Goal: Task Accomplishment & Management: Use online tool/utility

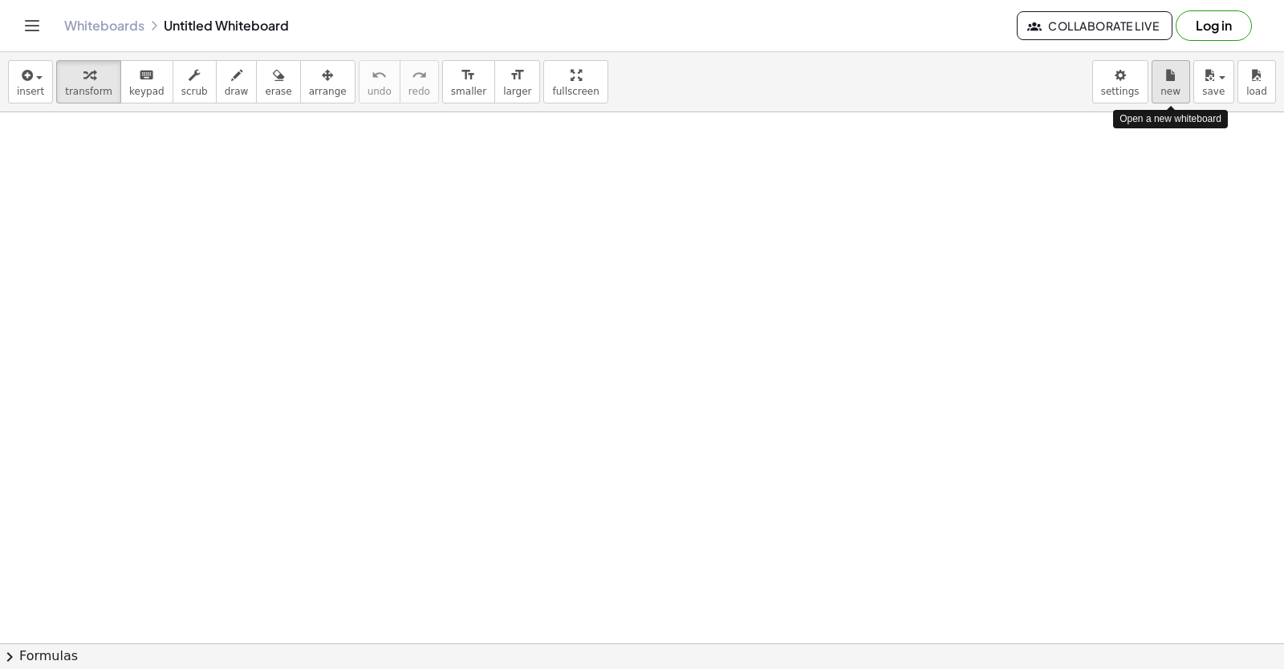
click at [1163, 80] on div "button" at bounding box center [1170, 74] width 21 height 19
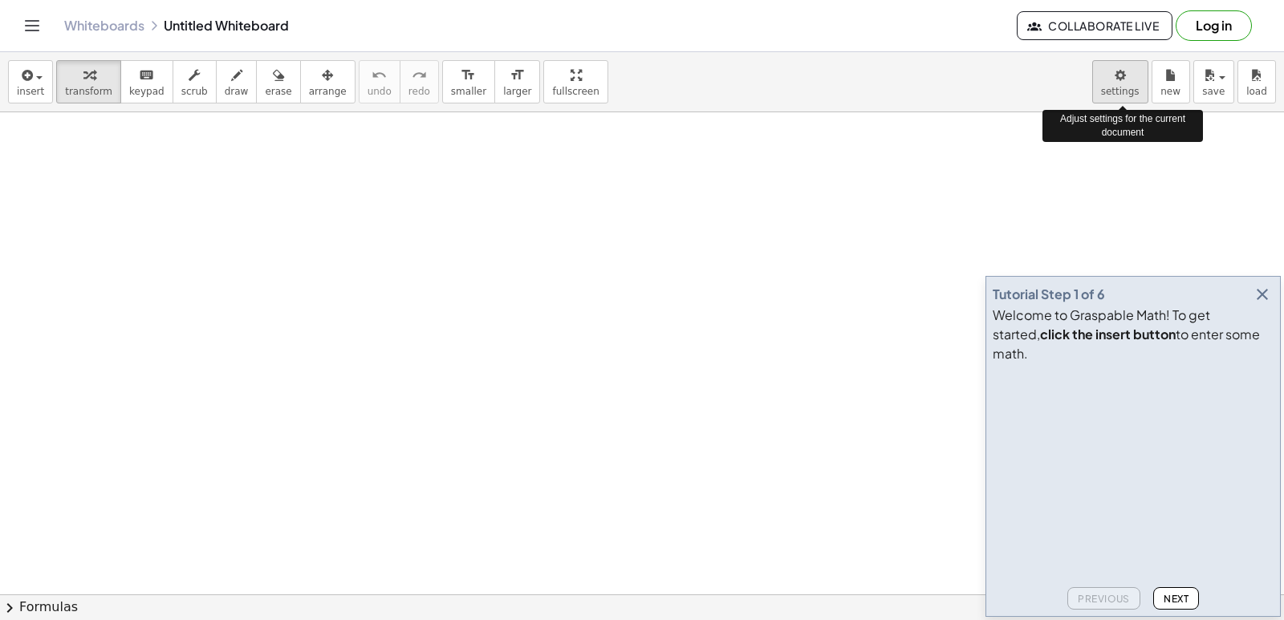
click at [1129, 94] on body "Graspable Math Activities Get Started Activity Bank Assigned Work Classes White…" at bounding box center [642, 310] width 1284 height 620
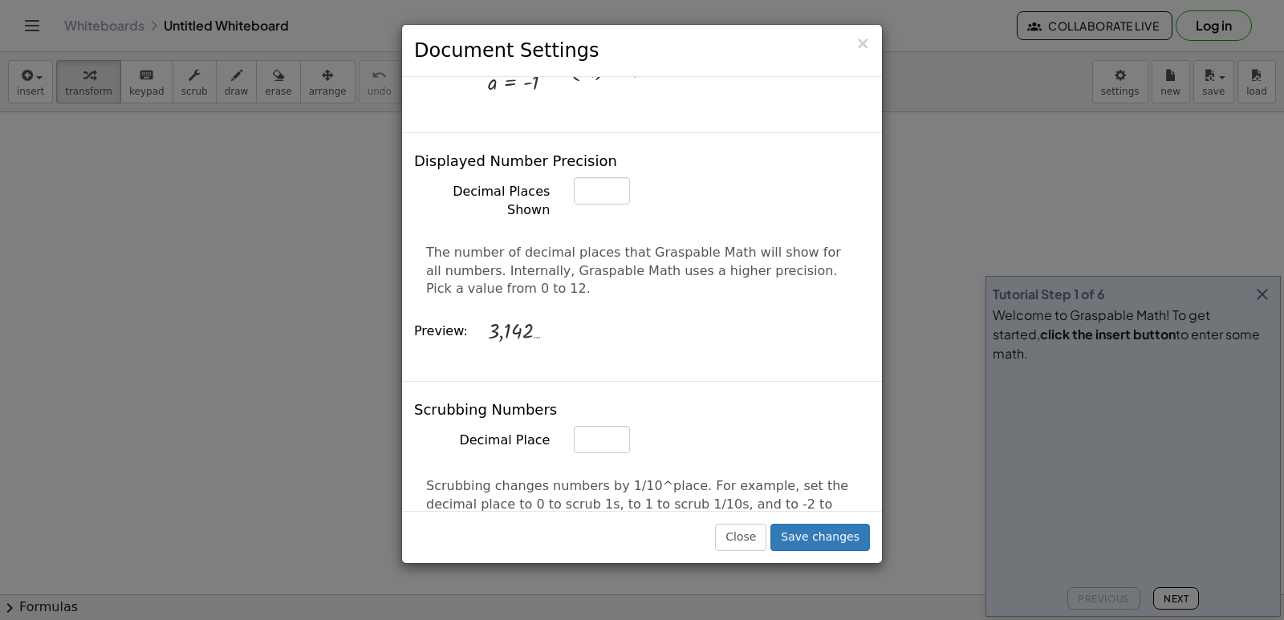
scroll to position [642, 0]
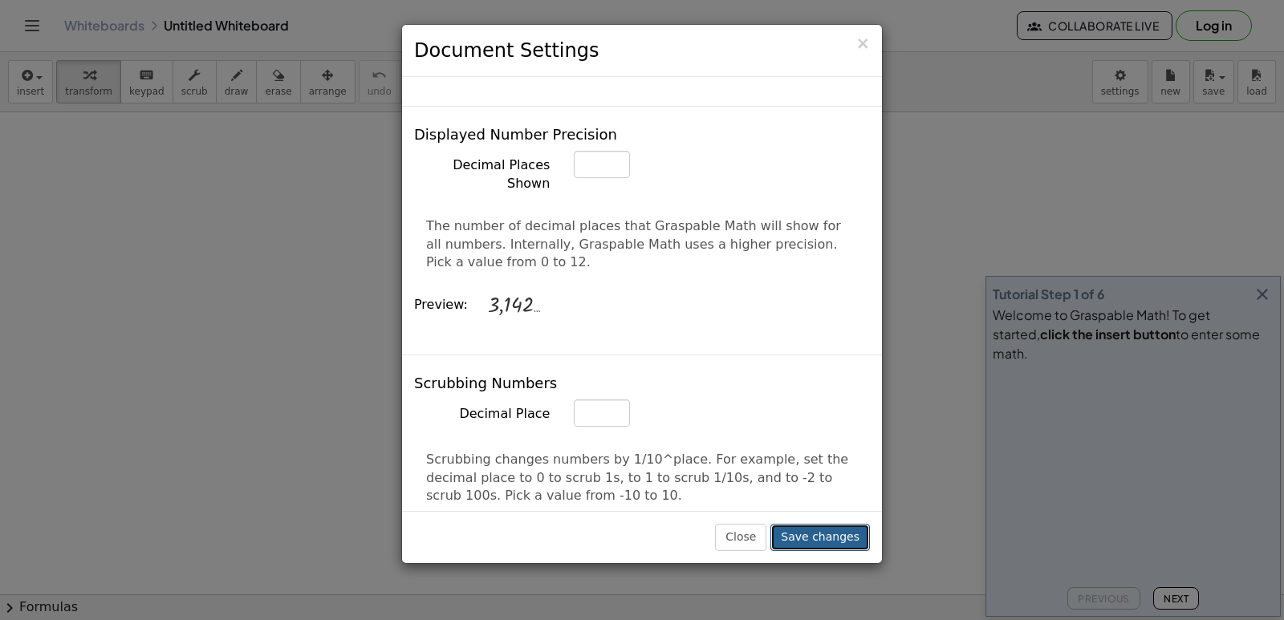
click at [803, 529] on button "Save changes" at bounding box center [819, 537] width 99 height 27
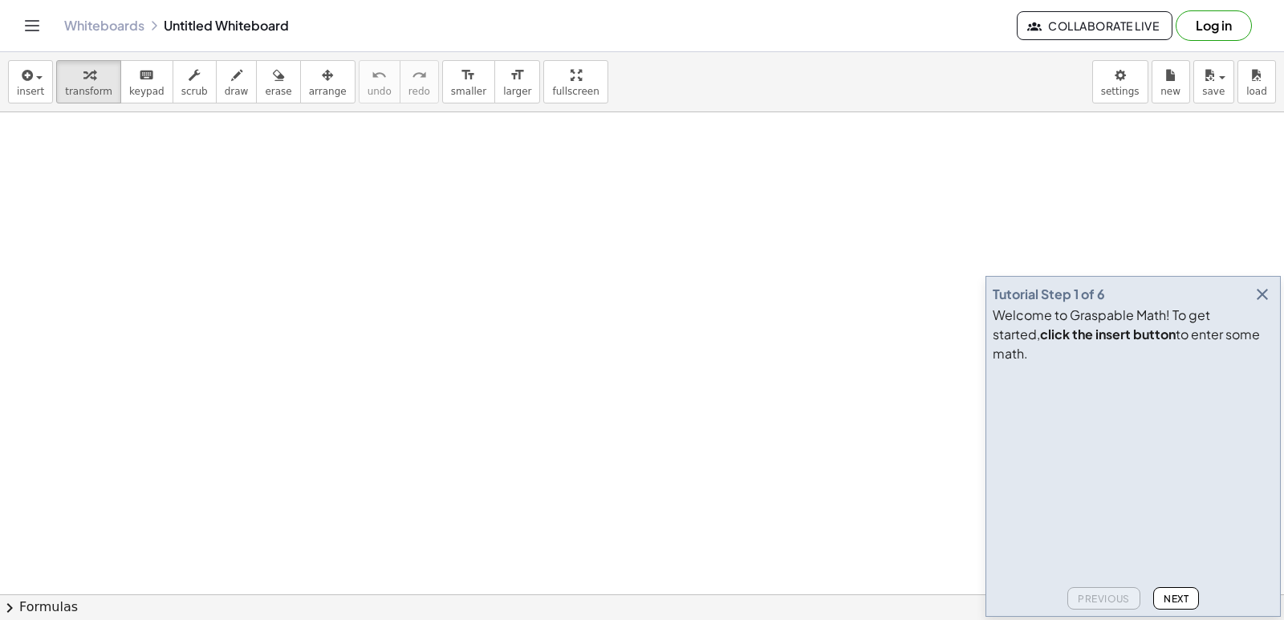
click at [1259, 304] on icon "button" at bounding box center [1261, 294] width 19 height 19
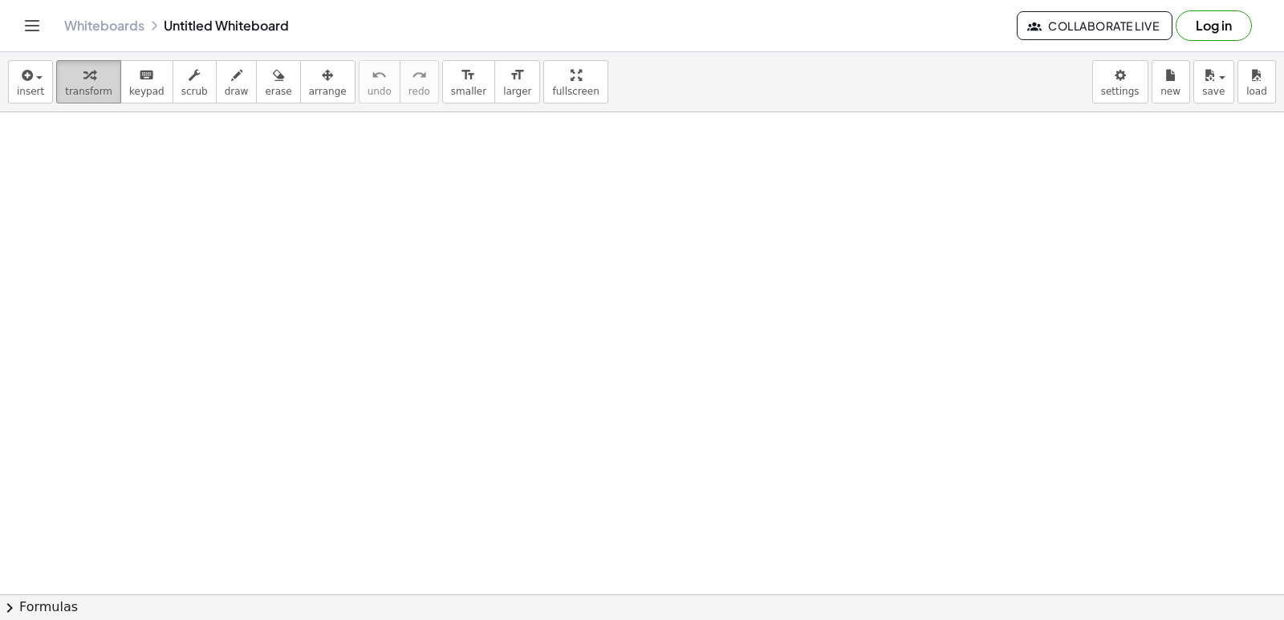
click at [84, 73] on icon "button" at bounding box center [88, 75] width 11 height 19
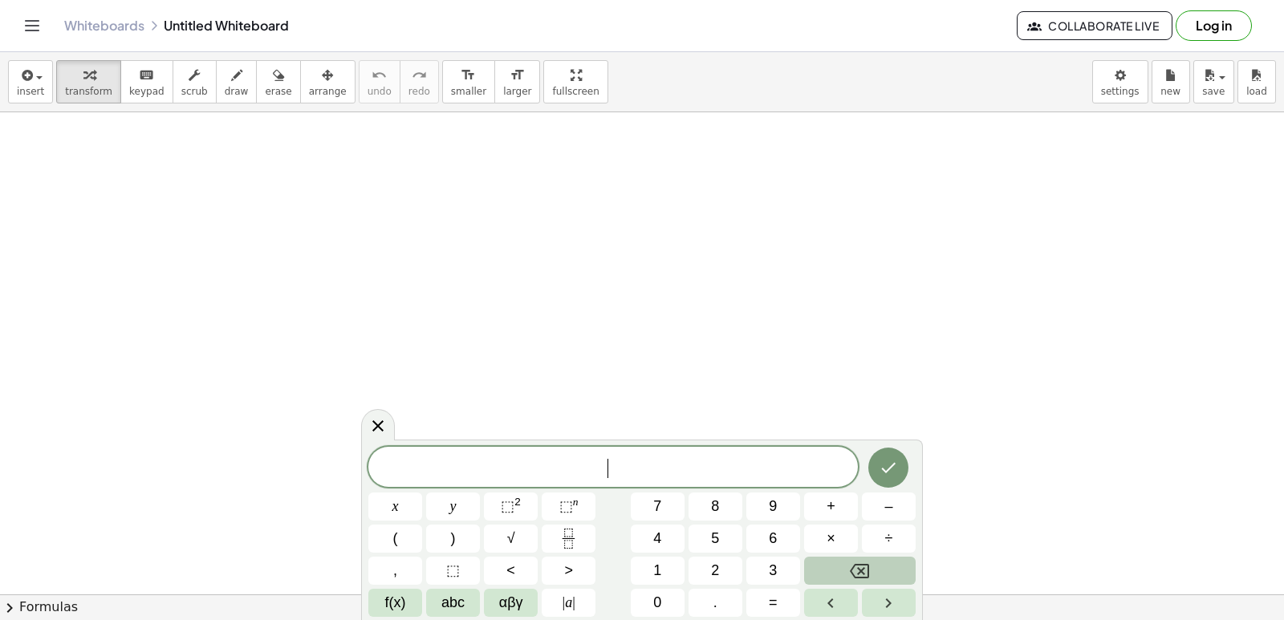
click at [895, 571] on button "Backspace" at bounding box center [860, 571] width 112 height 28
click at [643, 507] on button "7" at bounding box center [658, 507] width 54 height 28
click at [416, 509] on button "x" at bounding box center [395, 507] width 54 height 28
click at [906, 501] on button "–" at bounding box center [889, 507] width 54 height 28
click at [656, 573] on span "1" at bounding box center [657, 571] width 8 height 22
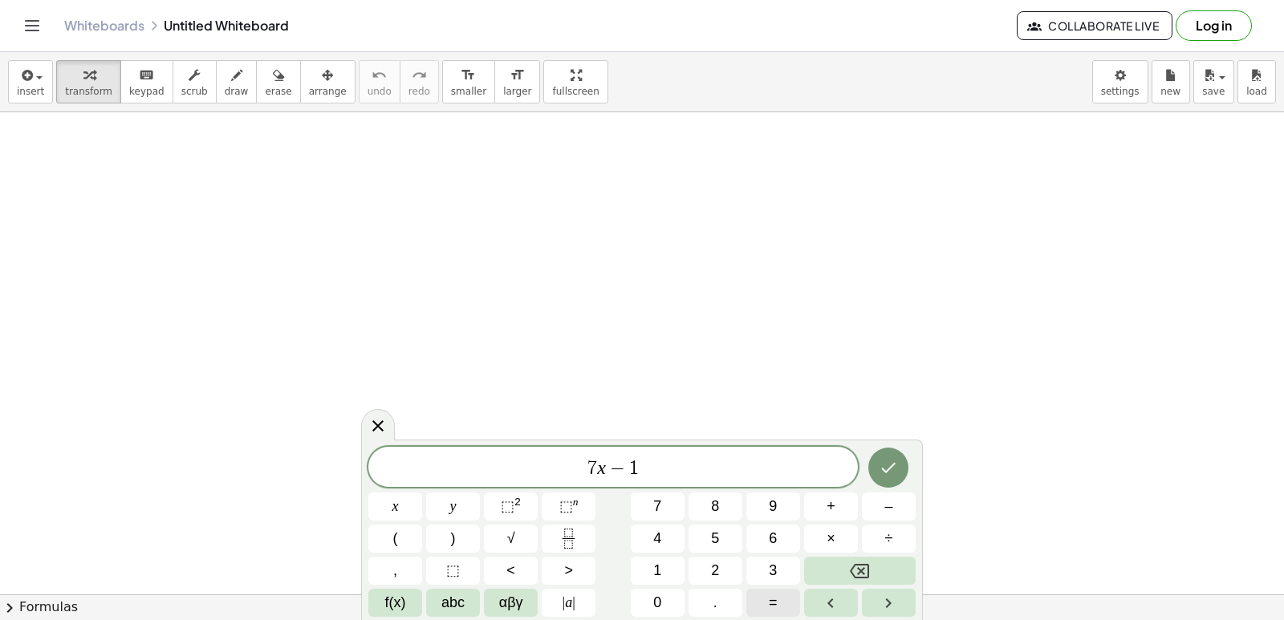
click at [773, 606] on span "=" at bounding box center [773, 603] width 9 height 22
click at [693, 567] on button "2" at bounding box center [715, 571] width 54 height 28
click at [668, 594] on button "0" at bounding box center [658, 603] width 54 height 28
click at [875, 470] on button "Done" at bounding box center [888, 468] width 40 height 40
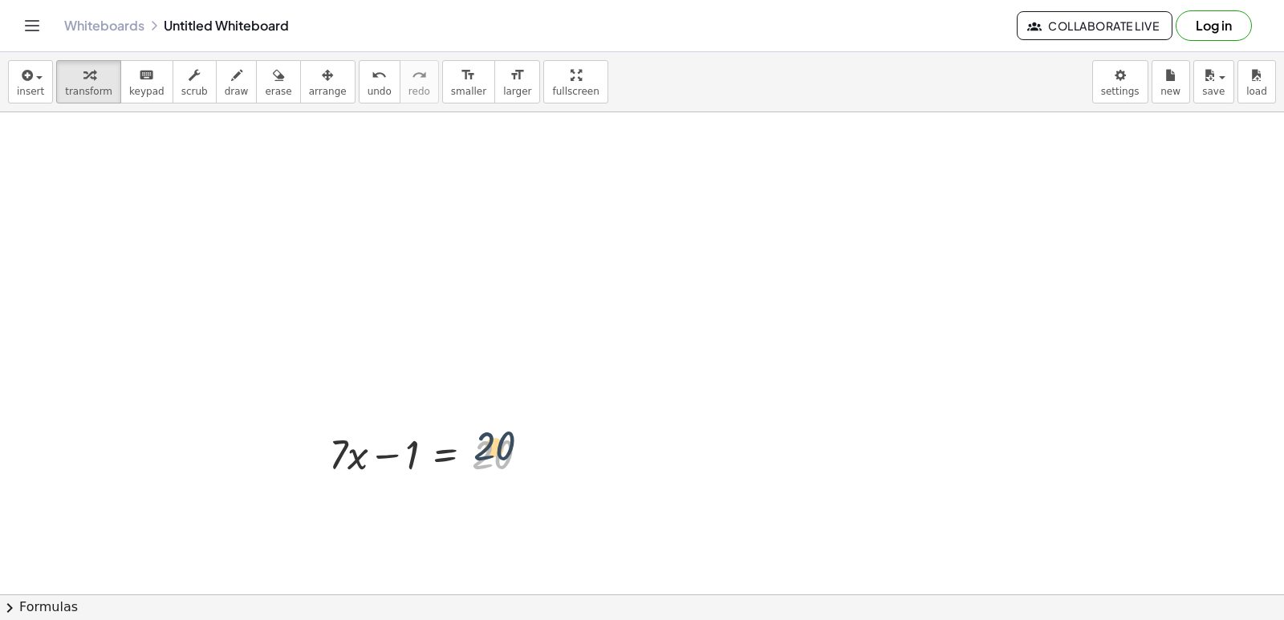
drag, startPoint x: 524, startPoint y: 427, endPoint x: 529, endPoint y: 391, distance: 36.5
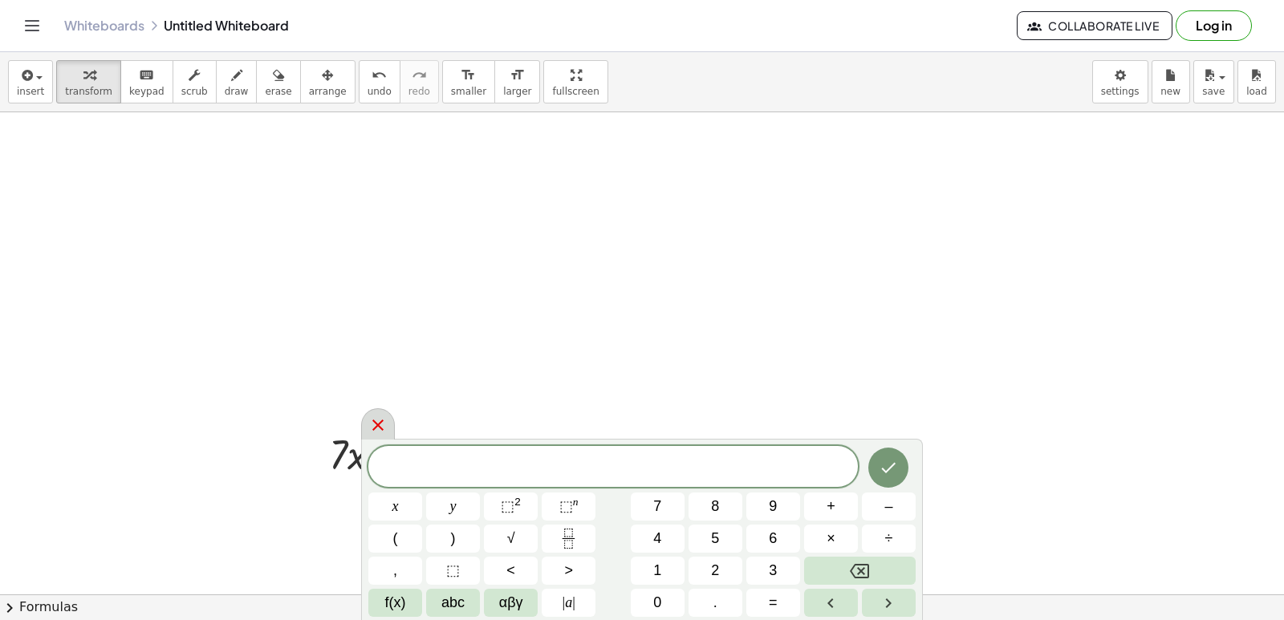
click at [390, 416] on div at bounding box center [378, 423] width 34 height 31
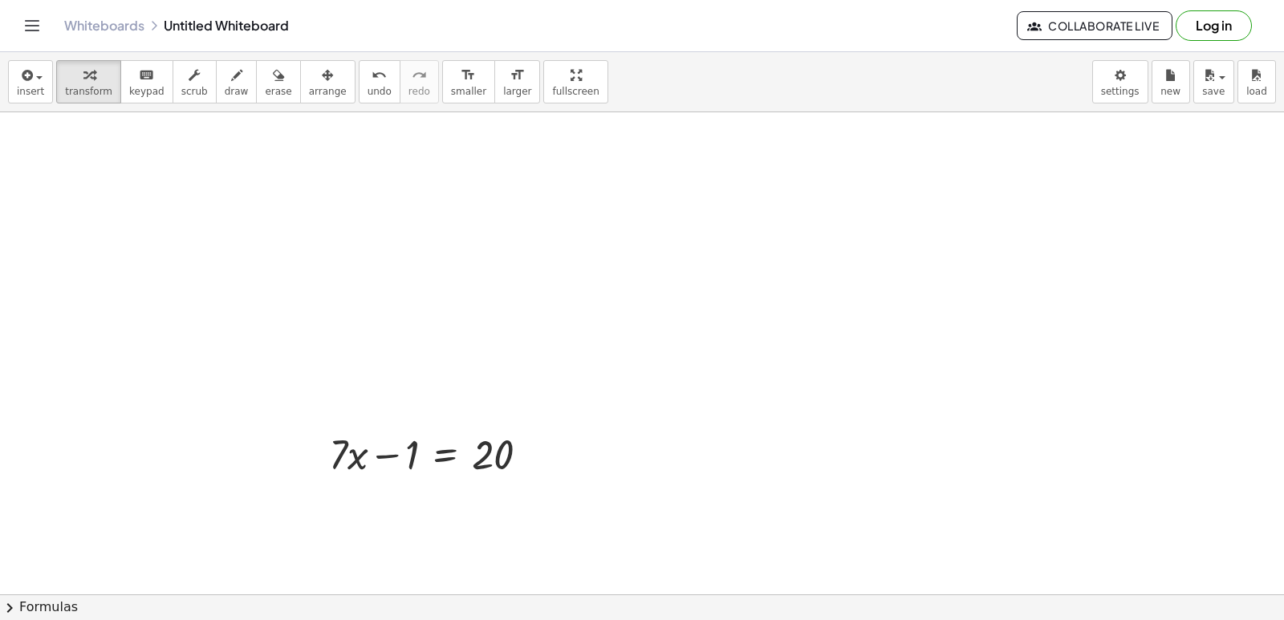
drag, startPoint x: 390, startPoint y: 416, endPoint x: 368, endPoint y: 372, distance: 48.4
click at [339, 452] on div at bounding box center [435, 453] width 229 height 55
click at [377, 471] on div at bounding box center [435, 453] width 229 height 55
drag, startPoint x: 568, startPoint y: 438, endPoint x: 529, endPoint y: 461, distance: 45.0
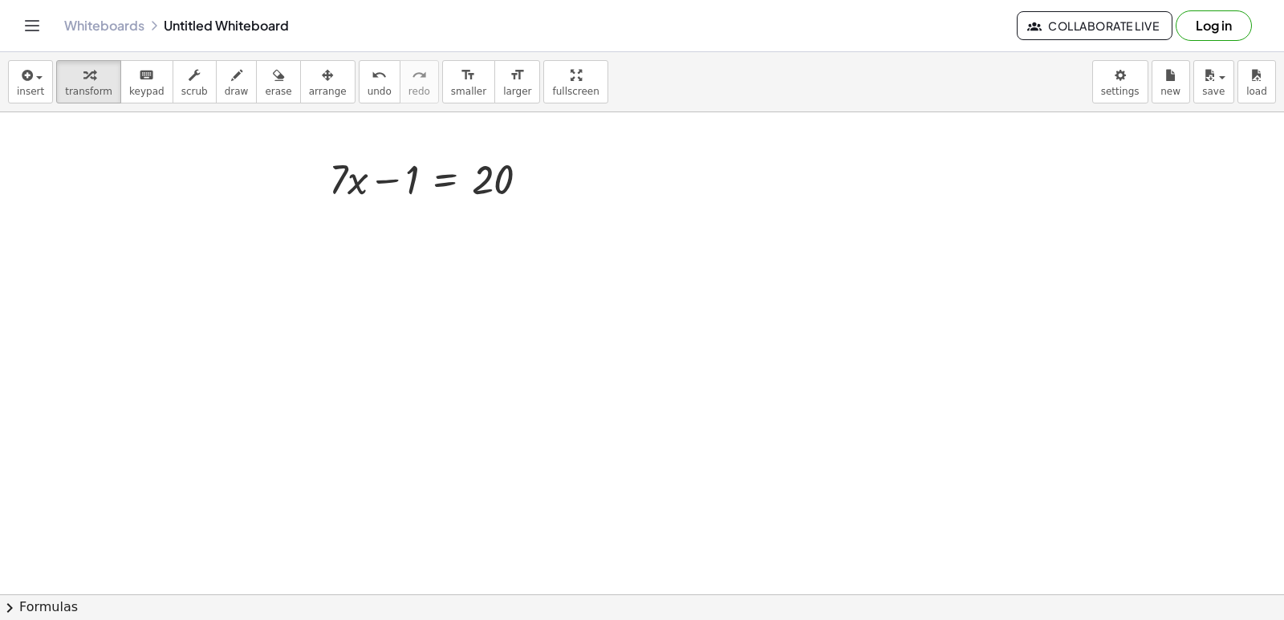
scroll to position [241, 0]
drag, startPoint x: 400, startPoint y: 249, endPoint x: 412, endPoint y: 233, distance: 20.1
click at [411, 235] on div "+ · 7 · x − 1 = 20" at bounding box center [642, 406] width 1284 height 1069
drag, startPoint x: 415, startPoint y: 219, endPoint x: 509, endPoint y: 219, distance: 94.7
click at [509, 219] on div at bounding box center [435, 212] width 229 height 55
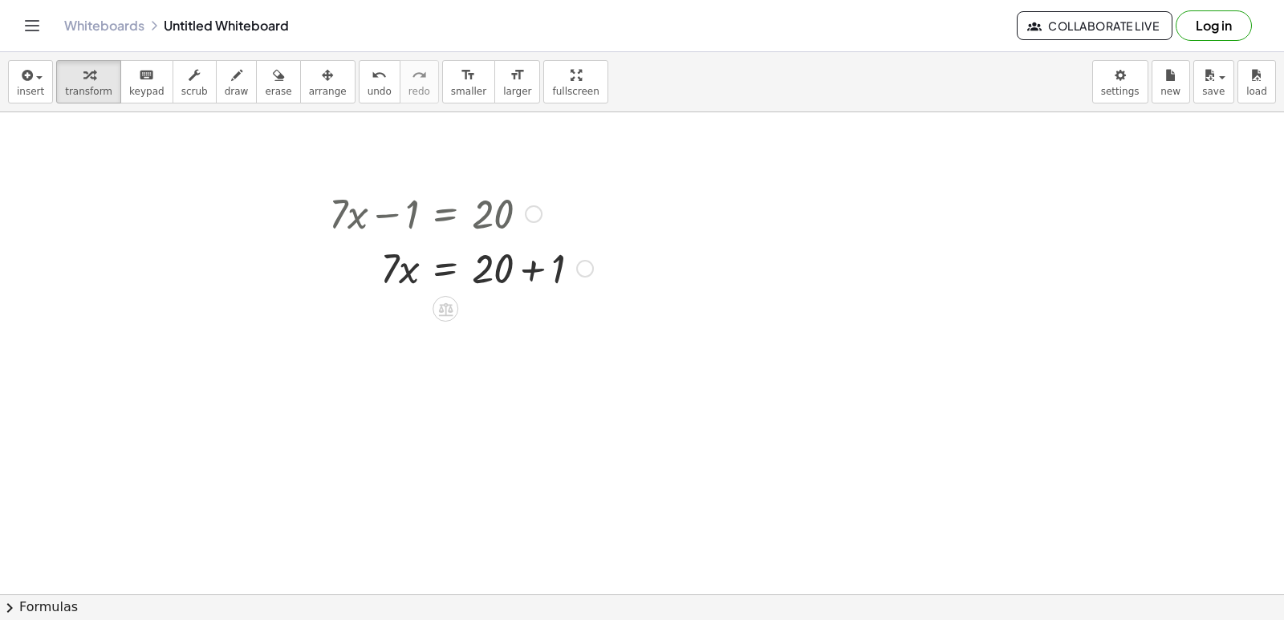
click at [521, 268] on div at bounding box center [461, 267] width 280 height 55
drag, startPoint x: 387, startPoint y: 331, endPoint x: 517, endPoint y: 336, distance: 130.9
click at [517, 336] on div at bounding box center [461, 321] width 280 height 55
click at [489, 394] on div at bounding box center [461, 389] width 280 height 80
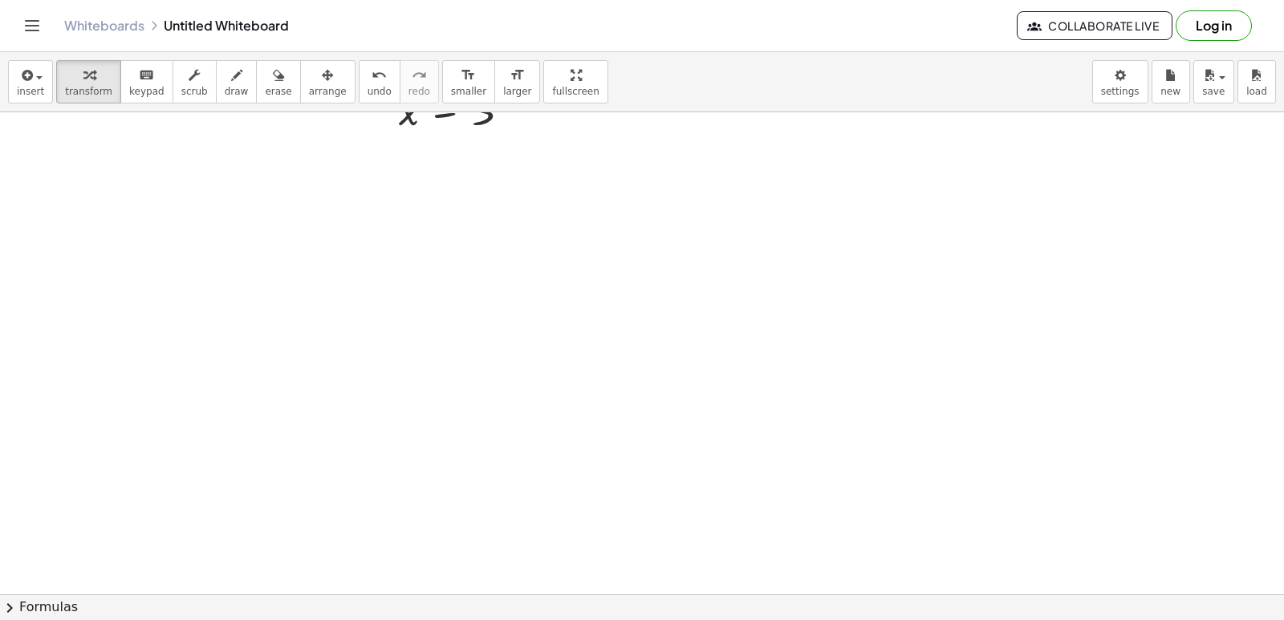
scroll to position [667, 0]
click at [530, 482] on div at bounding box center [642, 169] width 1284 height 1446
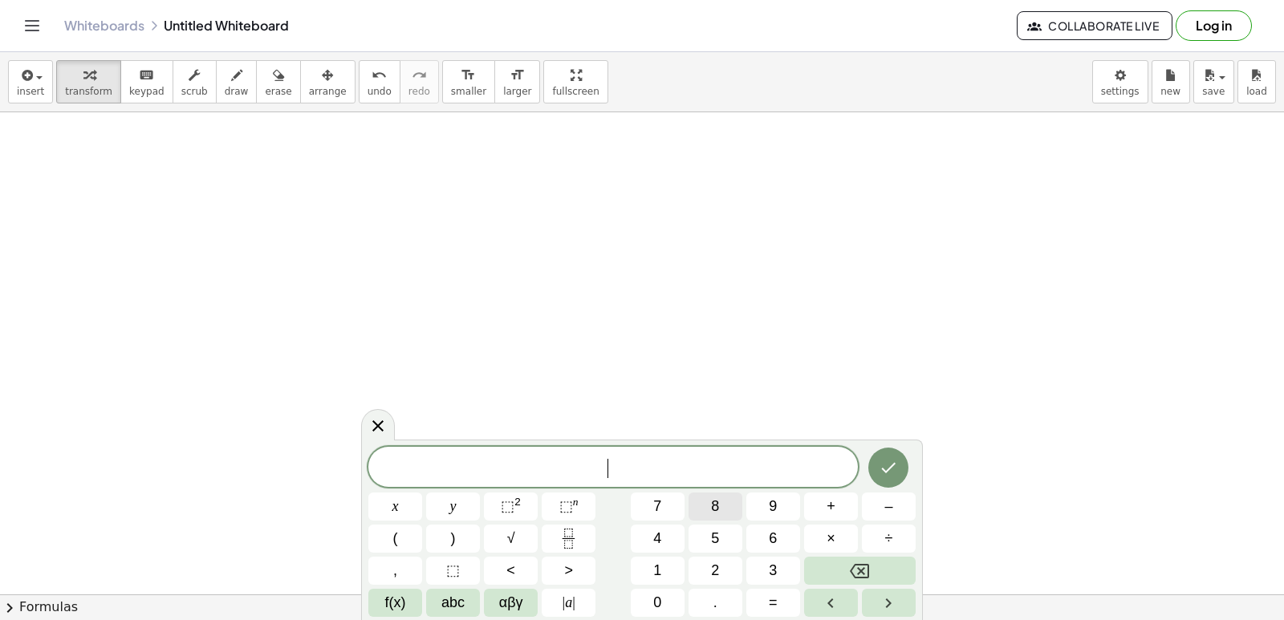
click at [736, 506] on button "8" at bounding box center [715, 507] width 54 height 28
click at [466, 494] on button "y" at bounding box center [453, 507] width 54 height 28
click at [884, 506] on span "–" at bounding box center [888, 507] width 8 height 22
click at [766, 503] on button "9" at bounding box center [773, 507] width 54 height 28
click at [770, 603] on span "=" at bounding box center [773, 603] width 9 height 22
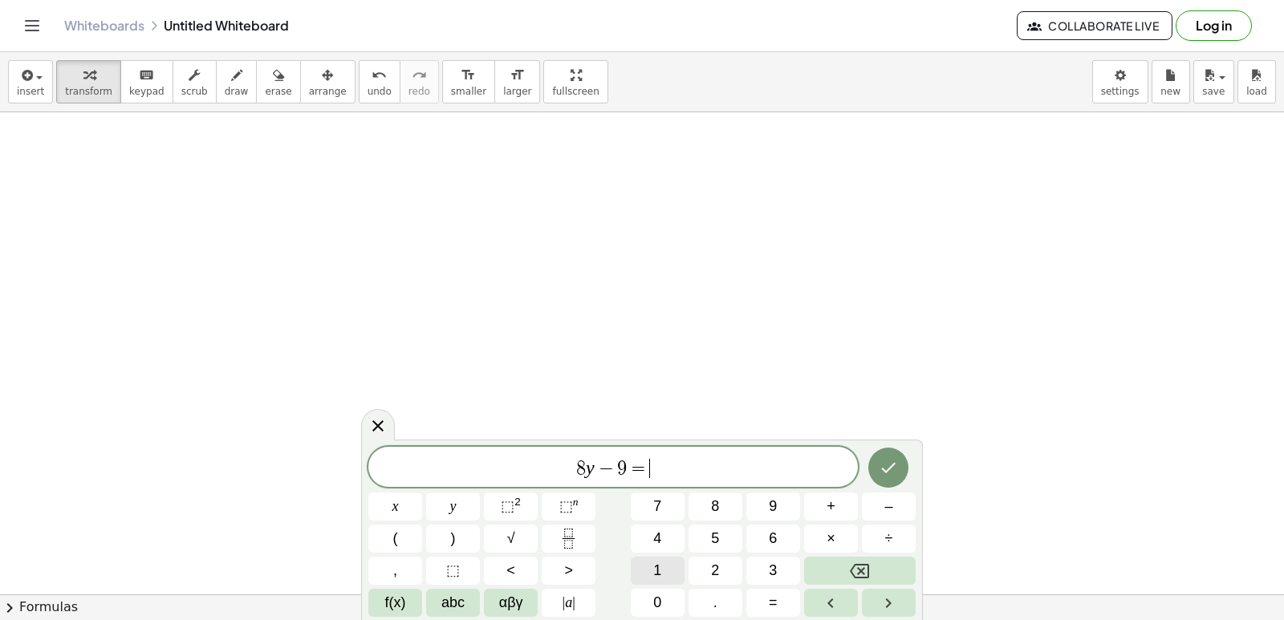
click at [671, 562] on button "1" at bounding box center [658, 571] width 54 height 28
click at [704, 525] on button "5" at bounding box center [715, 539] width 54 height 28
click at [883, 458] on icon "Done" at bounding box center [887, 467] width 19 height 19
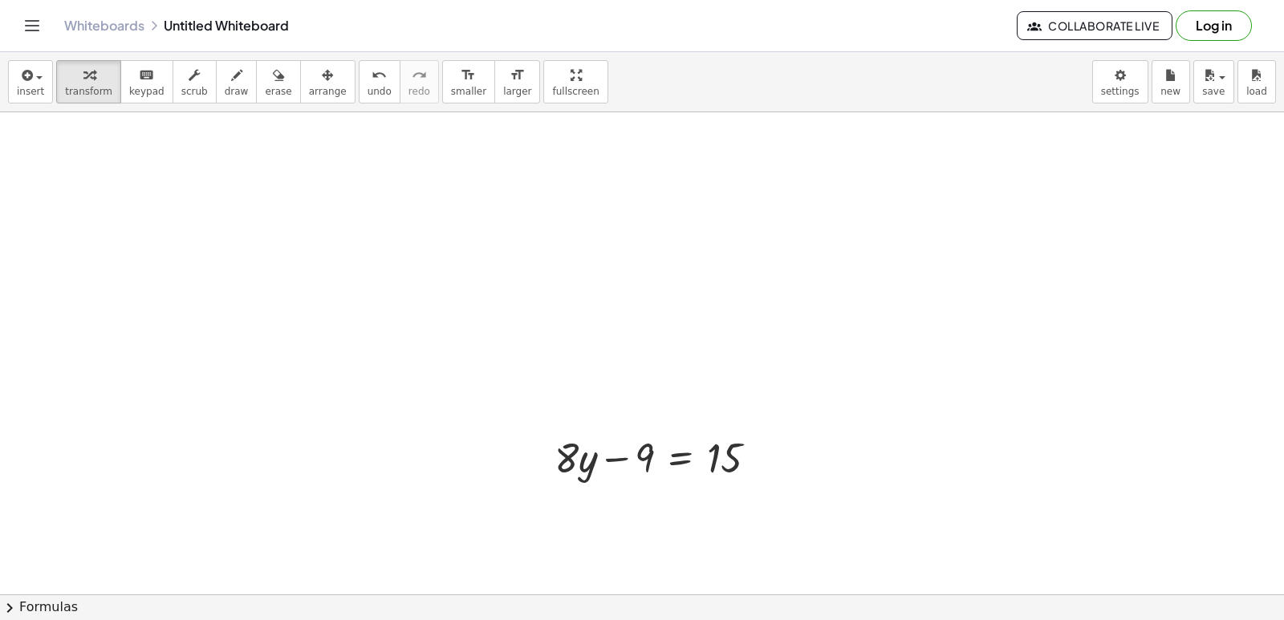
scroll to position [643, 0]
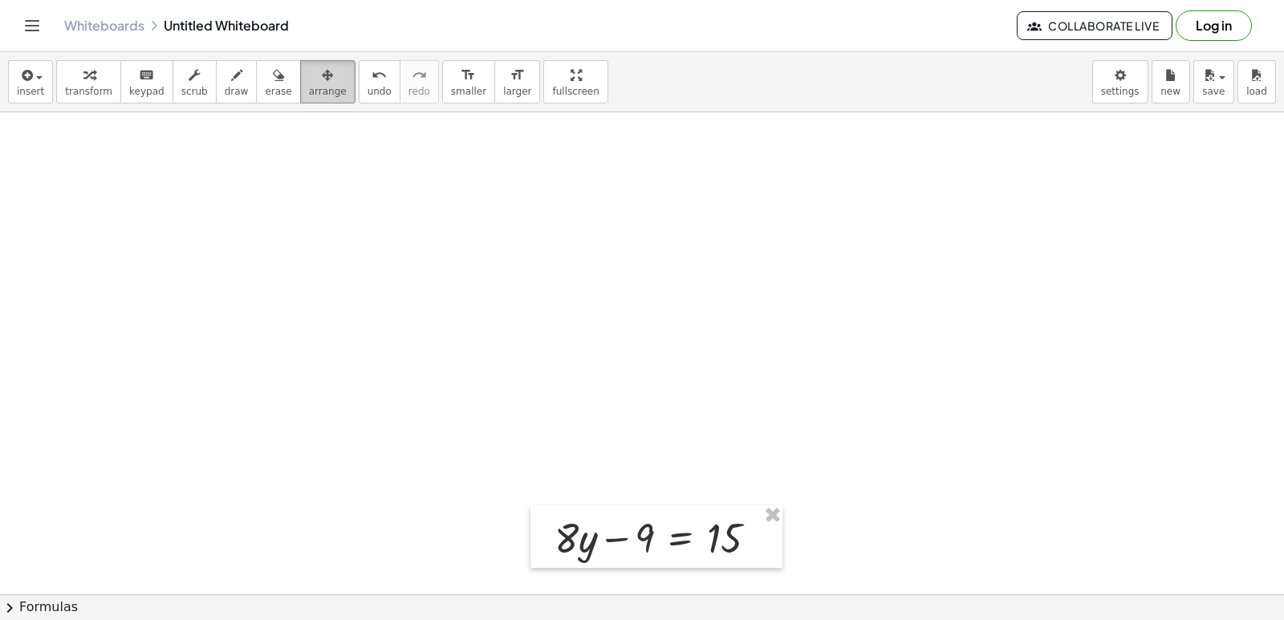
click at [306, 87] on button "arrange" at bounding box center [327, 81] width 55 height 43
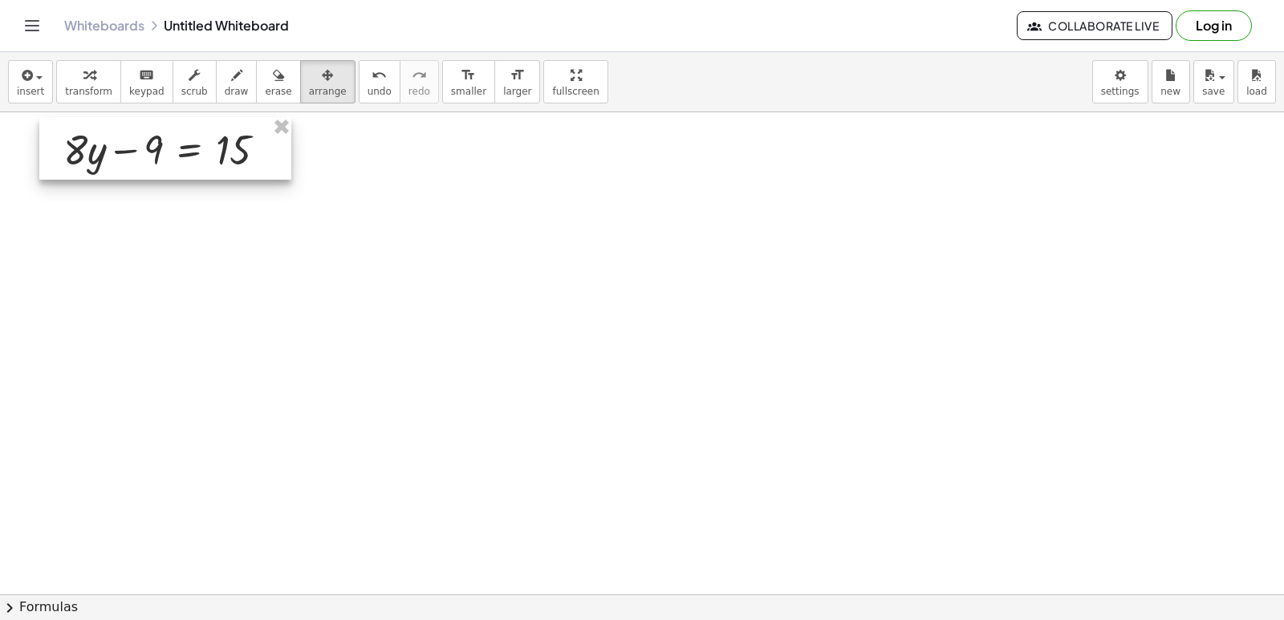
drag, startPoint x: 567, startPoint y: 508, endPoint x: 72, endPoint y: 132, distance: 621.7
click at [72, 132] on div at bounding box center [165, 148] width 252 height 63
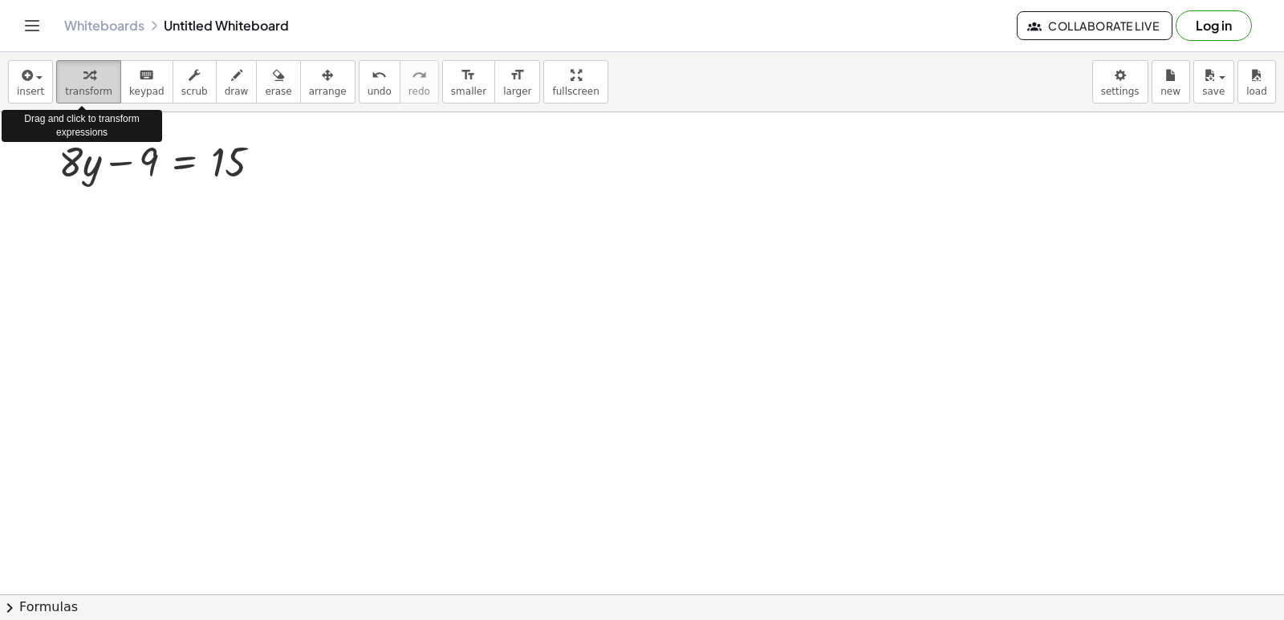
click at [100, 95] on span "transform" at bounding box center [88, 91] width 47 height 11
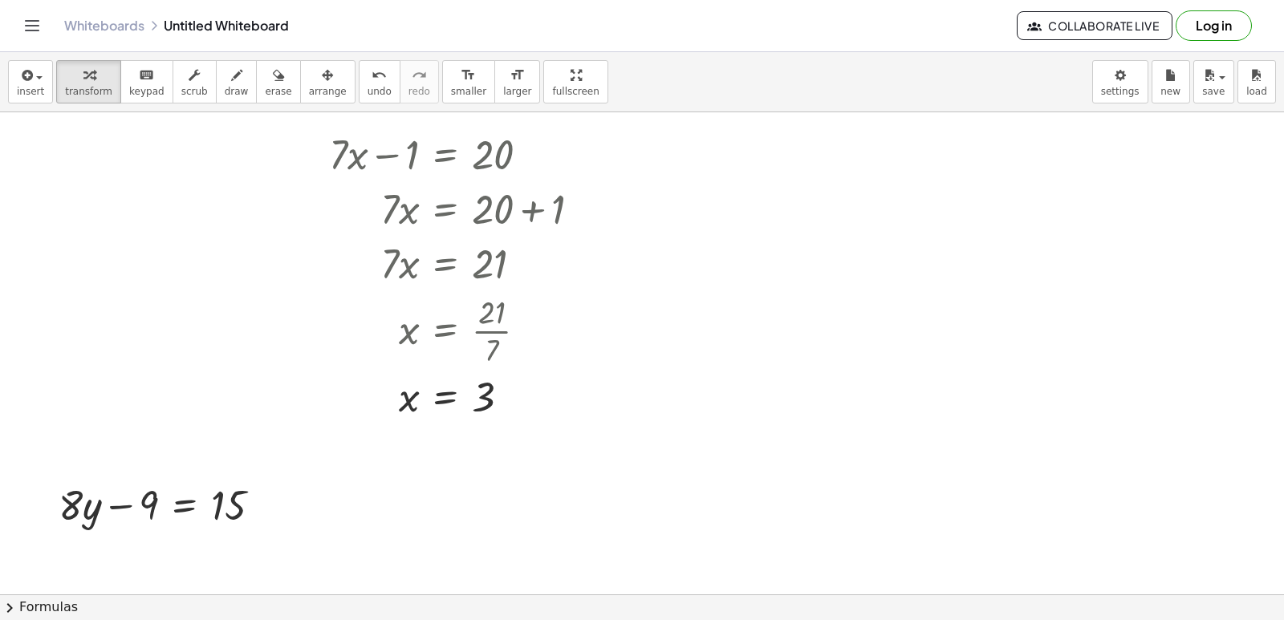
scroll to position [322, 0]
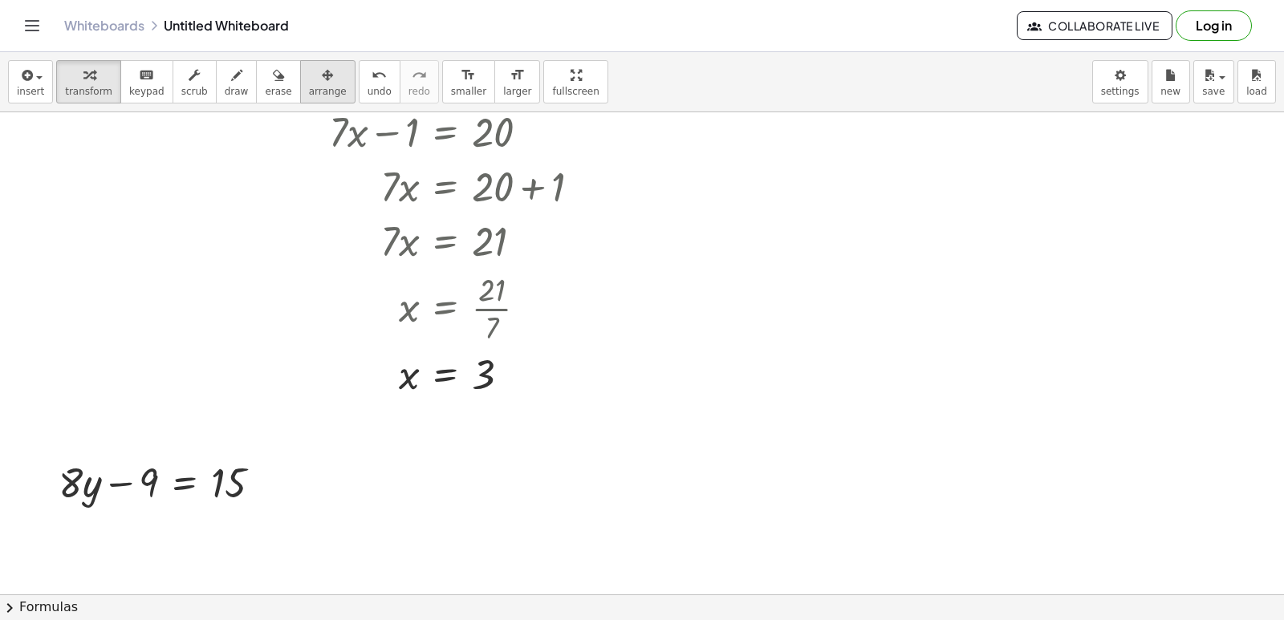
click at [324, 78] on button "arrange" at bounding box center [327, 81] width 55 height 43
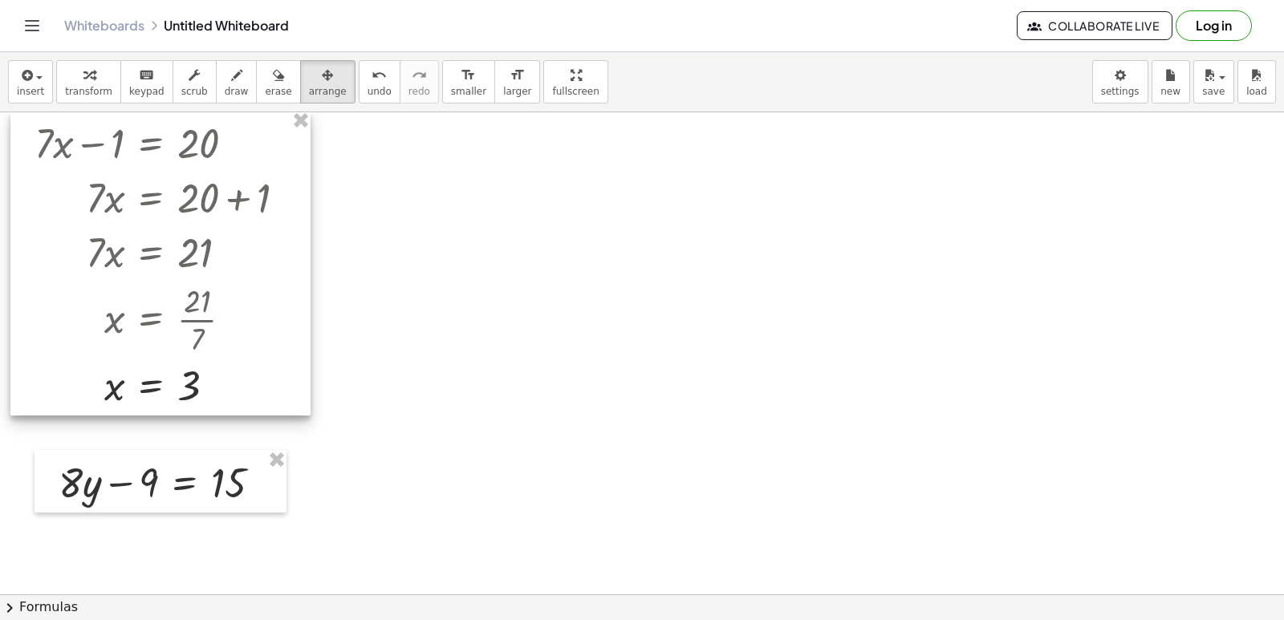
drag, startPoint x: 314, startPoint y: 153, endPoint x: 14, endPoint y: 162, distance: 301.0
click at [15, 163] on div at bounding box center [160, 263] width 300 height 305
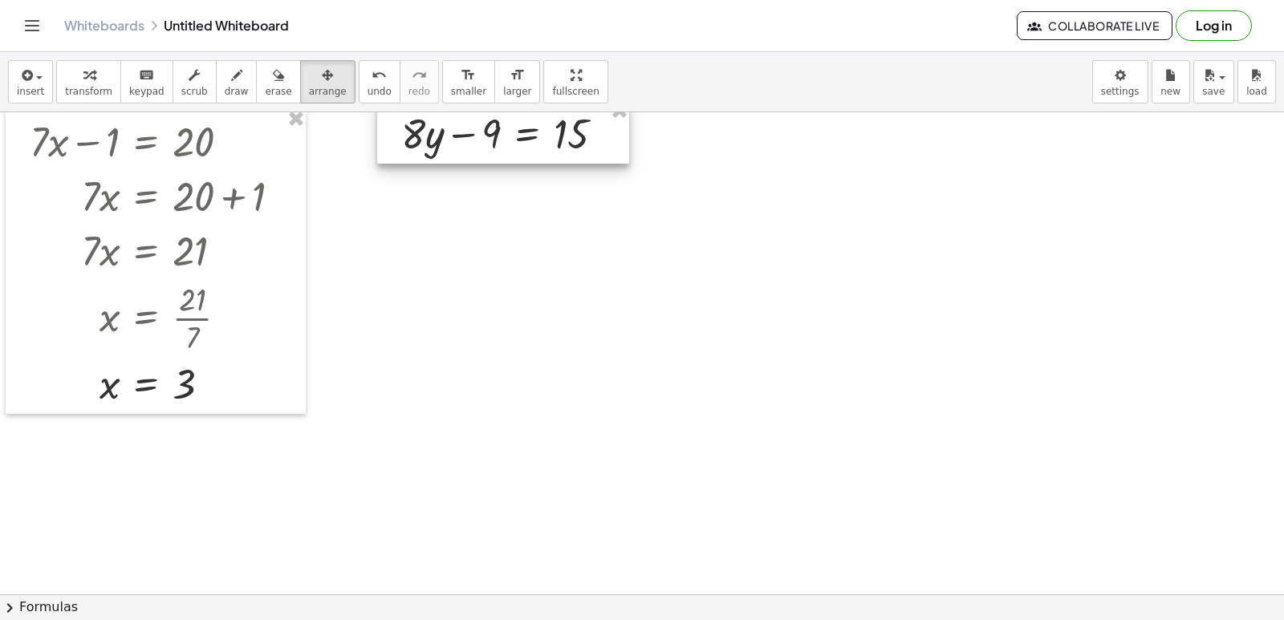
drag, startPoint x: 117, startPoint y: 464, endPoint x: 458, endPoint y: 118, distance: 485.6
click at [458, 118] on div at bounding box center [503, 132] width 252 height 63
click at [99, 81] on div "button" at bounding box center [88, 74] width 47 height 19
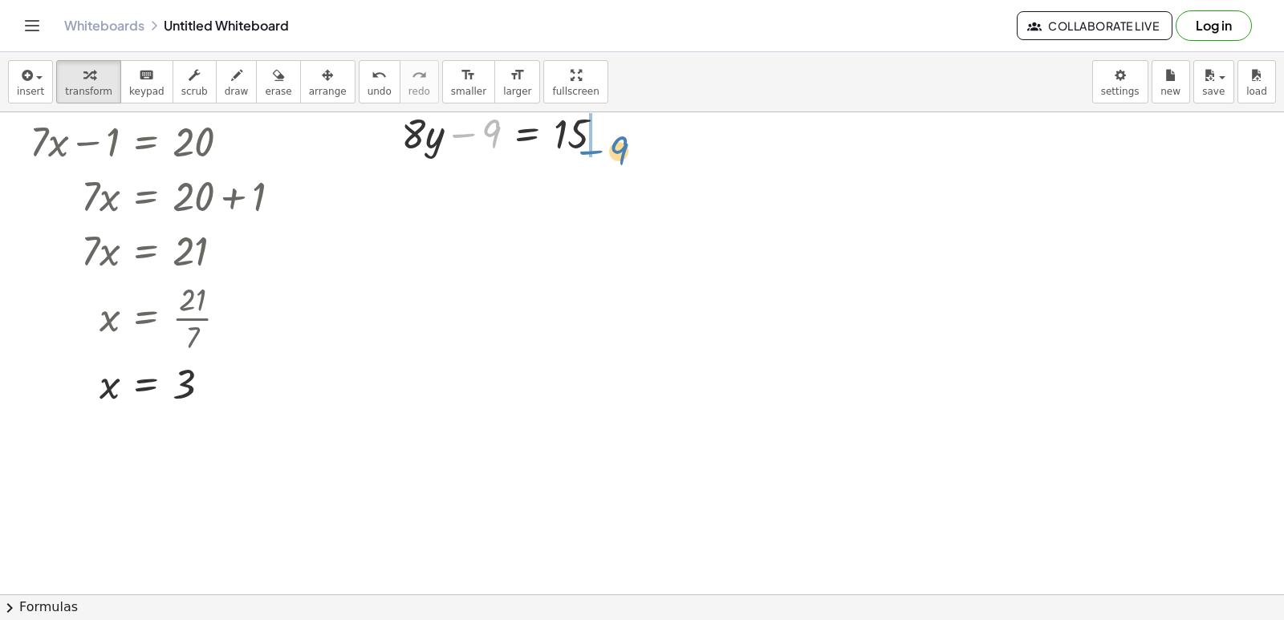
drag, startPoint x: 485, startPoint y: 129, endPoint x: 592, endPoint y: 148, distance: 109.1
click at [616, 133] on div at bounding box center [509, 132] width 232 height 55
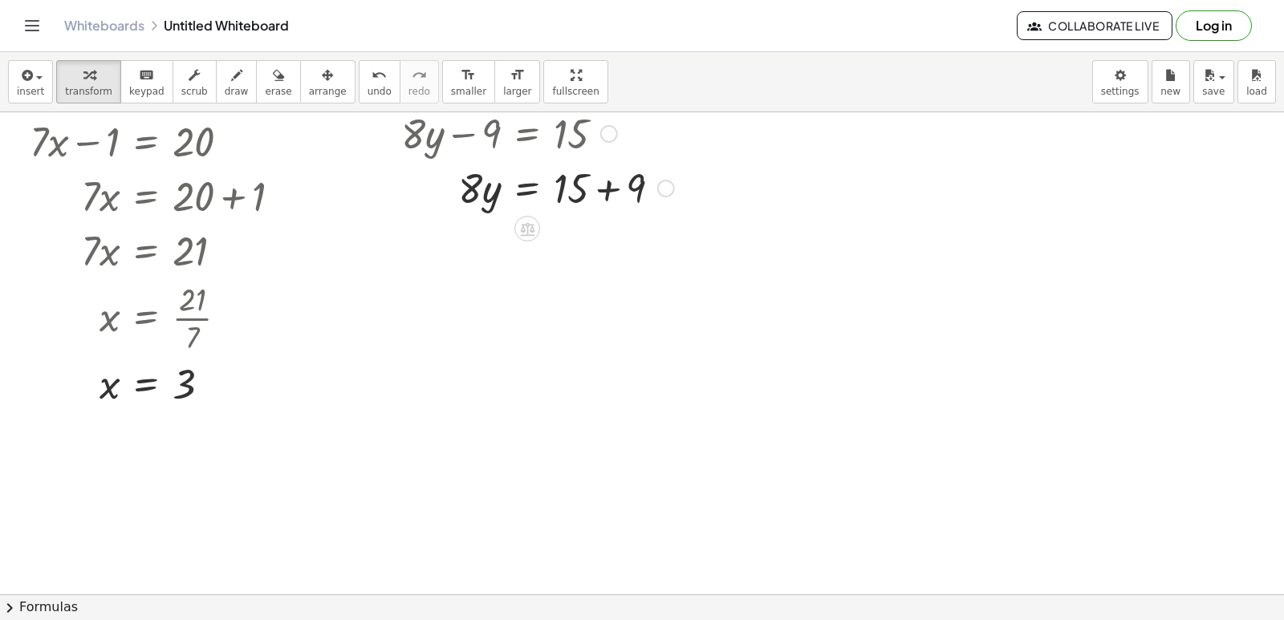
click at [589, 196] on div at bounding box center [537, 187] width 289 height 55
drag, startPoint x: 456, startPoint y: 231, endPoint x: 590, endPoint y: 232, distance: 134.0
click at [590, 232] on div at bounding box center [537, 241] width 289 height 55
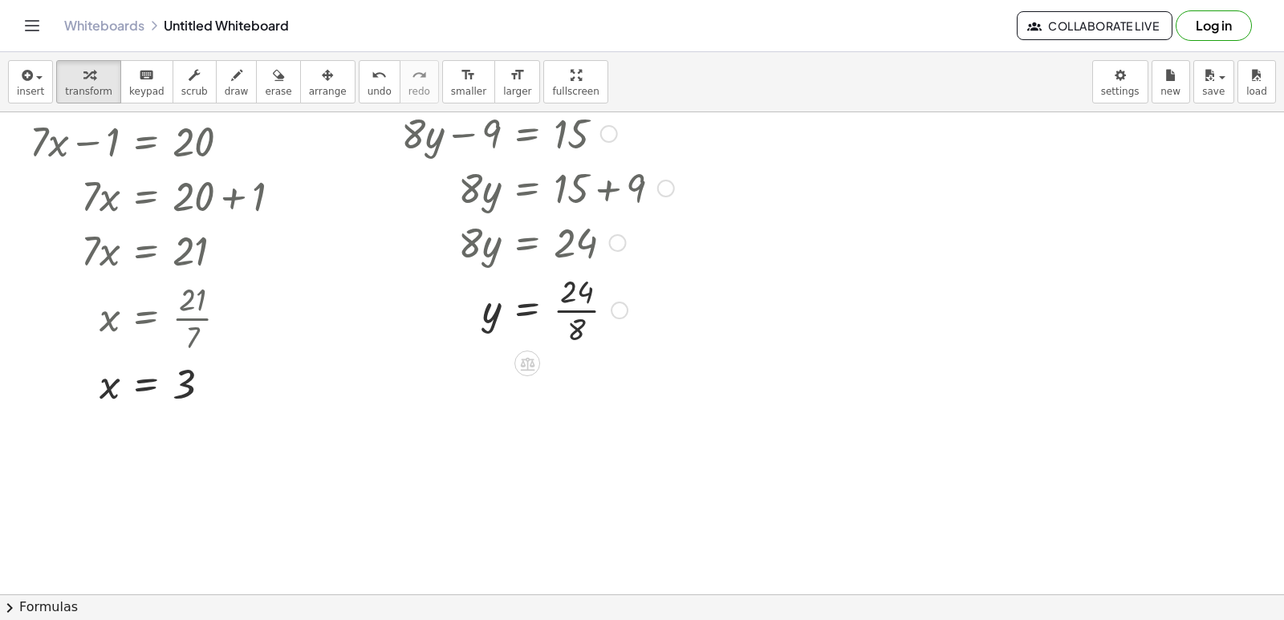
click at [562, 305] on div at bounding box center [537, 309] width 289 height 80
click at [972, 619] on html "Graspable Math Activities Get Started Activity Bank Assigned Work Classes White…" at bounding box center [642, 310] width 1284 height 620
click at [1075, 454] on div at bounding box center [642, 513] width 1284 height 1446
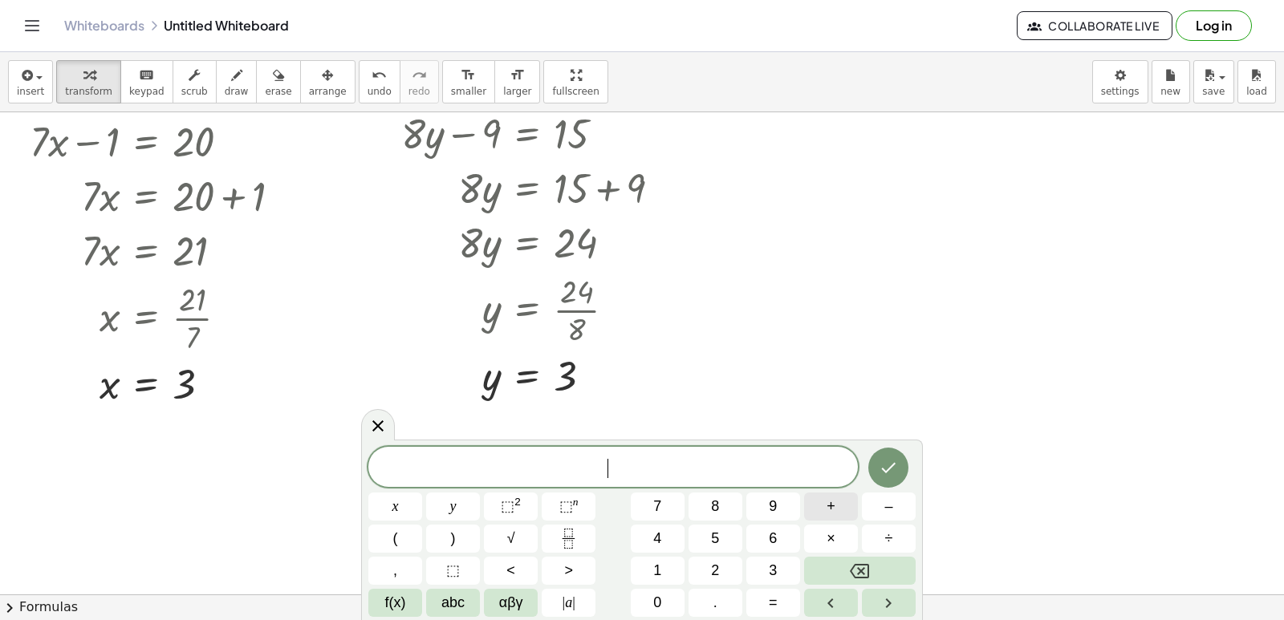
click at [839, 500] on button "+" at bounding box center [831, 507] width 54 height 28
click at [827, 538] on span "×" at bounding box center [830, 539] width 9 height 22
click at [847, 518] on button "+" at bounding box center [831, 507] width 54 height 28
click at [842, 562] on button "Backspace" at bounding box center [860, 571] width 112 height 28
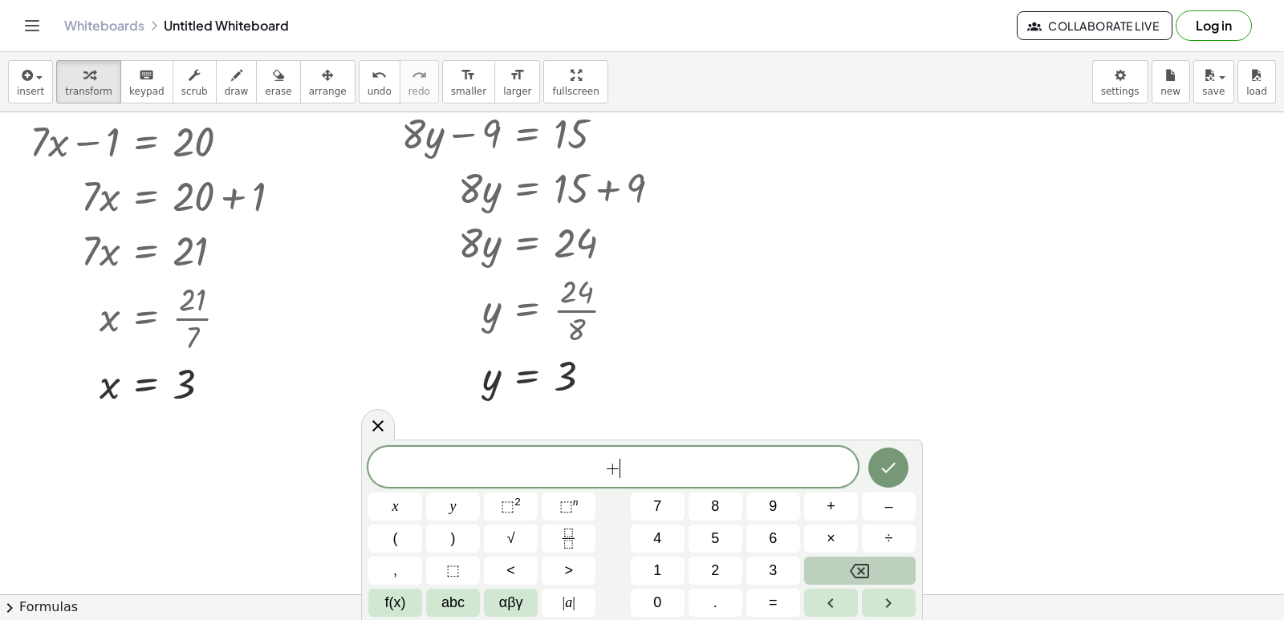
click at [842, 562] on button "Backspace" at bounding box center [860, 571] width 112 height 28
click at [854, 537] on button "×" at bounding box center [831, 539] width 54 height 28
click at [858, 579] on icon "Backspace" at bounding box center [859, 571] width 19 height 19
click at [642, 505] on button "7" at bounding box center [658, 507] width 54 height 28
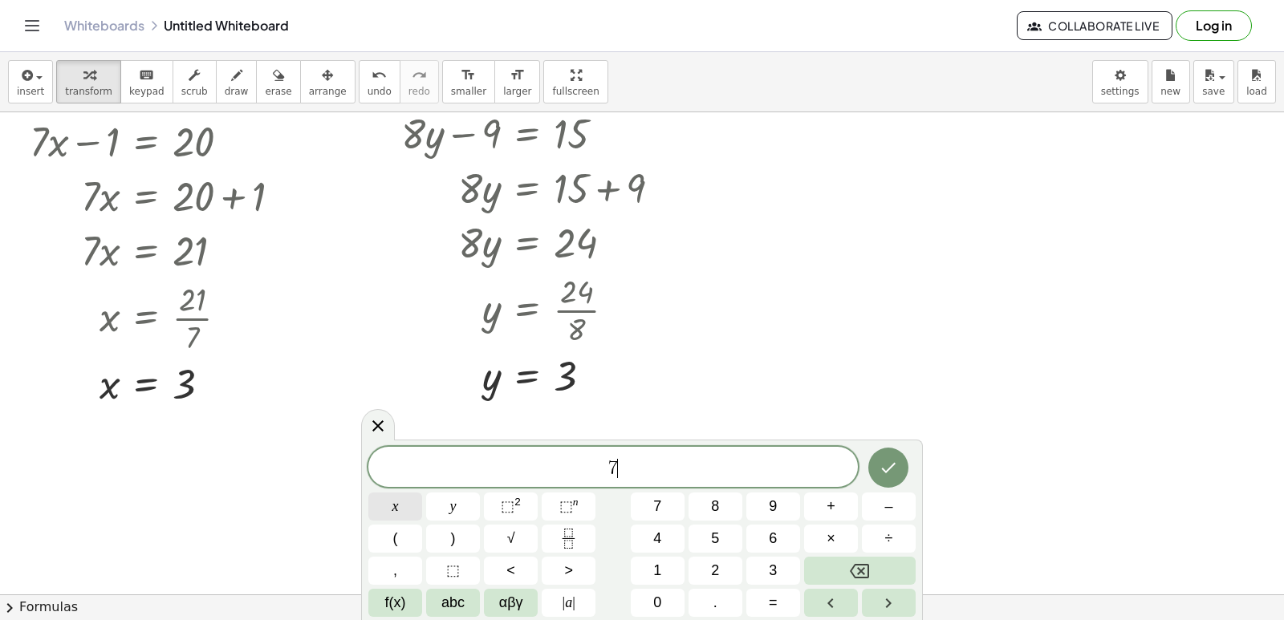
click at [402, 495] on button "x" at bounding box center [395, 507] width 54 height 28
click at [906, 515] on button "–" at bounding box center [889, 507] width 54 height 28
click at [663, 570] on button "1" at bounding box center [658, 571] width 54 height 28
click at [700, 540] on button "5" at bounding box center [715, 539] width 54 height 28
click at [758, 602] on button "=" at bounding box center [773, 603] width 54 height 28
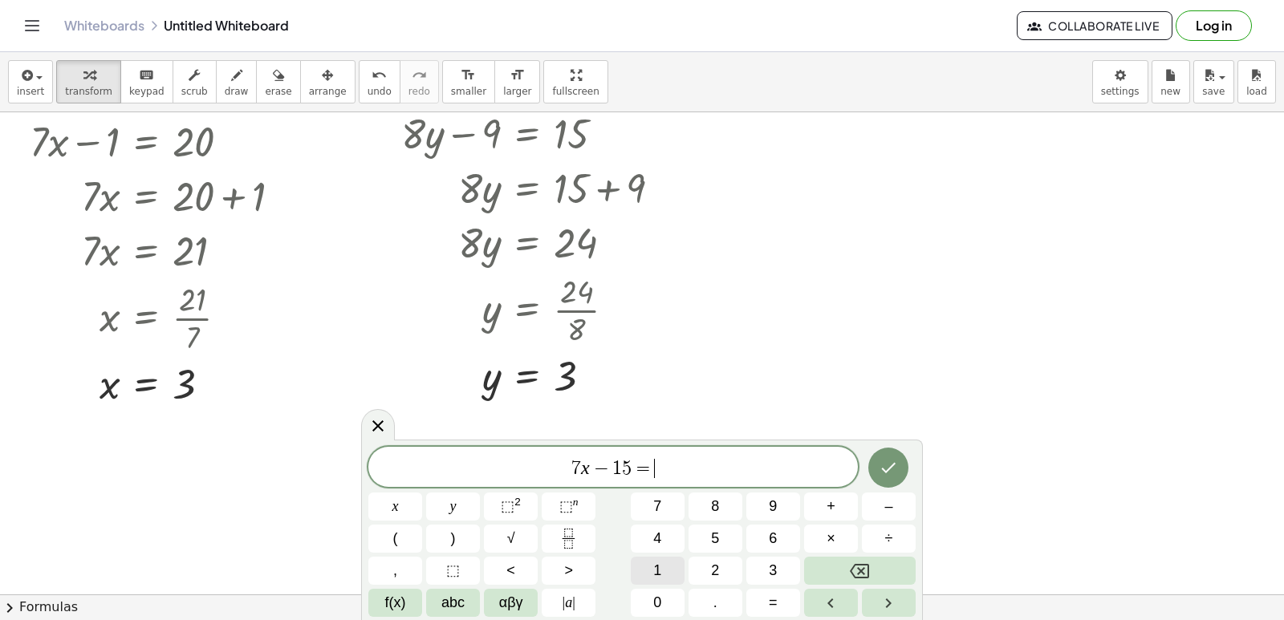
click at [649, 566] on button "1" at bounding box center [658, 571] width 54 height 28
click at [771, 575] on button "3" at bounding box center [773, 571] width 54 height 28
click at [894, 473] on icon "Done" at bounding box center [887, 467] width 19 height 19
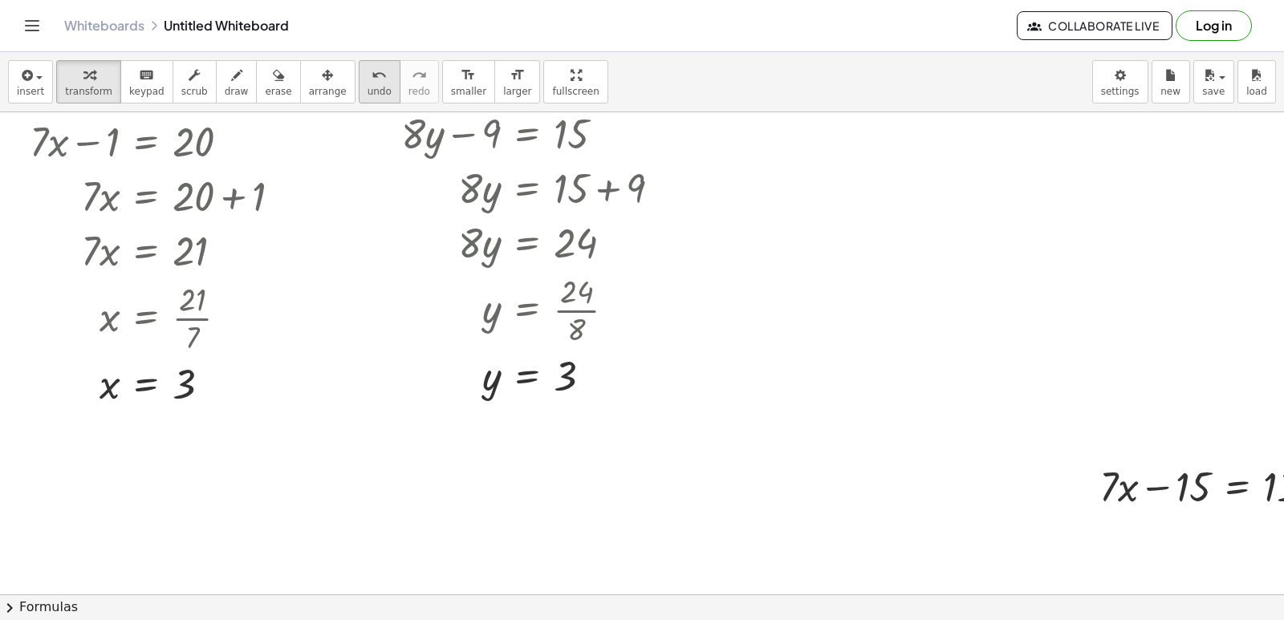
click at [328, 71] on div "insert select one: Math Expression Function Text Youtube Video Graphing Geometr…" at bounding box center [642, 82] width 1284 height 60
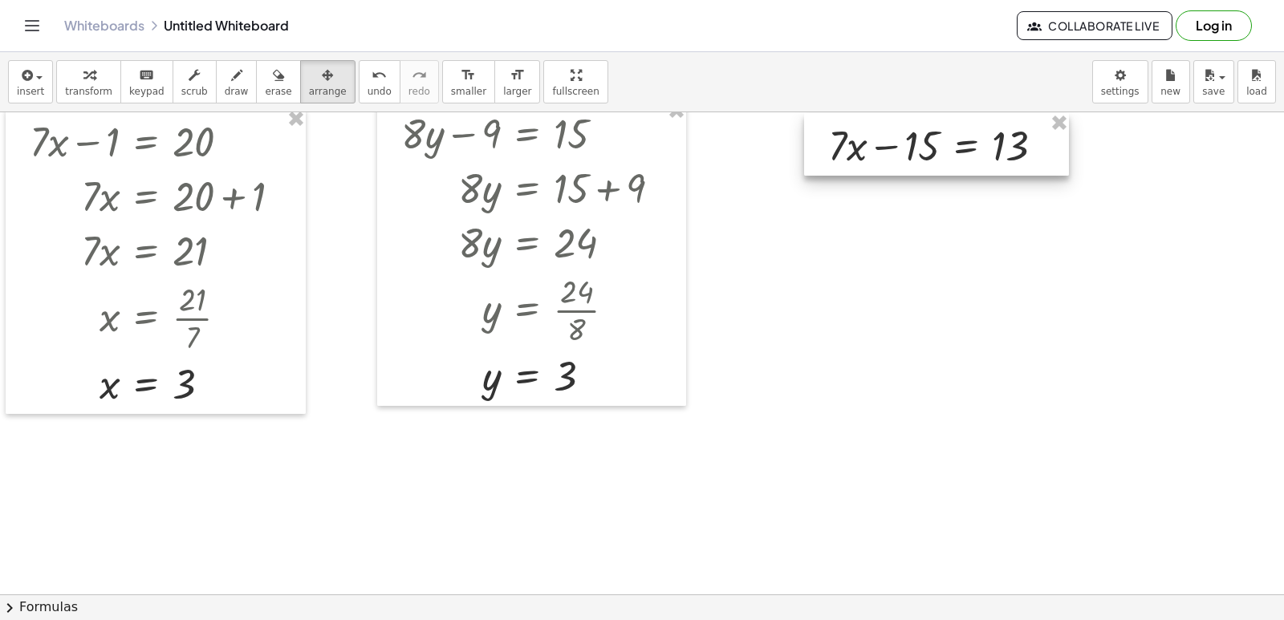
drag, startPoint x: 1134, startPoint y: 503, endPoint x: 860, endPoint y: 164, distance: 436.4
click at [860, 164] on div at bounding box center [936, 144] width 265 height 63
click at [73, 86] on span "transform" at bounding box center [88, 91] width 47 height 11
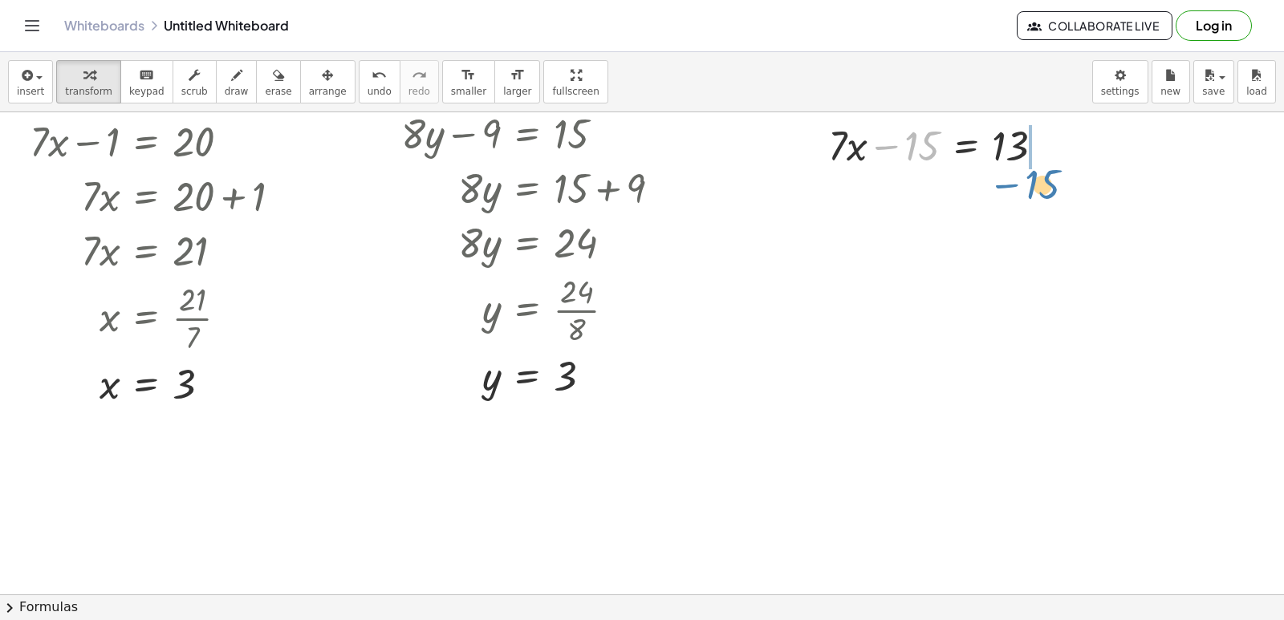
drag, startPoint x: 900, startPoint y: 149, endPoint x: 1024, endPoint y: 173, distance: 125.9
click at [1046, 164] on div at bounding box center [942, 144] width 245 height 55
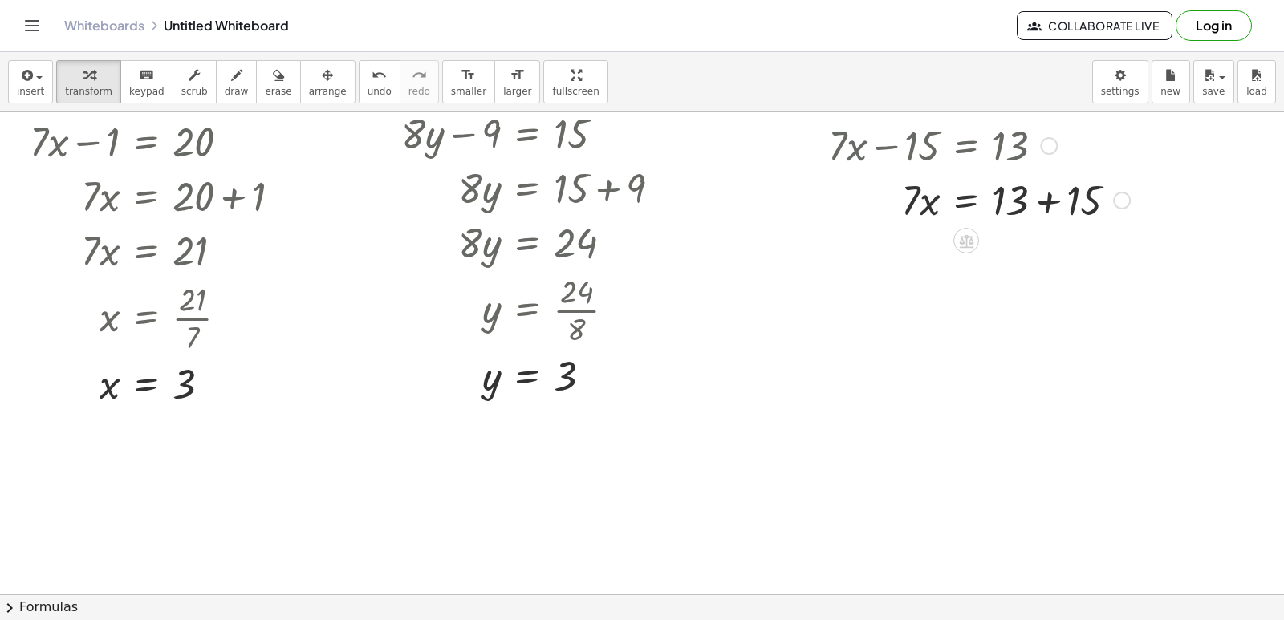
click at [1049, 203] on div at bounding box center [979, 199] width 318 height 55
drag, startPoint x: 908, startPoint y: 241, endPoint x: 1067, endPoint y: 231, distance: 159.1
click at [1067, 231] on div at bounding box center [979, 253] width 318 height 55
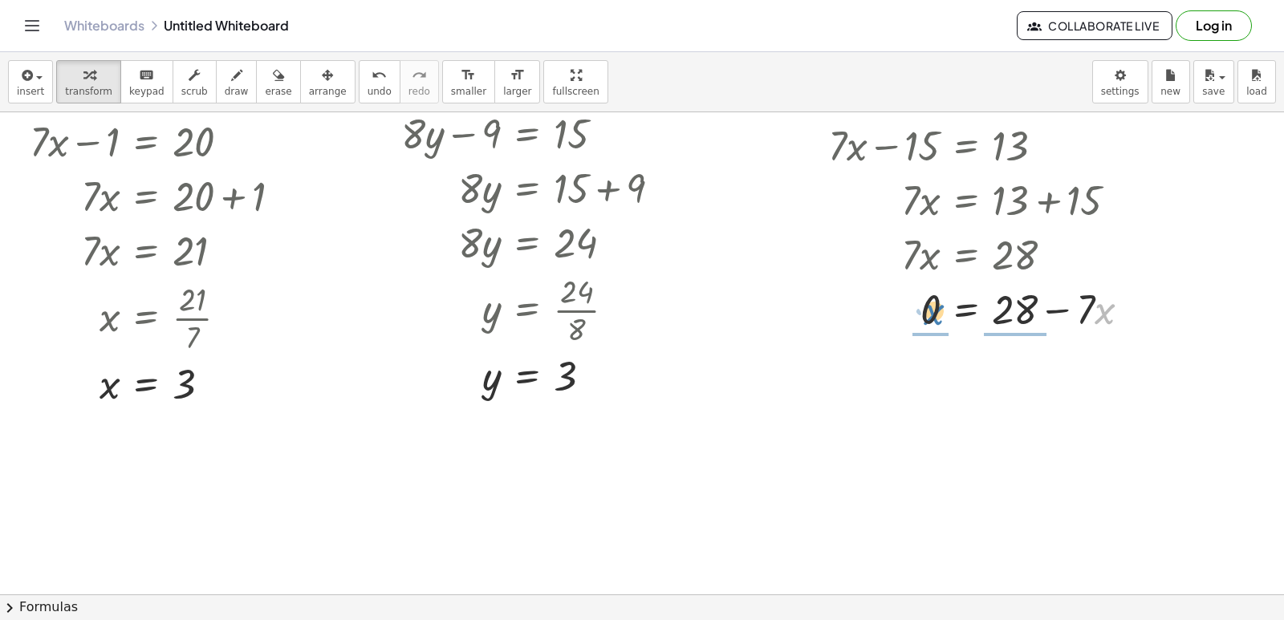
drag, startPoint x: 1104, startPoint y: 301, endPoint x: 932, endPoint y: 302, distance: 171.7
click at [932, 302] on div at bounding box center [985, 308] width 331 height 55
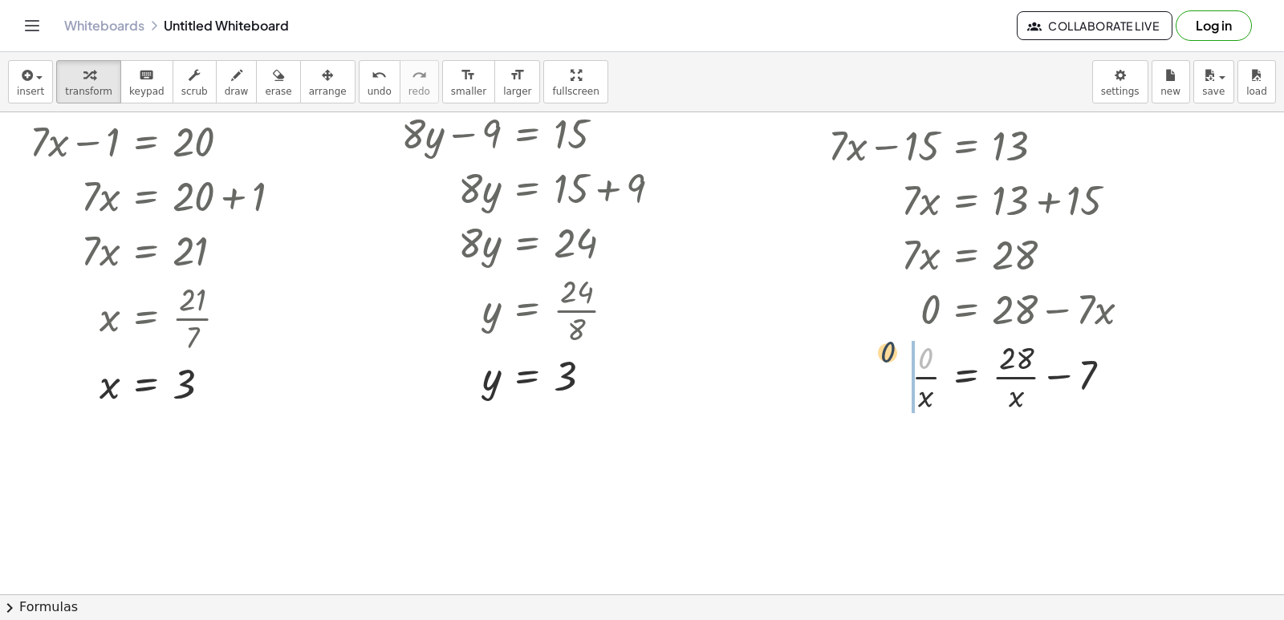
drag, startPoint x: 912, startPoint y: 359, endPoint x: 754, endPoint y: 311, distance: 165.2
click at [809, 339] on div "+ · 7 · x − 15 = 13 · 7 · x = + 13 + 15 · 7 · x = 28 0 = + 28 − · 7 · x · 0 7 =…" at bounding box center [979, 266] width 351 height 306
drag, startPoint x: 289, startPoint y: 71, endPoint x: 372, endPoint y: 112, distance: 92.6
click at [309, 83] on div "button" at bounding box center [328, 74] width 38 height 19
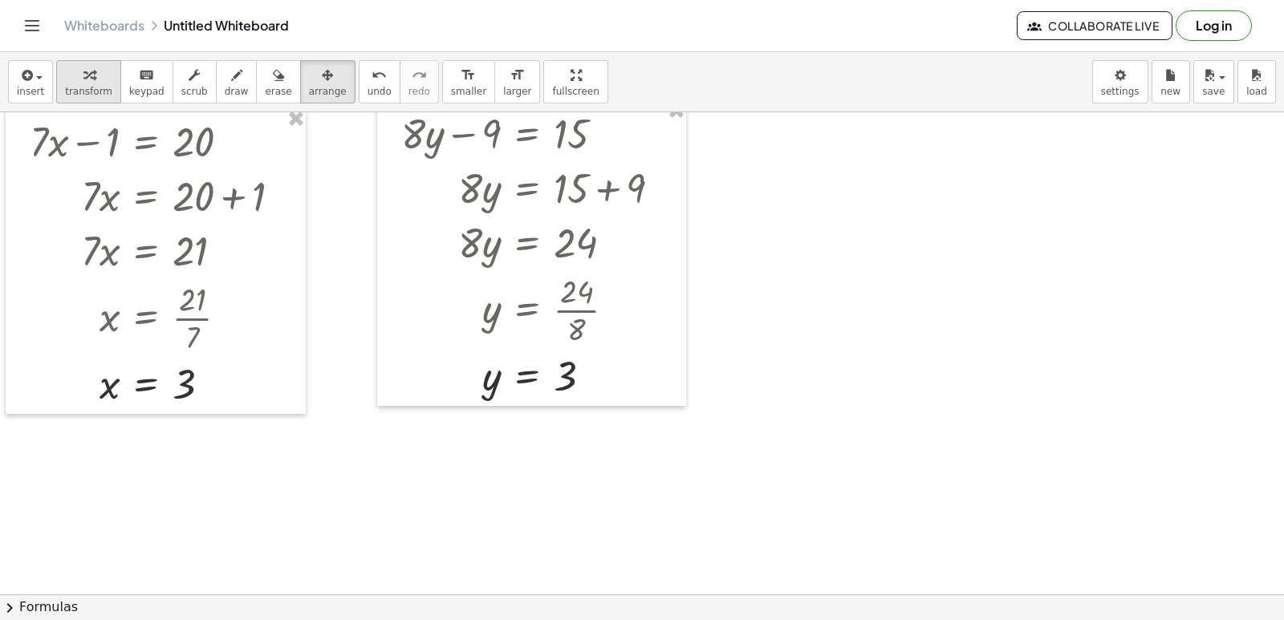
click at [83, 67] on icon "button" at bounding box center [88, 75] width 11 height 19
drag, startPoint x: 1066, startPoint y: 404, endPoint x: 1042, endPoint y: 387, distance: 29.8
click at [1069, 397] on div at bounding box center [672, 513] width 1344 height 1446
click at [726, 493] on div at bounding box center [672, 513] width 1344 height 1446
click at [813, 487] on div at bounding box center [672, 513] width 1344 height 1446
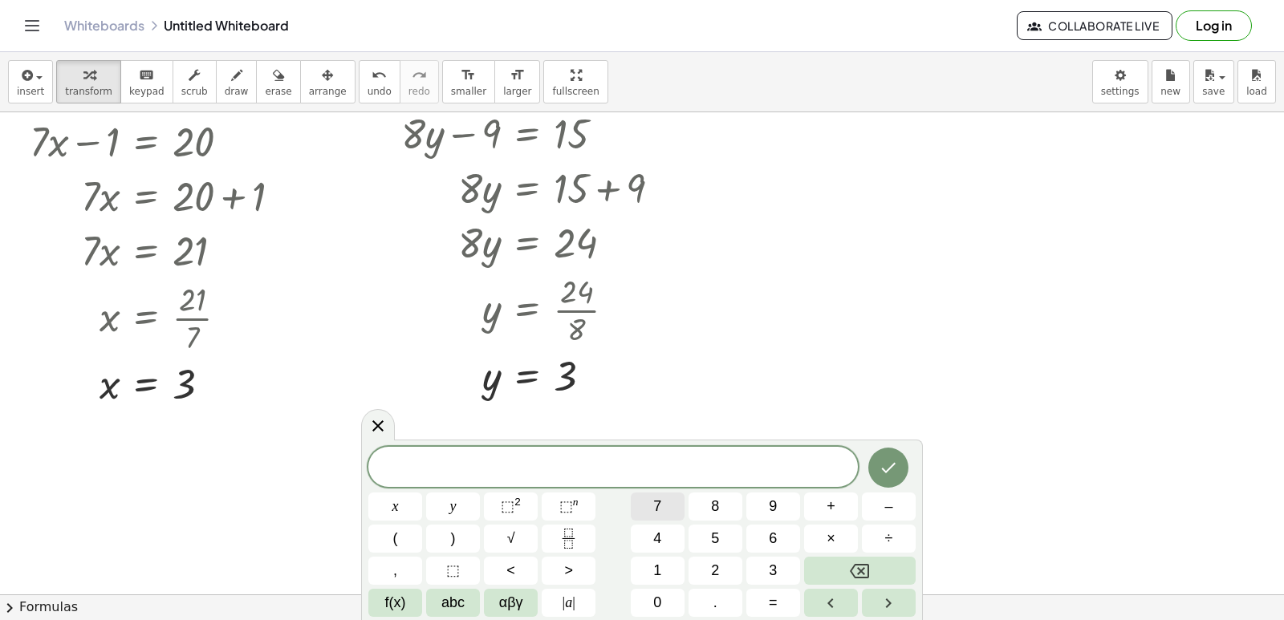
click at [681, 495] on button "7" at bounding box center [658, 507] width 54 height 28
click at [391, 503] on button "x" at bounding box center [395, 507] width 54 height 28
click at [870, 502] on button "–" at bounding box center [889, 507] width 54 height 28
click at [659, 571] on span "1" at bounding box center [657, 571] width 8 height 22
click at [720, 530] on button "5" at bounding box center [715, 539] width 54 height 28
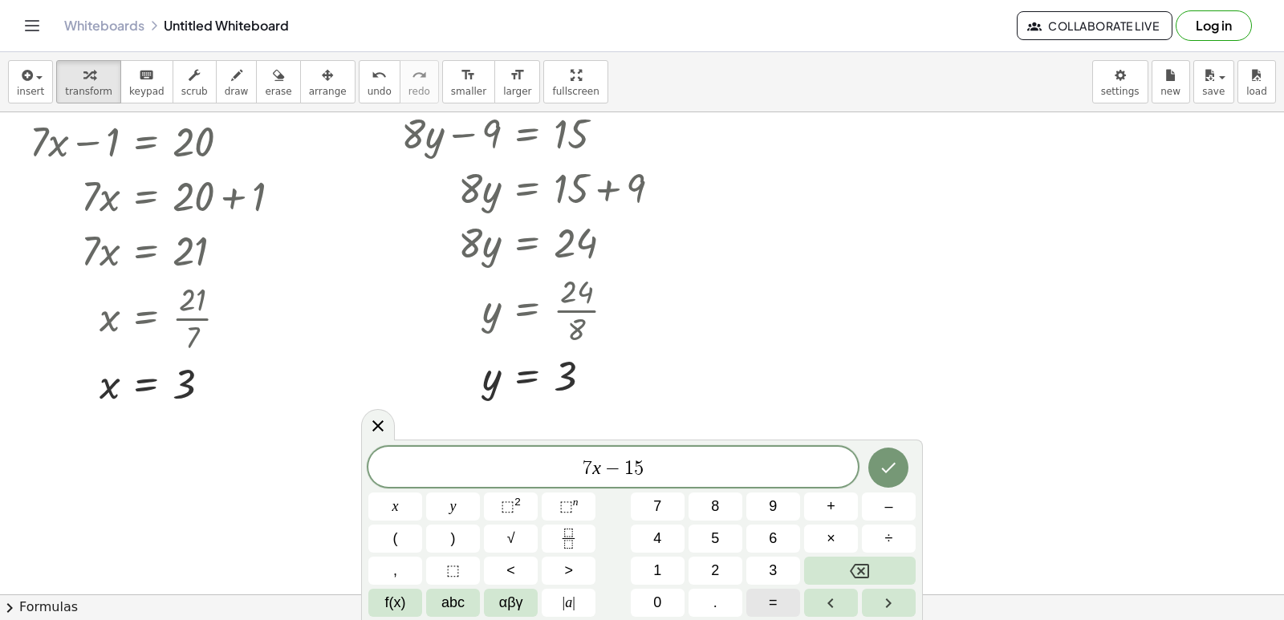
click at [793, 610] on button "=" at bounding box center [773, 603] width 54 height 28
click at [677, 565] on button "1" at bounding box center [658, 571] width 54 height 28
click at [777, 566] on span "3" at bounding box center [773, 571] width 8 height 22
click at [899, 466] on button "Done" at bounding box center [888, 468] width 40 height 40
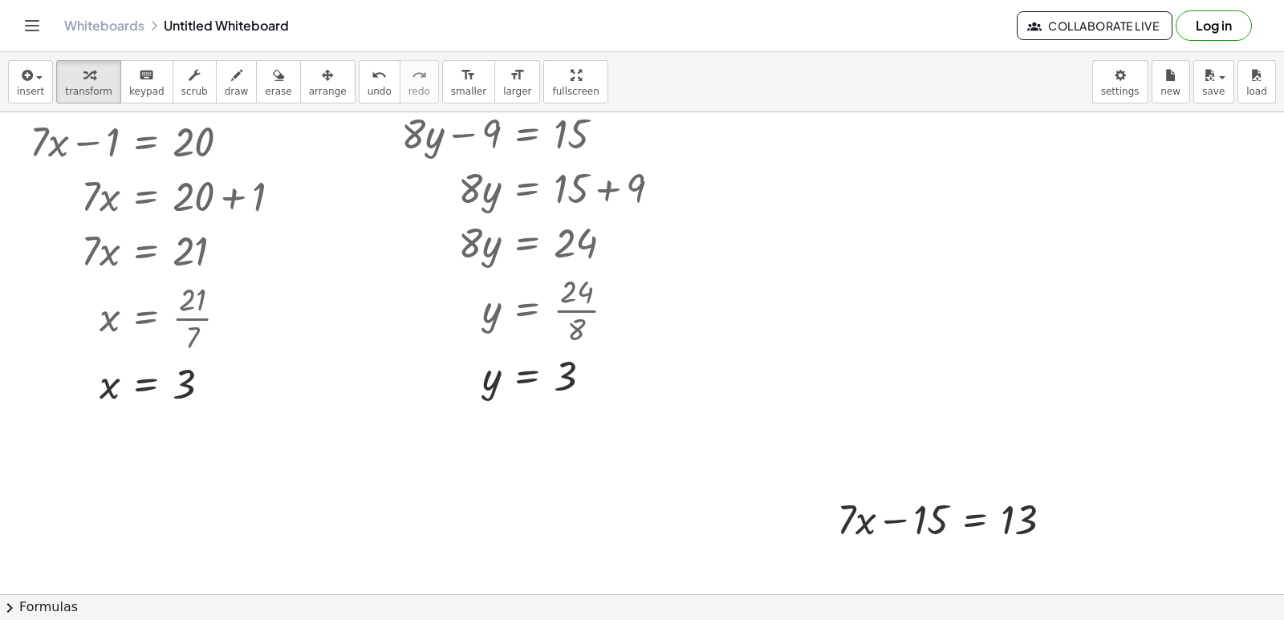
click at [343, 108] on div "insert select one: Math Expression Function Text Youtube Video Graphing Geometr…" at bounding box center [642, 82] width 1284 height 60
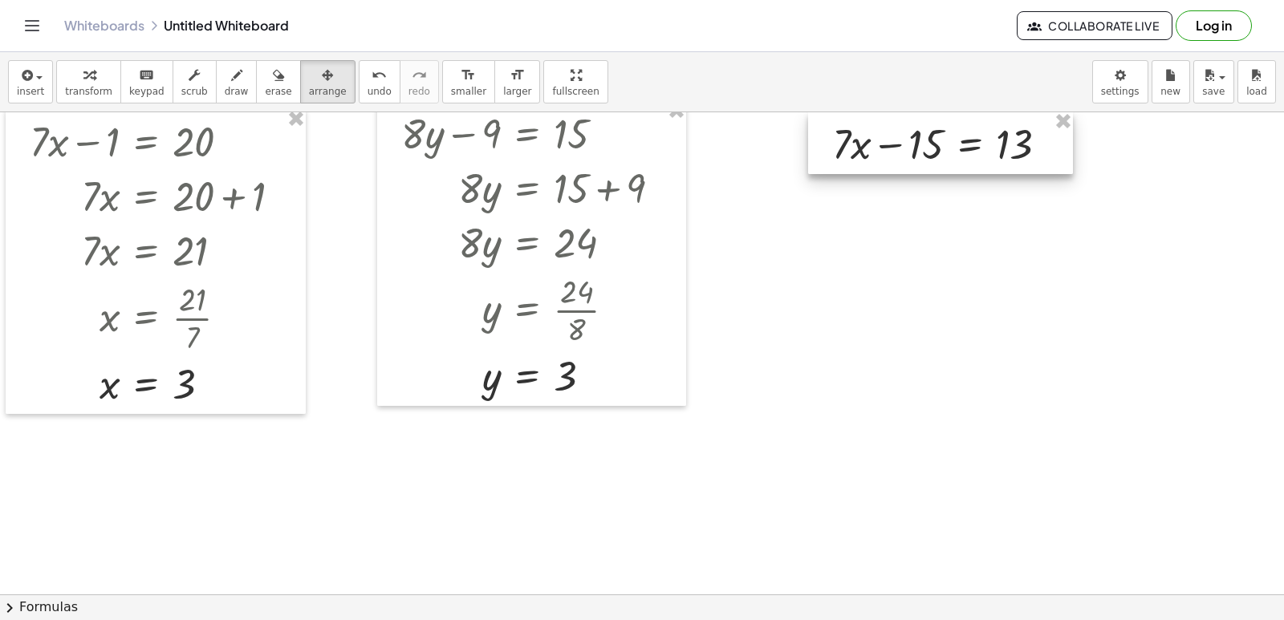
drag, startPoint x: 827, startPoint y: 497, endPoint x: 813, endPoint y: 126, distance: 371.7
click at [819, 123] on div at bounding box center [940, 143] width 265 height 63
click at [94, 91] on span "transform" at bounding box center [88, 91] width 47 height 11
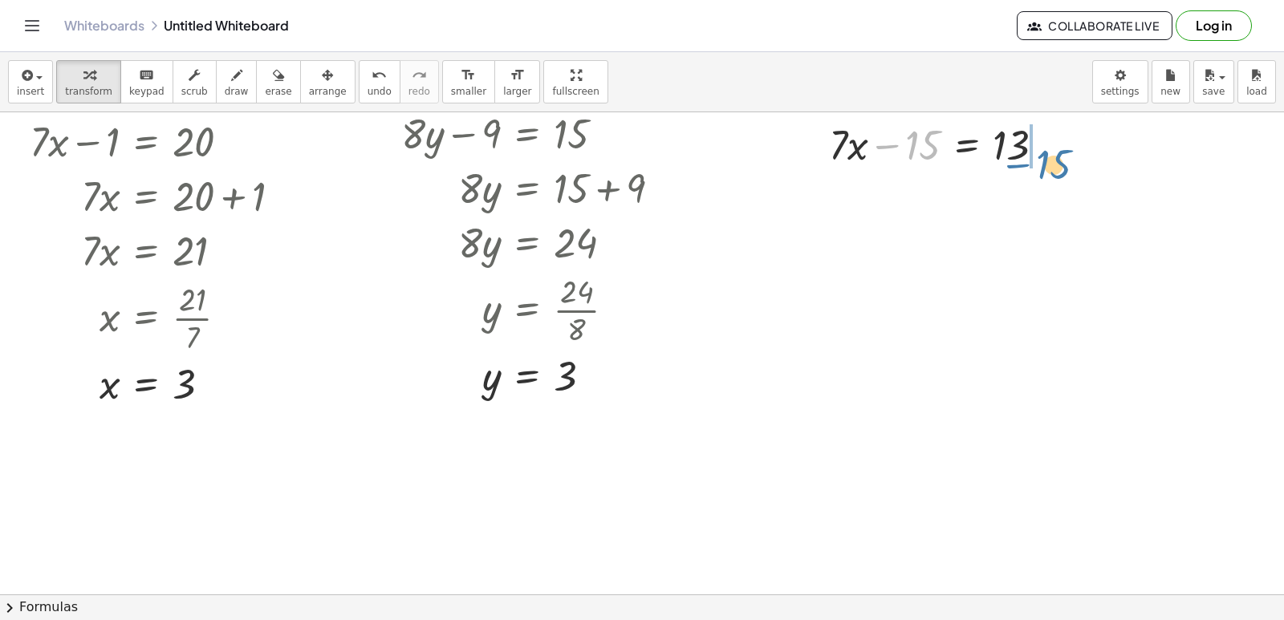
drag, startPoint x: 903, startPoint y: 136, endPoint x: 1026, endPoint y: 146, distance: 124.0
click at [1034, 145] on div at bounding box center [943, 143] width 245 height 55
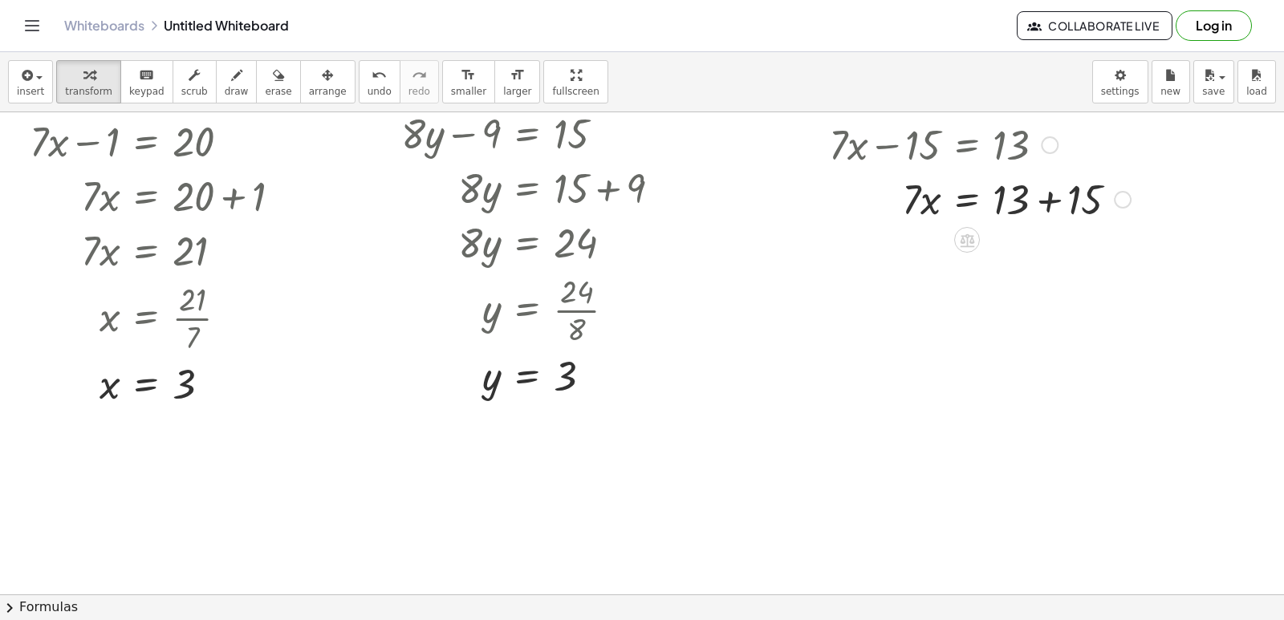
click at [1040, 197] on div at bounding box center [980, 198] width 318 height 55
drag, startPoint x: 907, startPoint y: 256, endPoint x: 1032, endPoint y: 266, distance: 125.6
click at [1042, 274] on div at bounding box center [980, 252] width 318 height 55
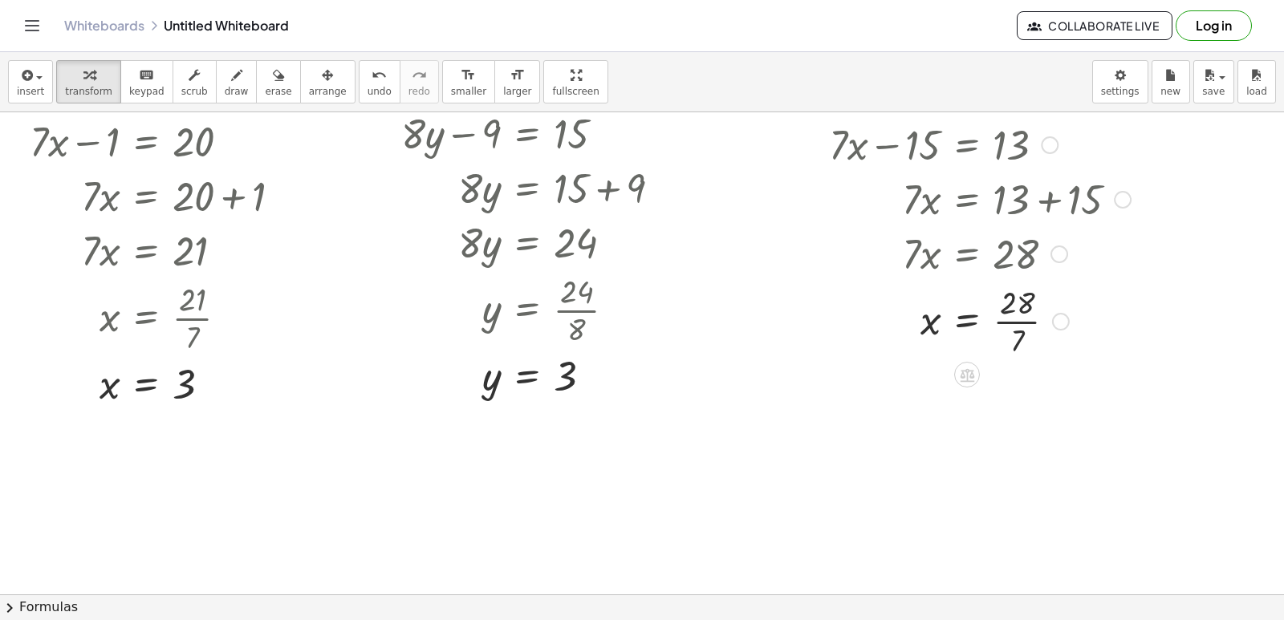
click at [1012, 307] on div at bounding box center [980, 320] width 318 height 80
click at [1001, 316] on div at bounding box center [980, 320] width 318 height 80
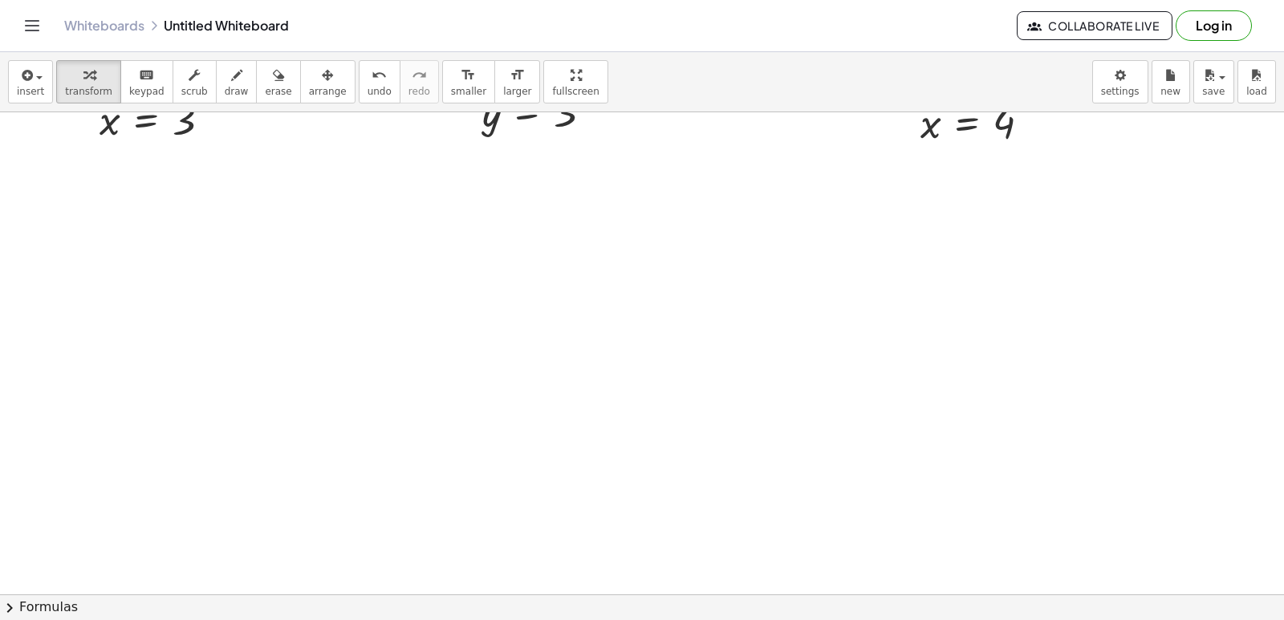
scroll to position [643, 0]
click at [541, 543] on div at bounding box center [672, 192] width 1344 height 1446
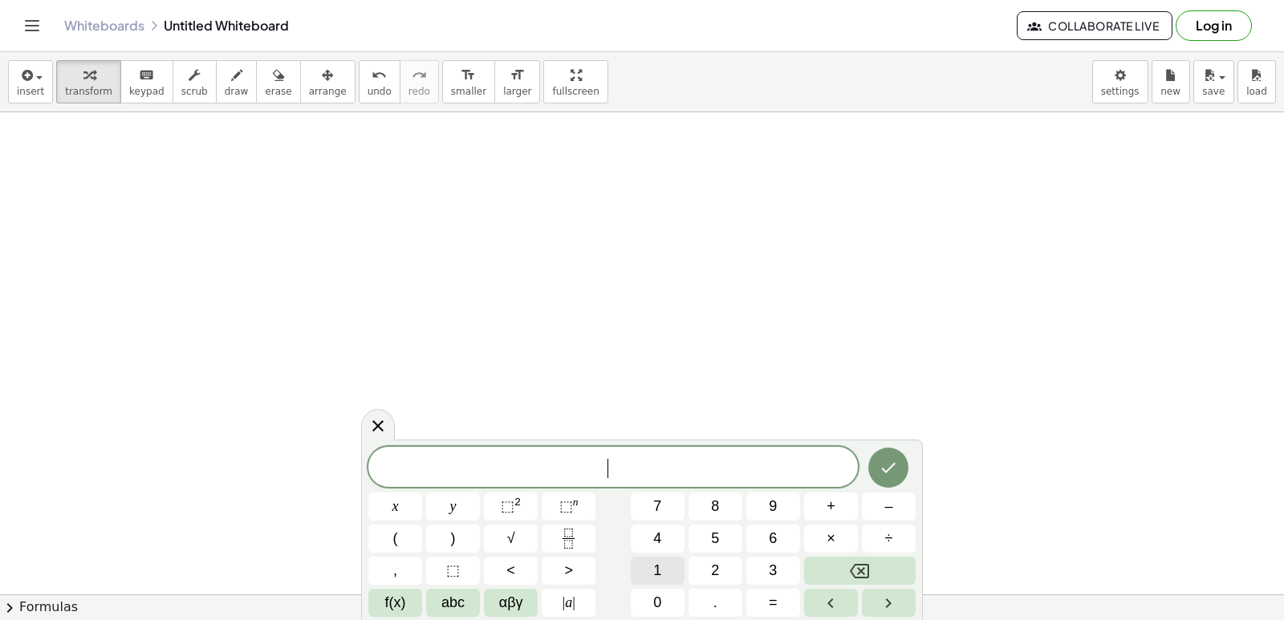
click at [656, 572] on button "1" at bounding box center [658, 571] width 54 height 28
click at [659, 598] on span "0" at bounding box center [657, 603] width 8 height 22
click at [452, 504] on span "y" at bounding box center [453, 507] width 6 height 22
click at [842, 515] on button "+" at bounding box center [831, 507] width 54 height 28
click at [728, 559] on button "2" at bounding box center [715, 571] width 54 height 28
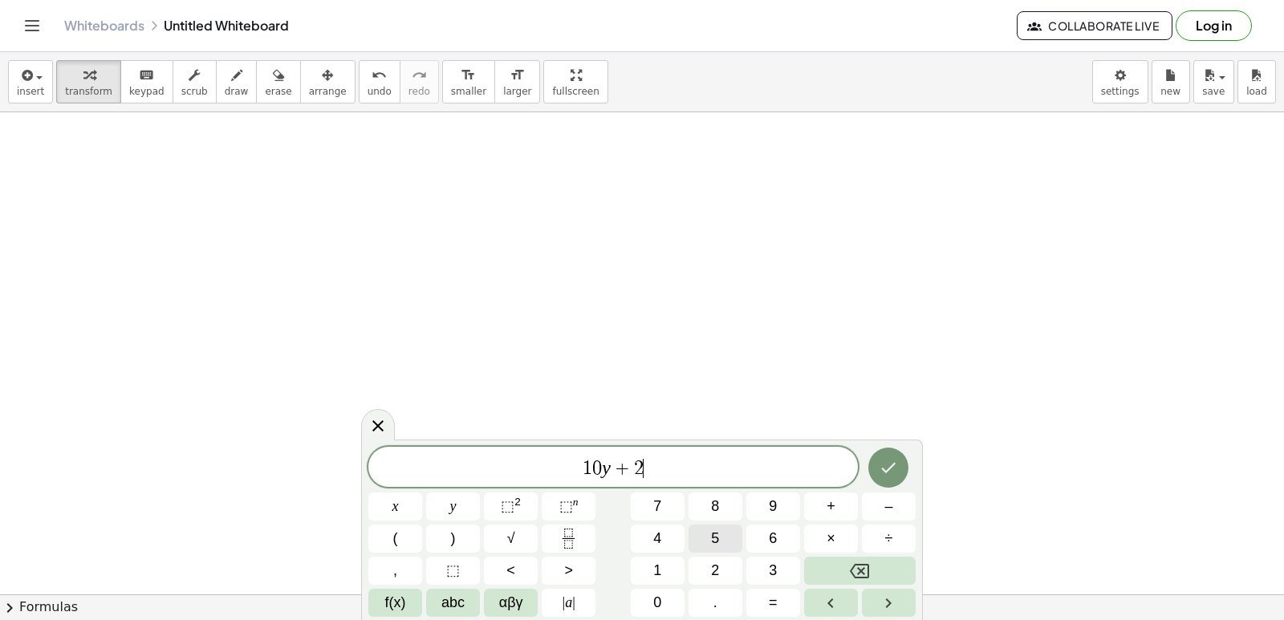
click at [730, 530] on button "5" at bounding box center [715, 539] width 54 height 28
click at [769, 602] on button "=" at bounding box center [773, 603] width 54 height 28
click at [650, 509] on button "7" at bounding box center [658, 507] width 54 height 28
click at [718, 533] on button "5" at bounding box center [715, 539] width 54 height 28
click at [886, 460] on icon "Done" at bounding box center [887, 467] width 19 height 19
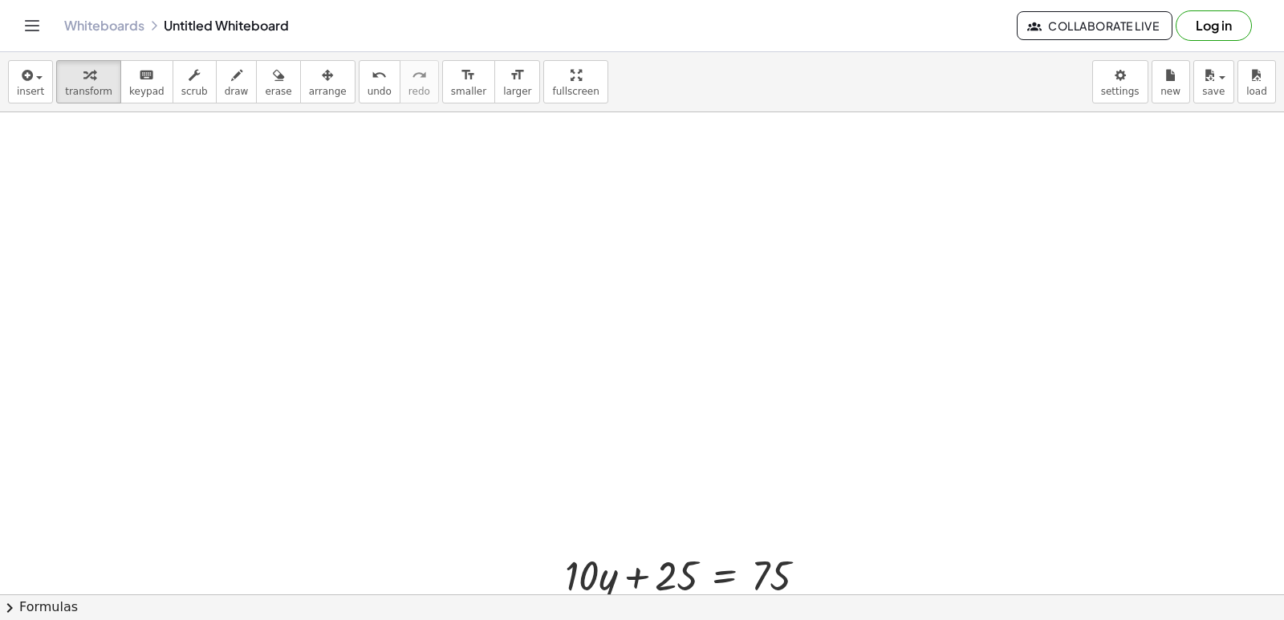
drag, startPoint x: 294, startPoint y: 73, endPoint x: 476, endPoint y: 350, distance: 331.3
click at [318, 105] on div "insert select one: Math Expression Function Text Youtube Video Graphing Geometr…" at bounding box center [642, 82] width 1284 height 60
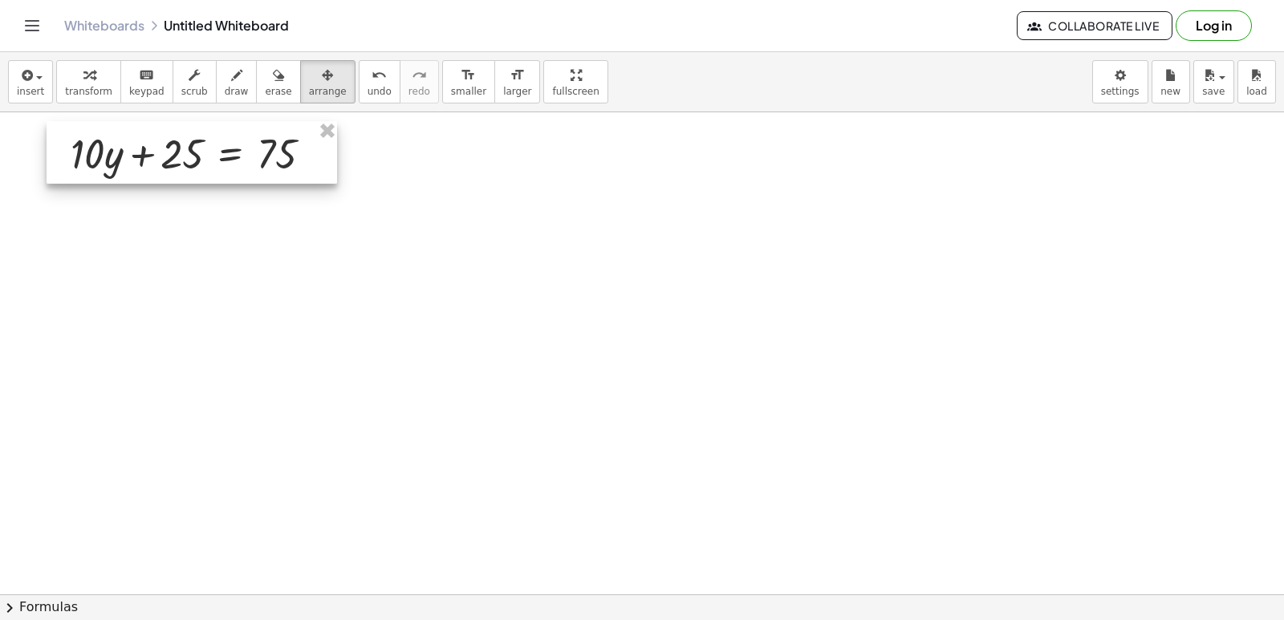
drag, startPoint x: 593, startPoint y: 562, endPoint x: 79, endPoint y: 148, distance: 660.1
click at [81, 148] on div at bounding box center [192, 152] width 290 height 63
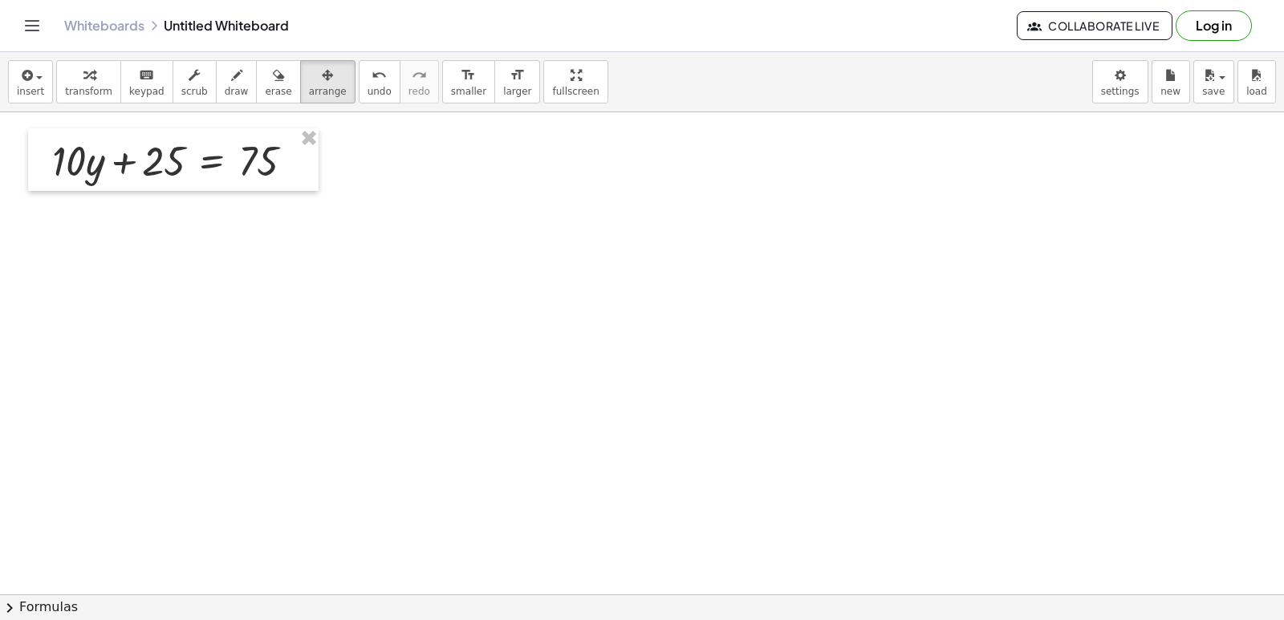
click at [99, 48] on div "Whiteboards Untitled Whiteboard Collaborate Live Log in" at bounding box center [641, 25] width 1245 height 51
click at [95, 64] on button "transform" at bounding box center [88, 81] width 65 height 43
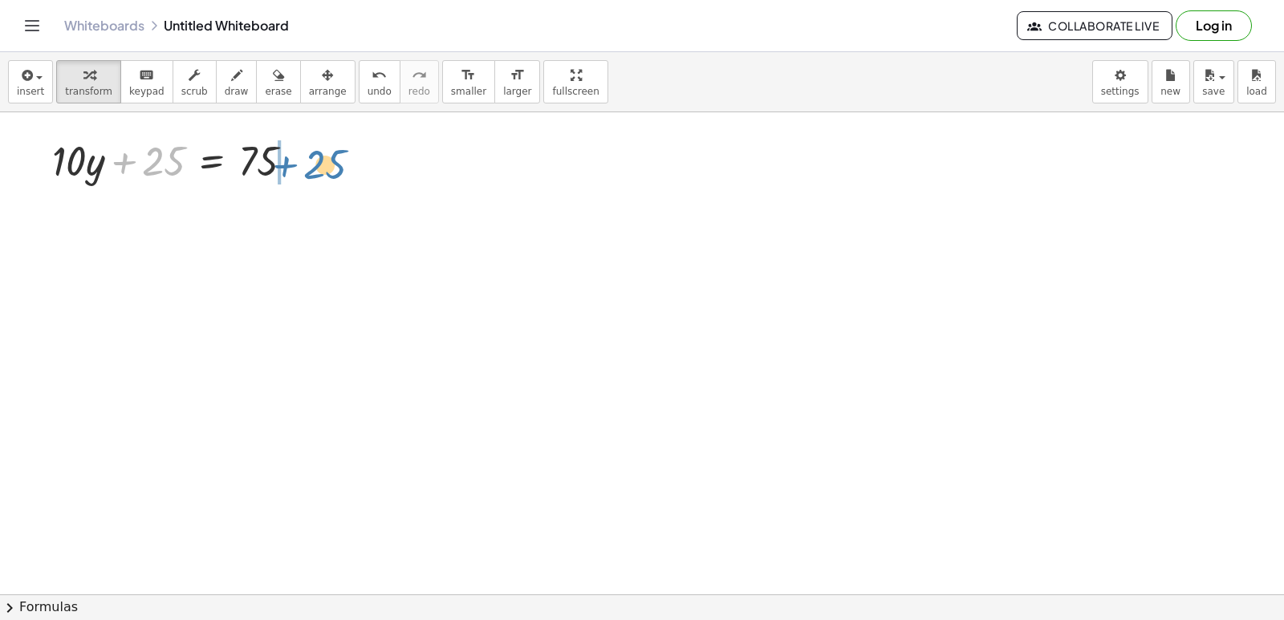
drag, startPoint x: 150, startPoint y: 164, endPoint x: 358, endPoint y: 133, distance: 210.0
click at [358, 133] on div "+ · 7 · x − 1 = 20 · 7 · x = + 20 + 1 · 7 · x = 21 x = · 21 · 7 x = 3 + · 8 · y…" at bounding box center [672, 192] width 1344 height 1446
drag, startPoint x: 126, startPoint y: 166, endPoint x: 248, endPoint y: 196, distance: 125.5
click at [242, 176] on div at bounding box center [179, 159] width 270 height 55
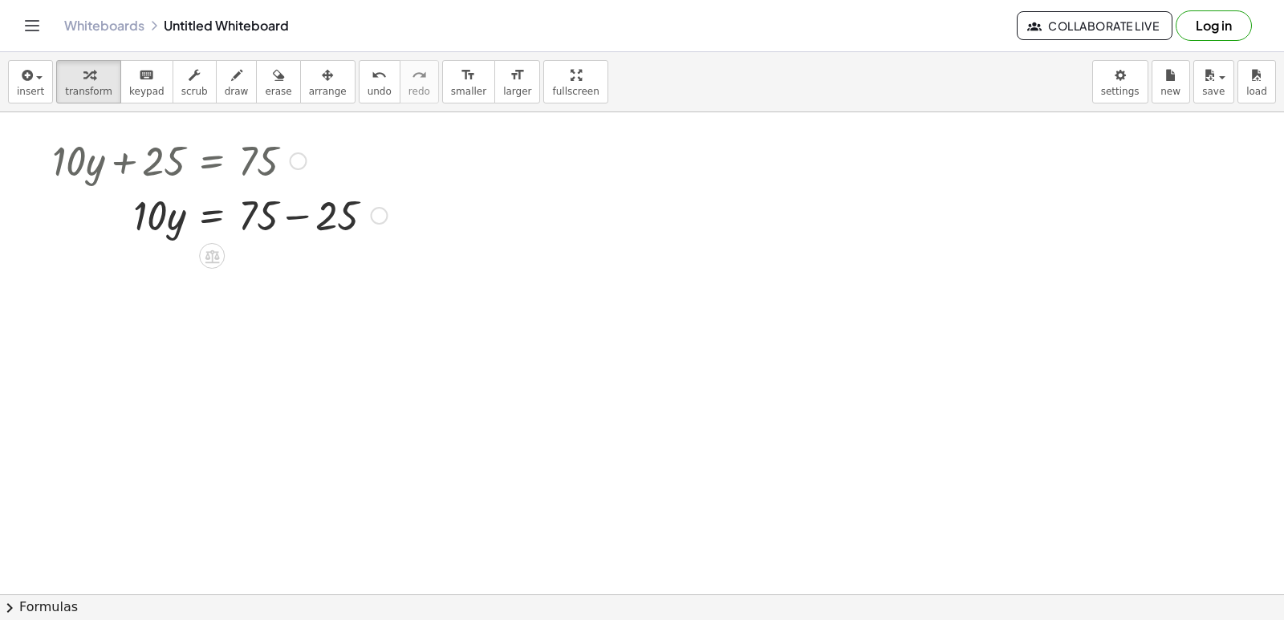
drag, startPoint x: 287, startPoint y: 217, endPoint x: 162, endPoint y: 233, distance: 126.3
click at [289, 214] on div at bounding box center [219, 214] width 351 height 55
drag, startPoint x: 148, startPoint y: 263, endPoint x: 255, endPoint y: 287, distance: 110.2
click at [254, 288] on div at bounding box center [219, 268] width 351 height 55
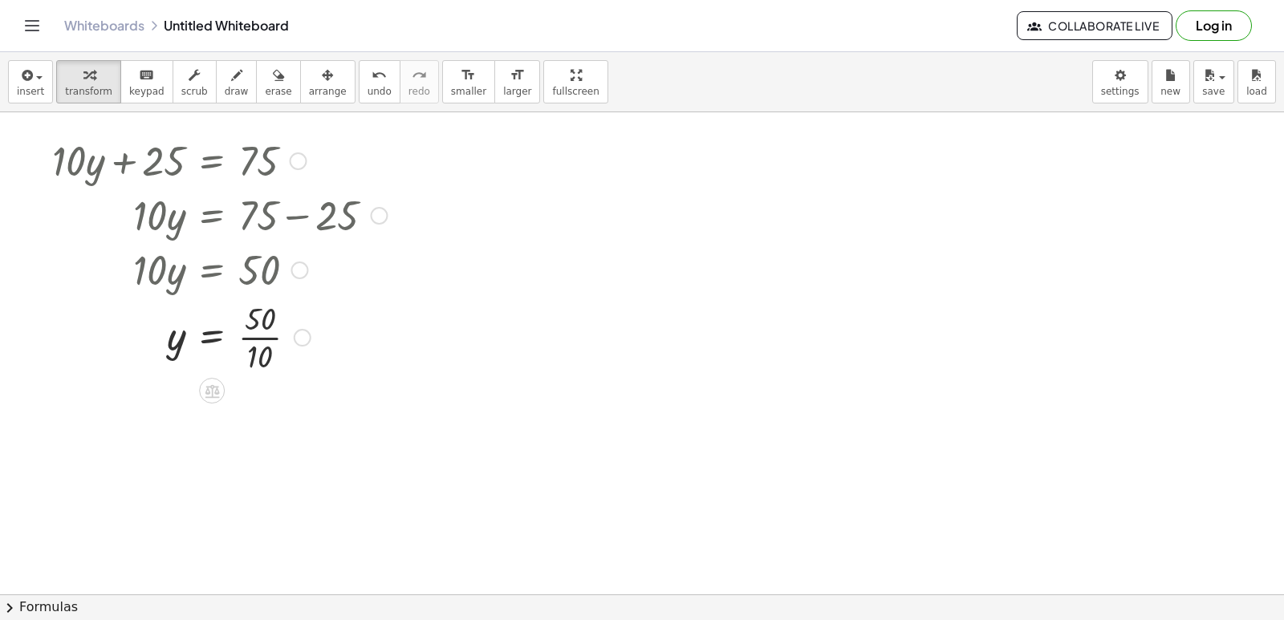
click at [253, 333] on div at bounding box center [219, 336] width 351 height 80
click at [322, 79] on icon "button" at bounding box center [327, 75] width 11 height 19
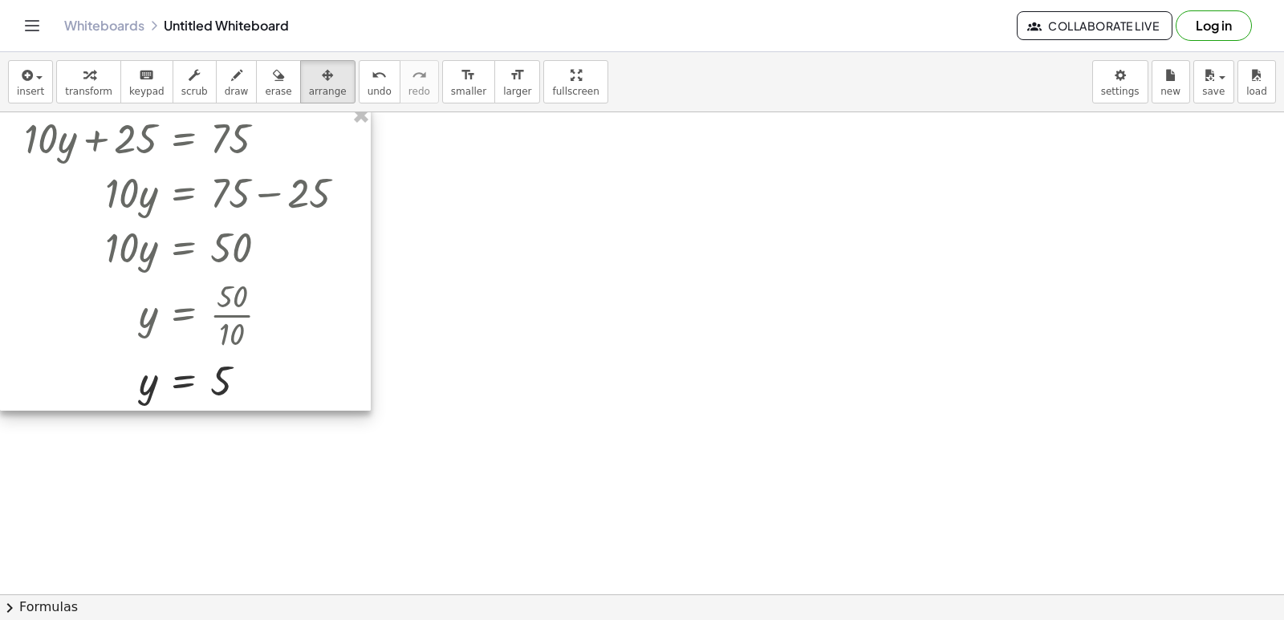
drag, startPoint x: 87, startPoint y: 200, endPoint x: 51, endPoint y: 179, distance: 41.0
click at [51, 179] on div at bounding box center [185, 258] width 371 height 305
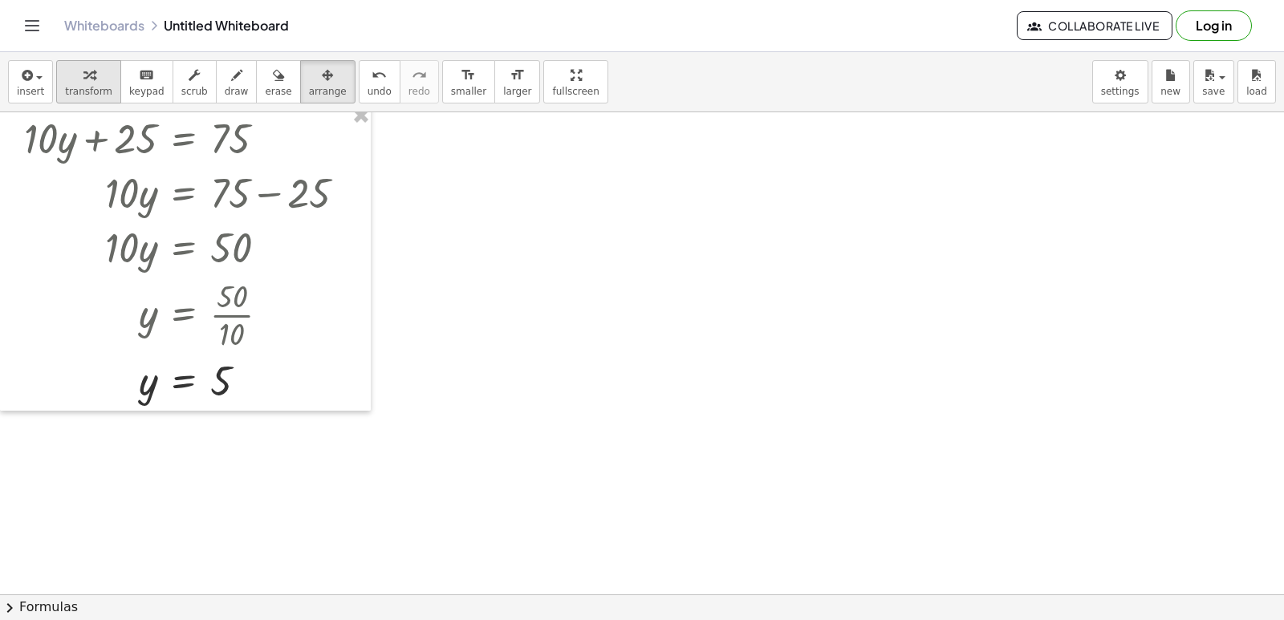
click at [99, 63] on button "transform" at bounding box center [88, 81] width 65 height 43
click at [457, 375] on div at bounding box center [672, 192] width 1344 height 1446
click at [464, 391] on div at bounding box center [672, 192] width 1344 height 1446
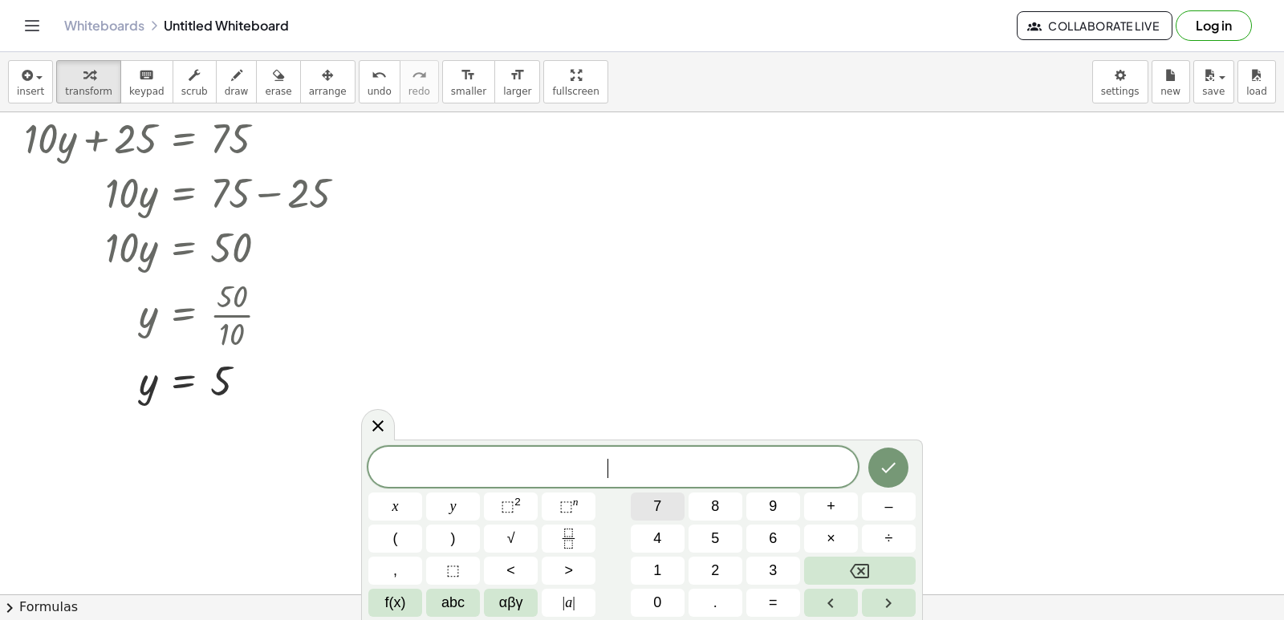
click at [653, 499] on button "7" at bounding box center [658, 507] width 54 height 28
click at [412, 501] on button "x" at bounding box center [395, 507] width 54 height 28
click at [887, 501] on span "–" at bounding box center [888, 507] width 8 height 22
click at [757, 573] on button "3" at bounding box center [773, 571] width 54 height 28
click at [663, 569] on button "1" at bounding box center [658, 571] width 54 height 28
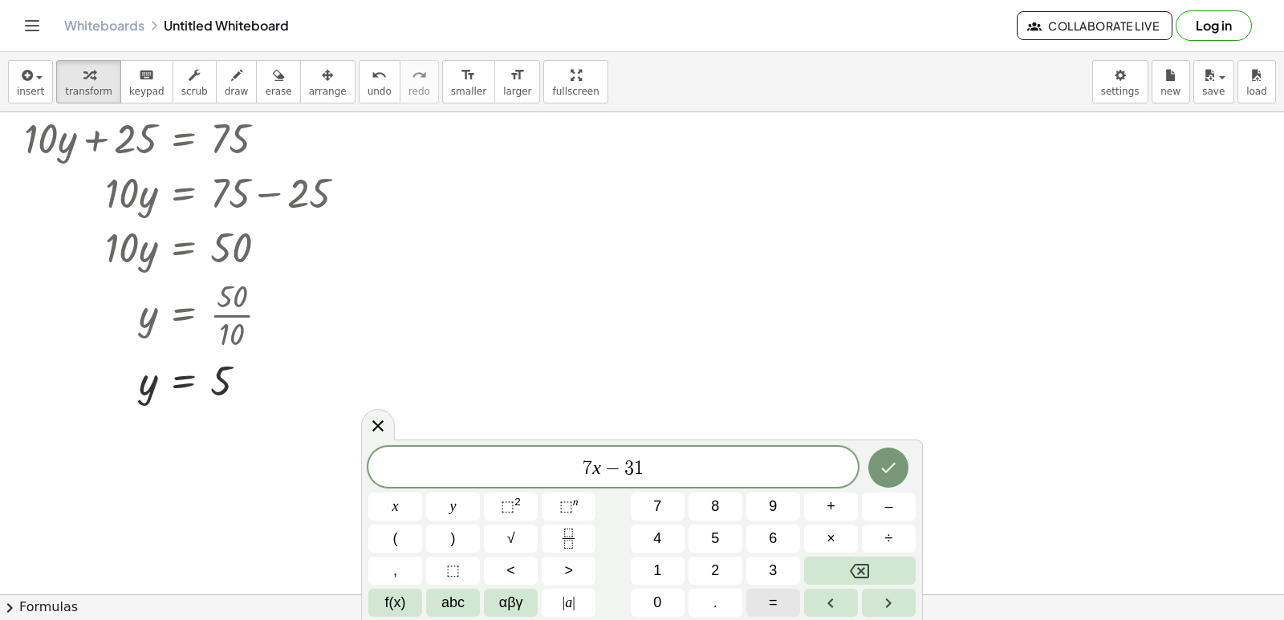
click at [770, 590] on button "=" at bounding box center [773, 603] width 54 height 28
click at [668, 572] on button "1" at bounding box center [658, 571] width 54 height 28
click at [886, 485] on button "Done" at bounding box center [888, 468] width 40 height 40
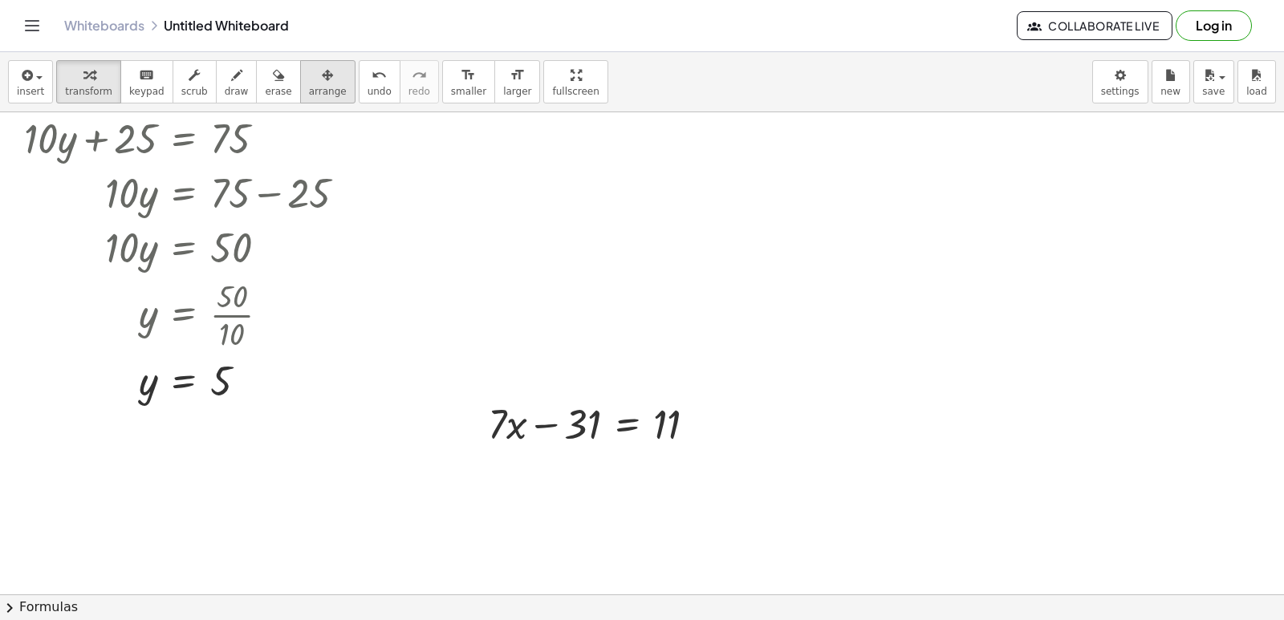
click at [316, 92] on span "arrange" at bounding box center [328, 91] width 38 height 11
drag, startPoint x: 488, startPoint y: 333, endPoint x: 439, endPoint y: 395, distance: 78.8
click at [440, 385] on div at bounding box center [672, 192] width 1344 height 1446
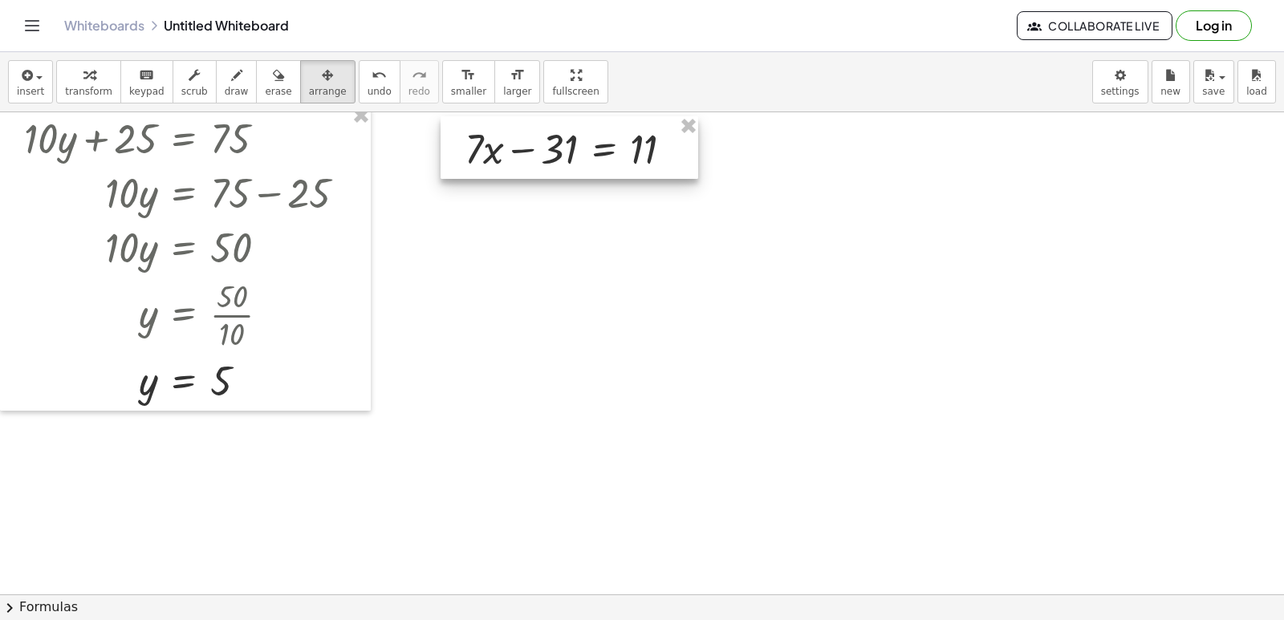
drag, startPoint x: 509, startPoint y: 410, endPoint x: 473, endPoint y: 125, distance: 287.1
click at [477, 127] on div at bounding box center [569, 147] width 258 height 63
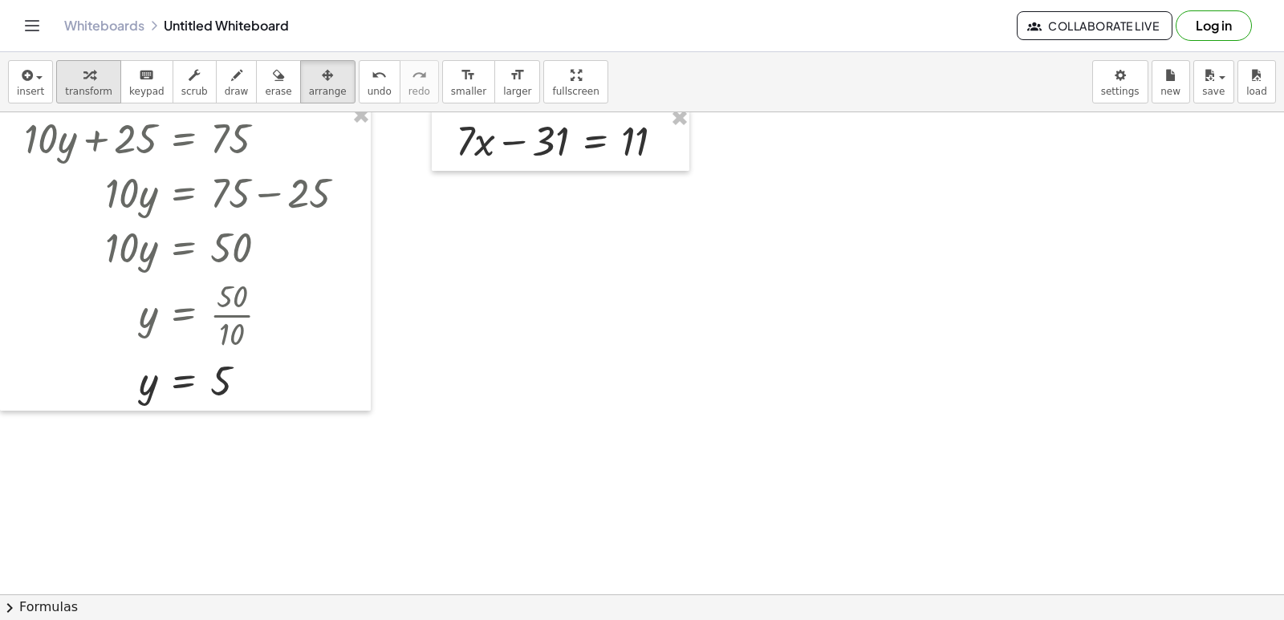
click at [84, 86] on span "transform" at bounding box center [88, 91] width 47 height 11
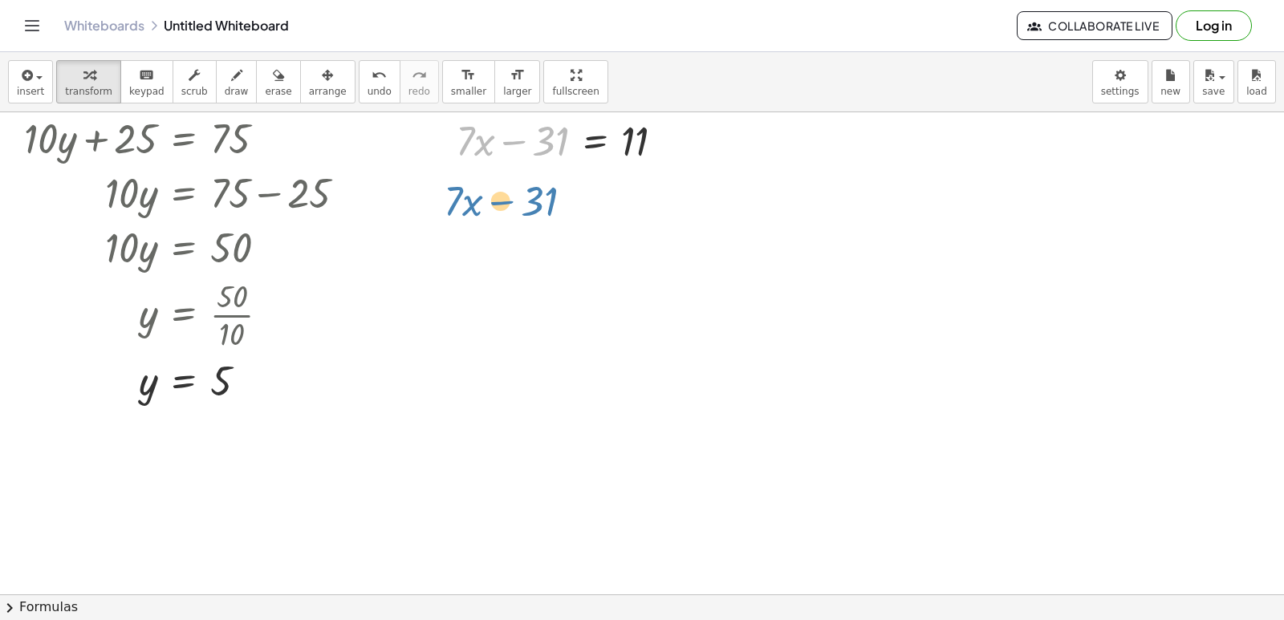
drag, startPoint x: 550, startPoint y: 137, endPoint x: 533, endPoint y: 182, distance: 48.0
click at [537, 190] on div "+ · 7 · x − 1 = 20 · 7 · x = + 20 + 1 · 7 · x = 21 x = · 21 · 7 x = 3 + · 8 · y…" at bounding box center [672, 192] width 1344 height 1446
drag, startPoint x: 550, startPoint y: 127, endPoint x: 700, endPoint y: 122, distance: 150.1
click at [713, 124] on div "+ · 7 · x − 1 = 20 · 7 · x = + 20 + 1 · 7 · x = 21 x = · 21 · 7 x = 3 + · 8 · y…" at bounding box center [672, 192] width 1344 height 1446
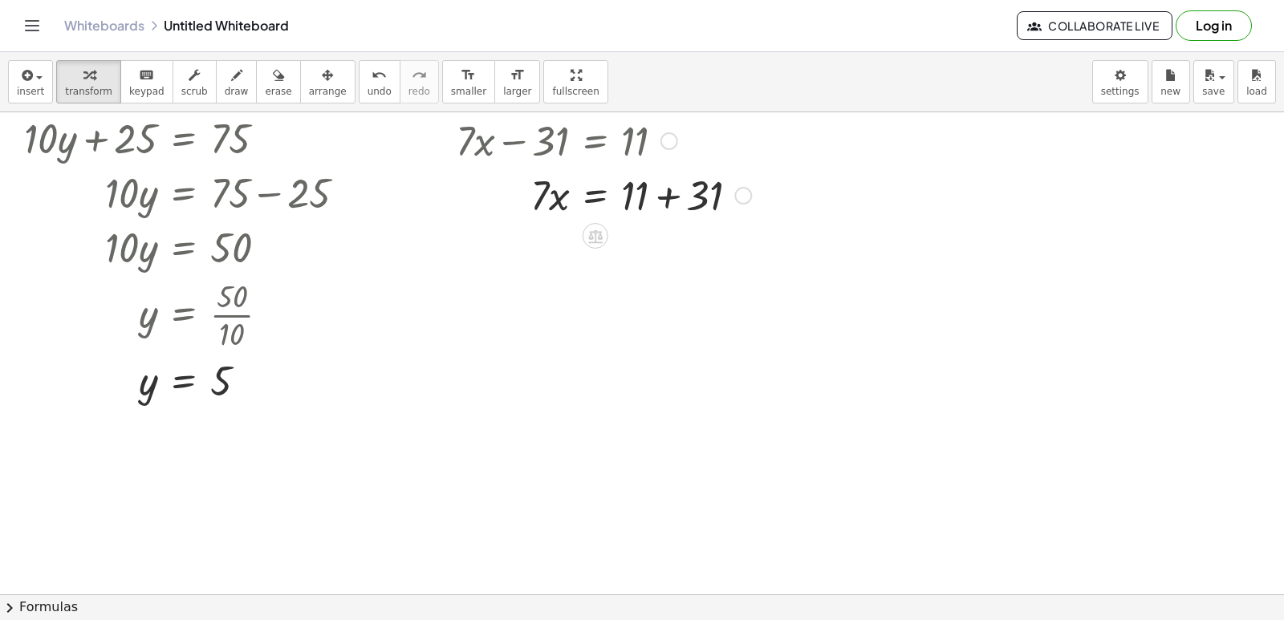
click at [666, 185] on div at bounding box center [603, 194] width 311 height 55
drag, startPoint x: 539, startPoint y: 234, endPoint x: 657, endPoint y: 253, distance: 119.4
click at [665, 260] on div at bounding box center [603, 248] width 311 height 55
click at [648, 318] on div at bounding box center [603, 316] width 311 height 80
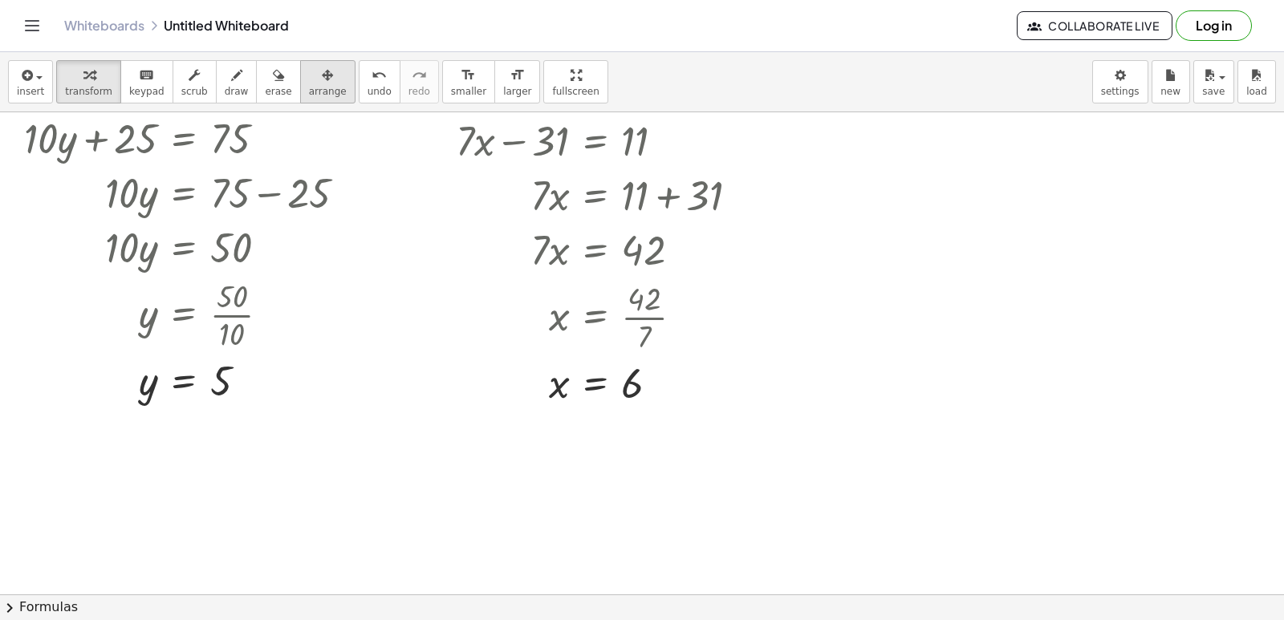
click at [310, 71] on div "button" at bounding box center [328, 74] width 38 height 19
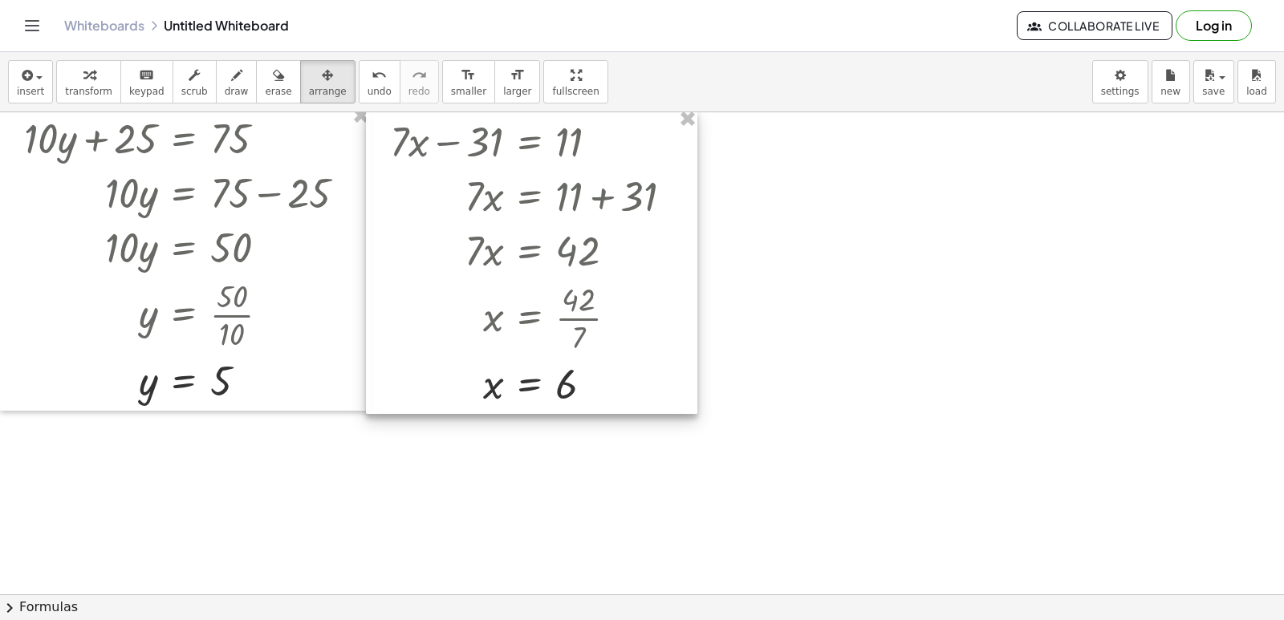
drag, startPoint x: 512, startPoint y: 197, endPoint x: 446, endPoint y: 197, distance: 65.8
click at [446, 197] on div at bounding box center [531, 261] width 331 height 305
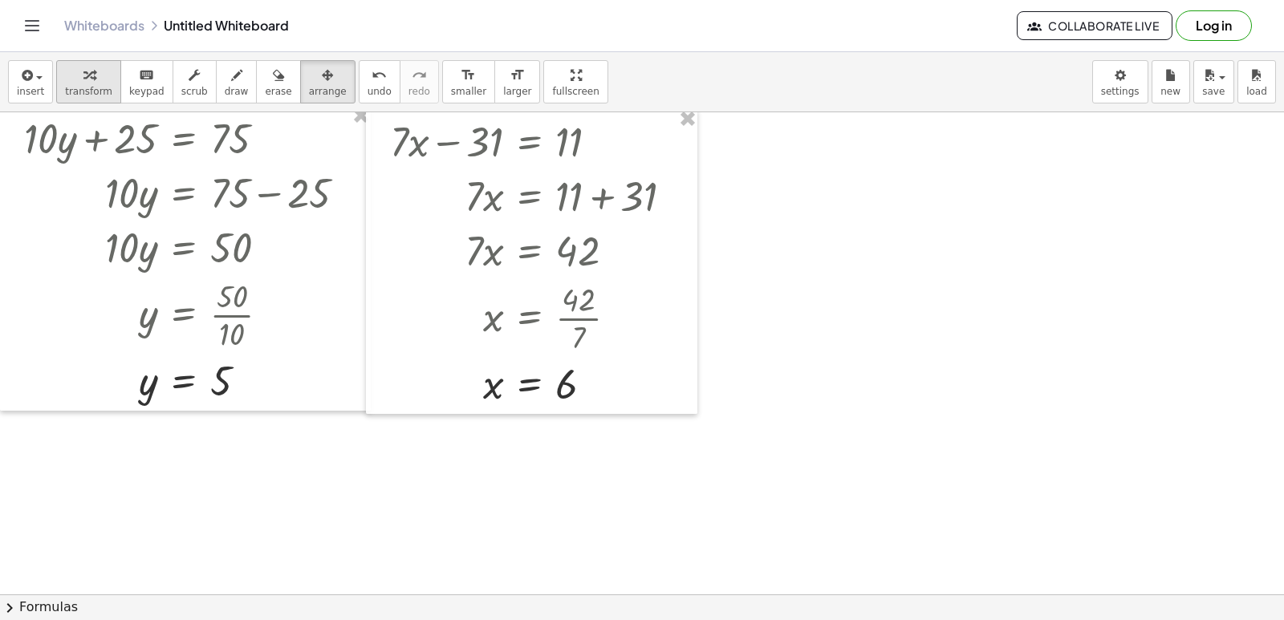
click at [77, 86] on span "transform" at bounding box center [88, 91] width 47 height 11
click at [888, 353] on div at bounding box center [672, 192] width 1344 height 1446
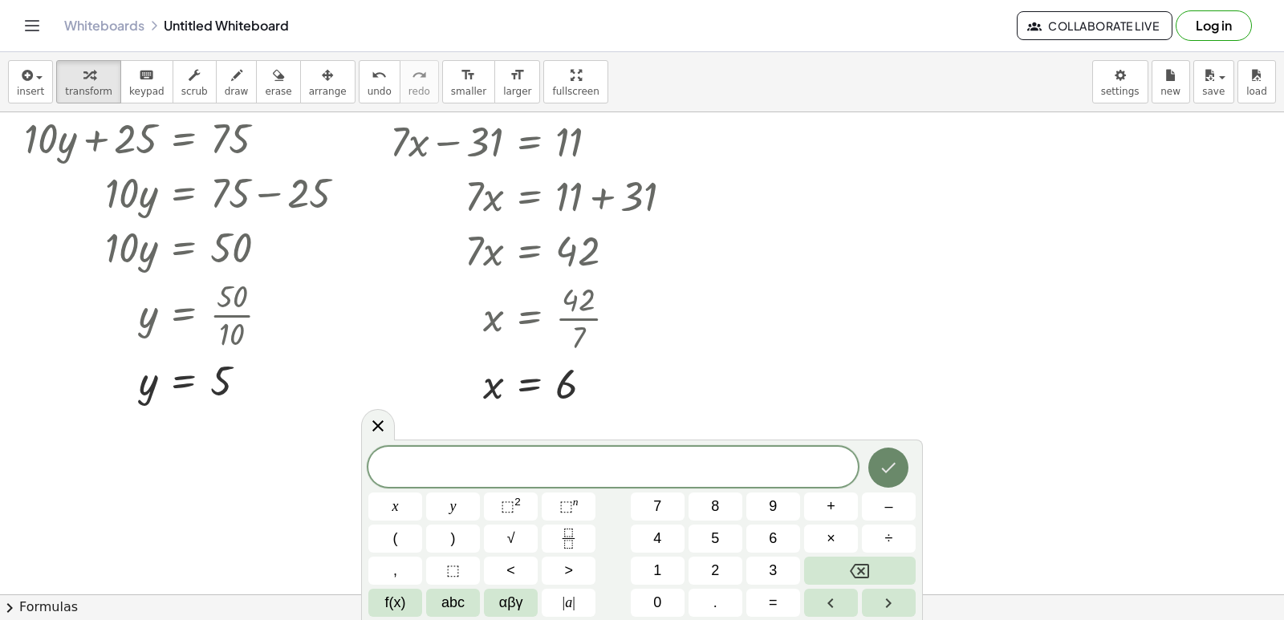
click at [891, 456] on button "Done" at bounding box center [888, 468] width 40 height 40
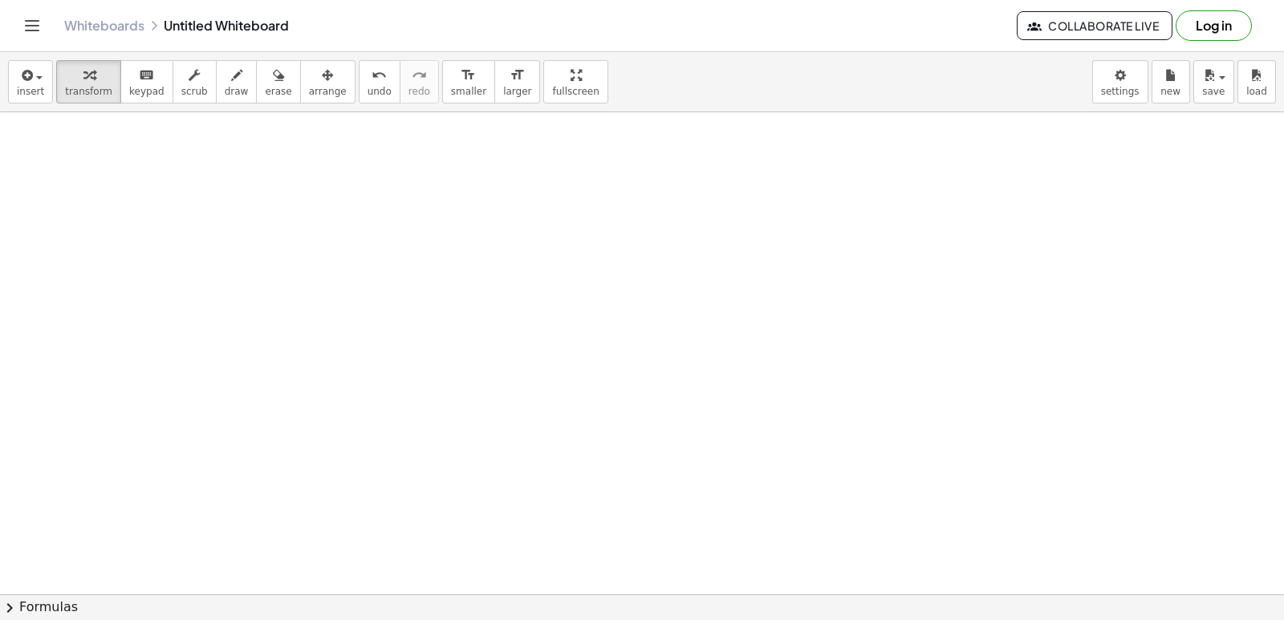
scroll to position [976, 0]
click at [933, 393] on div at bounding box center [672, 100] width 1344 height 1929
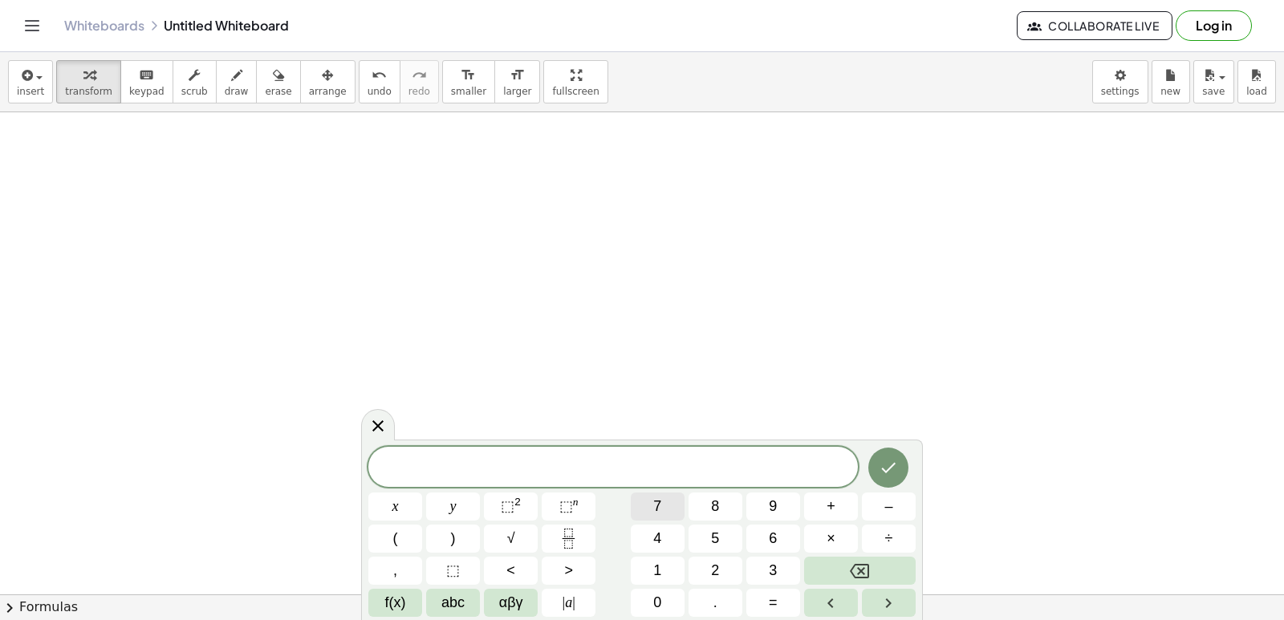
click at [647, 495] on button "7" at bounding box center [658, 507] width 54 height 28
click at [412, 509] on button "x" at bounding box center [395, 507] width 54 height 28
click at [826, 501] on span "+" at bounding box center [830, 507] width 9 height 22
click at [441, 497] on button "y" at bounding box center [453, 507] width 54 height 28
click at [769, 598] on span "=" at bounding box center [773, 603] width 9 height 22
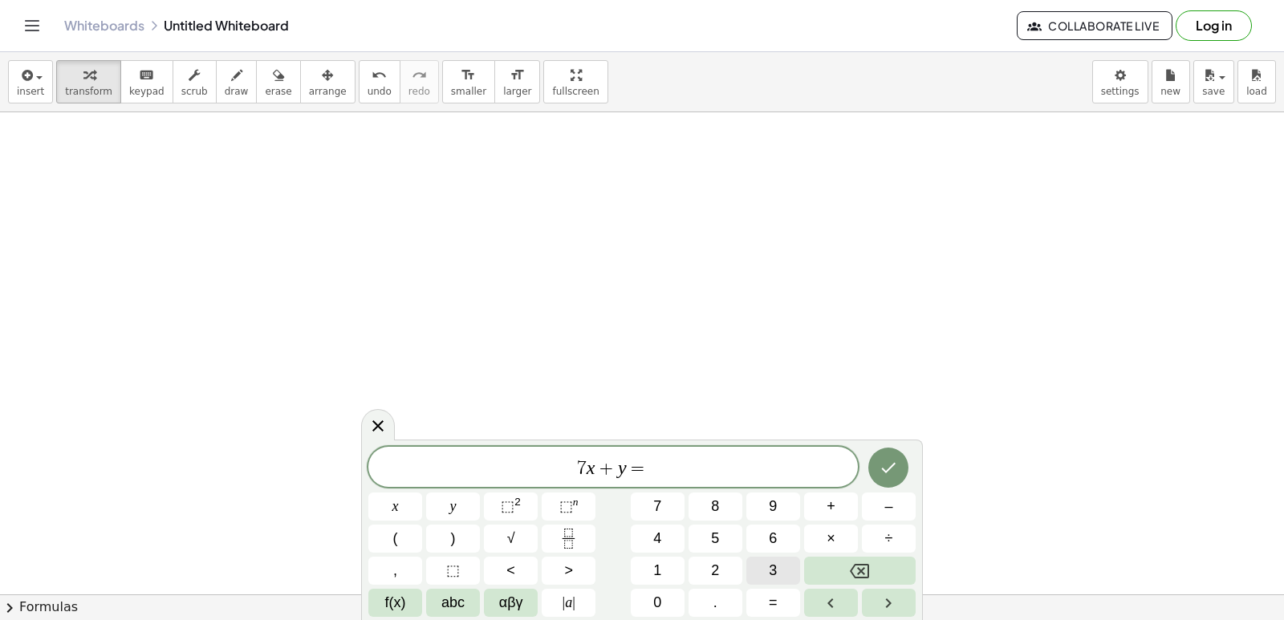
click at [773, 561] on span "3" at bounding box center [773, 571] width 8 height 22
click at [869, 467] on button "Done" at bounding box center [888, 468] width 40 height 40
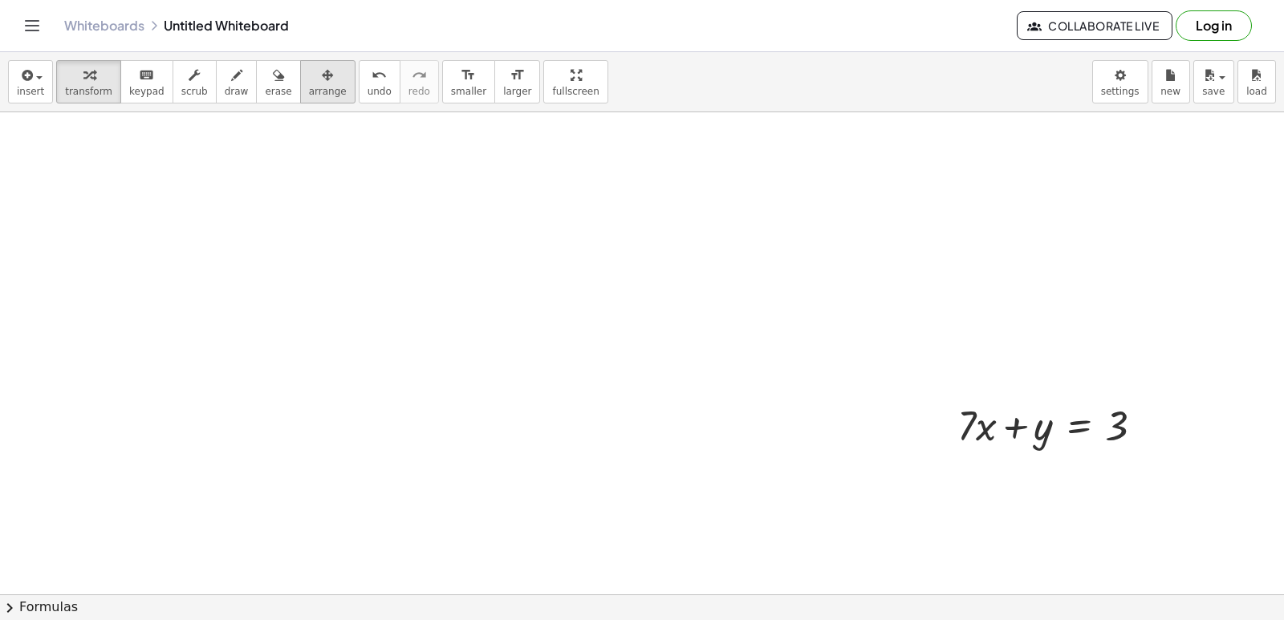
click at [300, 84] on button "arrange" at bounding box center [327, 81] width 55 height 43
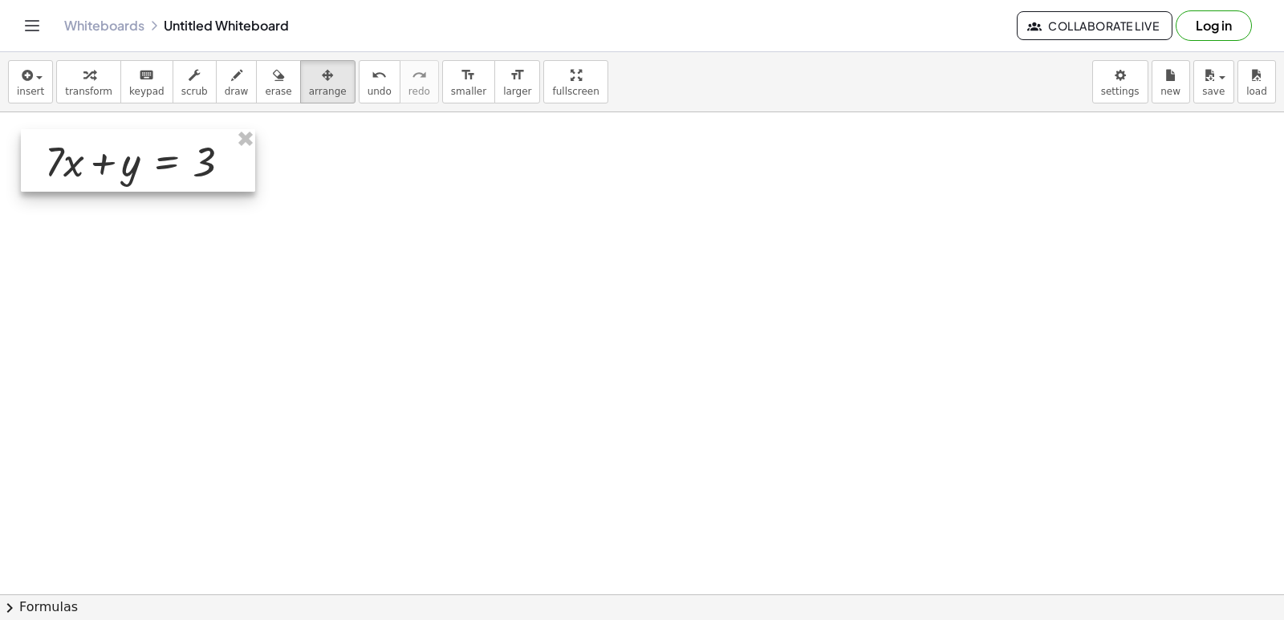
drag, startPoint x: 1059, startPoint y: 454, endPoint x: 146, endPoint y: 190, distance: 950.3
click at [146, 190] on div at bounding box center [138, 160] width 234 height 63
click at [65, 91] on span "transform" at bounding box center [88, 91] width 47 height 11
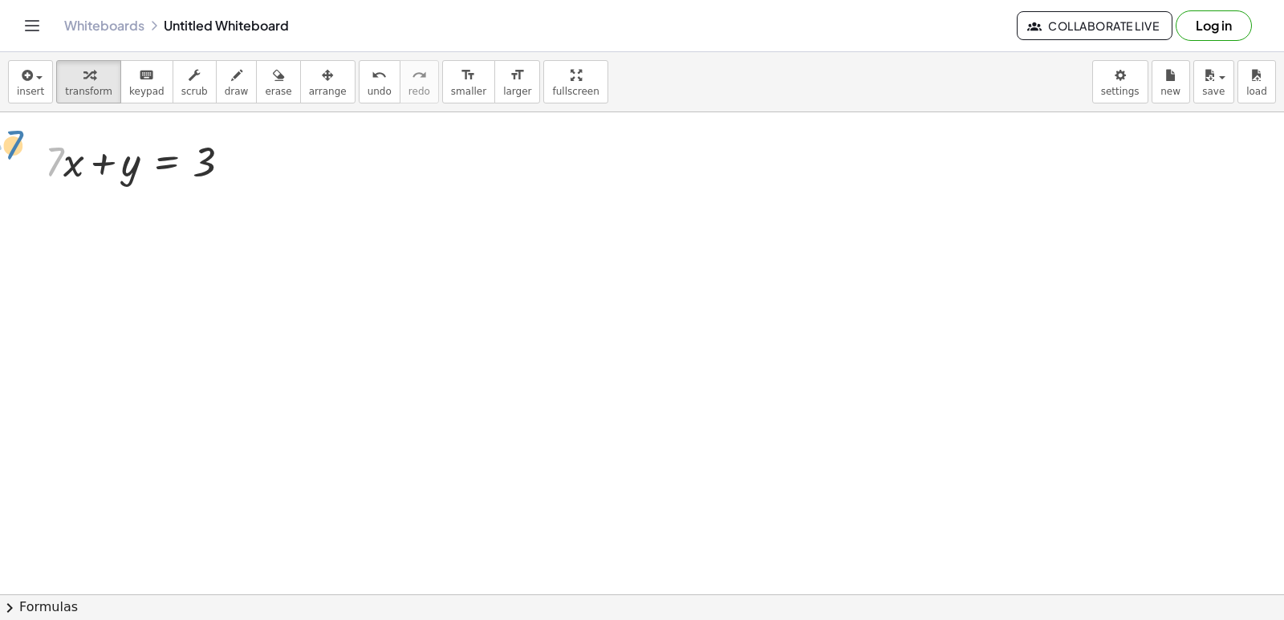
drag, startPoint x: 55, startPoint y: 163, endPoint x: 20, endPoint y: 160, distance: 34.6
click at [51, 164] on div at bounding box center [144, 160] width 214 height 55
drag, startPoint x: 67, startPoint y: 168, endPoint x: 78, endPoint y: 157, distance: 15.9
click at [84, 167] on div at bounding box center [144, 160] width 214 height 55
drag, startPoint x: 55, startPoint y: 175, endPoint x: 70, endPoint y: 162, distance: 19.3
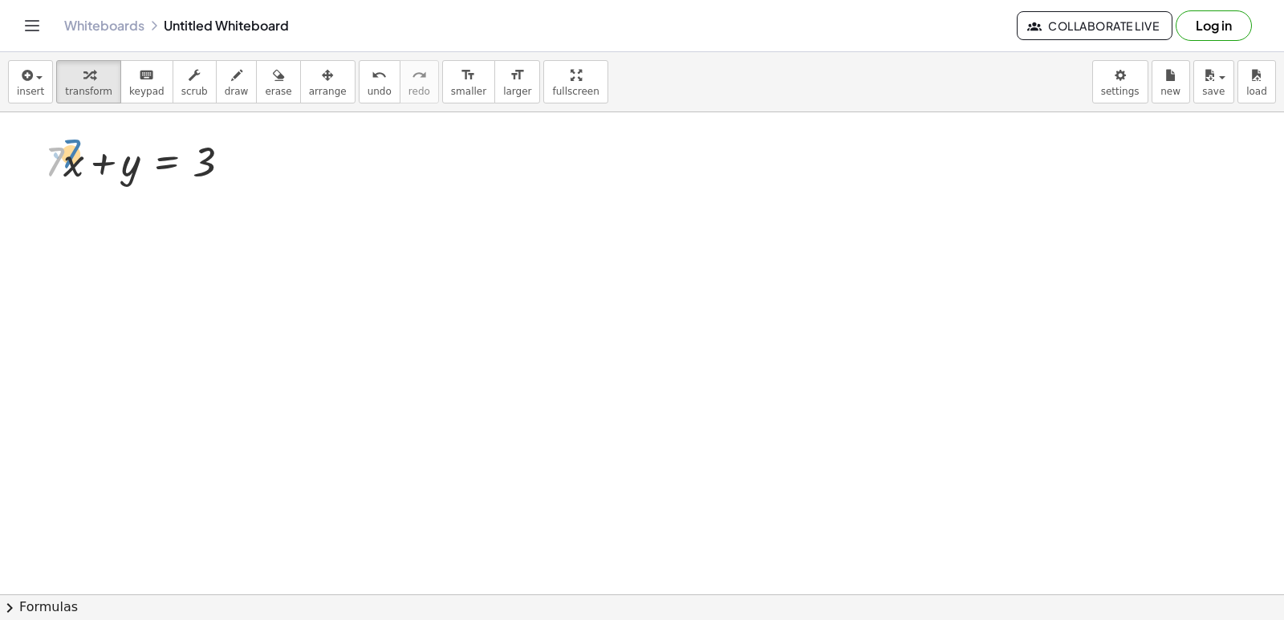
click at [70, 162] on div at bounding box center [144, 160] width 214 height 55
click at [58, 160] on div at bounding box center [144, 160] width 214 height 55
click at [71, 161] on div at bounding box center [144, 160] width 214 height 55
drag, startPoint x: 54, startPoint y: 158, endPoint x: 229, endPoint y: 159, distance: 174.9
click at [229, 159] on div at bounding box center [144, 160] width 214 height 55
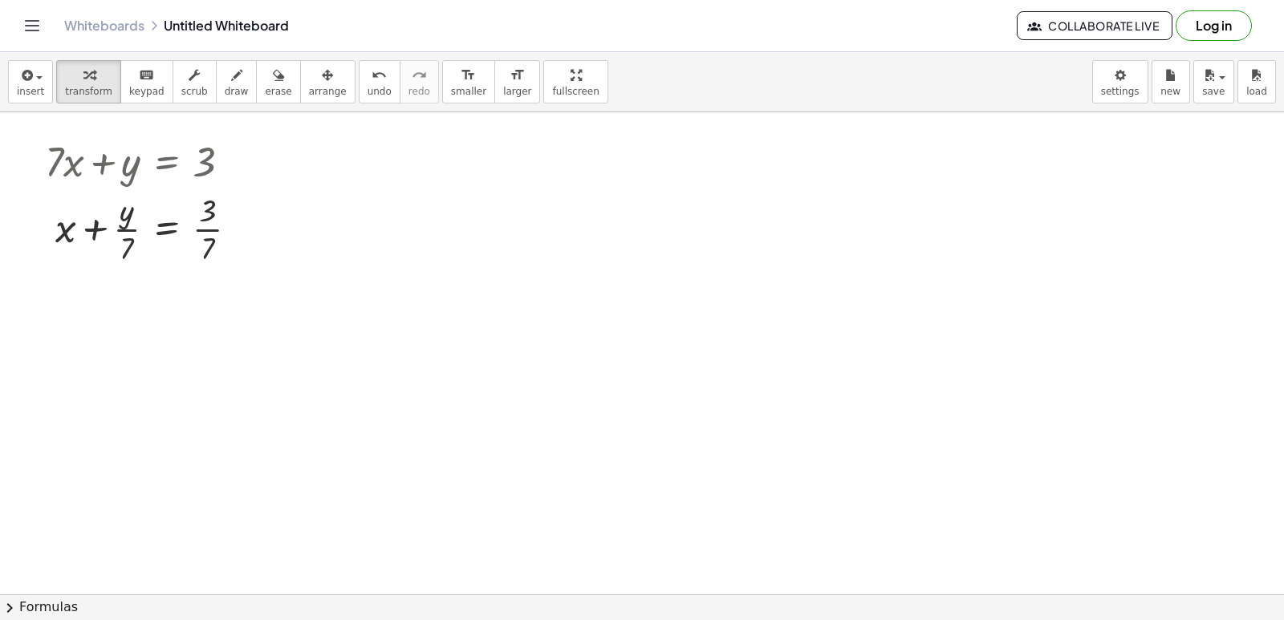
drag, startPoint x: 733, startPoint y: 335, endPoint x: 769, endPoint y: 347, distance: 37.8
click at [769, 347] on div at bounding box center [672, 100] width 1344 height 1929
click at [774, 360] on div at bounding box center [672, 100] width 1344 height 1929
click at [777, 359] on div at bounding box center [672, 100] width 1344 height 1929
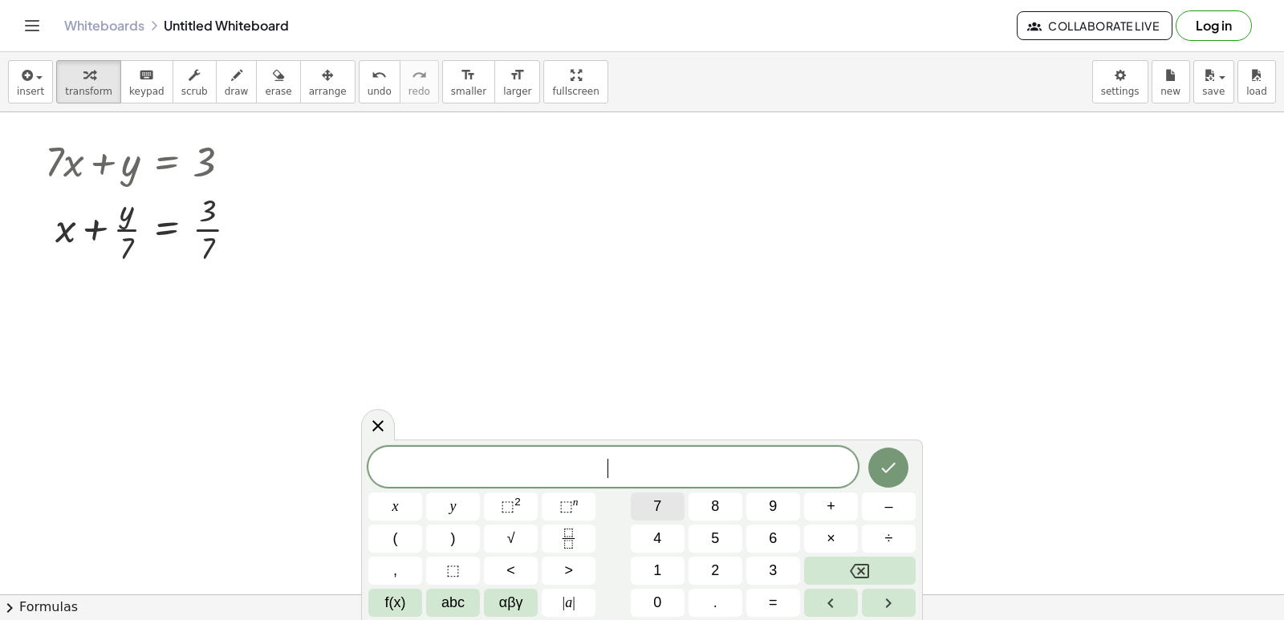
click at [645, 512] on button "7" at bounding box center [658, 507] width 54 height 28
click at [406, 505] on button "x" at bounding box center [395, 507] width 54 height 28
click at [818, 509] on button "+" at bounding box center [831, 507] width 54 height 28
click at [873, 584] on button "Backspace" at bounding box center [860, 571] width 112 height 28
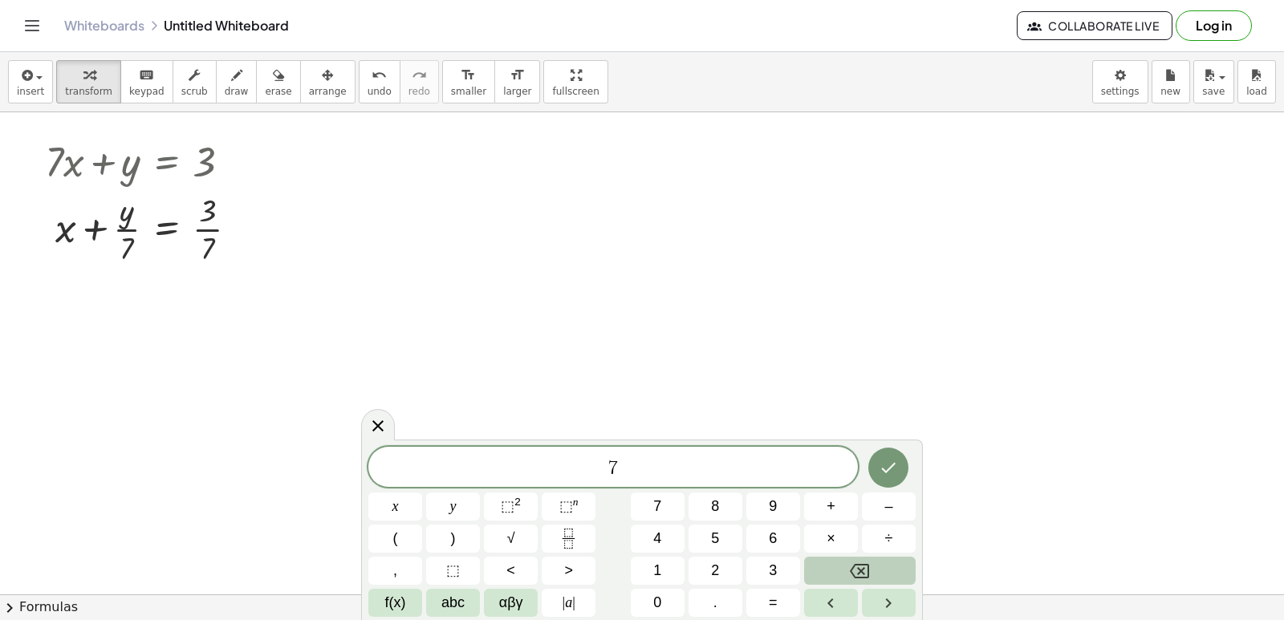
click at [876, 578] on button "Backspace" at bounding box center [860, 571] width 112 height 28
click at [396, 501] on span "x" at bounding box center [395, 507] width 6 height 22
click at [882, 513] on button "–" at bounding box center [889, 507] width 54 height 28
click at [787, 541] on button "6" at bounding box center [773, 539] width 54 height 28
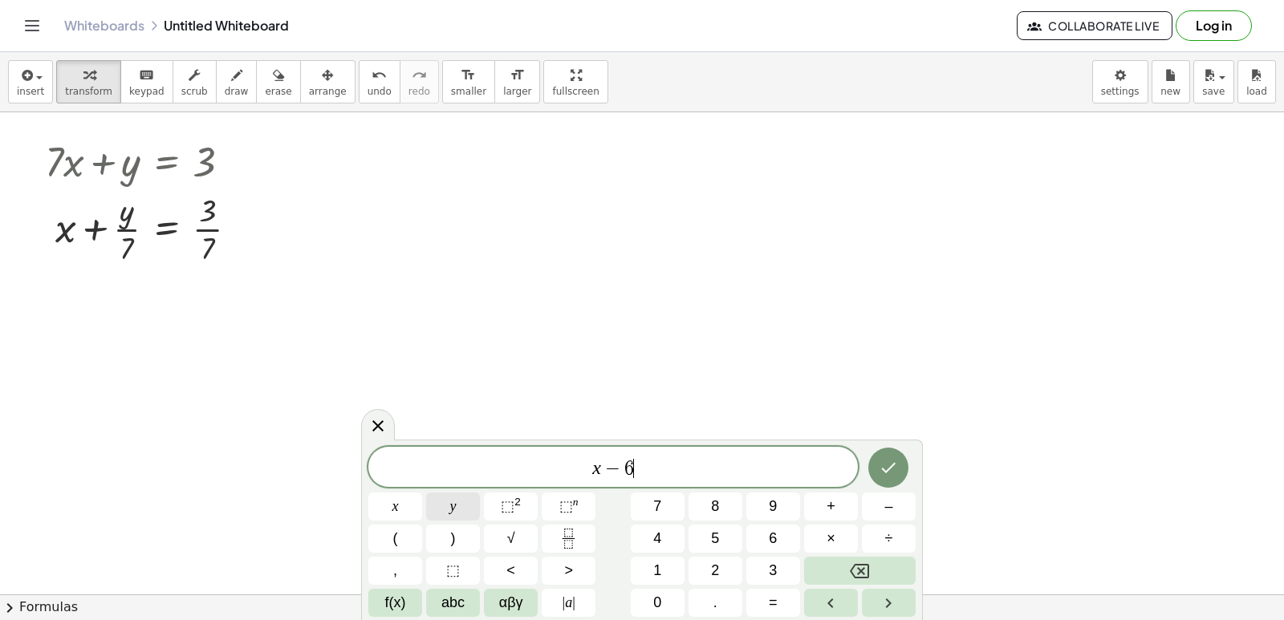
click at [459, 494] on button "y" at bounding box center [453, 507] width 54 height 28
click at [770, 596] on span "=" at bounding box center [773, 603] width 9 height 22
click at [653, 563] on span "1" at bounding box center [657, 571] width 8 height 22
click at [758, 574] on button "3" at bounding box center [773, 571] width 54 height 28
click at [872, 474] on button "Done" at bounding box center [888, 468] width 40 height 40
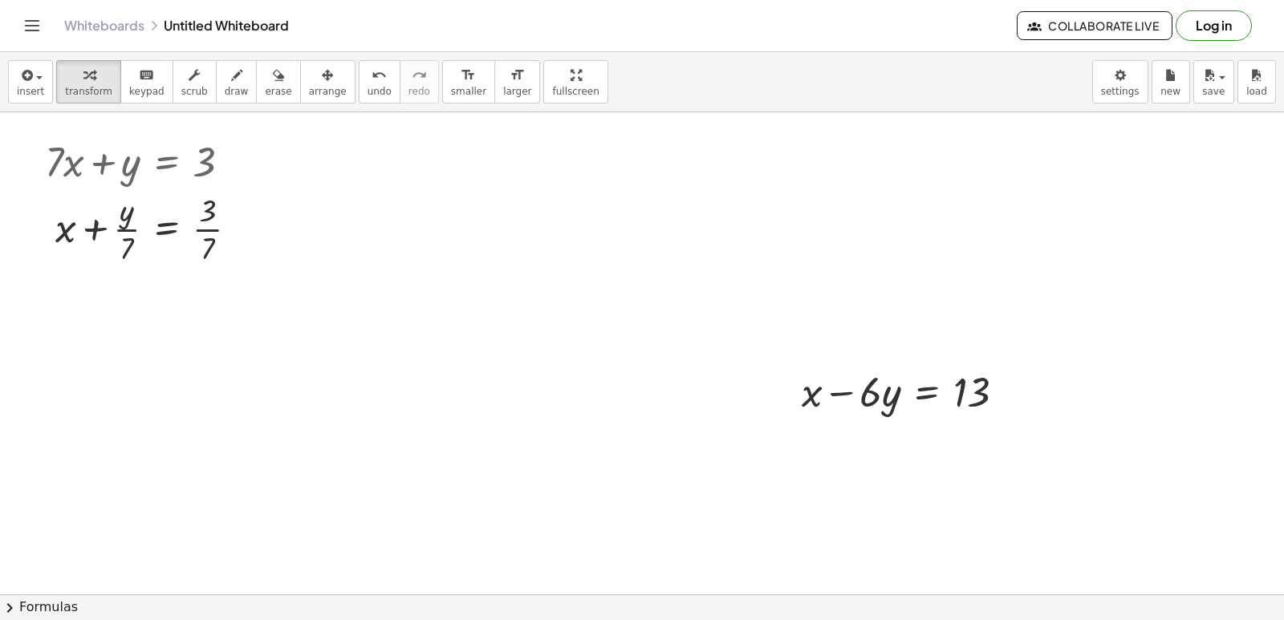
drag, startPoint x: 278, startPoint y: 96, endPoint x: 491, endPoint y: 230, distance: 251.3
click at [300, 96] on button "arrange" at bounding box center [327, 81] width 55 height 43
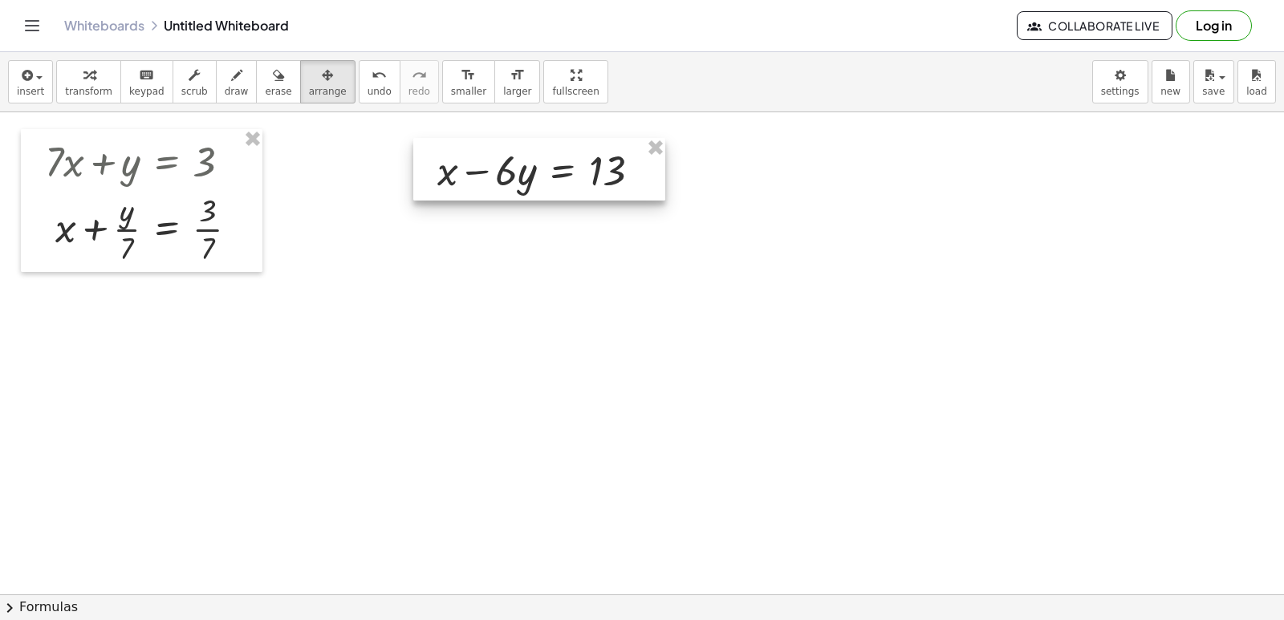
drag, startPoint x: 801, startPoint y: 394, endPoint x: 437, endPoint y: 172, distance: 426.2
click at [437, 172] on div at bounding box center [539, 169] width 252 height 63
drag, startPoint x: 89, startPoint y: 68, endPoint x: 225, endPoint y: 120, distance: 146.0
click at [91, 69] on div "button" at bounding box center [88, 74] width 47 height 19
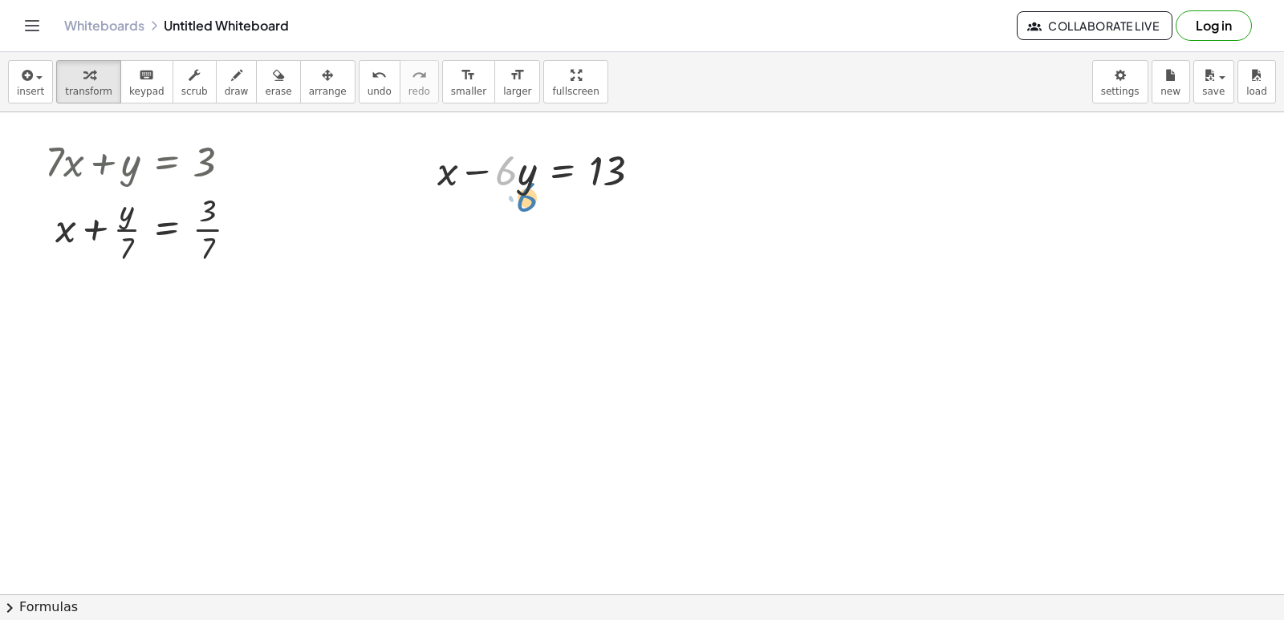
drag, startPoint x: 514, startPoint y: 176, endPoint x: 530, endPoint y: 181, distance: 16.8
click at [530, 181] on div at bounding box center [545, 169] width 232 height 55
drag, startPoint x: 483, startPoint y: 168, endPoint x: 643, endPoint y: 164, distance: 159.7
click at [643, 164] on div at bounding box center [545, 169] width 232 height 55
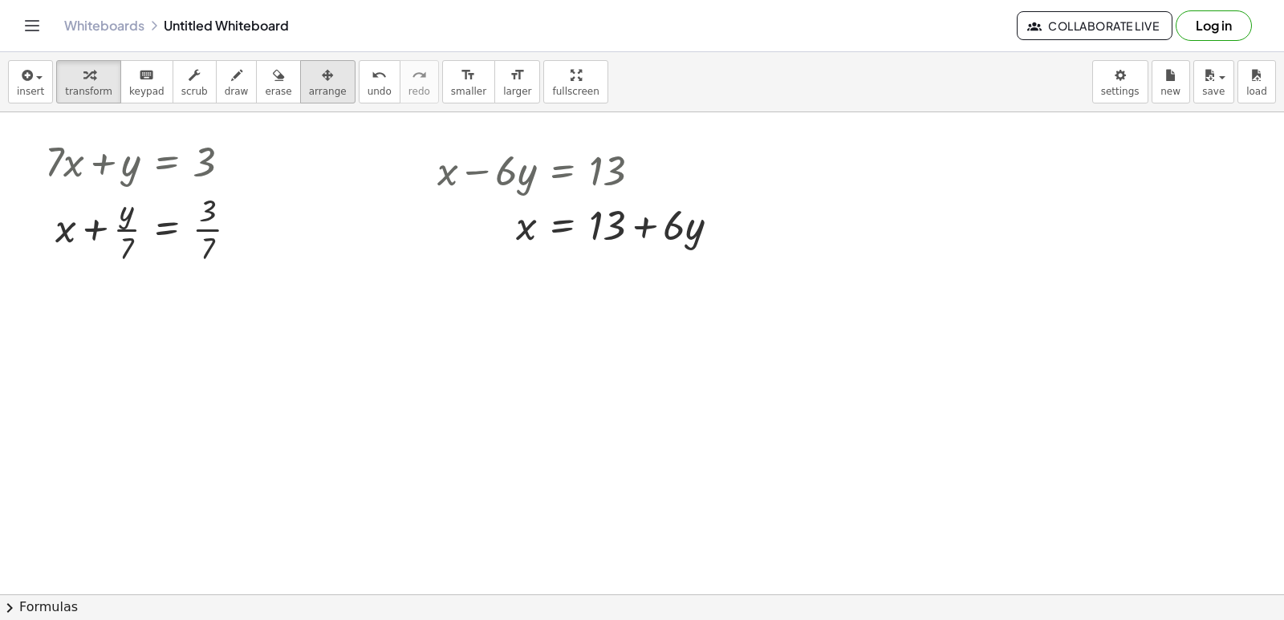
click at [322, 83] on icon "button" at bounding box center [327, 75] width 11 height 19
drag, startPoint x: 409, startPoint y: 151, endPoint x: 395, endPoint y: 142, distance: 16.9
click at [395, 142] on div at bounding box center [672, 100] width 1344 height 1929
drag, startPoint x: 412, startPoint y: 144, endPoint x: 462, endPoint y: 172, distance: 57.8
click at [436, 164] on div "+ · 7 · x − 1 = 20 · 7 · x = + 20 + 1 · 7 · x = 21 x = · 21 · 7 x = 3 + · 8 · y…" at bounding box center [672, 100] width 1344 height 1929
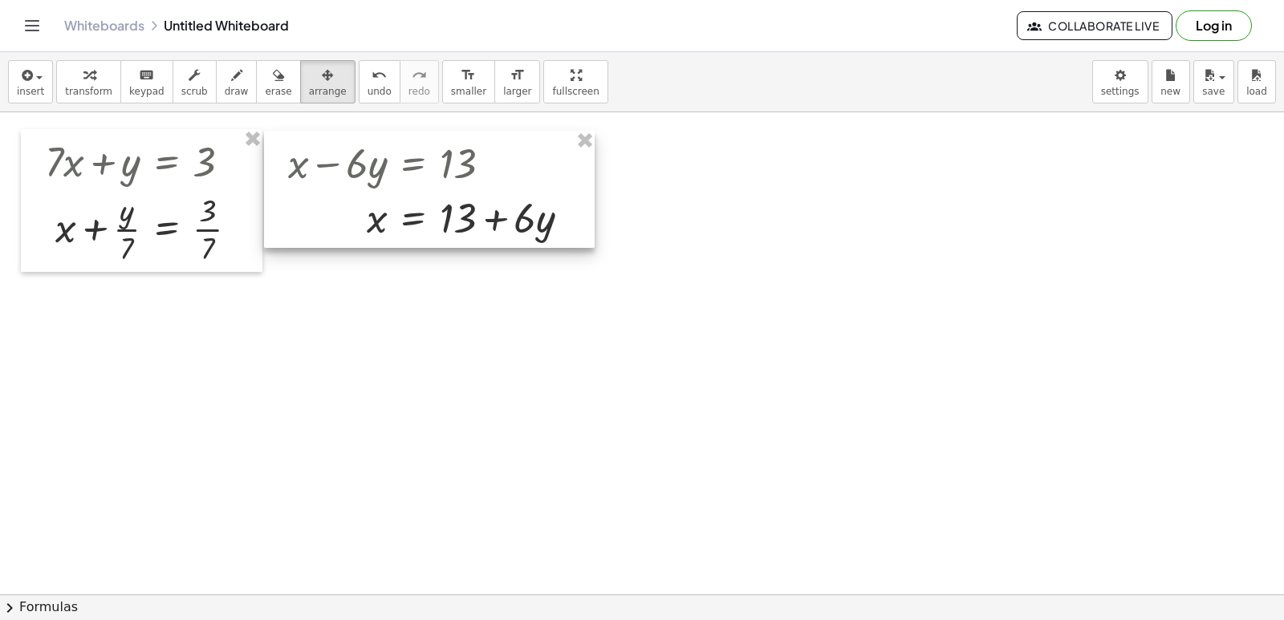
drag, startPoint x: 461, startPoint y: 159, endPoint x: 313, endPoint y: 152, distance: 148.6
click at [313, 152] on div at bounding box center [429, 189] width 331 height 117
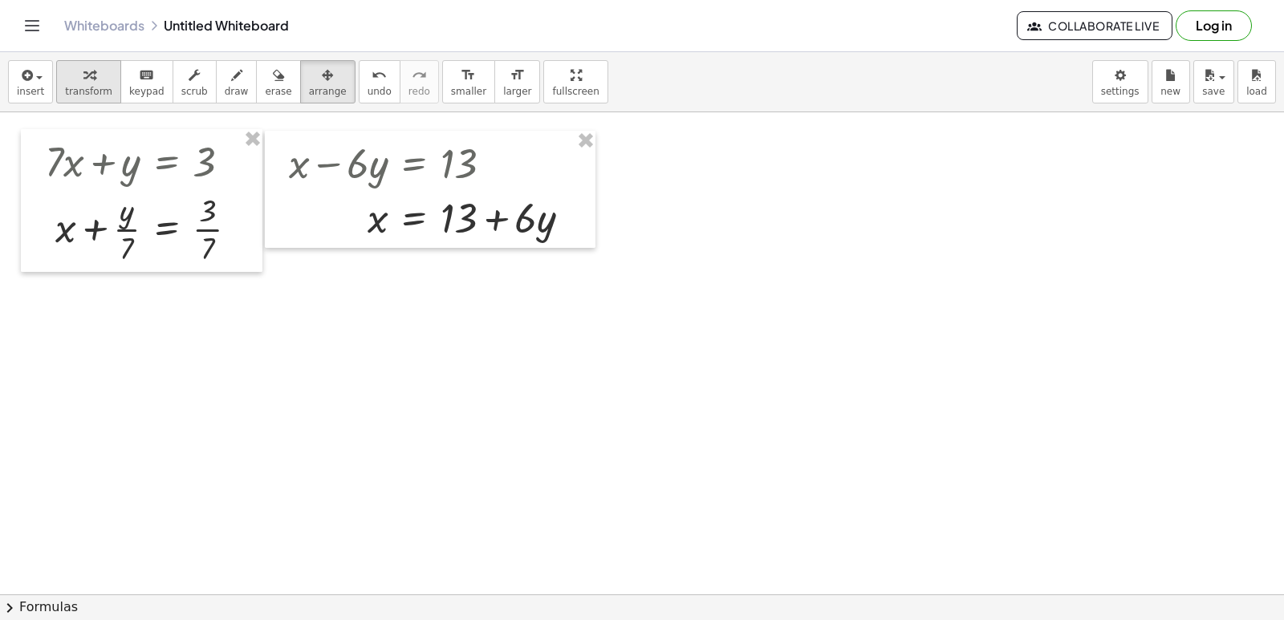
click at [83, 80] on icon "button" at bounding box center [88, 75] width 11 height 19
click at [816, 346] on div at bounding box center [672, 100] width 1344 height 1929
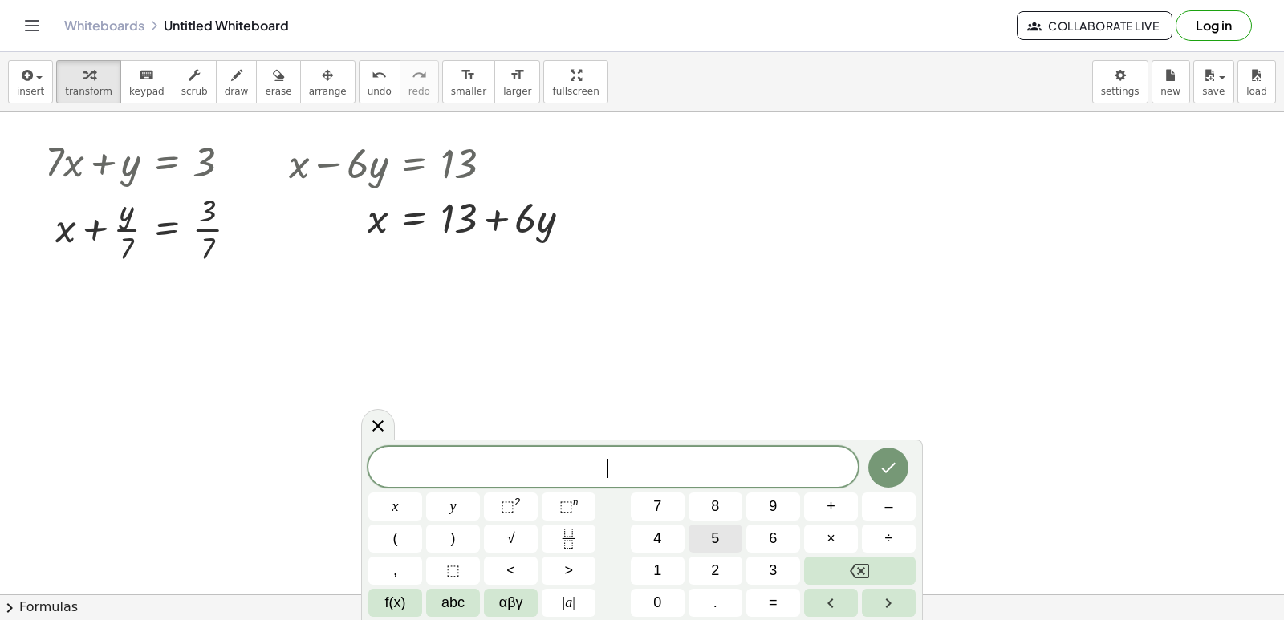
click at [692, 528] on button "5" at bounding box center [715, 539] width 54 height 28
click at [400, 509] on button "x" at bounding box center [395, 507] width 54 height 28
click at [814, 513] on button "+" at bounding box center [831, 507] width 54 height 28
click at [684, 574] on div "5 x + x y ⬚ 2 ⬚ n 7 8 9 + – ( ) √ 4 5 6 × ÷ , ⬚ < > 1 2 3 f(x) abc αβγ | a | 0 …" at bounding box center [641, 532] width 547 height 170
click at [683, 574] on button "1" at bounding box center [658, 571] width 54 height 28
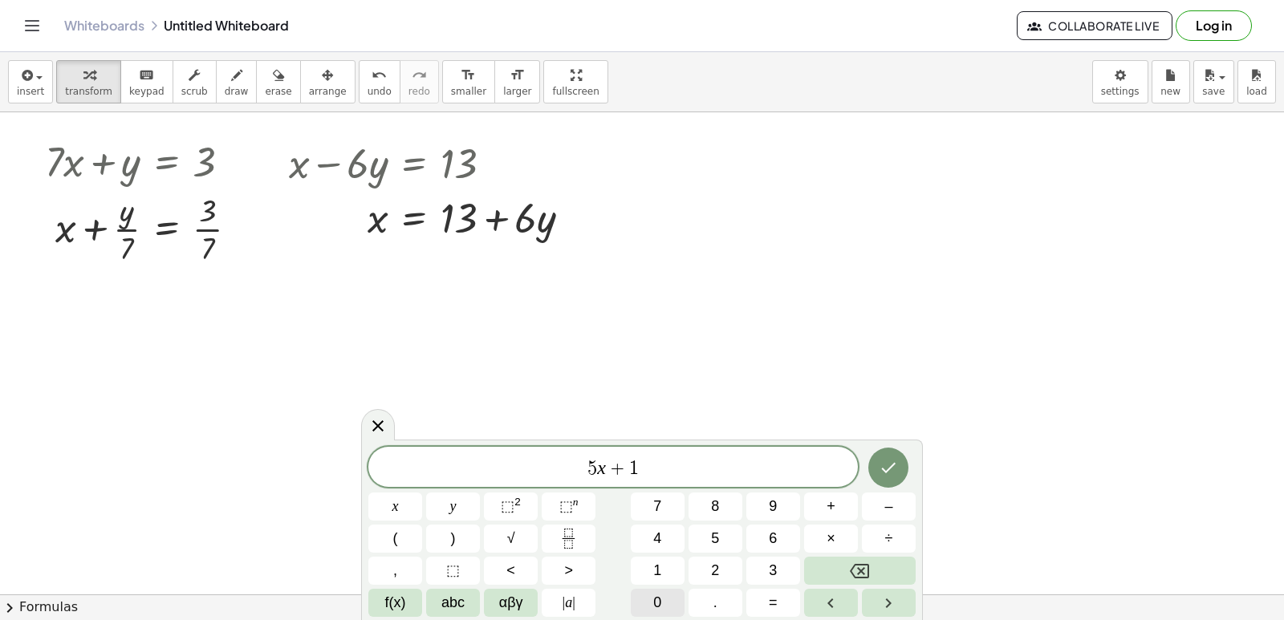
click at [661, 596] on span "0" at bounding box center [657, 603] width 8 height 22
click at [473, 497] on button "y" at bounding box center [453, 507] width 54 height 28
click at [784, 608] on button "=" at bounding box center [773, 603] width 54 height 28
click at [696, 576] on button "2" at bounding box center [715, 571] width 54 height 28
click at [646, 589] on button "0" at bounding box center [658, 603] width 54 height 28
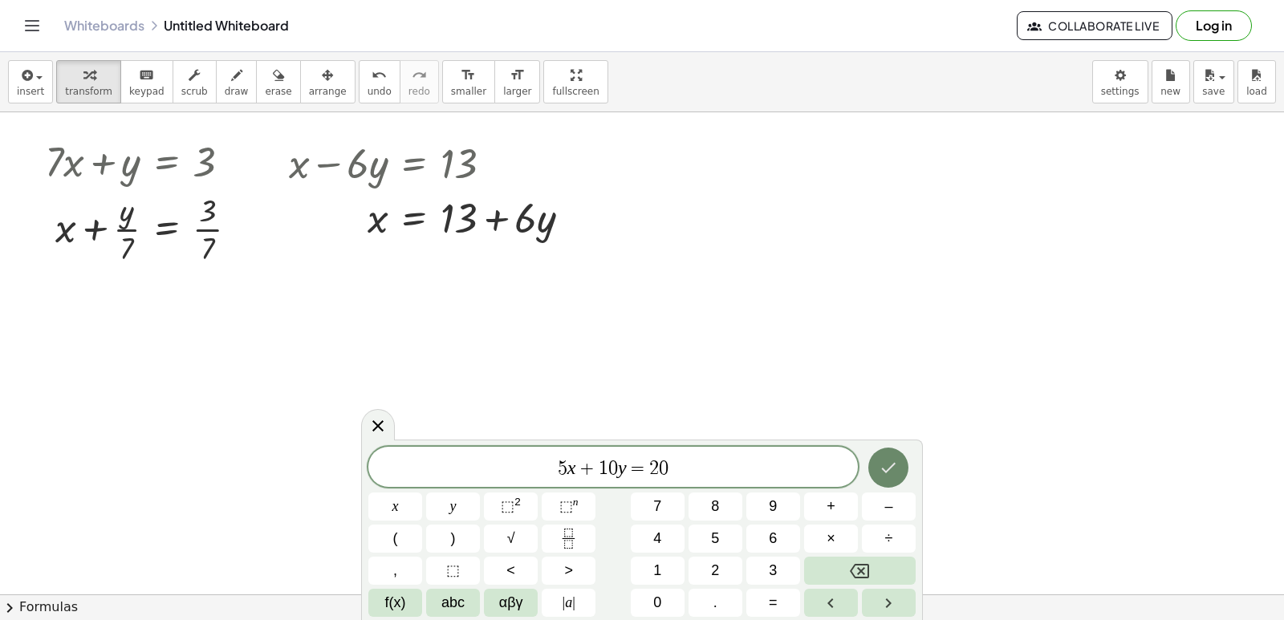
click at [892, 451] on button "Done" at bounding box center [888, 468] width 40 height 40
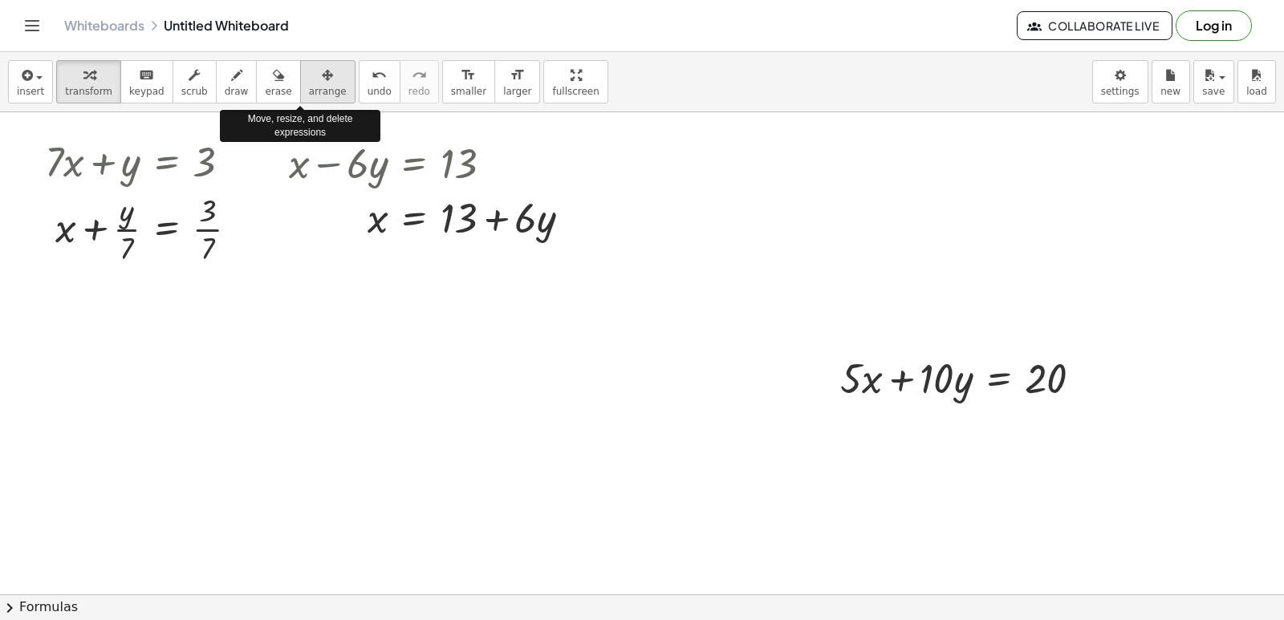
click at [300, 70] on button "arrange" at bounding box center [327, 81] width 55 height 43
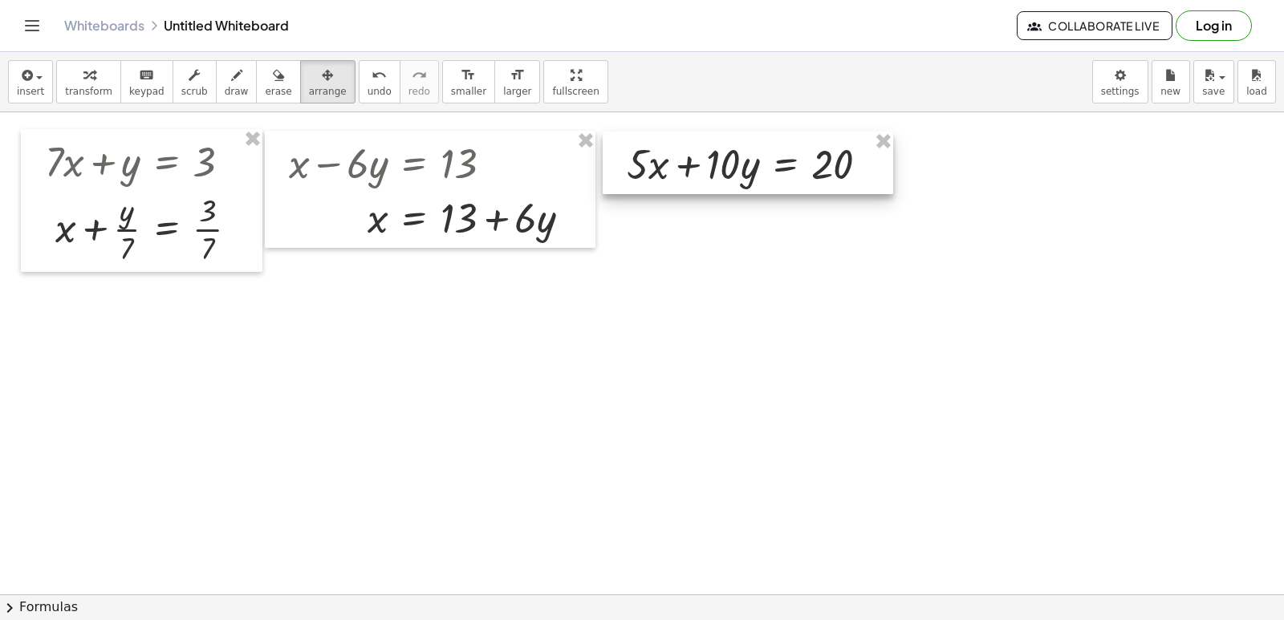
drag, startPoint x: 850, startPoint y: 326, endPoint x: 659, endPoint y: 132, distance: 271.7
click at [659, 132] on div at bounding box center [747, 163] width 290 height 63
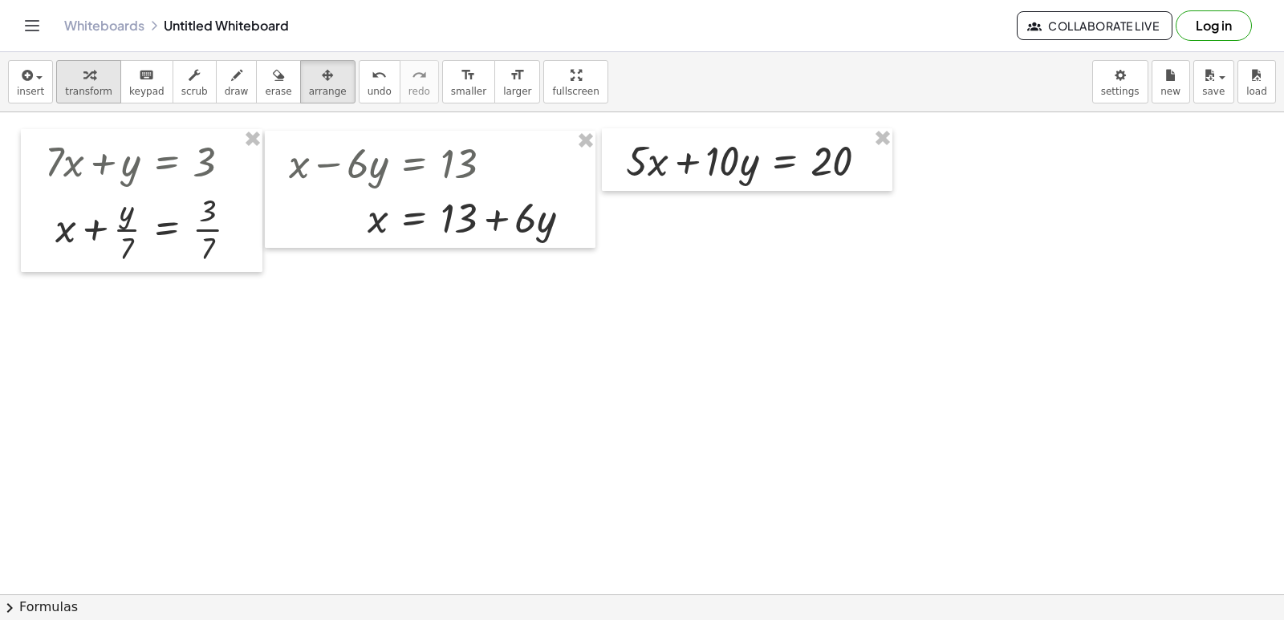
click at [90, 83] on button "transform" at bounding box center [88, 81] width 65 height 43
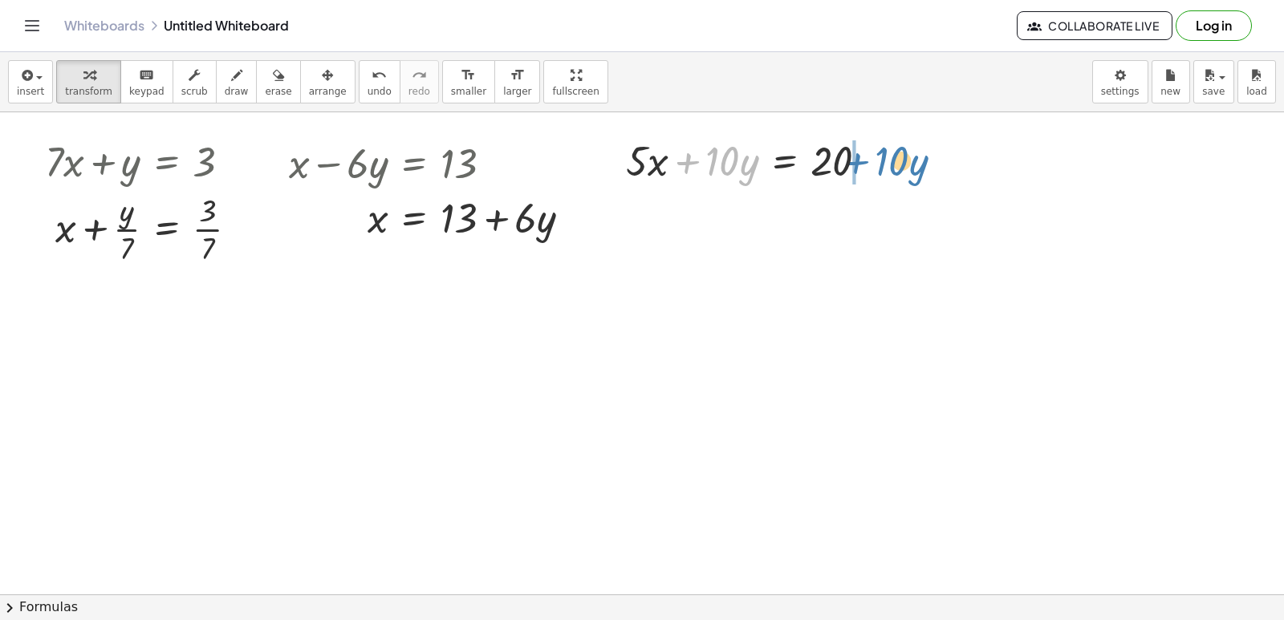
drag, startPoint x: 682, startPoint y: 158, endPoint x: 852, endPoint y: 158, distance: 170.1
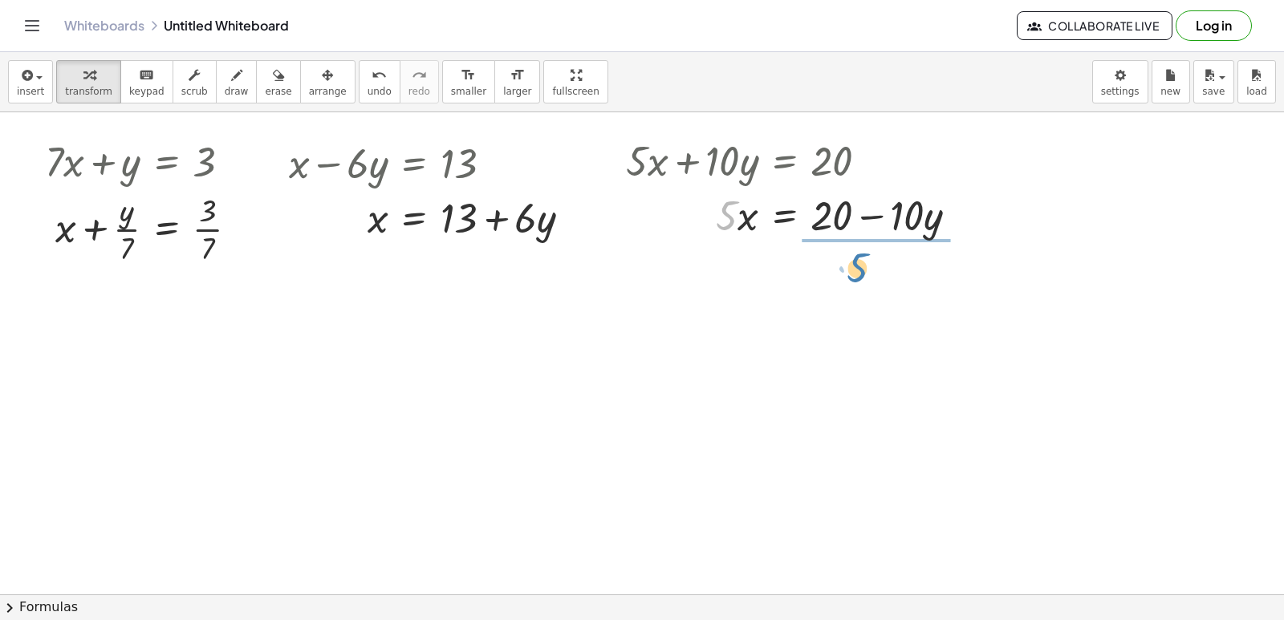
drag, startPoint x: 724, startPoint y: 207, endPoint x: 867, endPoint y: 238, distance: 146.2
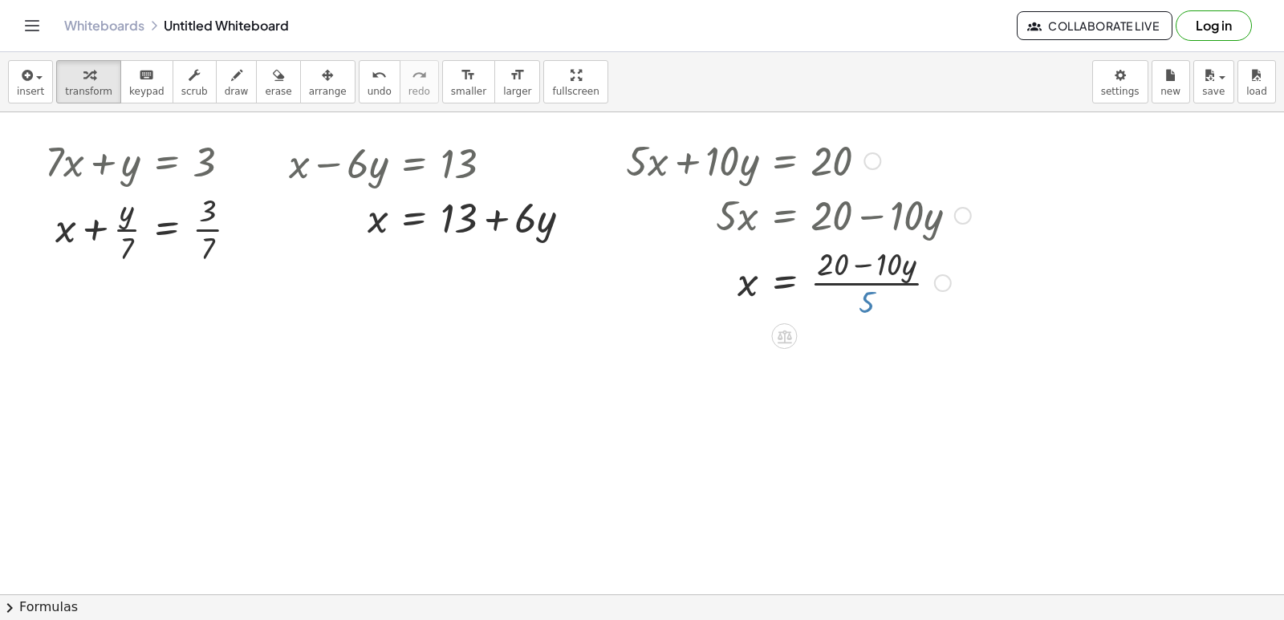
click at [868, 304] on div at bounding box center [798, 281] width 361 height 80
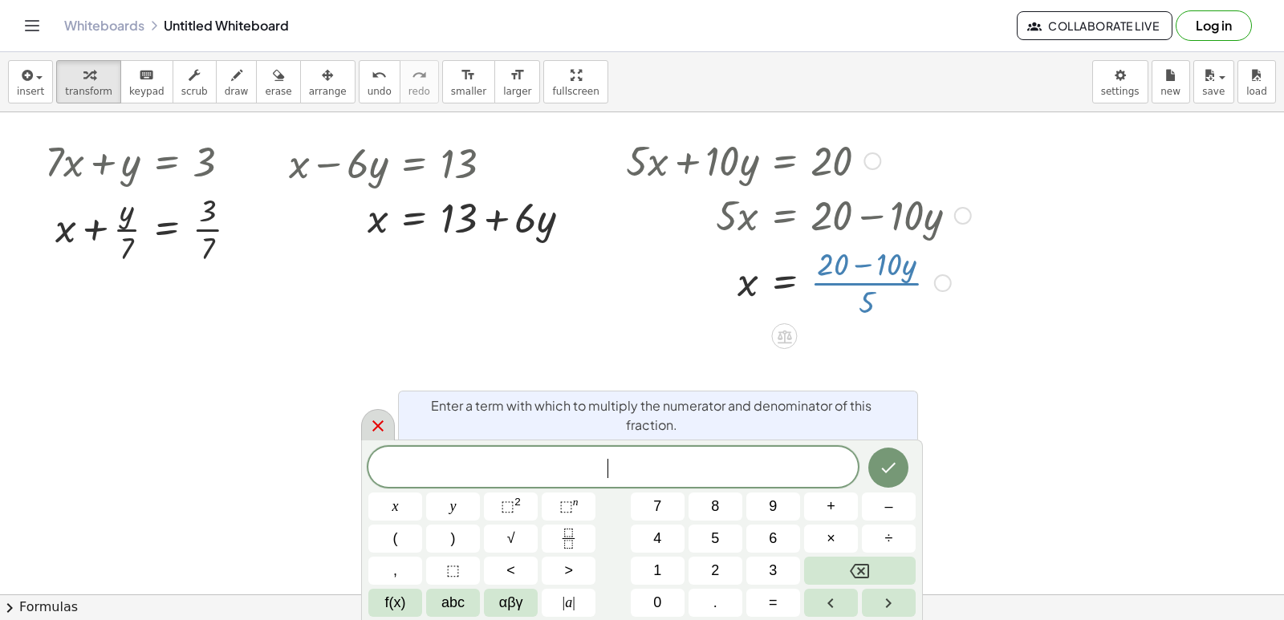
click at [394, 431] on div at bounding box center [378, 424] width 34 height 31
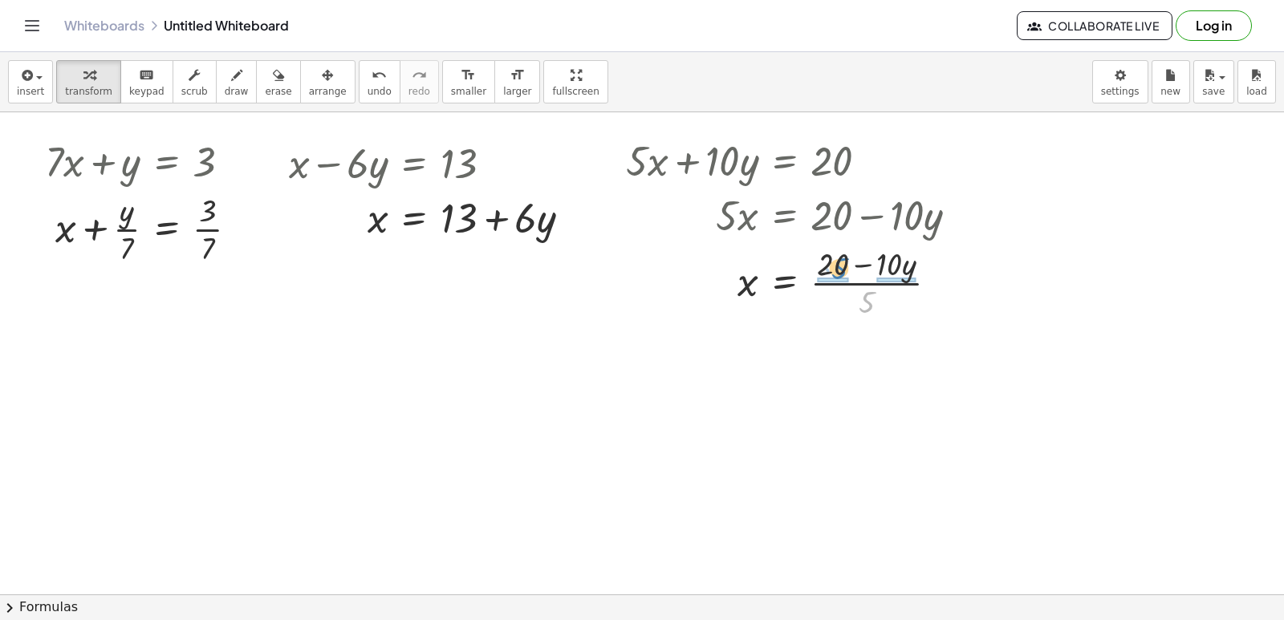
drag, startPoint x: 866, startPoint y: 305, endPoint x: 839, endPoint y: 271, distance: 43.4
click at [839, 271] on div at bounding box center [798, 281] width 361 height 80
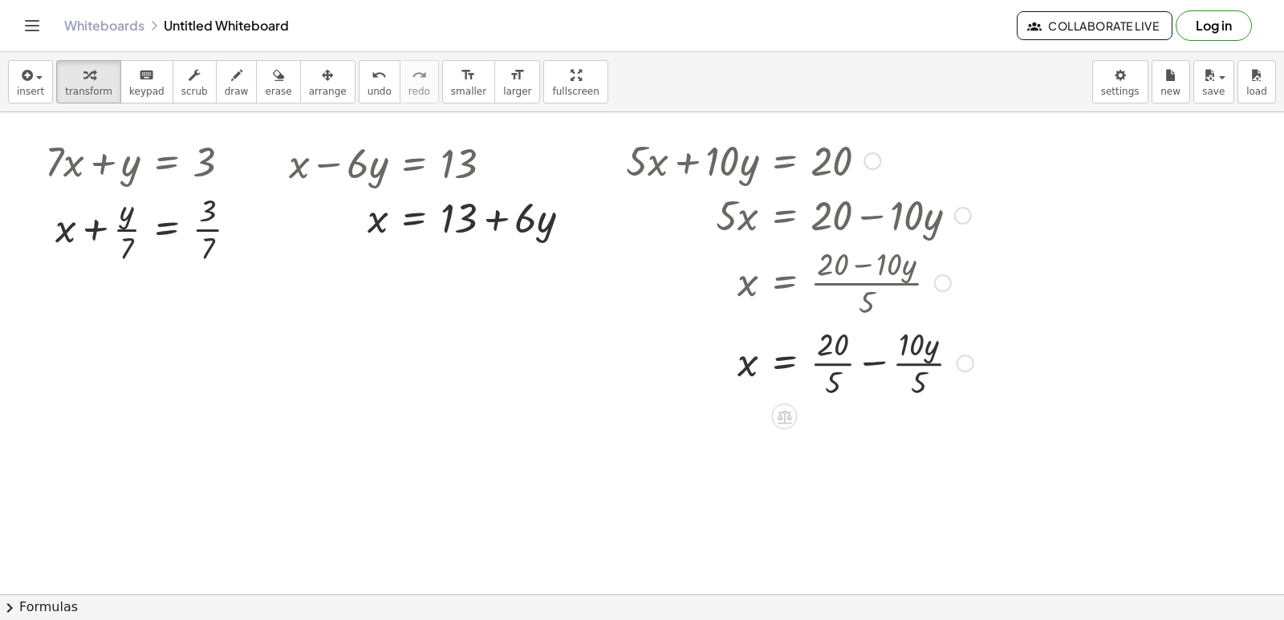
click at [862, 363] on div at bounding box center [799, 362] width 363 height 80
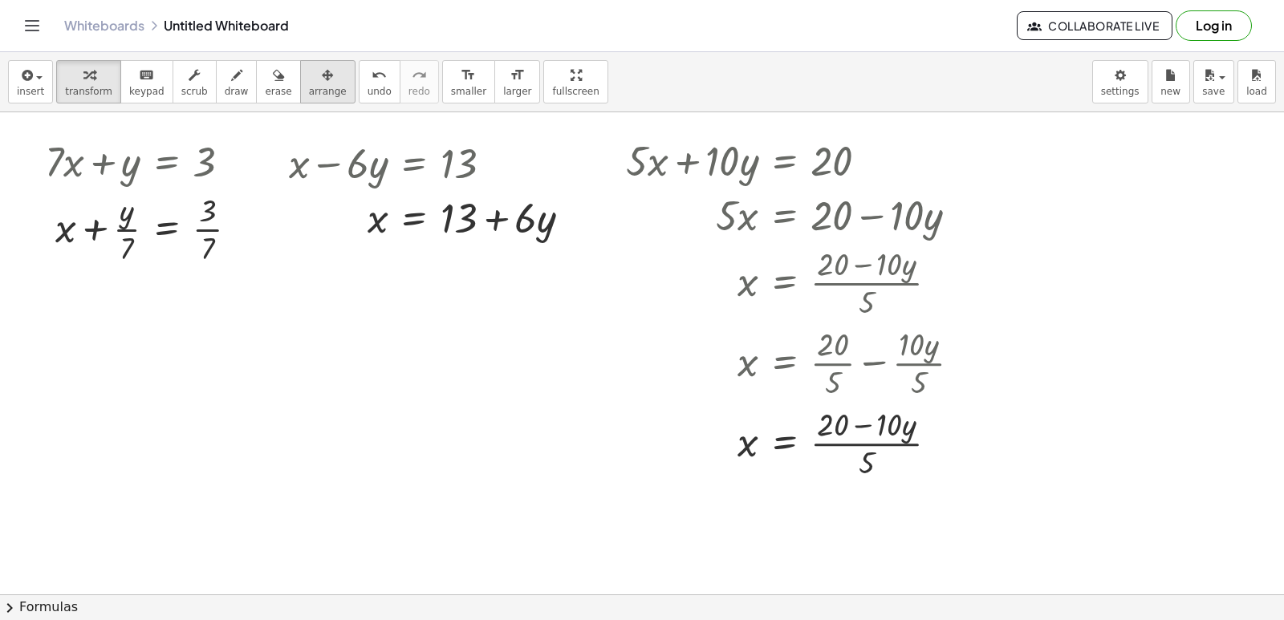
click at [300, 99] on button "arrange" at bounding box center [327, 81] width 55 height 43
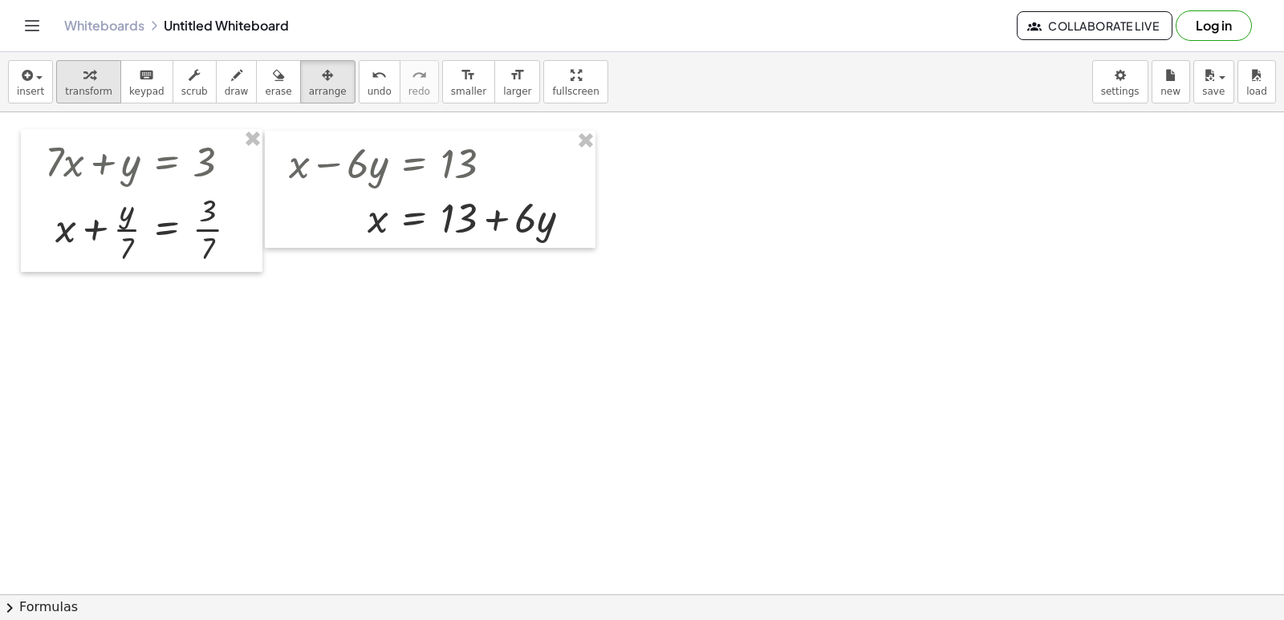
click at [91, 96] on span "transform" at bounding box center [88, 91] width 47 height 11
click at [855, 294] on div at bounding box center [672, 100] width 1344 height 1929
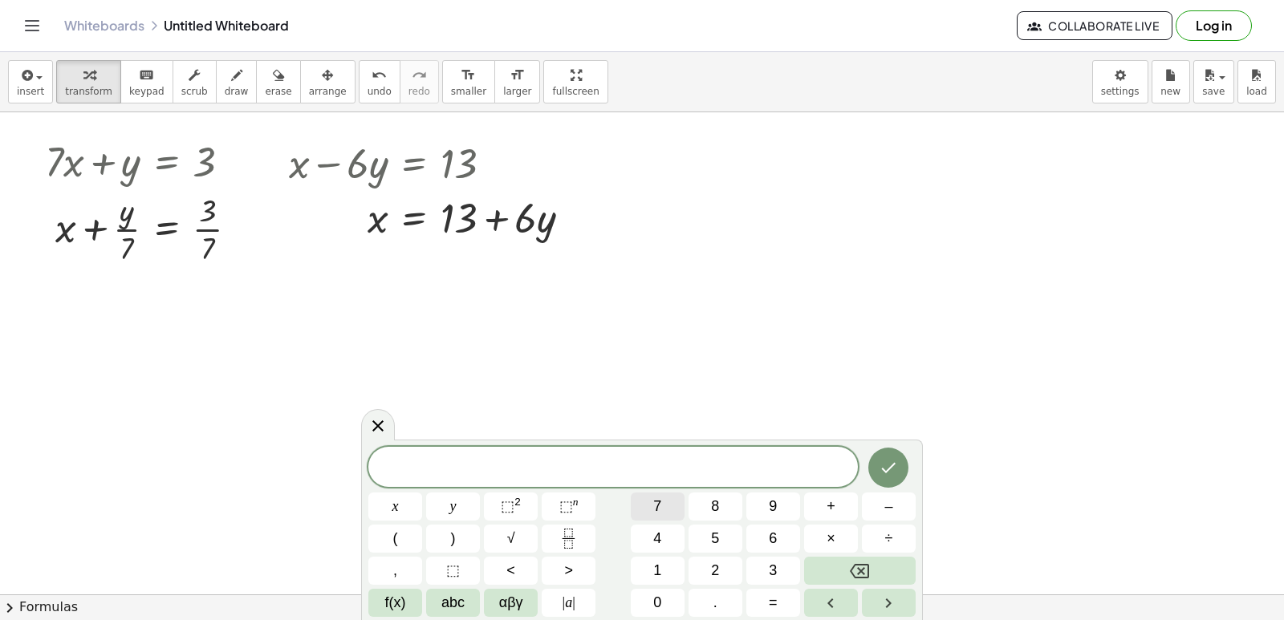
click at [656, 501] on span "7" at bounding box center [657, 507] width 8 height 22
click at [393, 505] on span "x" at bounding box center [395, 507] width 6 height 22
click at [828, 505] on span "+" at bounding box center [830, 507] width 9 height 22
click at [641, 504] on button "7" at bounding box center [658, 507] width 54 height 28
click at [464, 493] on button "y" at bounding box center [453, 507] width 54 height 28
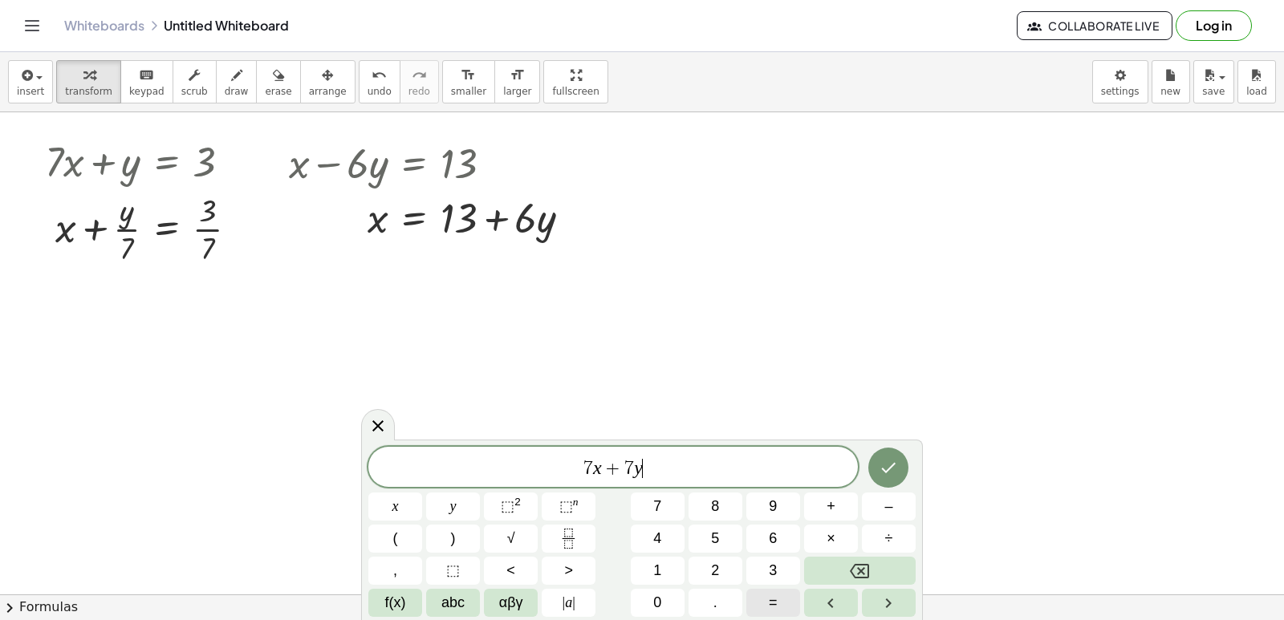
click at [783, 611] on button "=" at bounding box center [773, 603] width 54 height 28
click at [700, 570] on button "2" at bounding box center [715, 571] width 54 height 28
click at [668, 565] on button "1" at bounding box center [658, 571] width 54 height 28
click at [885, 463] on icon "Done" at bounding box center [887, 467] width 19 height 19
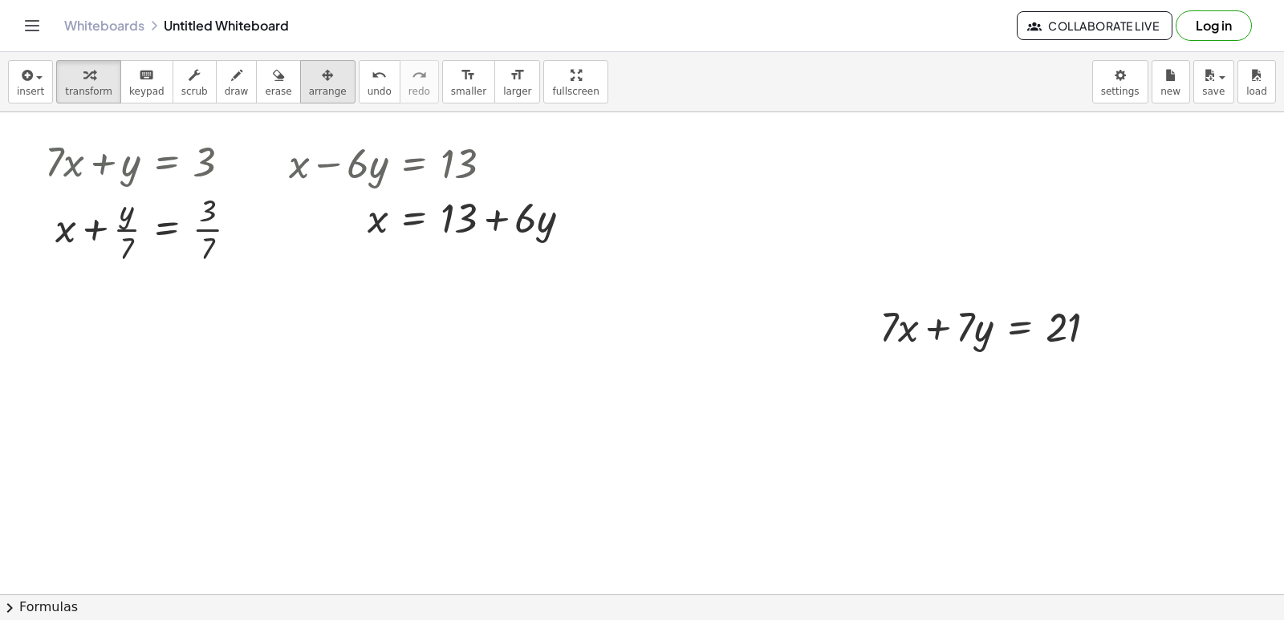
click at [309, 86] on span "arrange" at bounding box center [328, 91] width 38 height 11
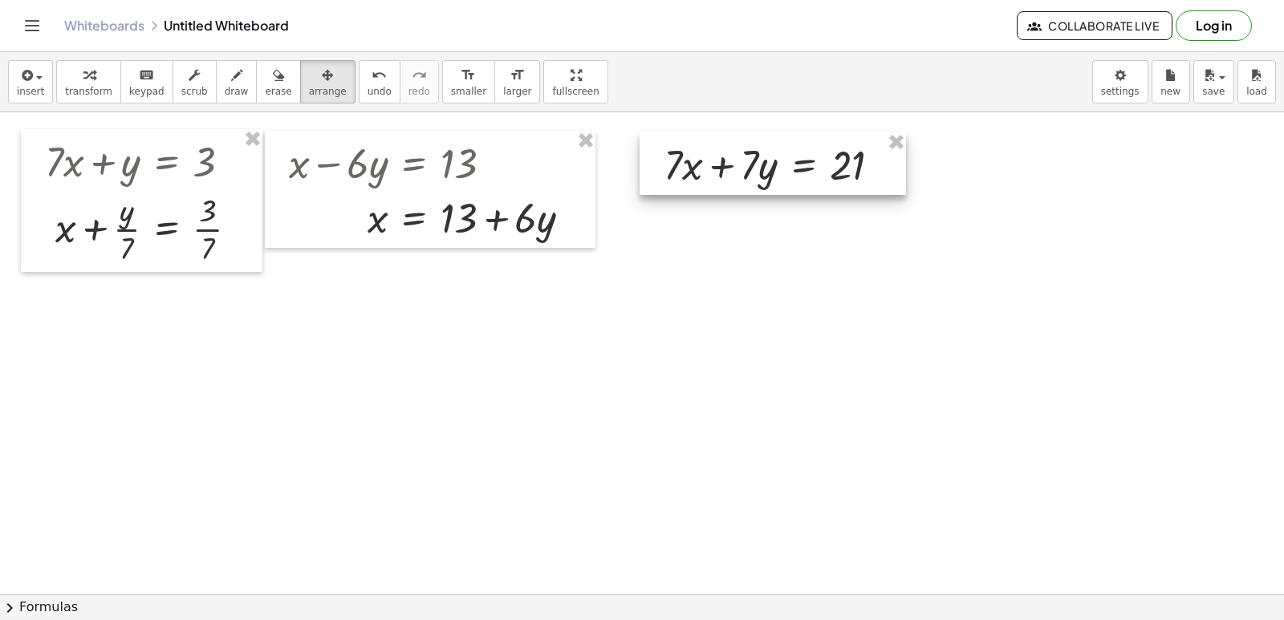
drag, startPoint x: 898, startPoint y: 302, endPoint x: 683, endPoint y: 140, distance: 268.7
click at [683, 140] on div at bounding box center [772, 163] width 266 height 63
click at [94, 68] on div "button" at bounding box center [88, 74] width 47 height 19
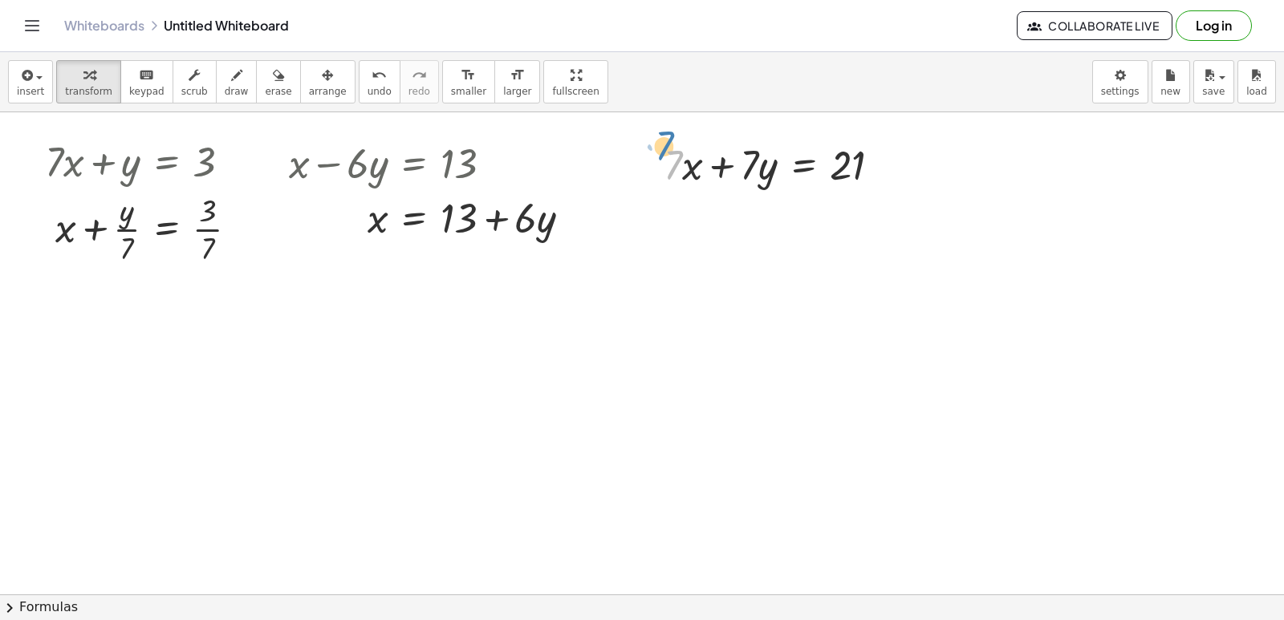
drag, startPoint x: 665, startPoint y: 159, endPoint x: 656, endPoint y: 159, distance: 8.8
click at [656, 148] on div "· 7 + · 7 · x + · 7 · y = 21" at bounding box center [772, 163] width 266 height 63
click at [635, 181] on div at bounding box center [672, 100] width 1344 height 1929
click at [650, 156] on div at bounding box center [651, 163] width 24 height 63
click at [673, 176] on div at bounding box center [778, 163] width 246 height 55
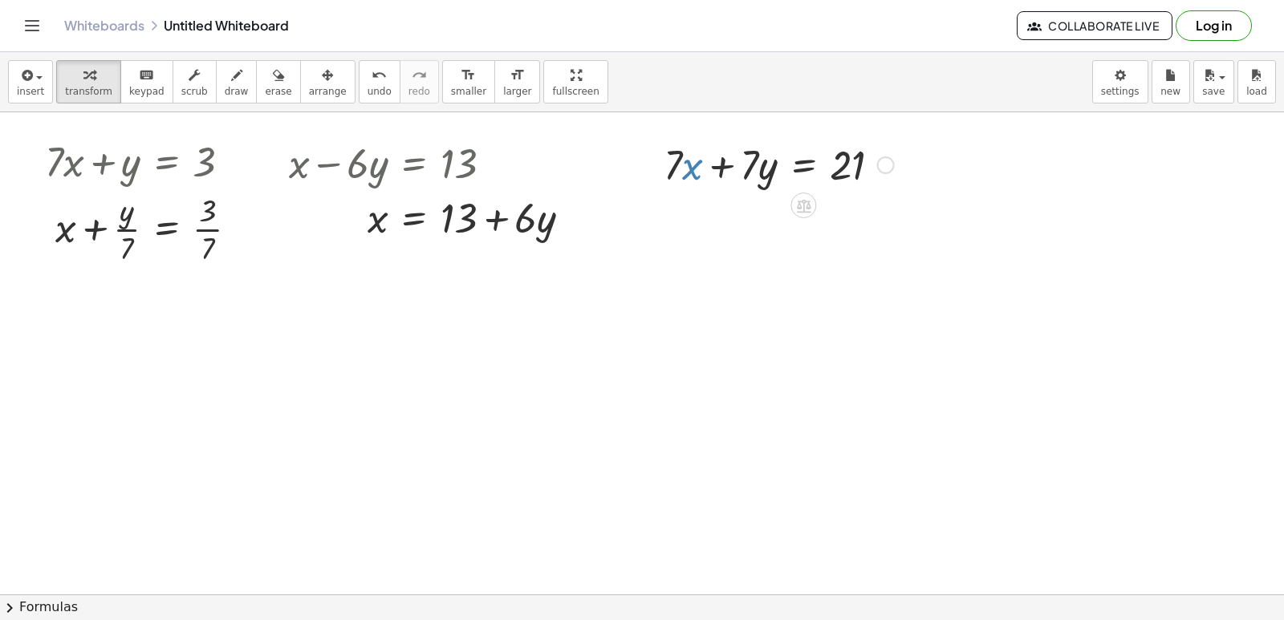
click at [685, 166] on div at bounding box center [778, 163] width 246 height 55
drag, startPoint x: 677, startPoint y: 170, endPoint x: 686, endPoint y: 172, distance: 9.1
click at [686, 172] on div at bounding box center [778, 163] width 246 height 55
click at [679, 150] on div at bounding box center [778, 163] width 246 height 55
click at [662, 166] on div at bounding box center [651, 163] width 24 height 63
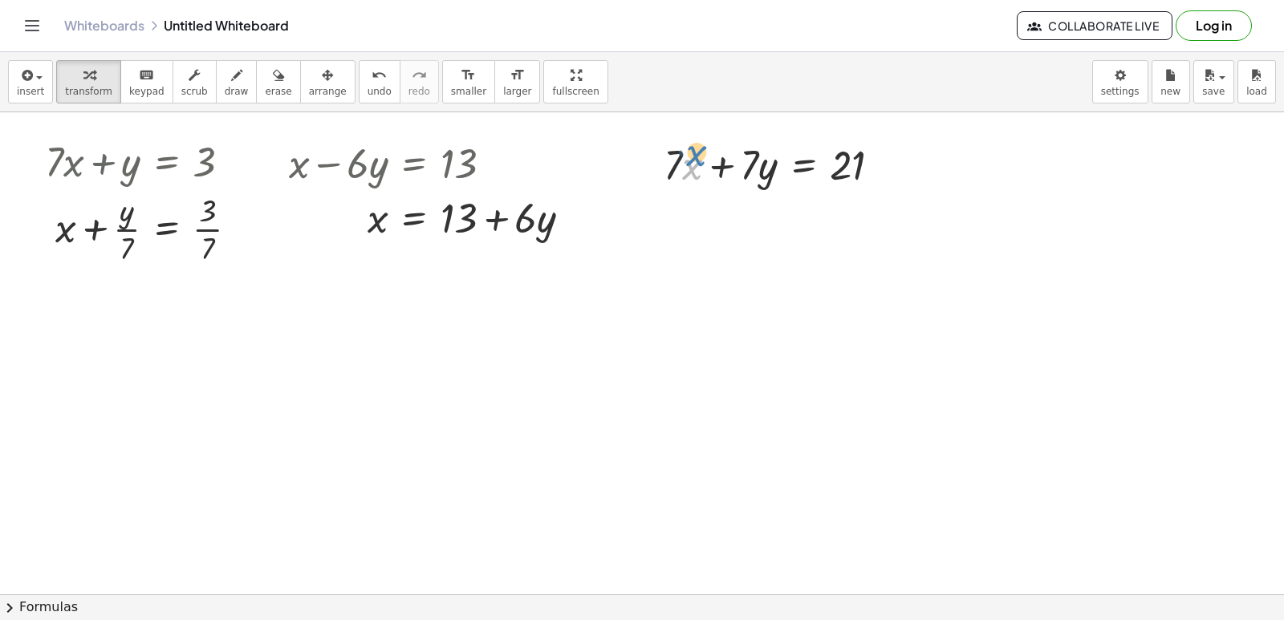
drag, startPoint x: 689, startPoint y: 149, endPoint x: 693, endPoint y: 134, distance: 15.8
click at [693, 134] on div "· x + · 7 · x + · 7 · y = 21" at bounding box center [772, 163] width 266 height 63
click at [679, 164] on div at bounding box center [778, 163] width 246 height 55
drag, startPoint x: 679, startPoint y: 171, endPoint x: 797, endPoint y: 241, distance: 136.3
click at [682, 160] on div at bounding box center [778, 163] width 246 height 55
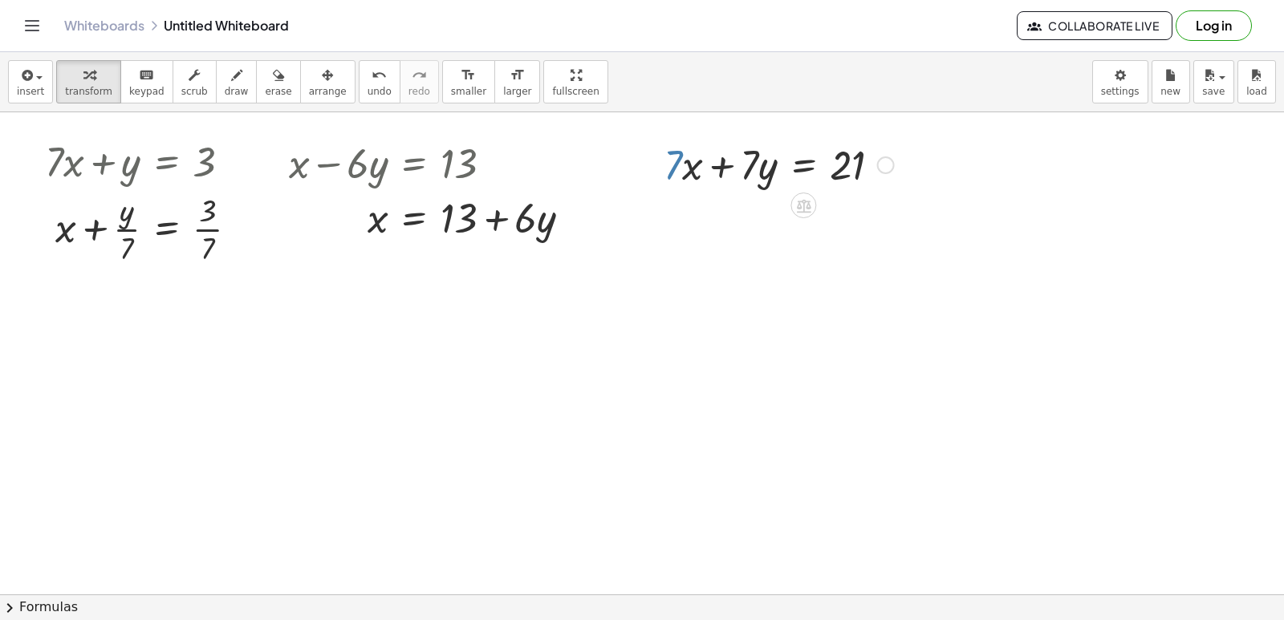
click at [684, 178] on div at bounding box center [778, 163] width 246 height 55
click at [686, 180] on div at bounding box center [778, 163] width 246 height 55
drag, startPoint x: 653, startPoint y: 162, endPoint x: 660, endPoint y: 166, distance: 8.3
drag, startPoint x: 660, startPoint y: 166, endPoint x: 670, endPoint y: 164, distance: 9.8
click at [670, 164] on div at bounding box center [778, 163] width 246 height 55
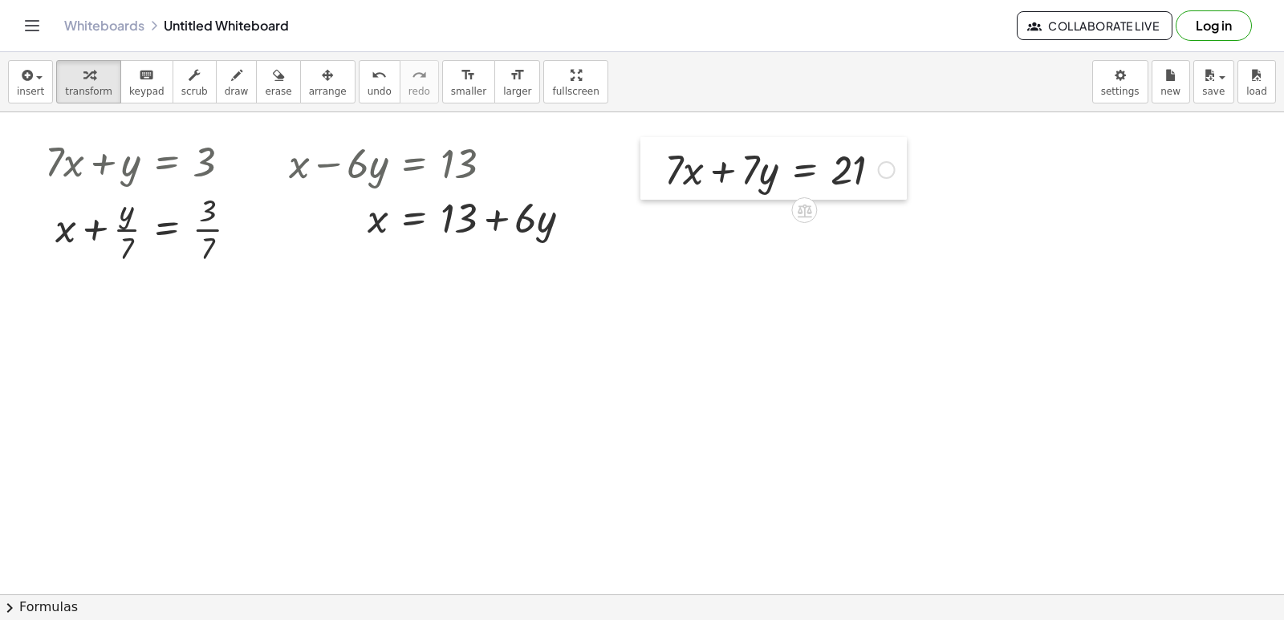
click at [662, 167] on div at bounding box center [652, 168] width 24 height 63
click at [725, 469] on div at bounding box center [672, 100] width 1344 height 1929
click at [689, 181] on div at bounding box center [779, 168] width 246 height 55
drag, startPoint x: 679, startPoint y: 180, endPoint x: 675, endPoint y: 172, distance: 9.0
click at [675, 172] on div at bounding box center [779, 168] width 246 height 55
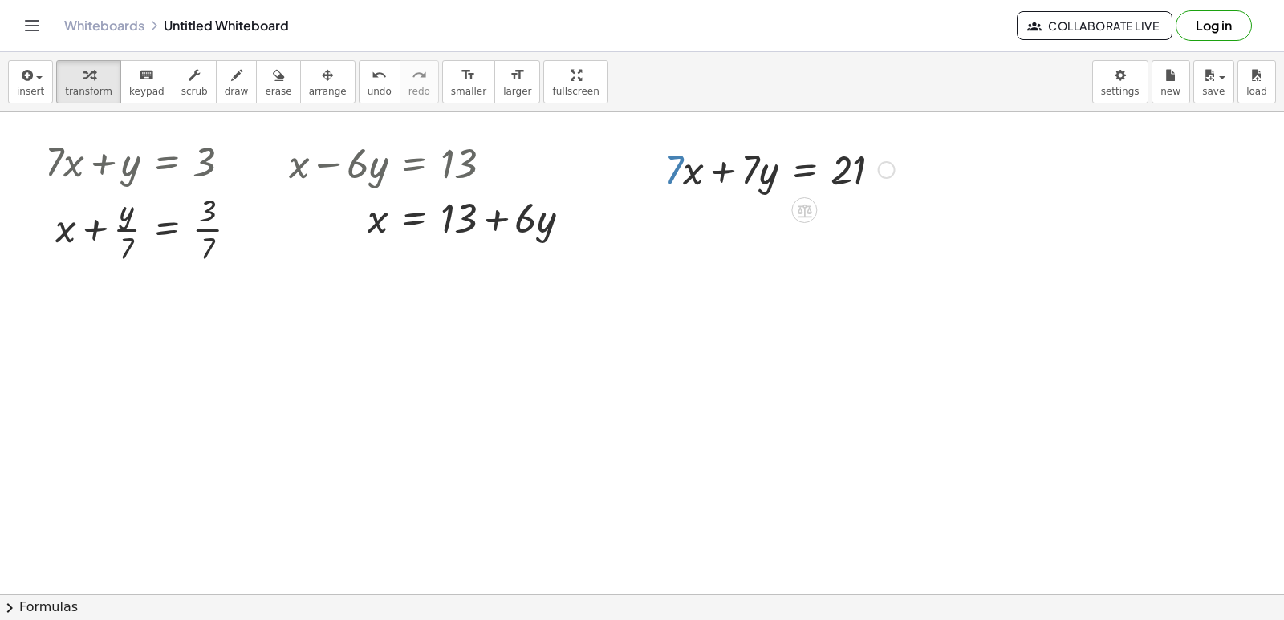
click at [681, 172] on div at bounding box center [779, 168] width 246 height 55
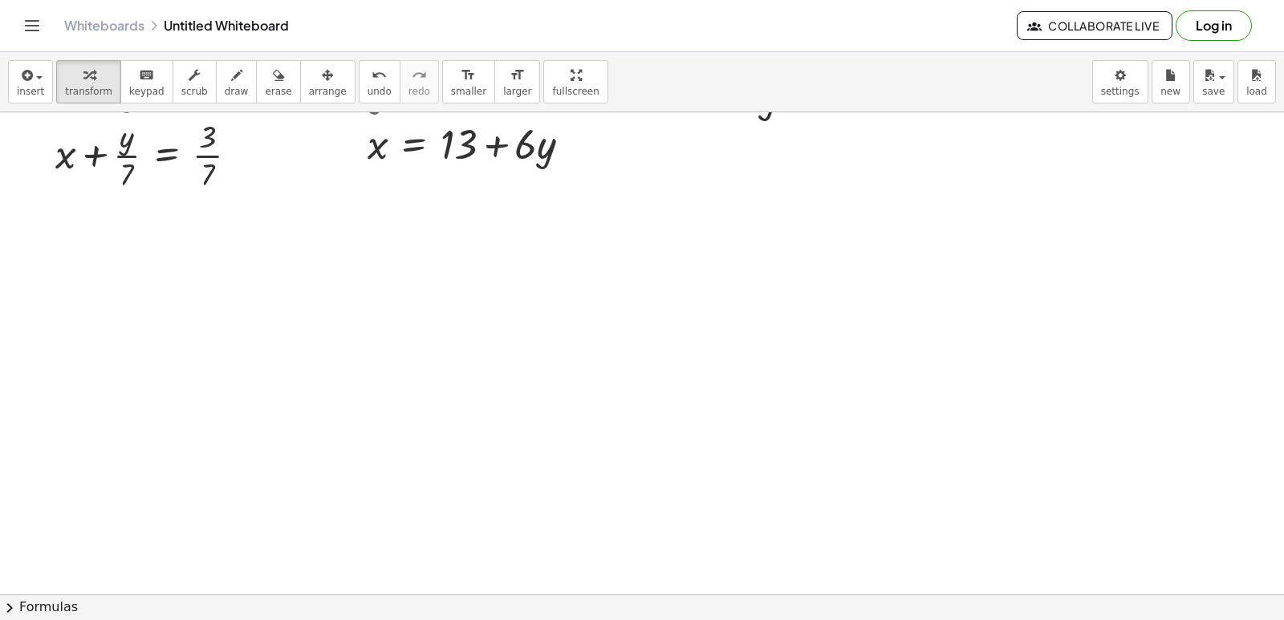
scroll to position [1217, 0]
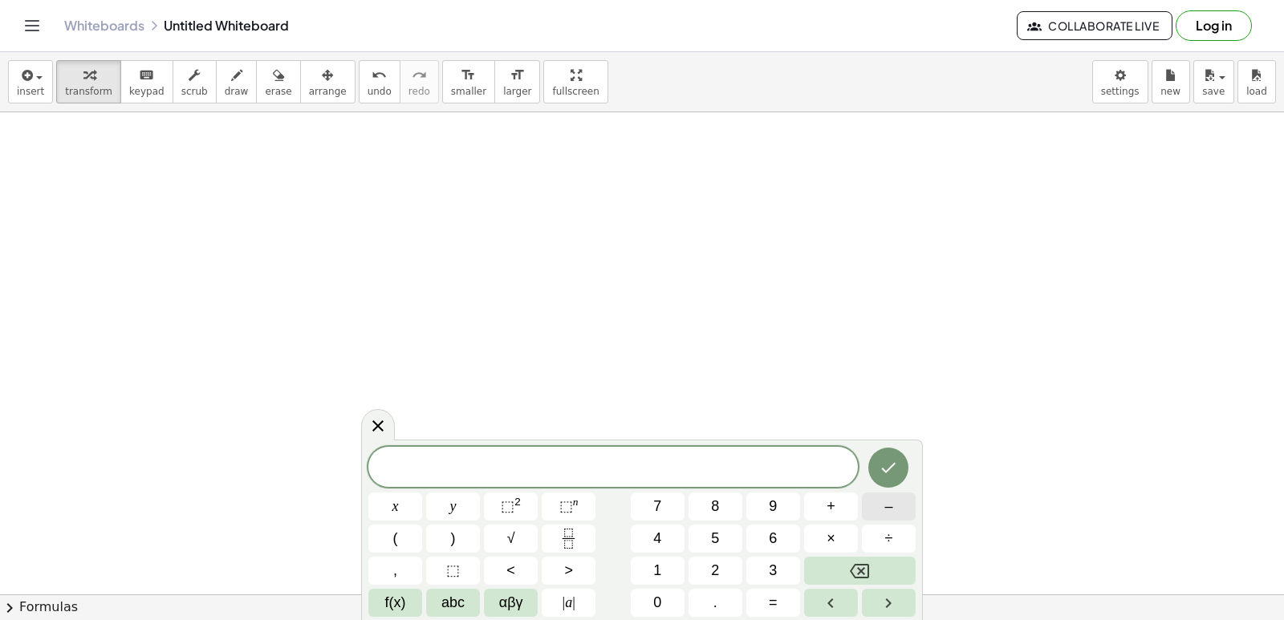
click at [898, 511] on button "–" at bounding box center [889, 507] width 54 height 28
click at [714, 525] on button "5" at bounding box center [715, 539] width 54 height 28
click at [404, 505] on button "x" at bounding box center [395, 507] width 54 height 28
click at [821, 505] on button "+" at bounding box center [831, 507] width 54 height 28
click at [778, 572] on button "3" at bounding box center [773, 571] width 54 height 28
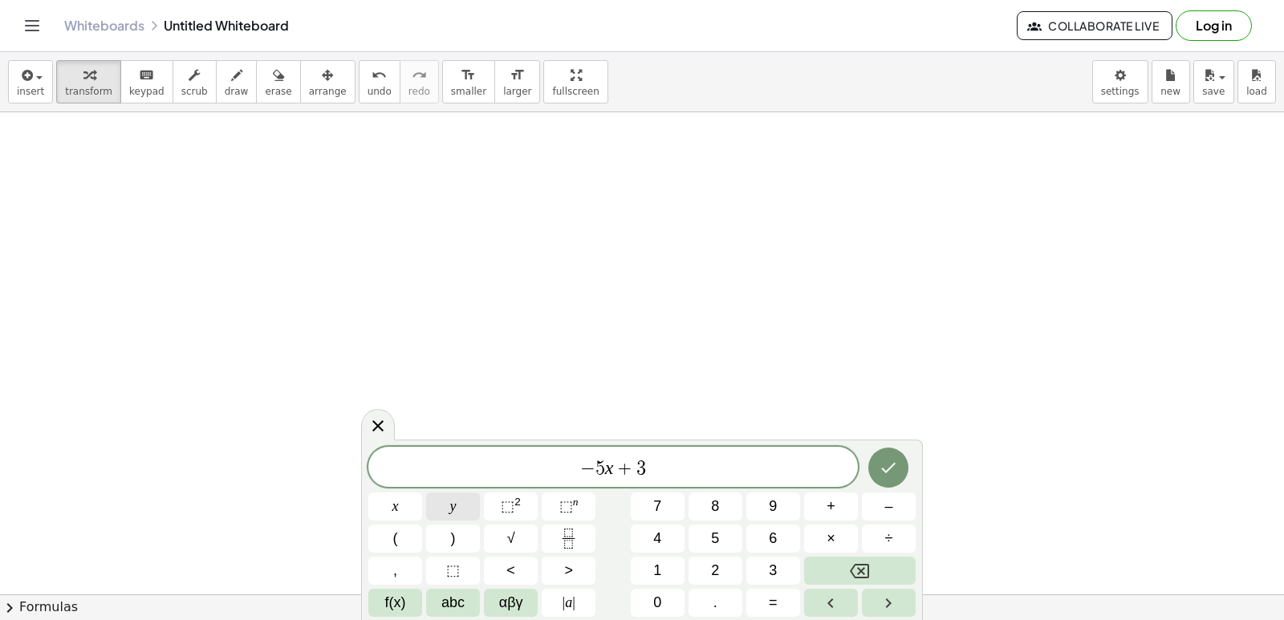
click at [435, 497] on button "y" at bounding box center [453, 507] width 54 height 28
click at [775, 598] on span "=" at bounding box center [773, 603] width 9 height 22
click at [876, 499] on button "–" at bounding box center [889, 507] width 54 height 28
click at [738, 562] on button "2" at bounding box center [715, 571] width 54 height 28
click at [902, 456] on button "Done" at bounding box center [888, 468] width 40 height 40
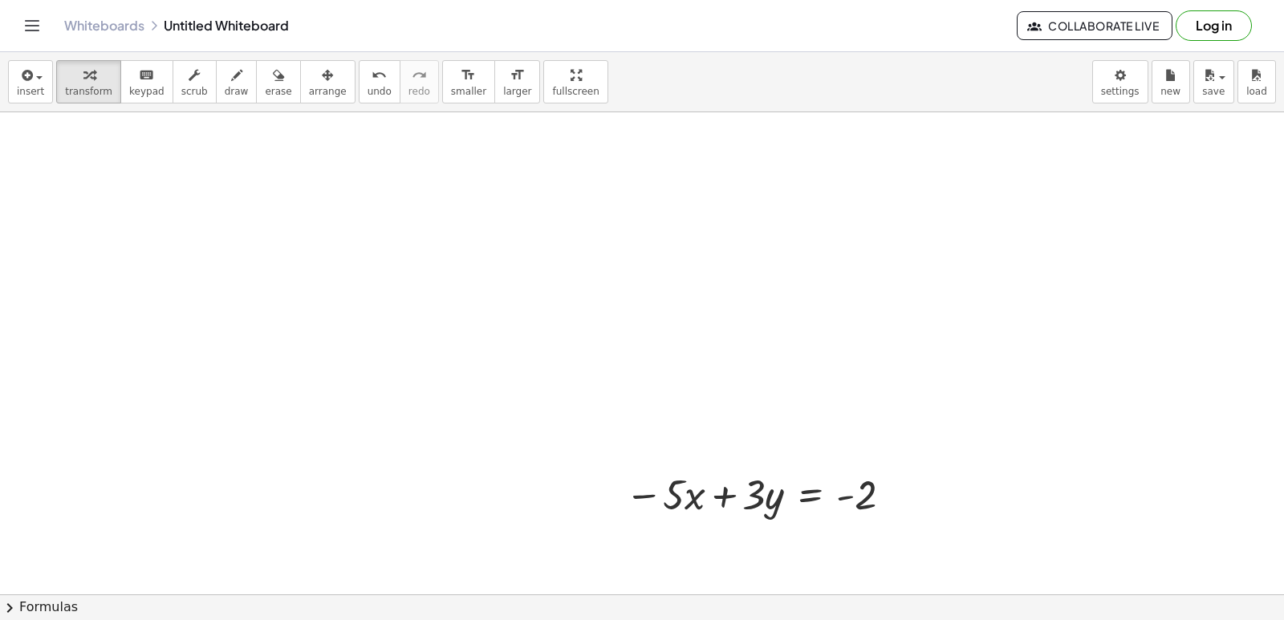
click at [303, 89] on button "arrange" at bounding box center [327, 81] width 55 height 43
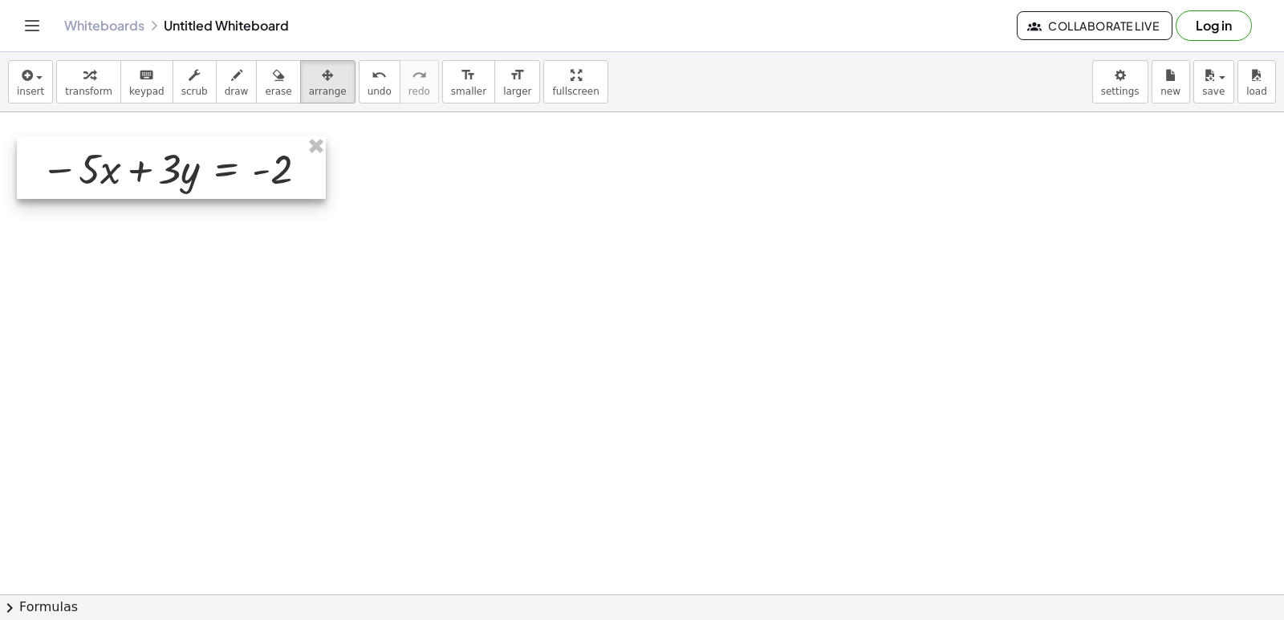
drag, startPoint x: 610, startPoint y: 471, endPoint x: 26, endPoint y: 146, distance: 668.3
click at [26, 146] on div at bounding box center [171, 167] width 309 height 63
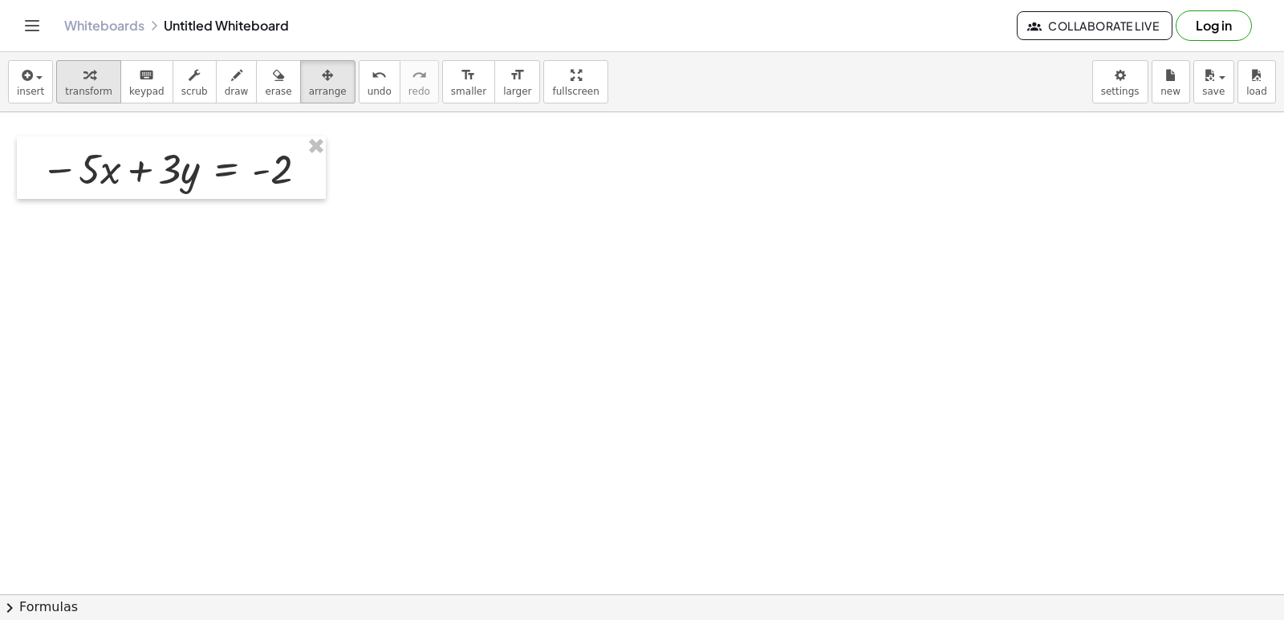
click at [99, 71] on div "button" at bounding box center [88, 74] width 47 height 19
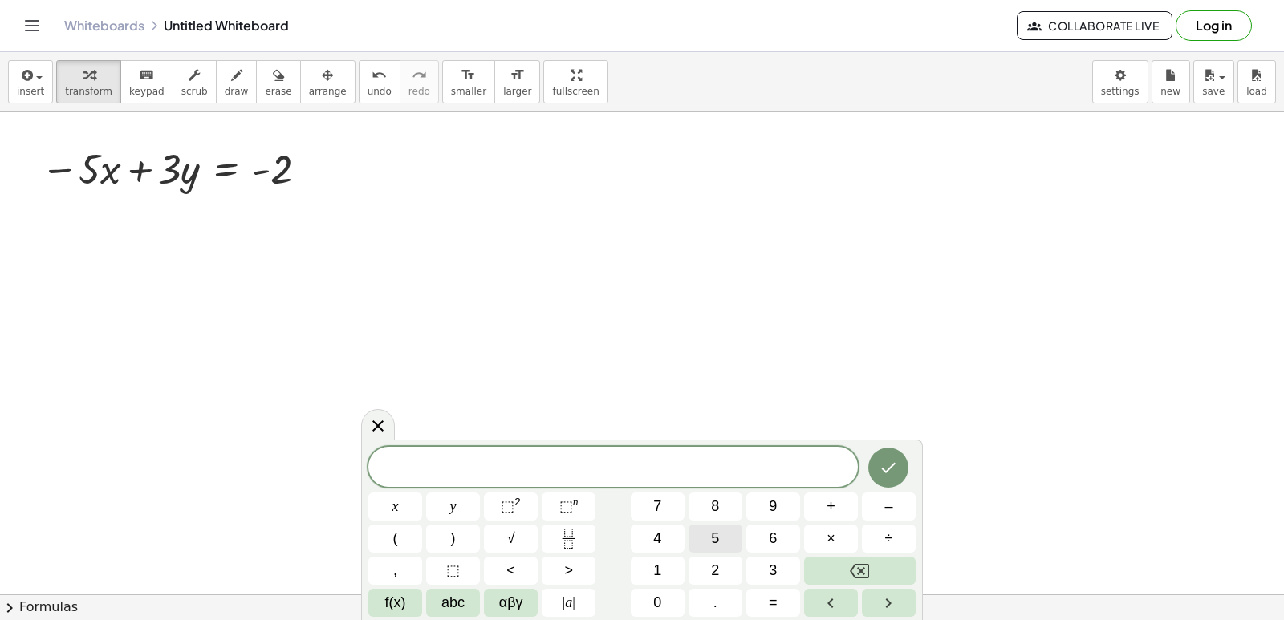
click at [710, 545] on button "5" at bounding box center [715, 539] width 54 height 28
click at [368, 488] on div "5 x y ⬚ 2 ⬚ n 7 8 9 + – ( ) √ 4 5 6 × ÷ , ⬚ < > 1 2 3 f(x) abc αβγ | a | 0 . =" at bounding box center [641, 532] width 547 height 170
click at [388, 493] on button "x" at bounding box center [395, 507] width 54 height 28
click at [833, 499] on span "+" at bounding box center [830, 507] width 9 height 22
click at [634, 497] on button "7" at bounding box center [658, 507] width 54 height 28
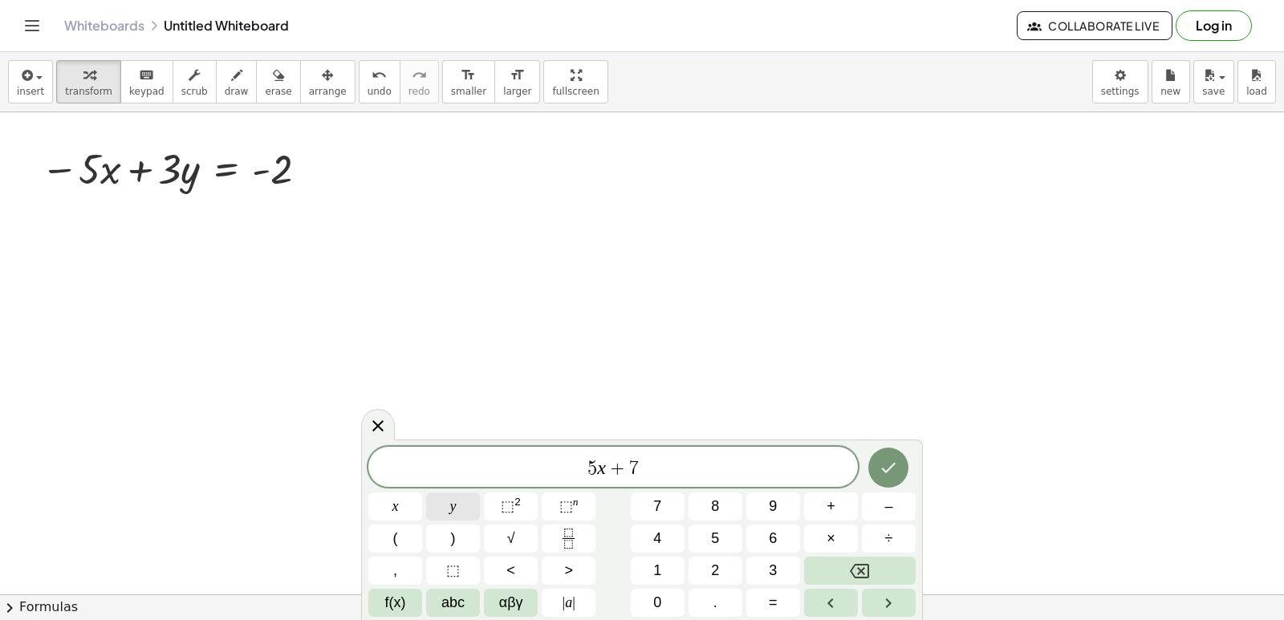
click at [460, 500] on button "y" at bounding box center [453, 507] width 54 height 28
click at [765, 604] on button "=" at bounding box center [773, 603] width 54 height 28
click at [671, 565] on button "1" at bounding box center [658, 571] width 54 height 28
click at [690, 567] on button "2" at bounding box center [715, 571] width 54 height 28
click at [885, 468] on icon "Done" at bounding box center [887, 467] width 19 height 19
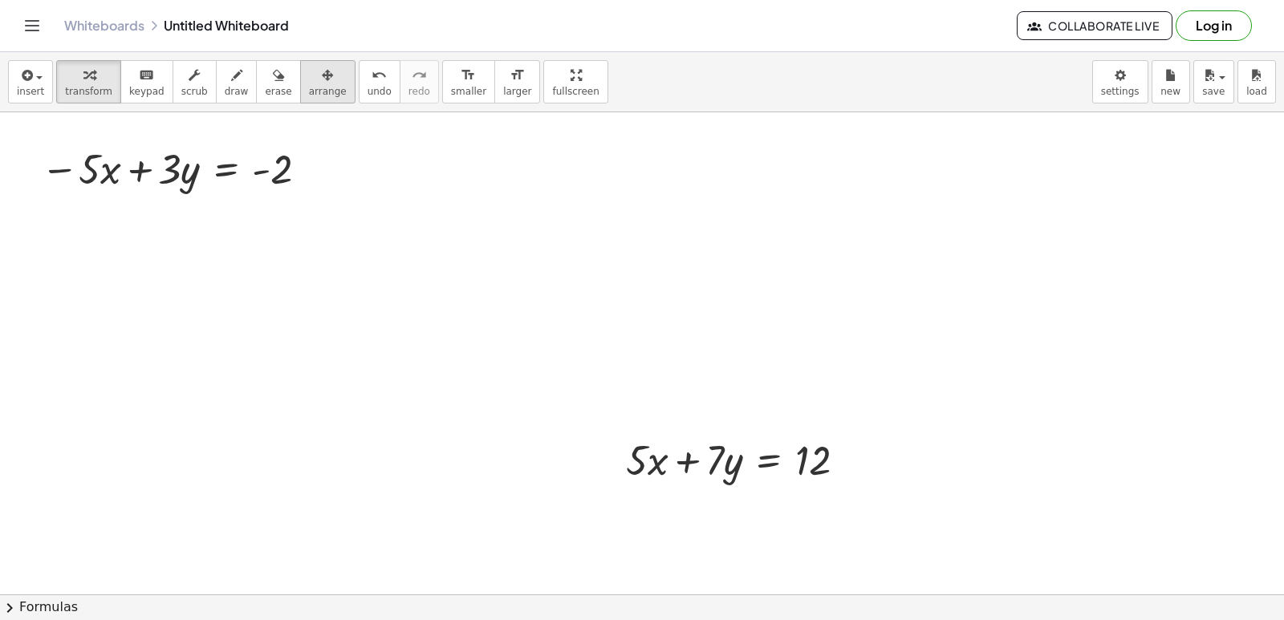
click at [309, 96] on span "arrange" at bounding box center [328, 91] width 38 height 11
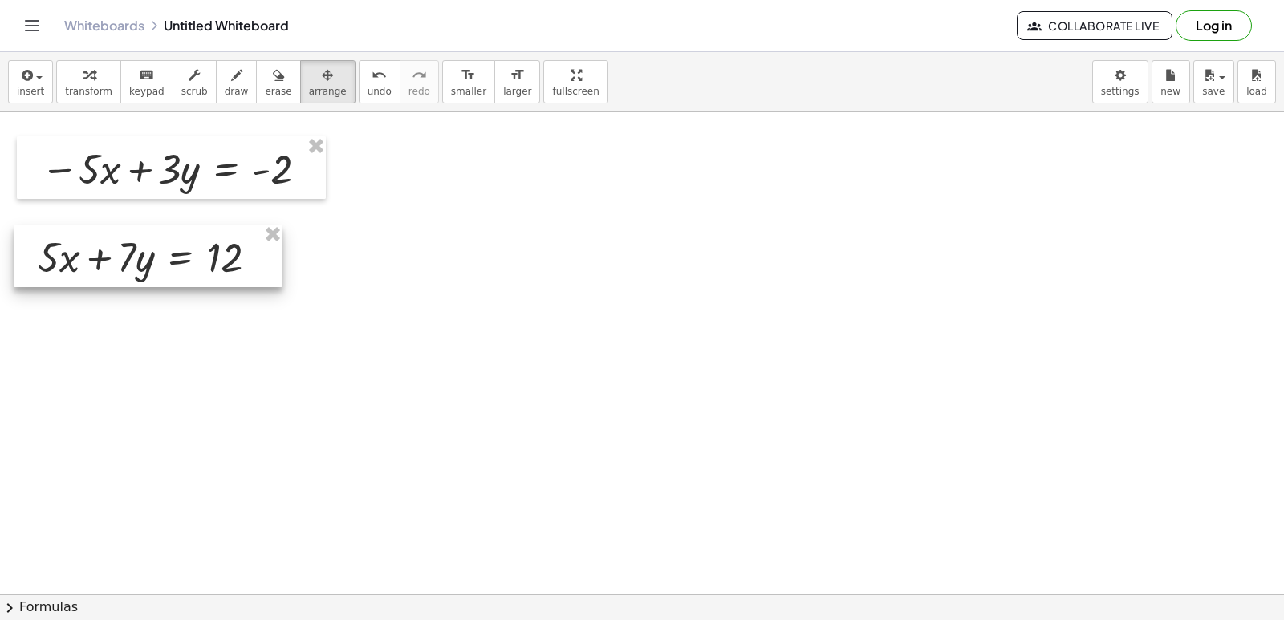
drag, startPoint x: 615, startPoint y: 446, endPoint x: 27, endPoint y: 250, distance: 619.8
click at [27, 250] on div at bounding box center [148, 256] width 269 height 63
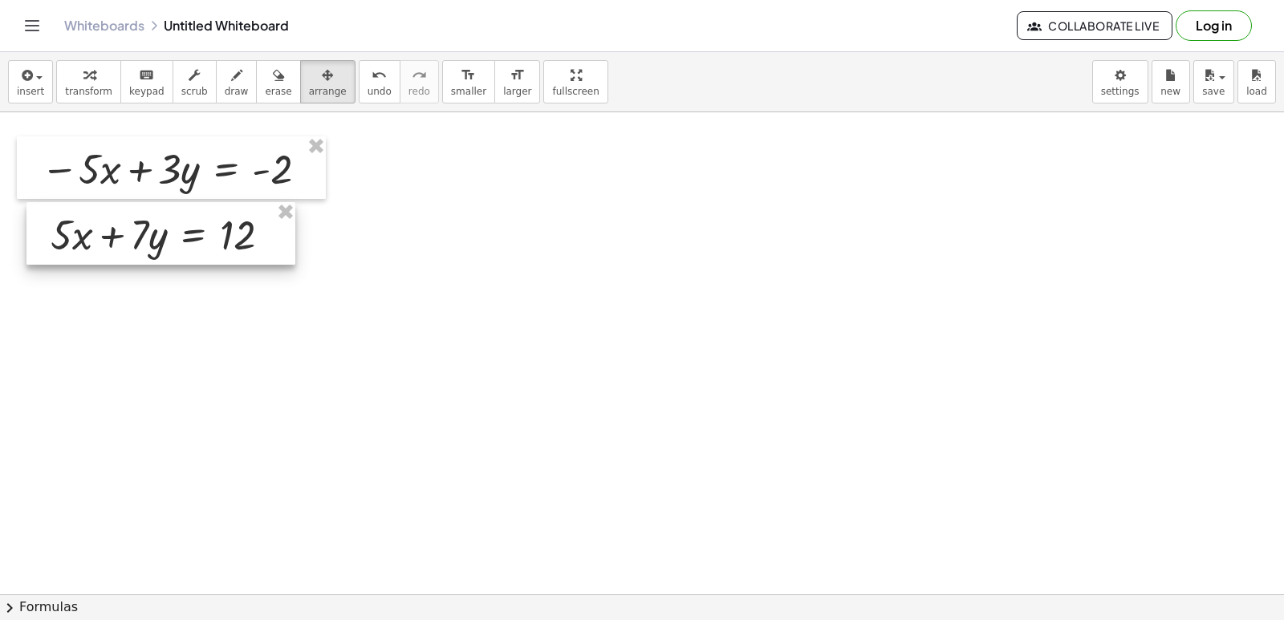
drag, startPoint x: 24, startPoint y: 241, endPoint x: 43, endPoint y: 221, distance: 28.4
click at [42, 220] on div at bounding box center [160, 233] width 269 height 63
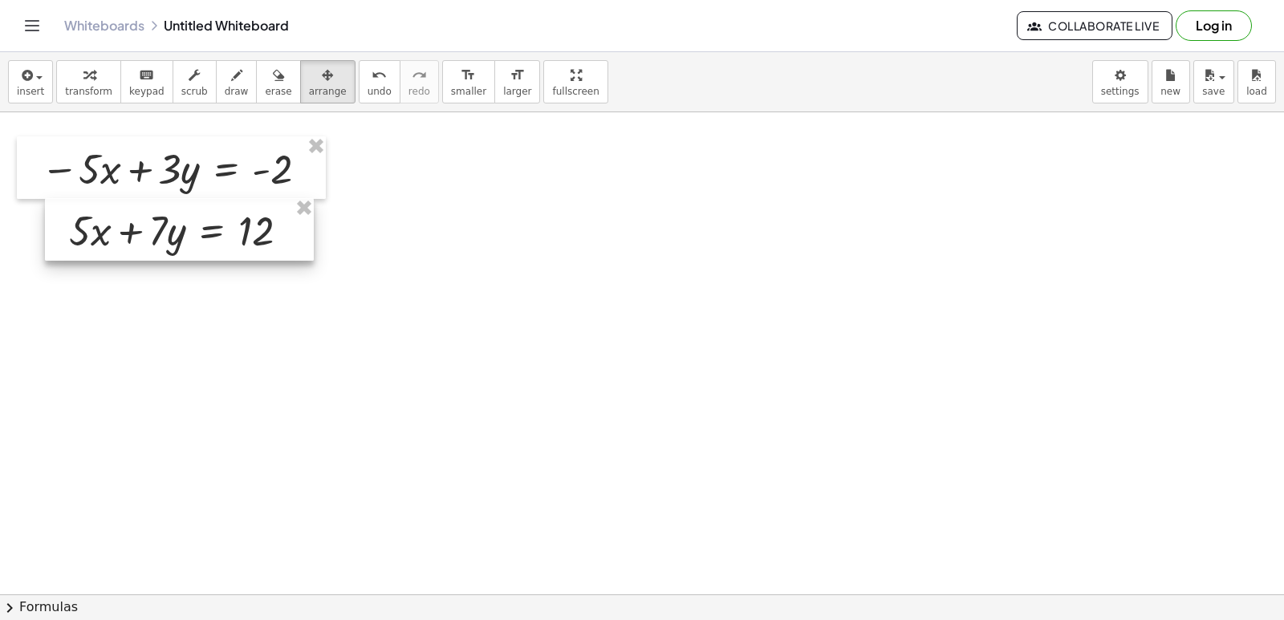
drag, startPoint x: 43, startPoint y: 210, endPoint x: 57, endPoint y: 205, distance: 14.5
click at [57, 205] on div at bounding box center [179, 229] width 269 height 63
click at [72, 99] on button "transform" at bounding box center [88, 81] width 65 height 43
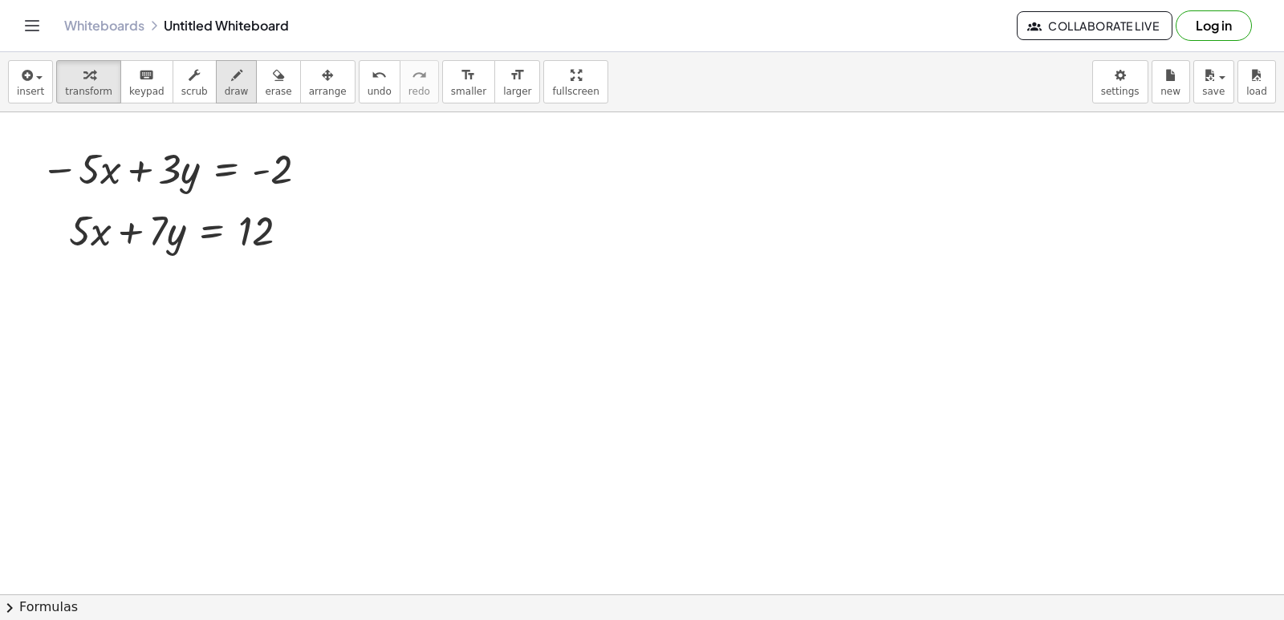
click at [231, 83] on icon "button" at bounding box center [236, 75] width 11 height 19
drag, startPoint x: 84, startPoint y: 134, endPoint x: 43, endPoint y: 262, distance: 135.0
click at [367, 75] on div "undo" at bounding box center [379, 74] width 24 height 19
drag, startPoint x: 87, startPoint y: 84, endPoint x: 95, endPoint y: 88, distance: 9.0
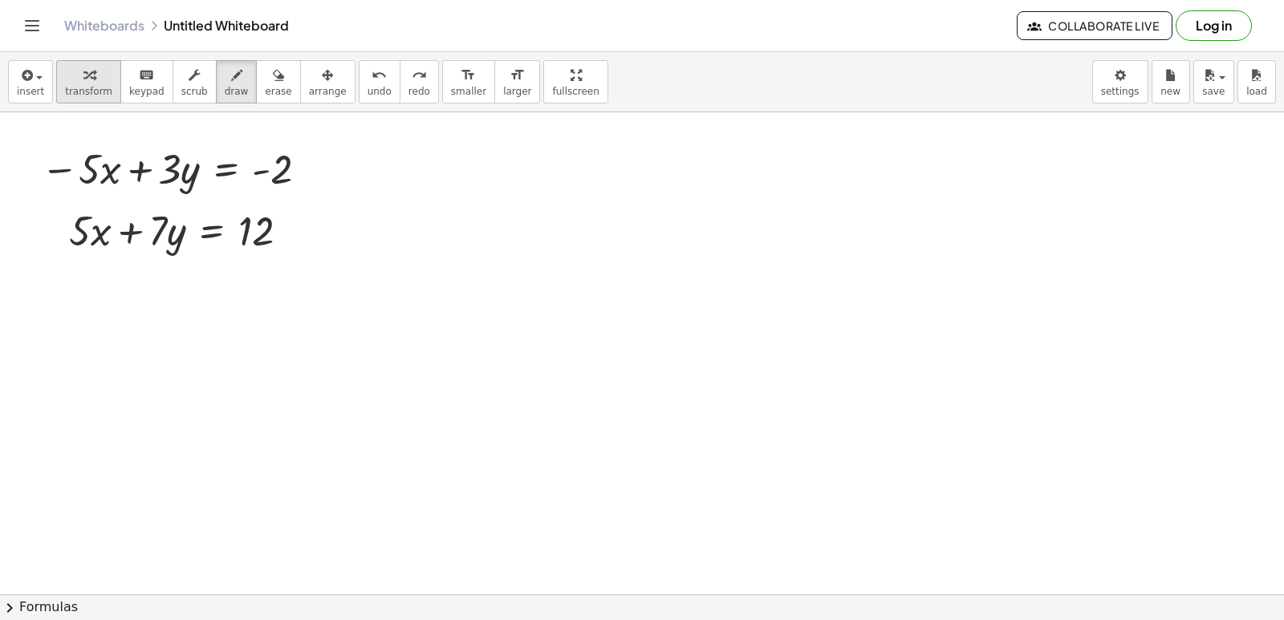
click at [88, 82] on div "button" at bounding box center [88, 74] width 47 height 19
drag, startPoint x: 225, startPoint y: 89, endPoint x: 223, endPoint y: 99, distance: 9.8
click at [229, 92] on button "draw" at bounding box center [237, 81] width 42 height 43
drag, startPoint x: 112, startPoint y: 151, endPoint x: 81, endPoint y: 199, distance: 57.0
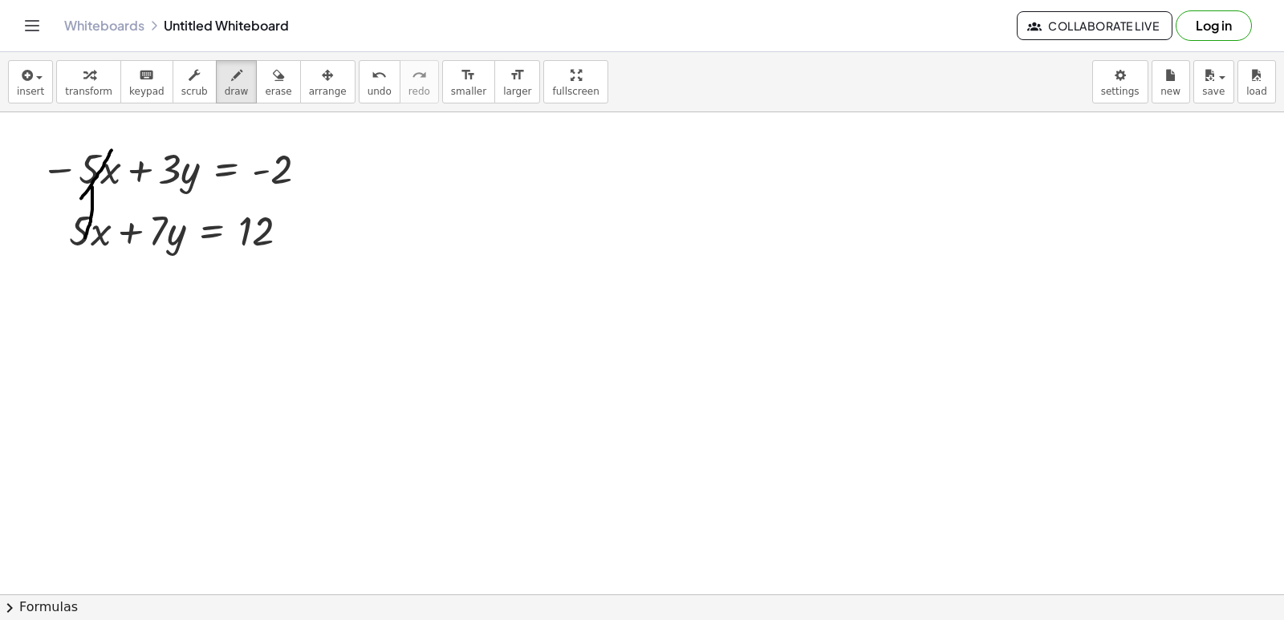
drag, startPoint x: 92, startPoint y: 188, endPoint x: 85, endPoint y: 238, distance: 51.1
click at [367, 89] on span "undo" at bounding box center [379, 91] width 24 height 11
click at [367, 91] on span "undo" at bounding box center [379, 91] width 24 height 11
click at [83, 75] on icon "button" at bounding box center [88, 75] width 11 height 19
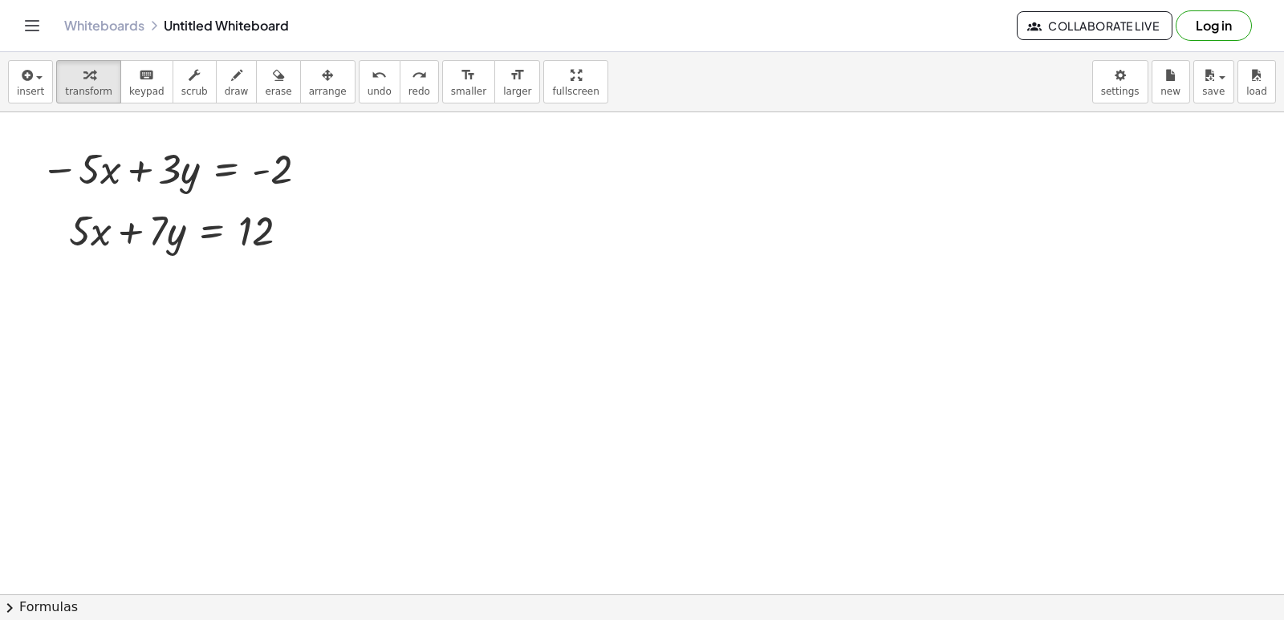
drag, startPoint x: 354, startPoint y: 350, endPoint x: 359, endPoint y: 329, distance: 21.4
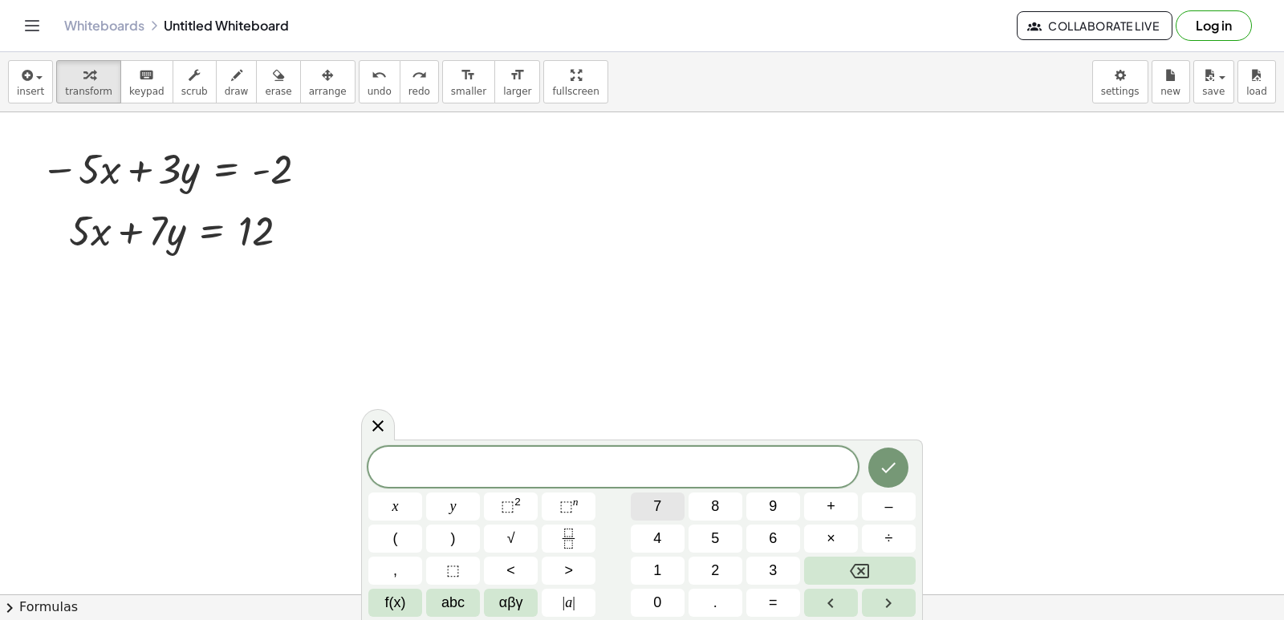
click at [643, 500] on button "7" at bounding box center [658, 507] width 54 height 28
click at [473, 509] on button "y" at bounding box center [453, 507] width 54 height 28
click at [828, 513] on span "+" at bounding box center [830, 507] width 9 height 22
click at [781, 558] on button "3" at bounding box center [773, 571] width 54 height 28
click at [460, 497] on button "y" at bounding box center [453, 507] width 54 height 28
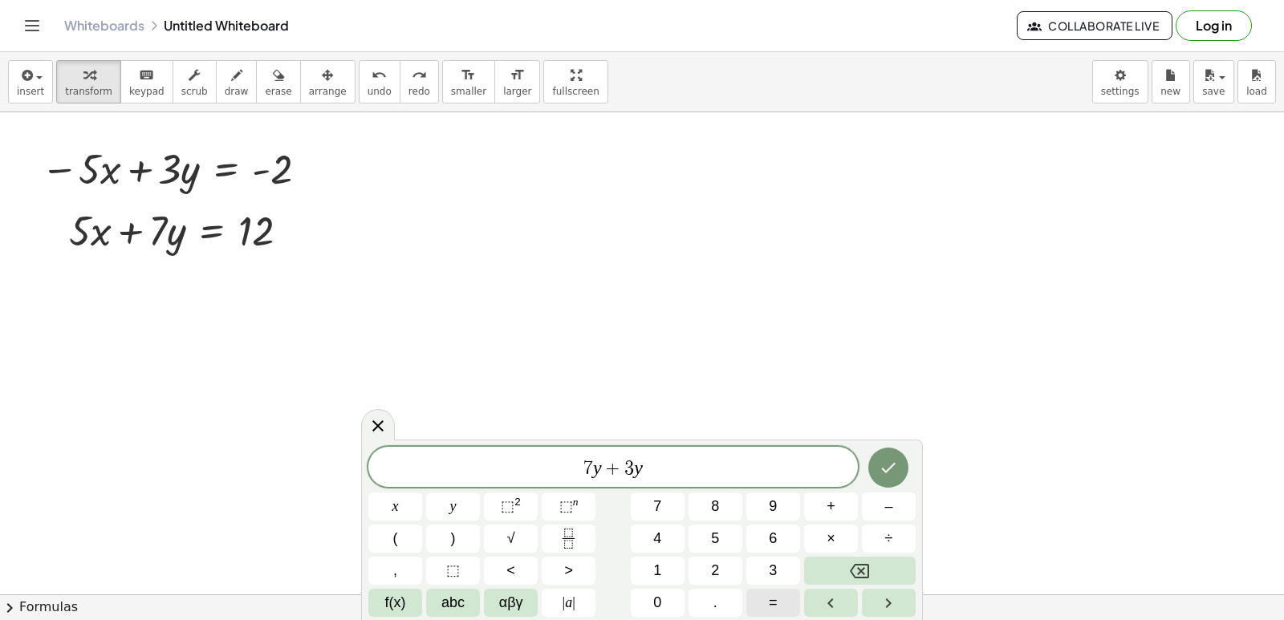
click at [764, 598] on button "=" at bounding box center [773, 603] width 54 height 28
click at [882, 499] on button "–" at bounding box center [889, 507] width 54 height 28
click at [702, 568] on button "2" at bounding box center [715, 571] width 54 height 28
click at [849, 511] on button "+" at bounding box center [831, 507] width 54 height 28
click at [667, 559] on button "1" at bounding box center [658, 571] width 54 height 28
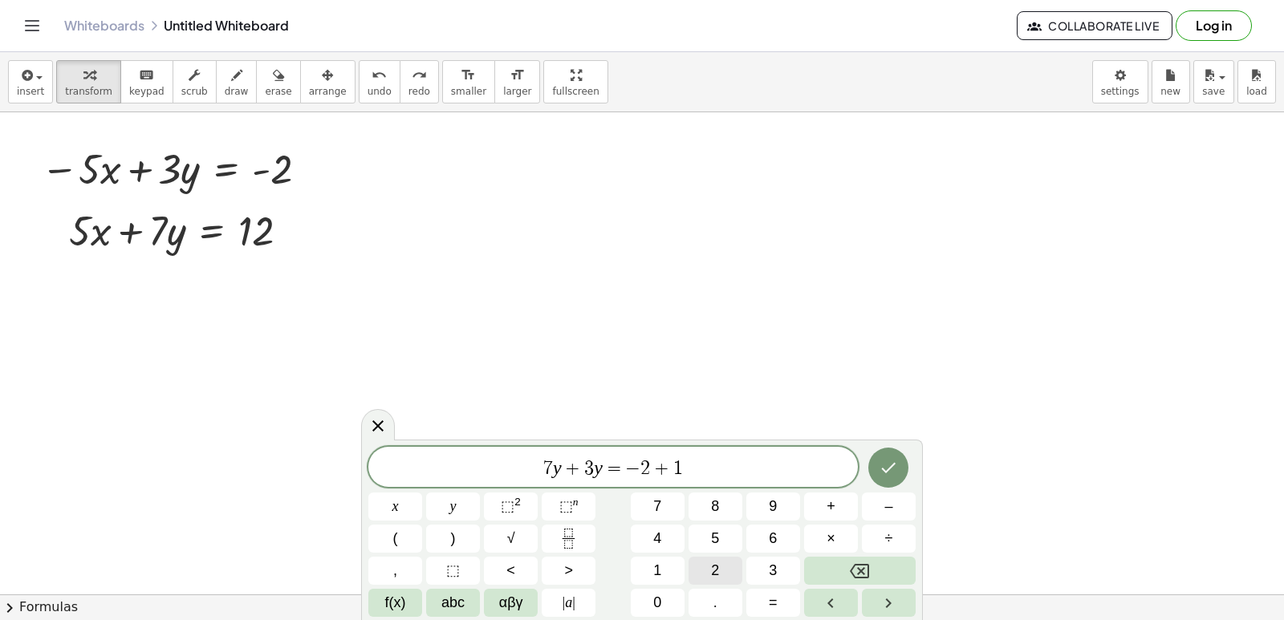
click at [699, 565] on button "2" at bounding box center [715, 571] width 54 height 28
click at [879, 469] on icon "Done" at bounding box center [887, 467] width 19 height 19
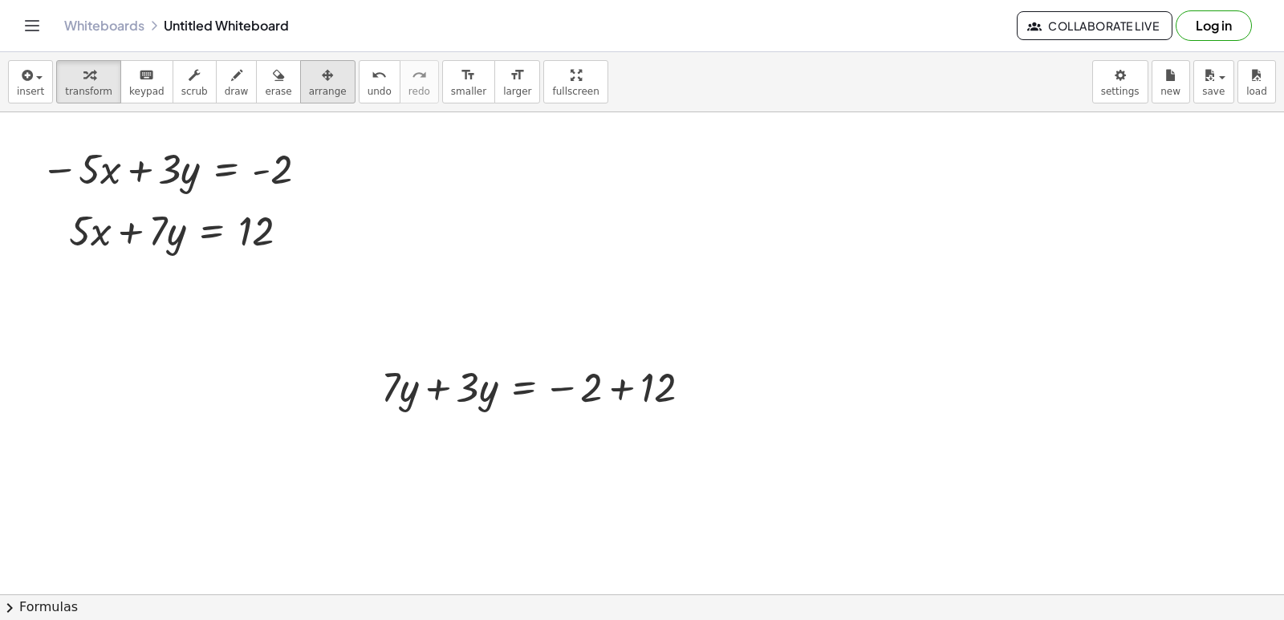
click at [309, 93] on span "arrange" at bounding box center [328, 91] width 38 height 11
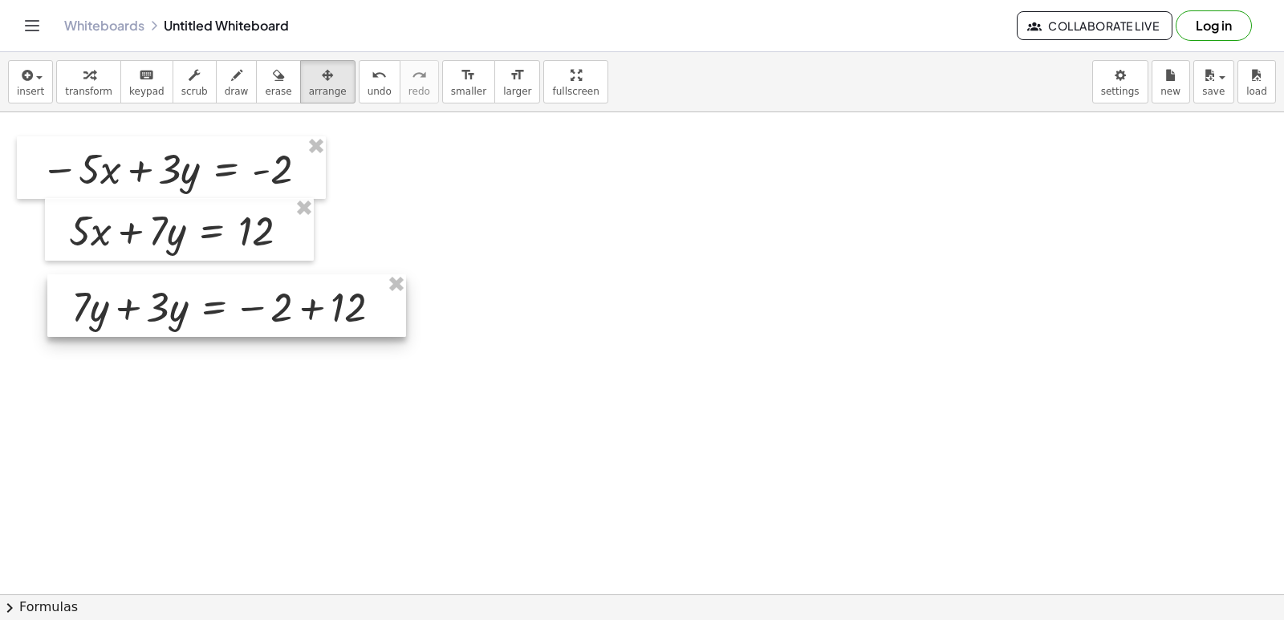
drag, startPoint x: 385, startPoint y: 408, endPoint x: 75, endPoint y: 327, distance: 319.9
click at [75, 327] on div at bounding box center [226, 305] width 359 height 63
click at [75, 87] on span "transform" at bounding box center [88, 91] width 47 height 11
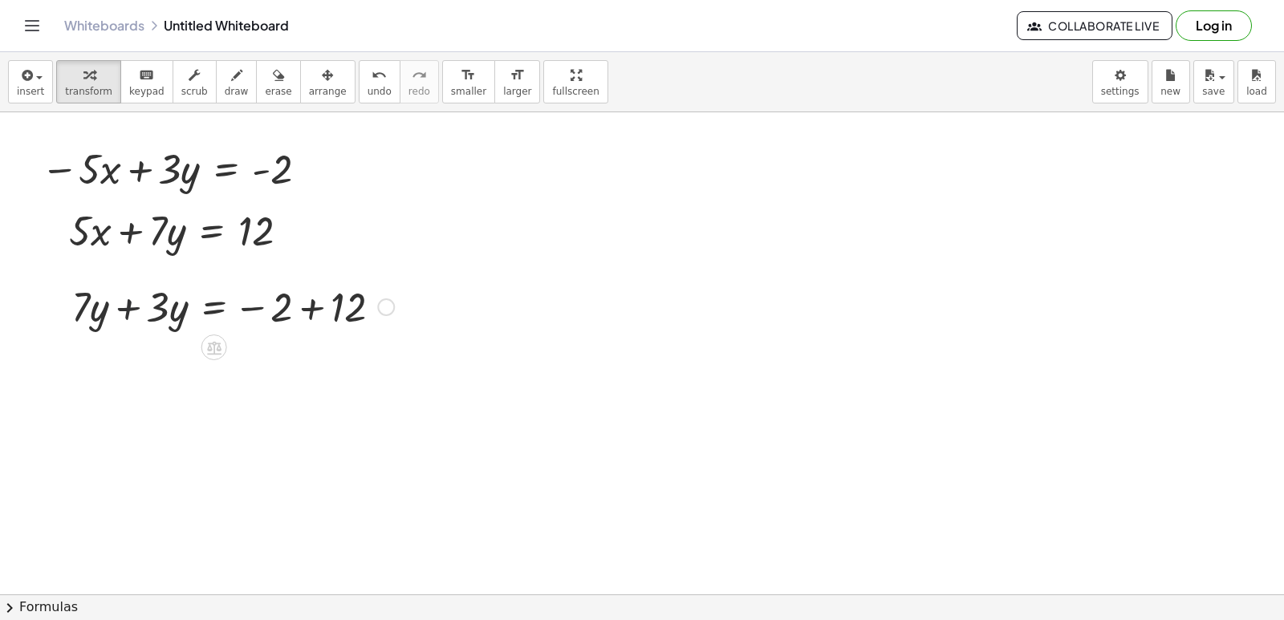
click at [125, 308] on div at bounding box center [232, 305] width 339 height 55
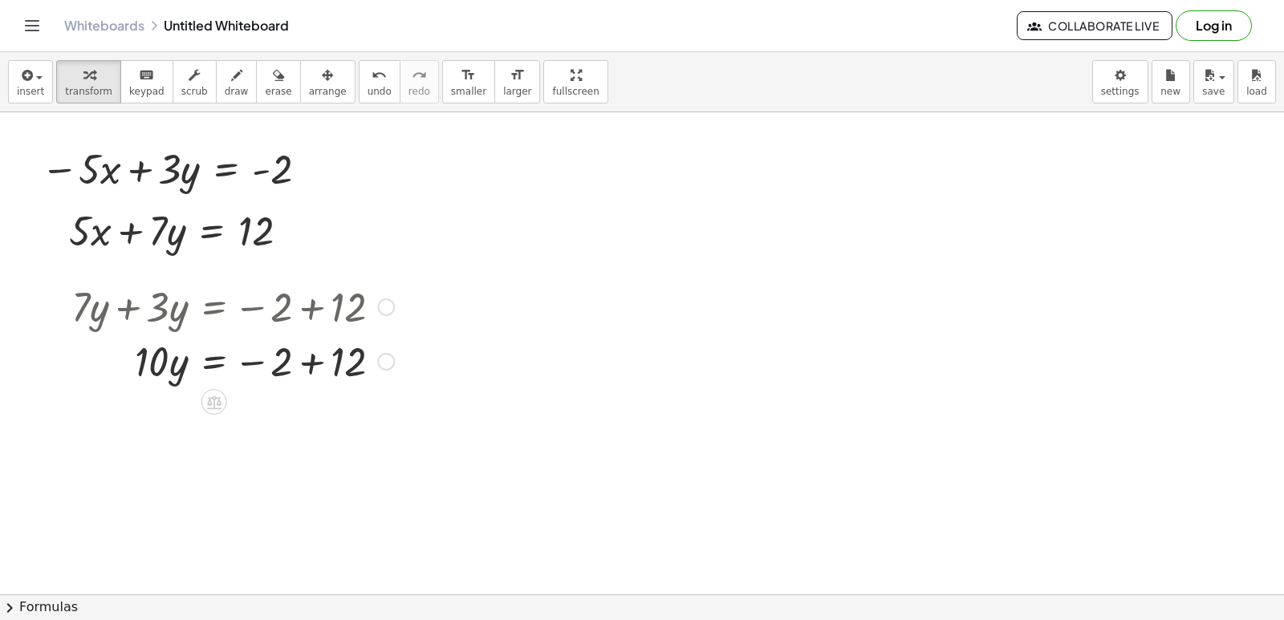
click at [310, 371] on div at bounding box center [232, 360] width 339 height 55
click at [206, 413] on div at bounding box center [232, 414] width 339 height 55
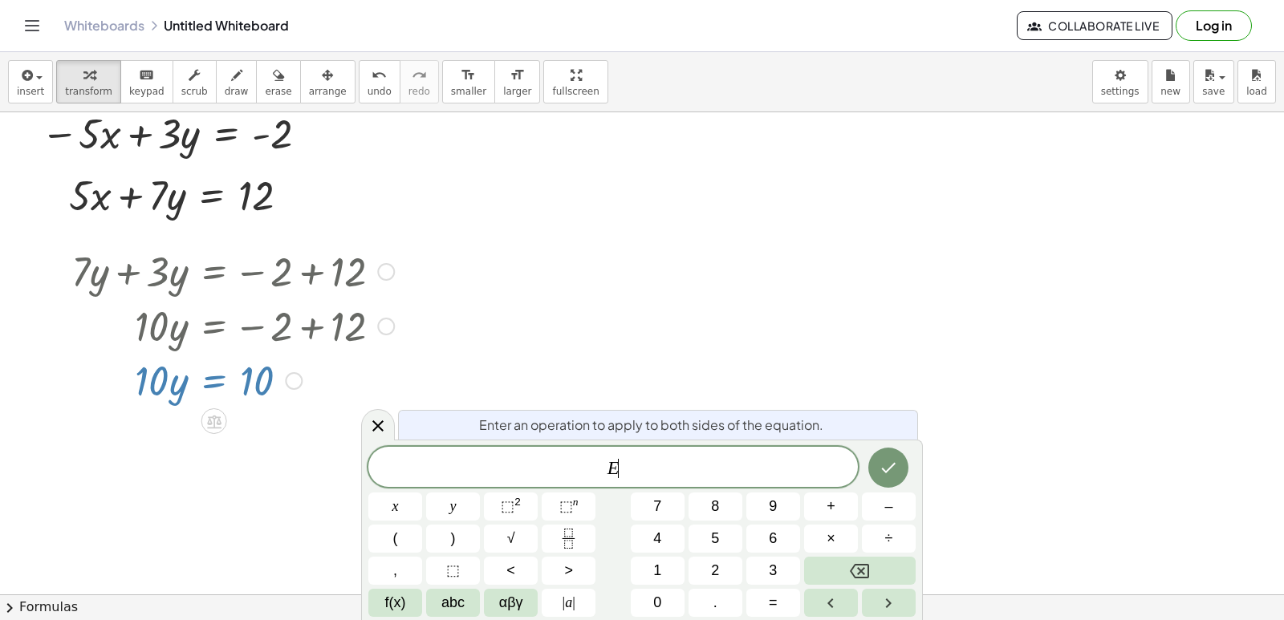
scroll to position [1264, 0]
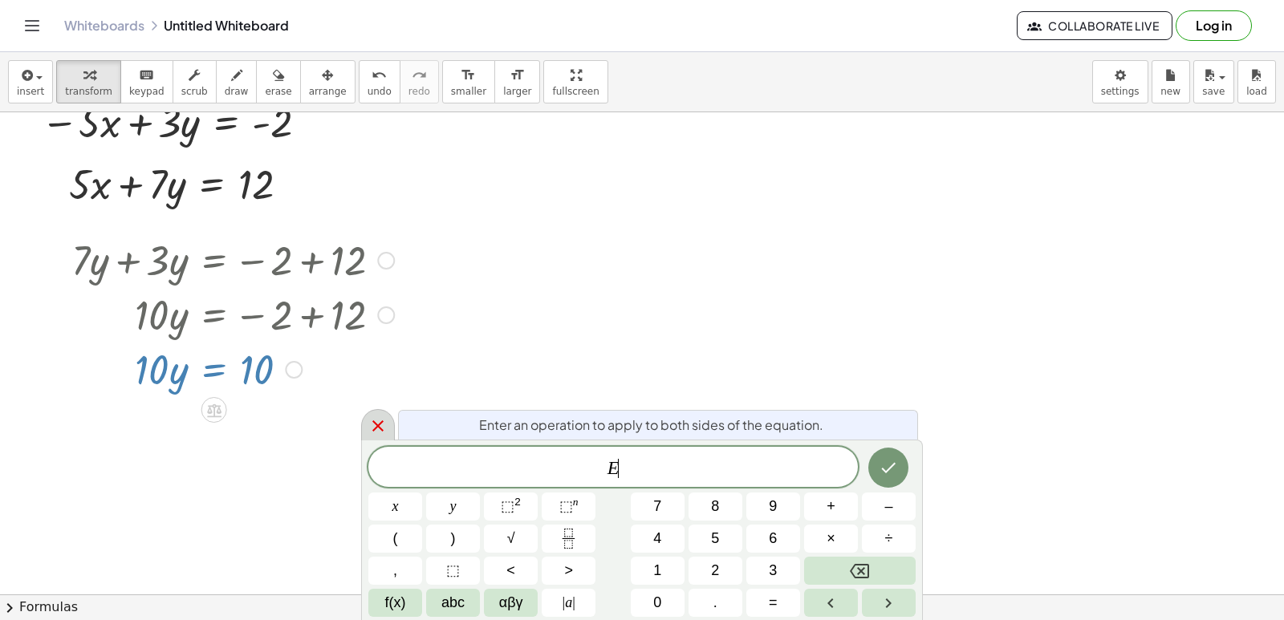
click at [367, 424] on div at bounding box center [378, 424] width 34 height 31
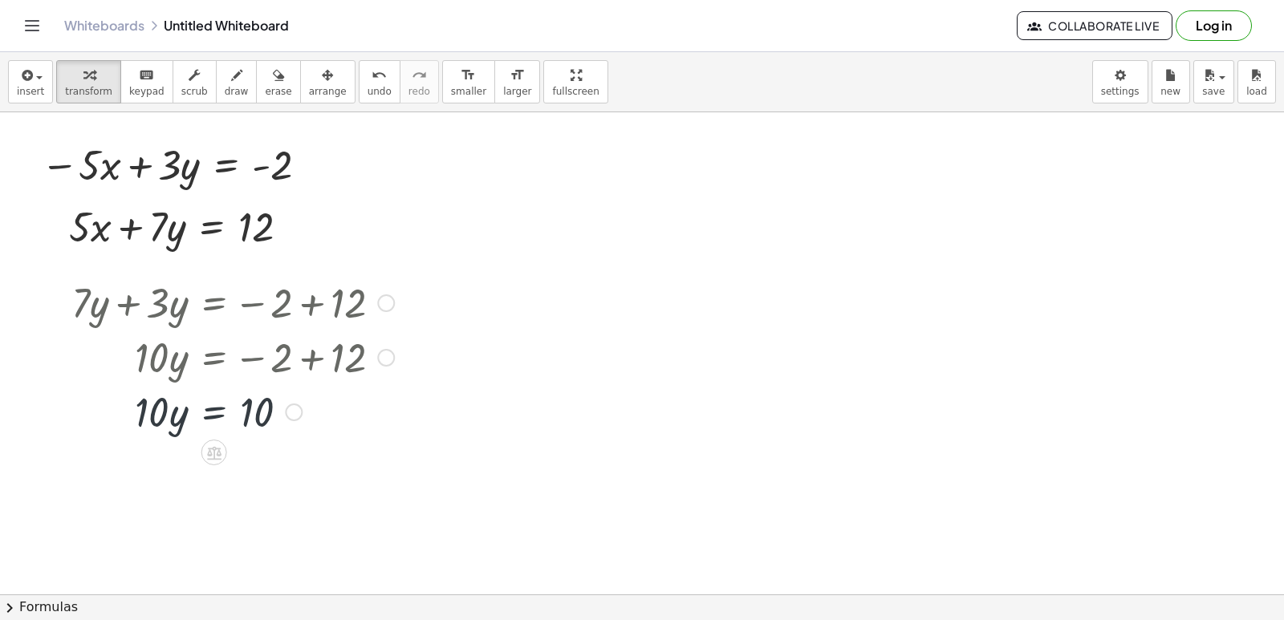
scroll to position [1217, 0]
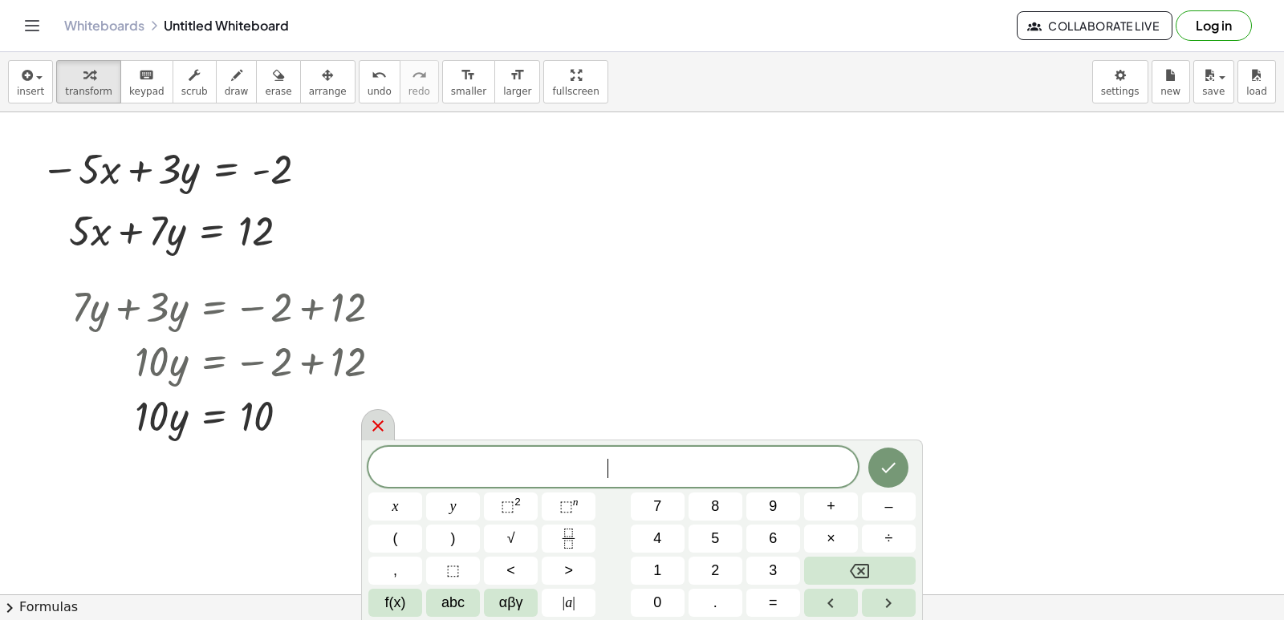
click at [383, 420] on icon at bounding box center [377, 425] width 19 height 19
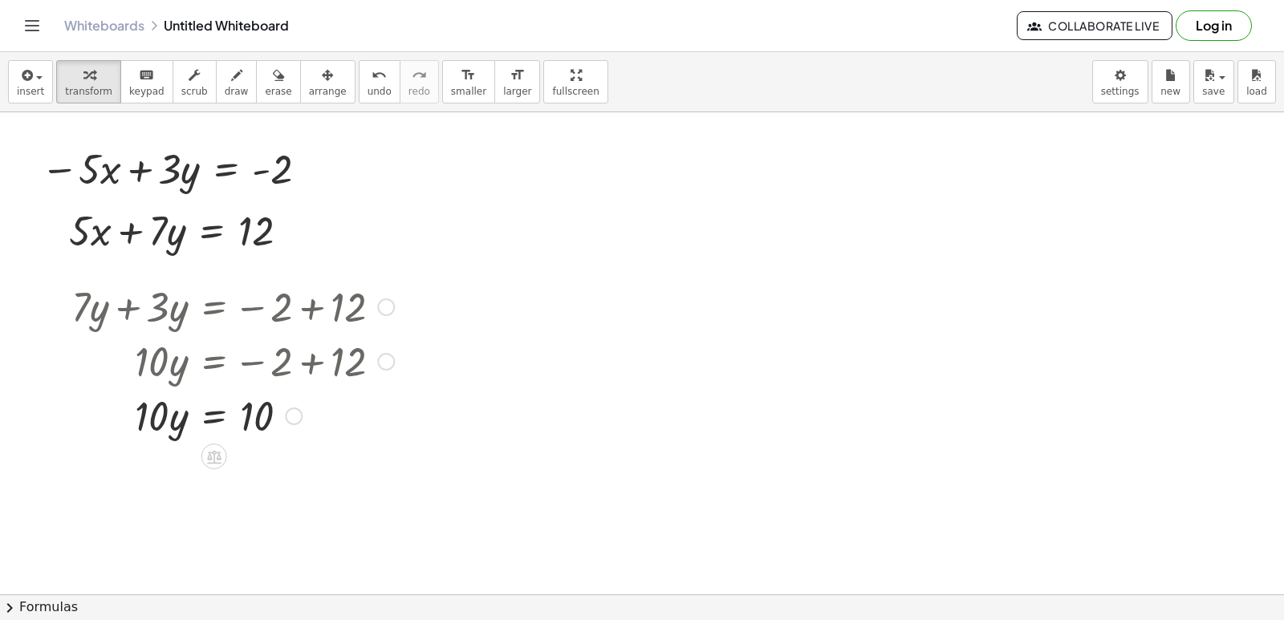
click at [165, 426] on div at bounding box center [232, 414] width 339 height 55
click at [163, 416] on div at bounding box center [232, 414] width 339 height 55
click at [270, 420] on div at bounding box center [232, 414] width 339 height 55
click at [213, 404] on div at bounding box center [232, 414] width 339 height 55
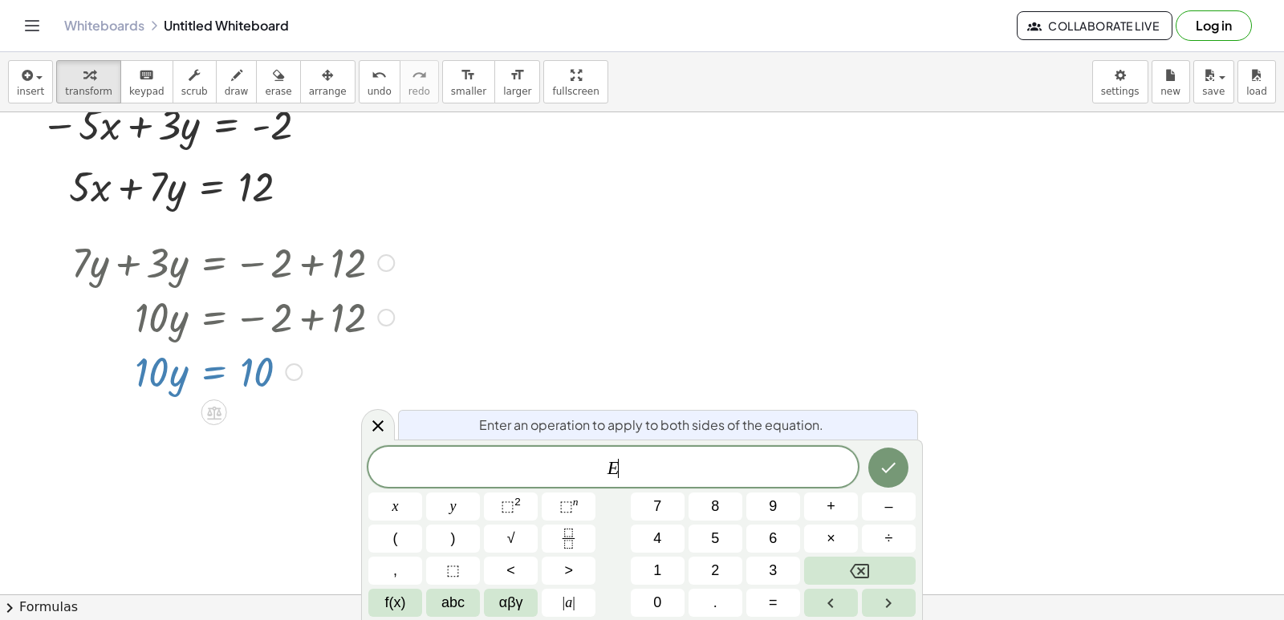
scroll to position [1264, 0]
click at [392, 424] on div at bounding box center [378, 424] width 34 height 31
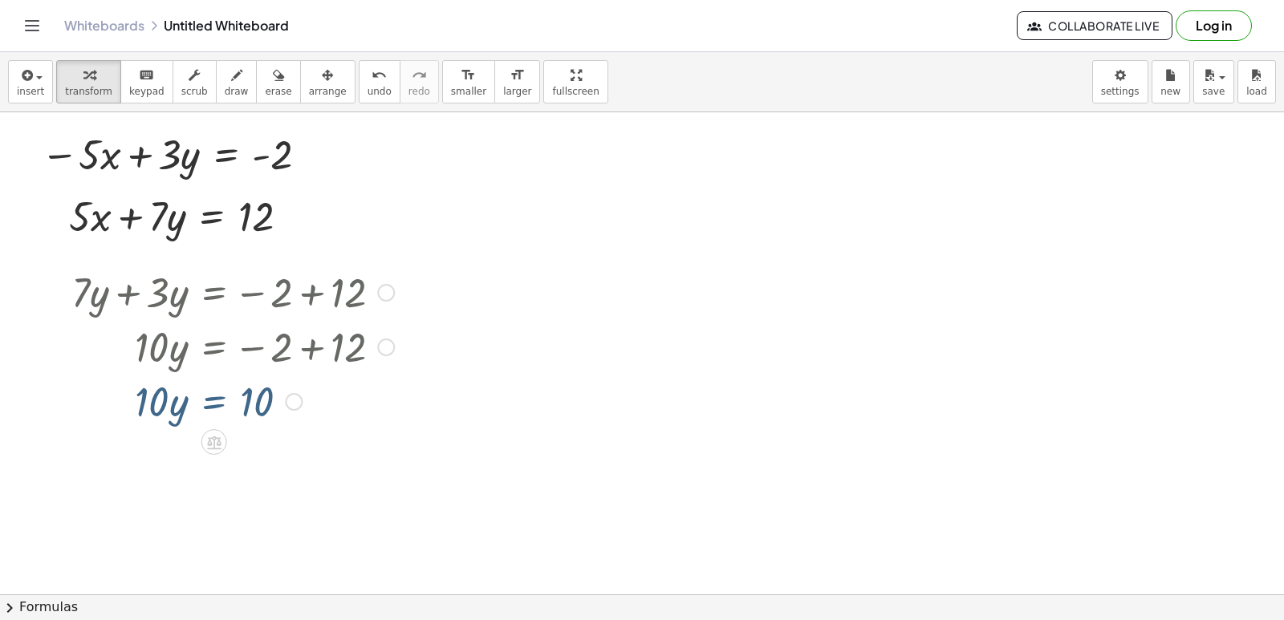
scroll to position [1217, 0]
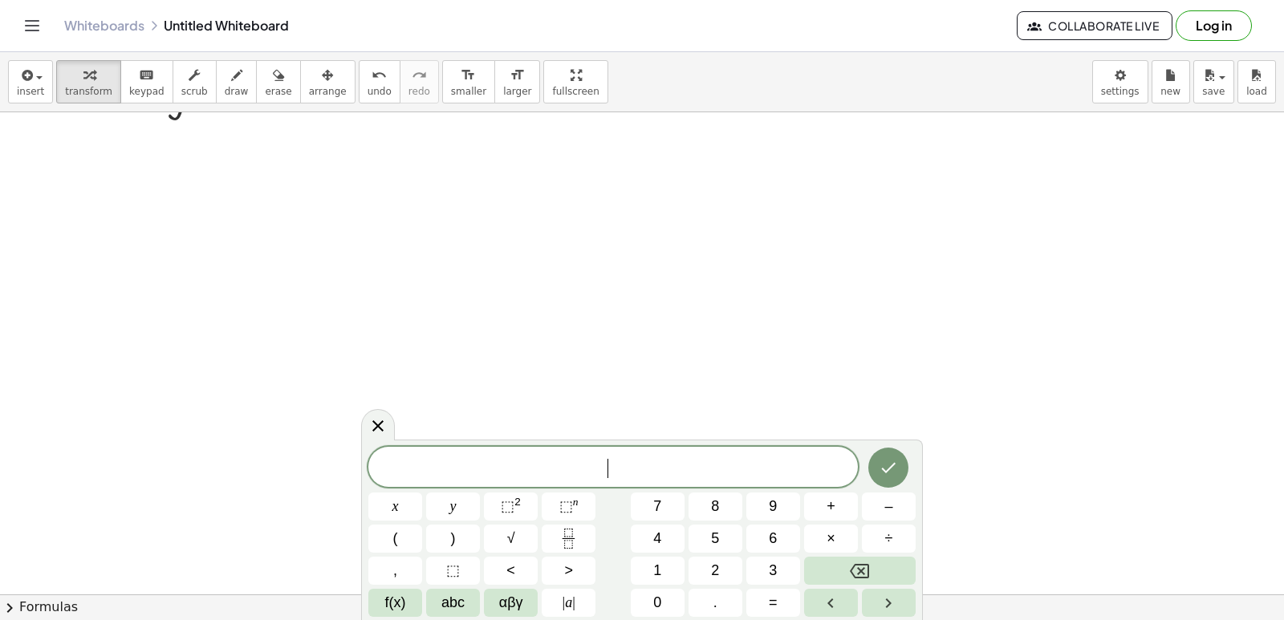
scroll to position [1618, 0]
click at [709, 543] on button "5" at bounding box center [715, 539] width 54 height 28
click at [375, 500] on button "x" at bounding box center [395, 507] width 54 height 28
click at [871, 512] on button "–" at bounding box center [889, 507] width 54 height 28
click at [757, 568] on button "3" at bounding box center [773, 571] width 54 height 28
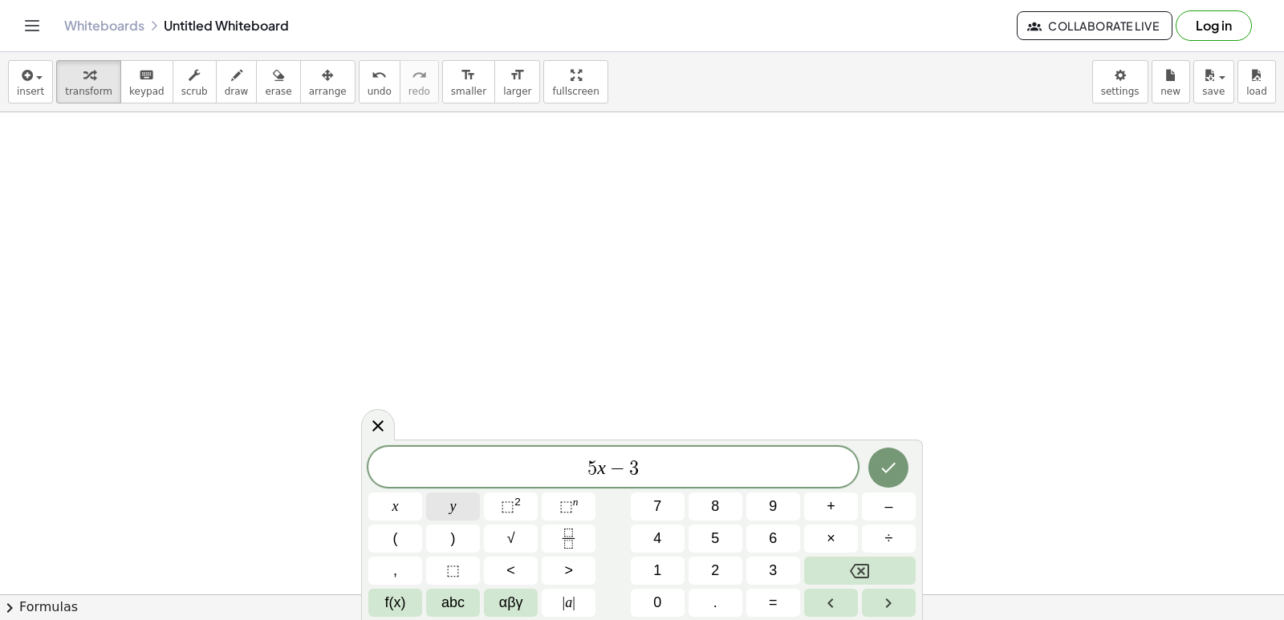
click at [453, 503] on span "y" at bounding box center [453, 507] width 6 height 22
click at [784, 596] on button "=" at bounding box center [773, 603] width 54 height 28
click at [671, 542] on button "4" at bounding box center [658, 539] width 54 height 28
click at [873, 471] on button "Done" at bounding box center [888, 468] width 40 height 40
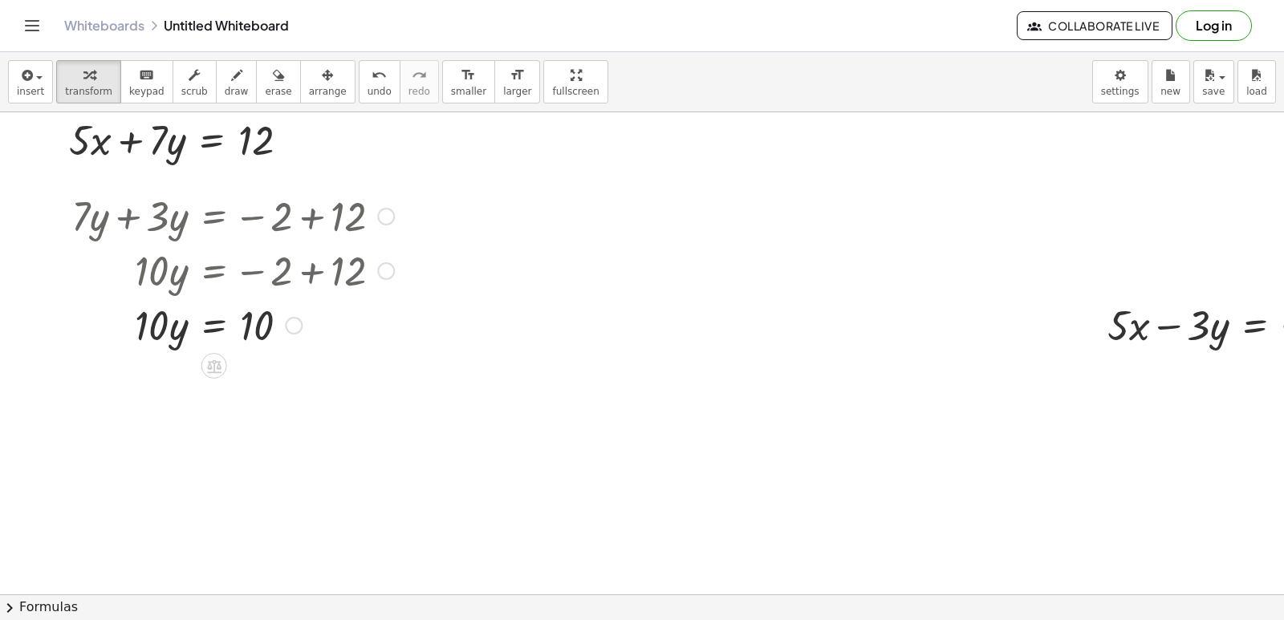
scroll to position [1299, 0]
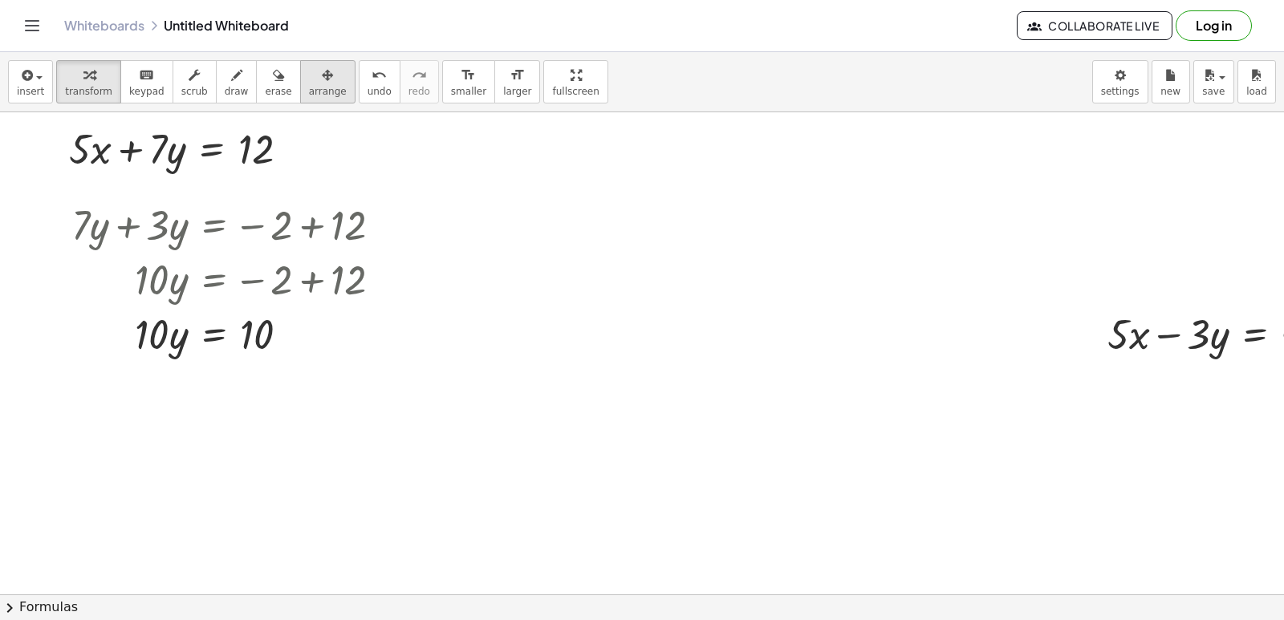
click at [309, 90] on span "arrange" at bounding box center [328, 91] width 38 height 11
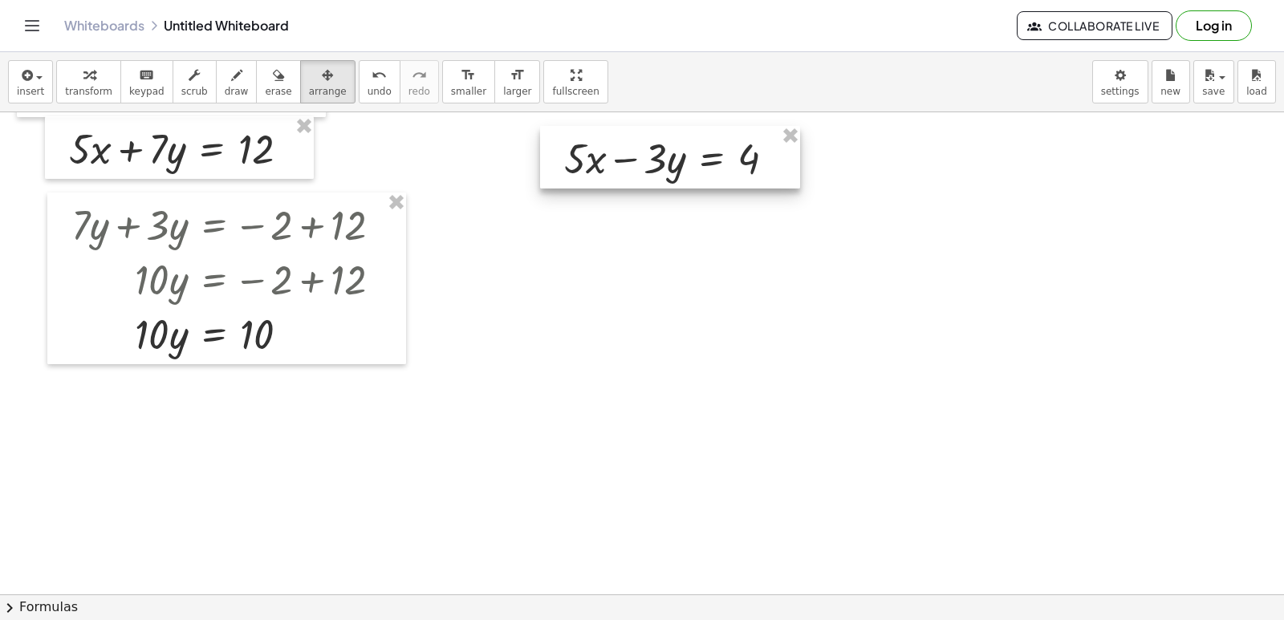
drag, startPoint x: 1138, startPoint y: 331, endPoint x: 595, endPoint y: 156, distance: 569.8
click at [595, 156] on div at bounding box center [670, 157] width 260 height 63
click at [623, 477] on div at bounding box center [672, 18] width 1344 height 2411
click at [566, 412] on div at bounding box center [672, 18] width 1344 height 2411
click at [95, 79] on div "button" at bounding box center [88, 74] width 47 height 19
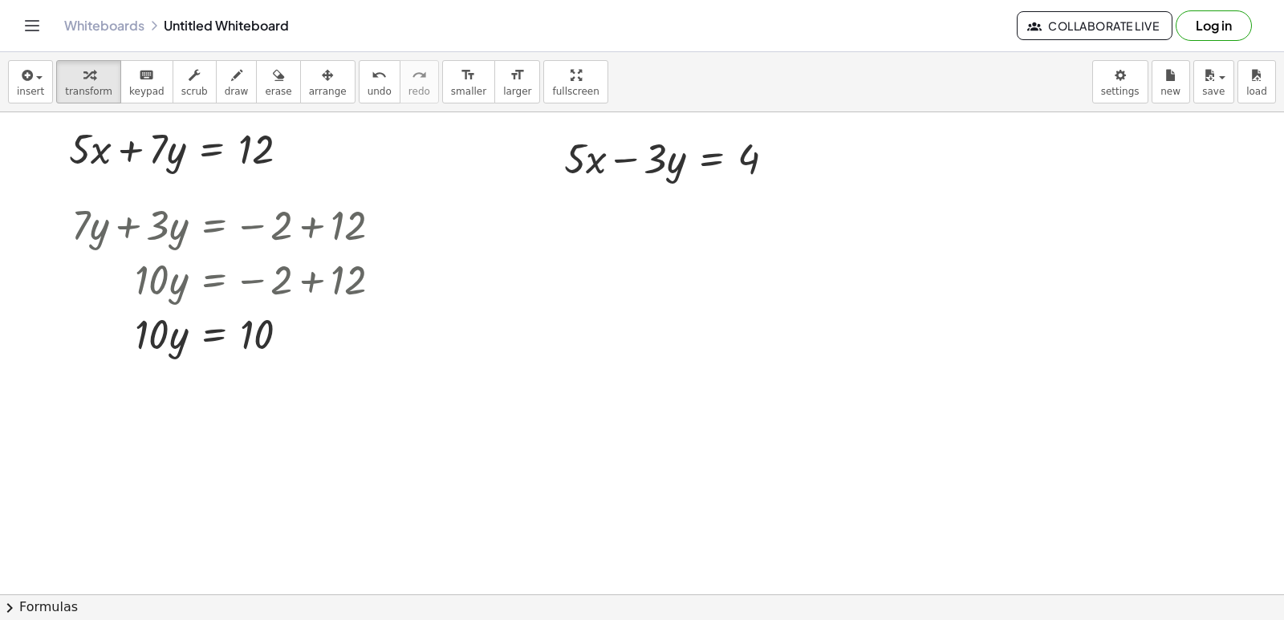
click at [808, 351] on div at bounding box center [672, 18] width 1344 height 2411
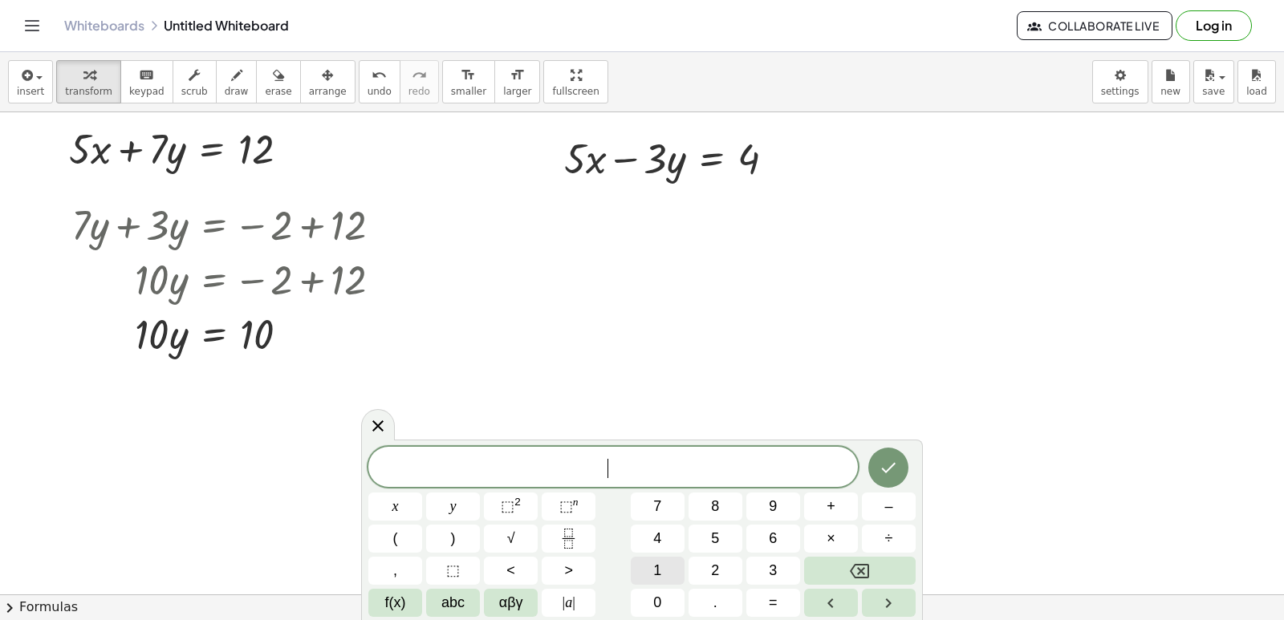
click at [760, 567] on button "3" at bounding box center [773, 571] width 54 height 28
click at [399, 500] on button "x" at bounding box center [395, 507] width 54 height 28
click at [827, 508] on span "+" at bounding box center [830, 507] width 9 height 22
click at [888, 503] on span "–" at bounding box center [888, 507] width 8 height 22
click at [765, 565] on button "3" at bounding box center [773, 571] width 54 height 28
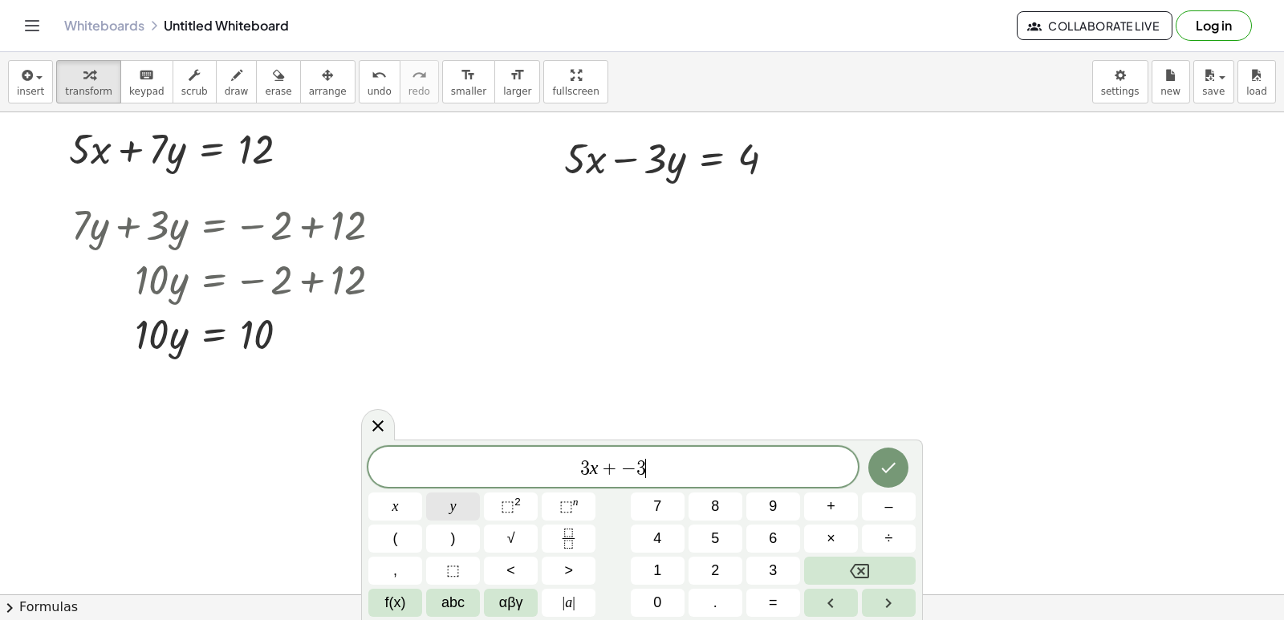
click at [456, 508] on span "y" at bounding box center [453, 507] width 6 height 22
click at [773, 598] on span "=" at bounding box center [773, 603] width 9 height 22
click at [571, 471] on span "3" at bounding box center [569, 468] width 10 height 19
click at [821, 572] on button "Backspace" at bounding box center [860, 571] width 112 height 28
click at [661, 506] on span "7" at bounding box center [657, 507] width 8 height 22
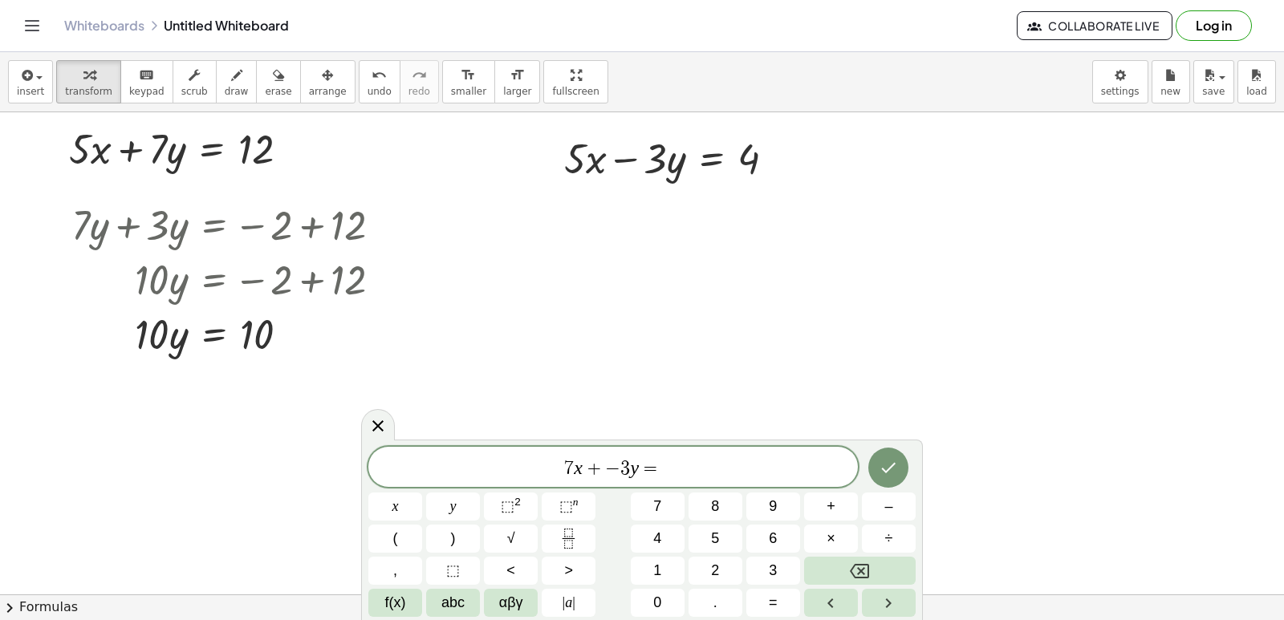
click at [700, 458] on span "7 ​ x + − 3 y =" at bounding box center [612, 468] width 489 height 22
click at [656, 564] on span "1" at bounding box center [657, 571] width 8 height 22
click at [850, 568] on icon "Backspace" at bounding box center [859, 571] width 19 height 19
click at [728, 507] on button "8" at bounding box center [715, 507] width 54 height 28
click at [885, 477] on icon "Done" at bounding box center [887, 467] width 19 height 19
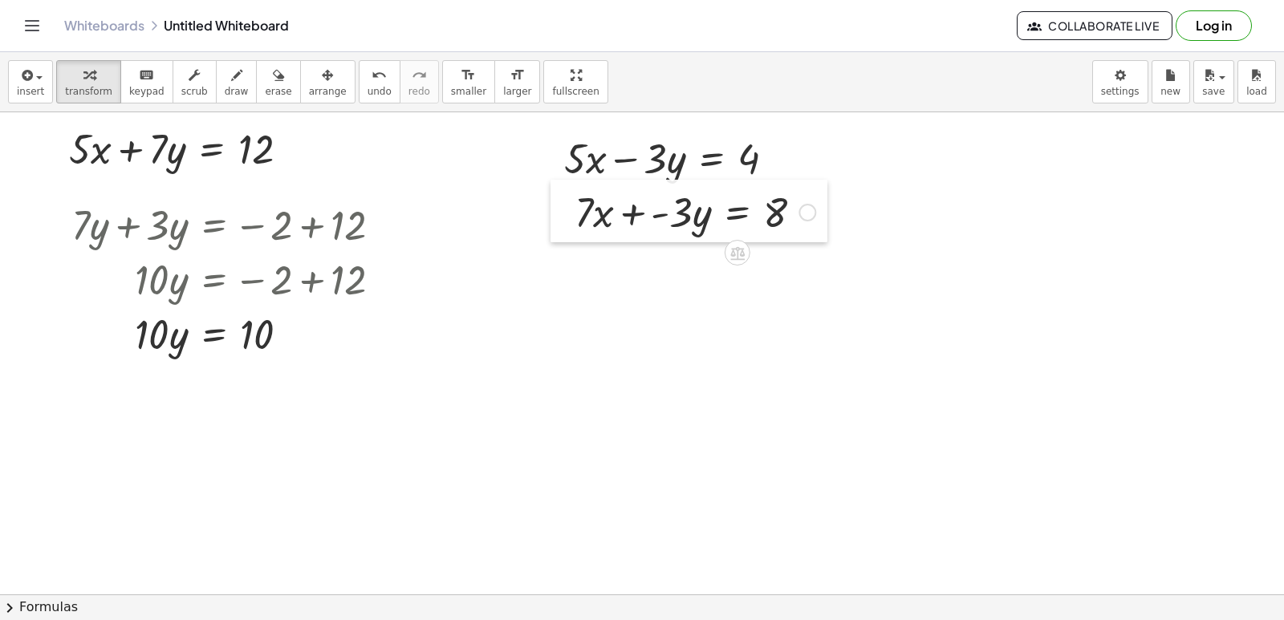
drag, startPoint x: 825, startPoint y: 367, endPoint x: 561, endPoint y: 199, distance: 312.7
click at [564, 197] on div at bounding box center [562, 211] width 24 height 63
click at [633, 239] on div at bounding box center [691, 213] width 257 height 55
click at [653, 240] on div at bounding box center [691, 213] width 257 height 55
click at [359, 99] on button "undo undo" at bounding box center [380, 81] width 42 height 43
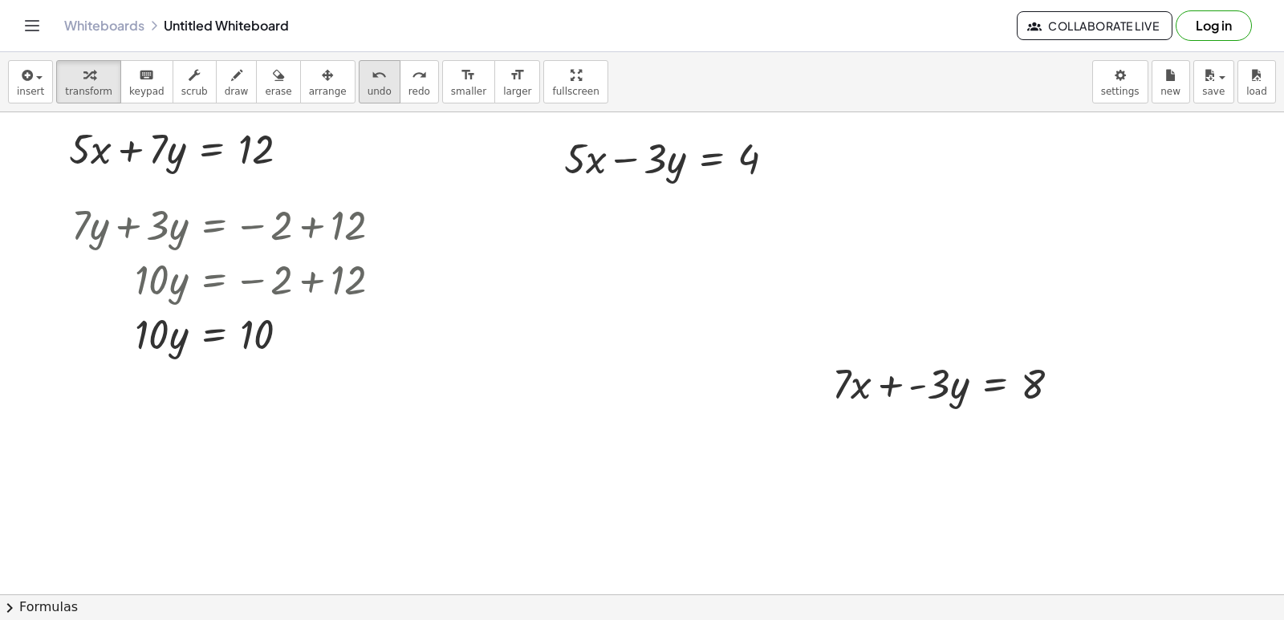
click at [359, 91] on button "undo undo" at bounding box center [380, 81] width 42 height 43
click at [669, 446] on div at bounding box center [672, 18] width 1344 height 2411
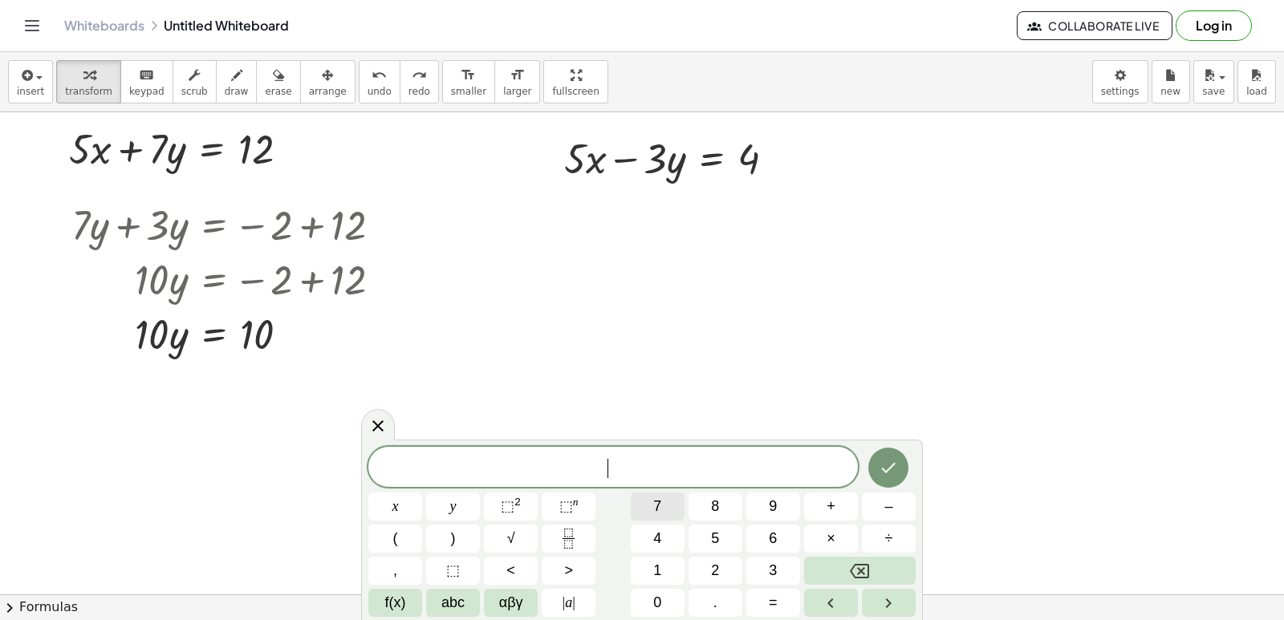
click at [660, 505] on span "7" at bounding box center [657, 507] width 8 height 22
click at [396, 507] on span "x" at bounding box center [395, 507] width 6 height 22
click at [845, 505] on button "+" at bounding box center [831, 507] width 54 height 28
click at [761, 560] on button "3" at bounding box center [773, 571] width 54 height 28
click at [448, 509] on button "y" at bounding box center [453, 507] width 54 height 28
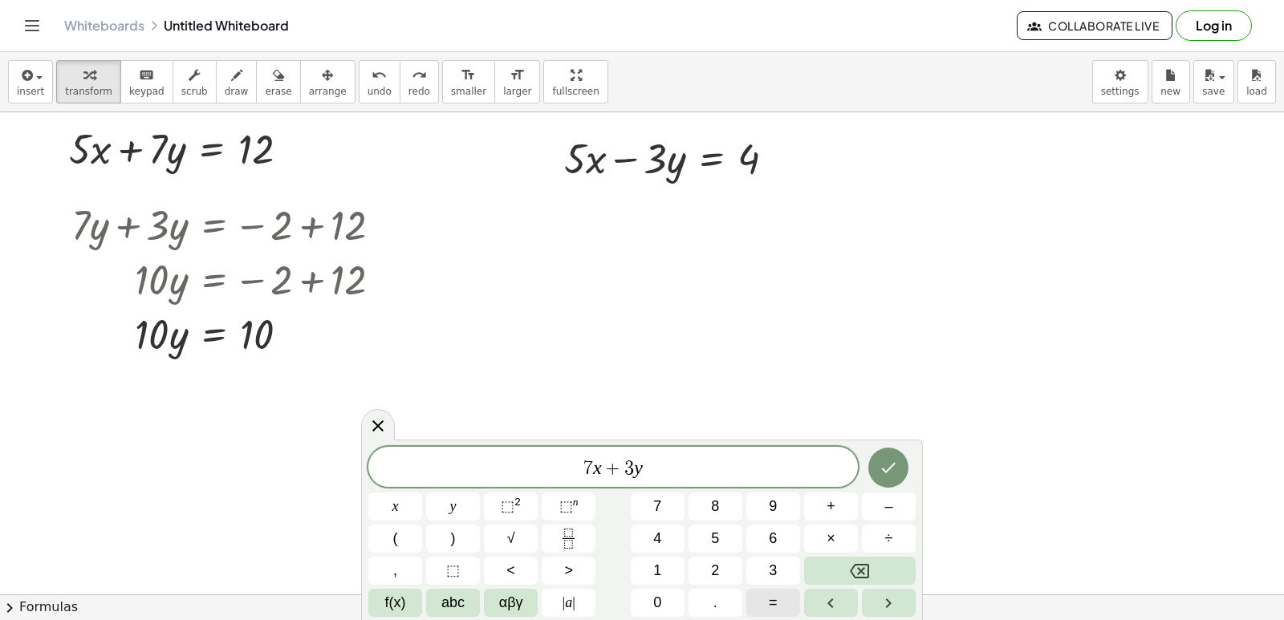
click at [762, 608] on button "=" at bounding box center [773, 603] width 54 height 28
click at [708, 566] on button "2" at bounding box center [715, 571] width 54 height 28
click at [666, 590] on button "0" at bounding box center [658, 603] width 54 height 28
click at [893, 466] on icon "Done" at bounding box center [889, 468] width 14 height 10
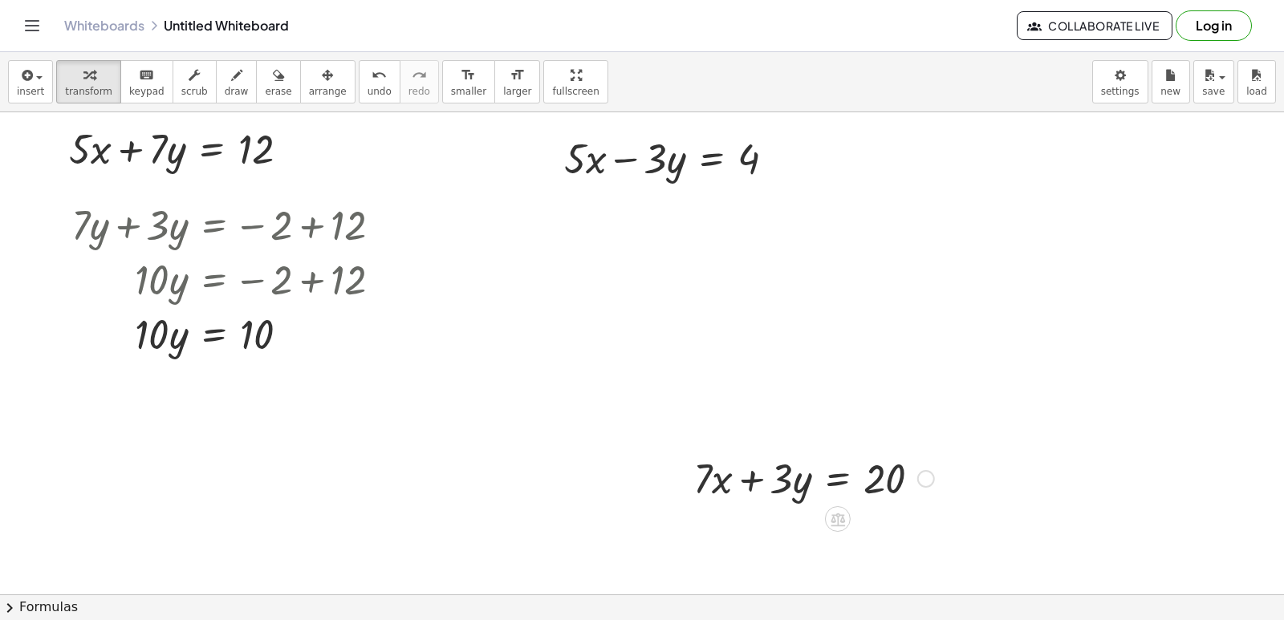
drag, startPoint x: 671, startPoint y: 490, endPoint x: 688, endPoint y: 500, distance: 20.1
click at [688, 501] on div "+ · 7 · x − 1 = 20 · 7 · x = + 20 + 1 · 7 · x = 21 x = · 21 · 7 x = 3 + · 8 · y…" at bounding box center [672, 18] width 1344 height 2411
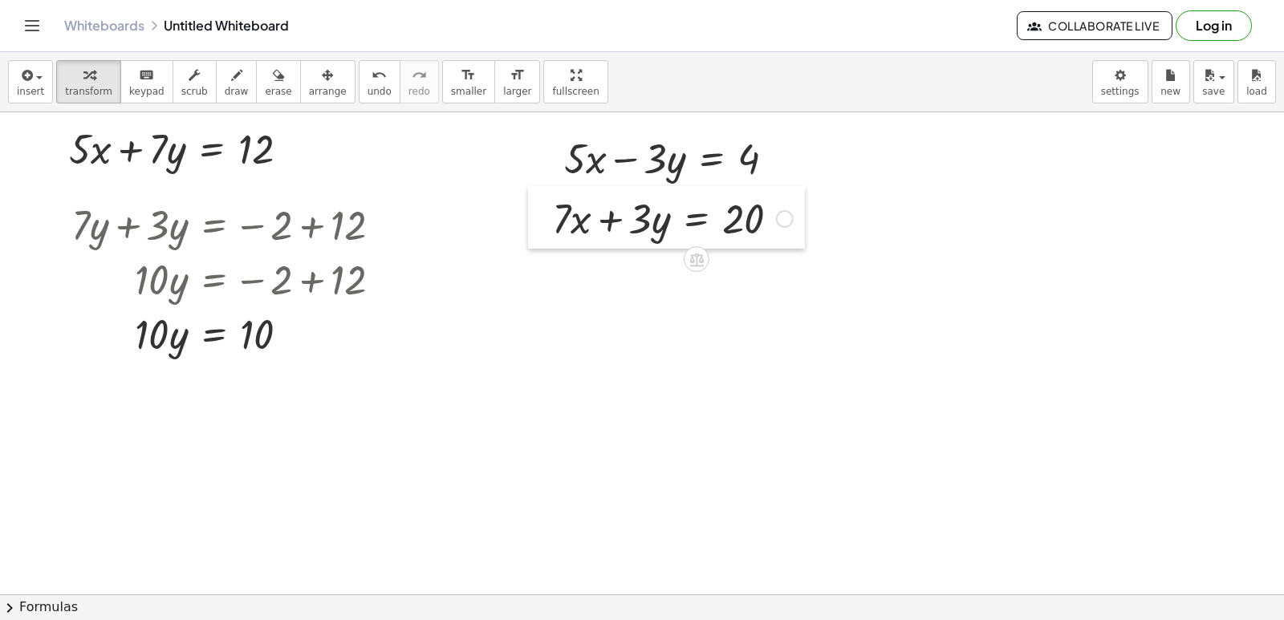
drag, startPoint x: 690, startPoint y: 474, endPoint x: 549, endPoint y: 214, distance: 295.8
click at [549, 214] on div at bounding box center [540, 217] width 24 height 63
drag, startPoint x: 529, startPoint y: 239, endPoint x: 548, endPoint y: 237, distance: 19.3
click at [548, 237] on div at bounding box center [558, 215] width 24 height 63
click at [626, 449] on div at bounding box center [672, 18] width 1344 height 2411
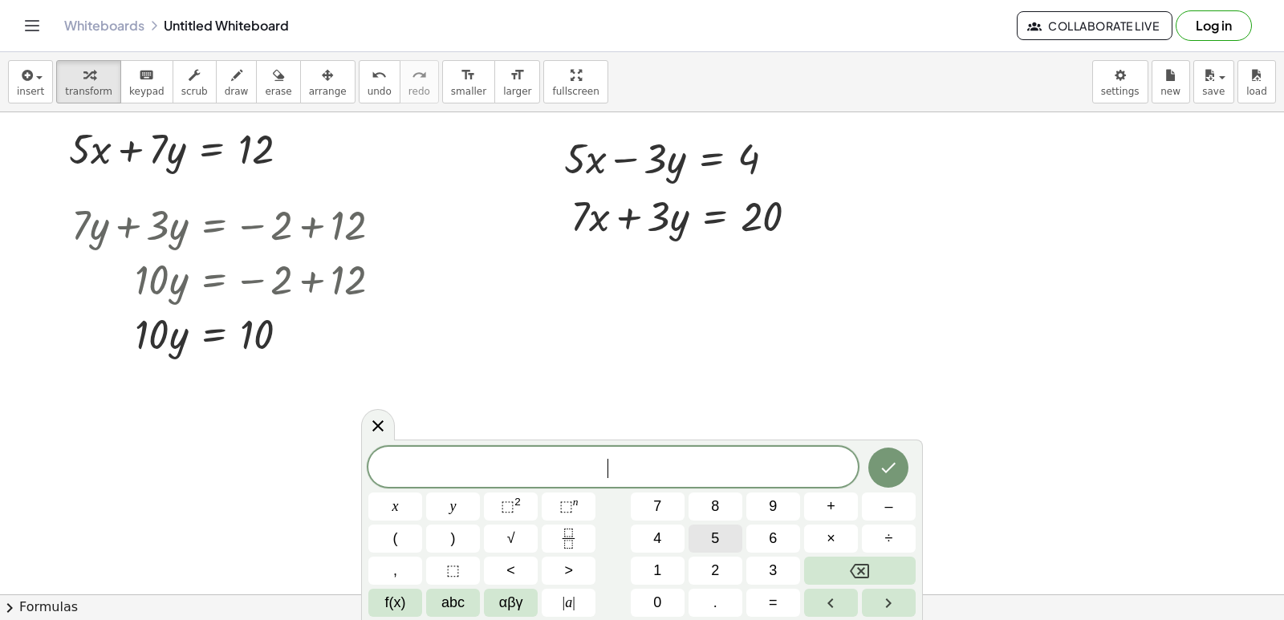
click at [713, 534] on span "5" at bounding box center [715, 539] width 8 height 22
click at [404, 504] on button "x" at bounding box center [395, 507] width 54 height 28
click at [817, 517] on button "+" at bounding box center [831, 507] width 54 height 28
click at [648, 498] on button "7" at bounding box center [658, 507] width 54 height 28
click at [408, 504] on button "x" at bounding box center [395, 507] width 54 height 28
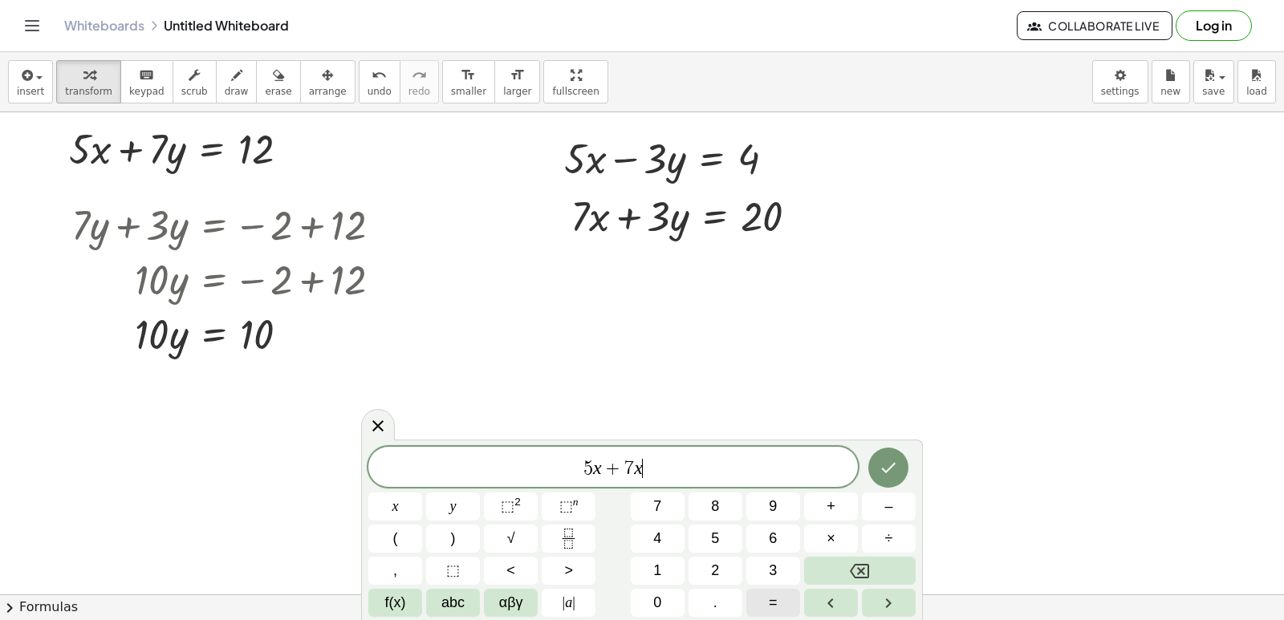
click at [775, 603] on span "=" at bounding box center [773, 603] width 9 height 22
click at [730, 577] on button "2" at bounding box center [715, 571] width 54 height 28
click at [671, 598] on button "0" at bounding box center [658, 603] width 54 height 28
click at [838, 507] on button "+" at bounding box center [831, 507] width 54 height 28
click at [684, 530] on button "4" at bounding box center [658, 539] width 54 height 28
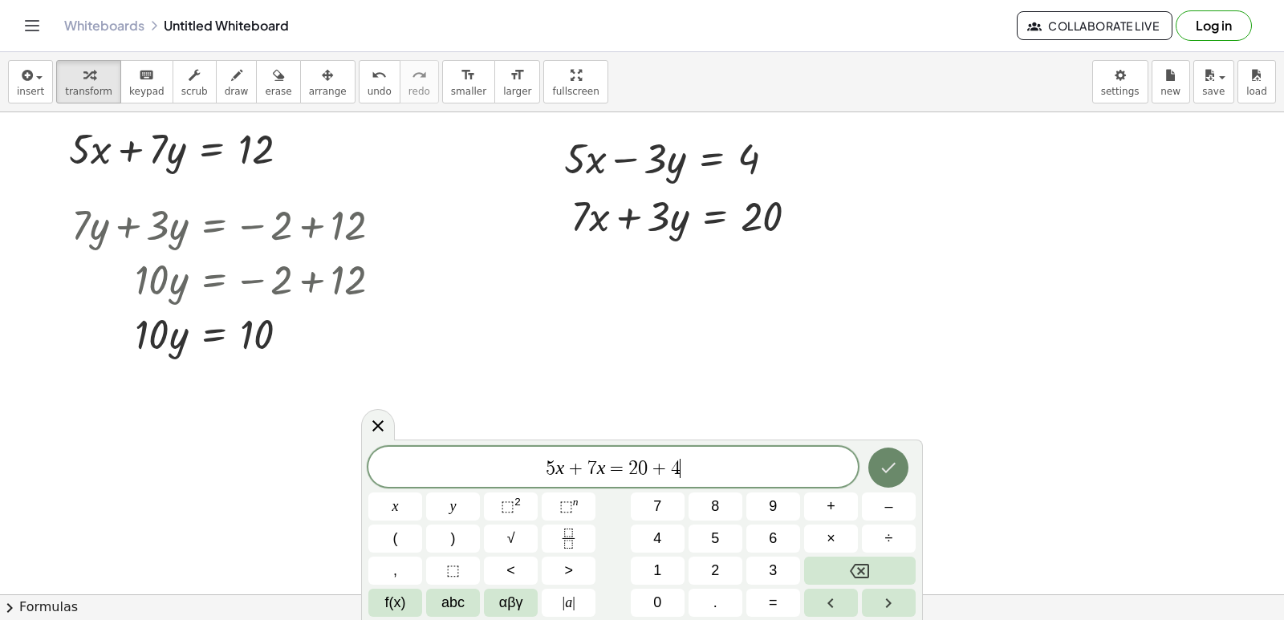
click at [874, 469] on button "Done" at bounding box center [888, 468] width 40 height 40
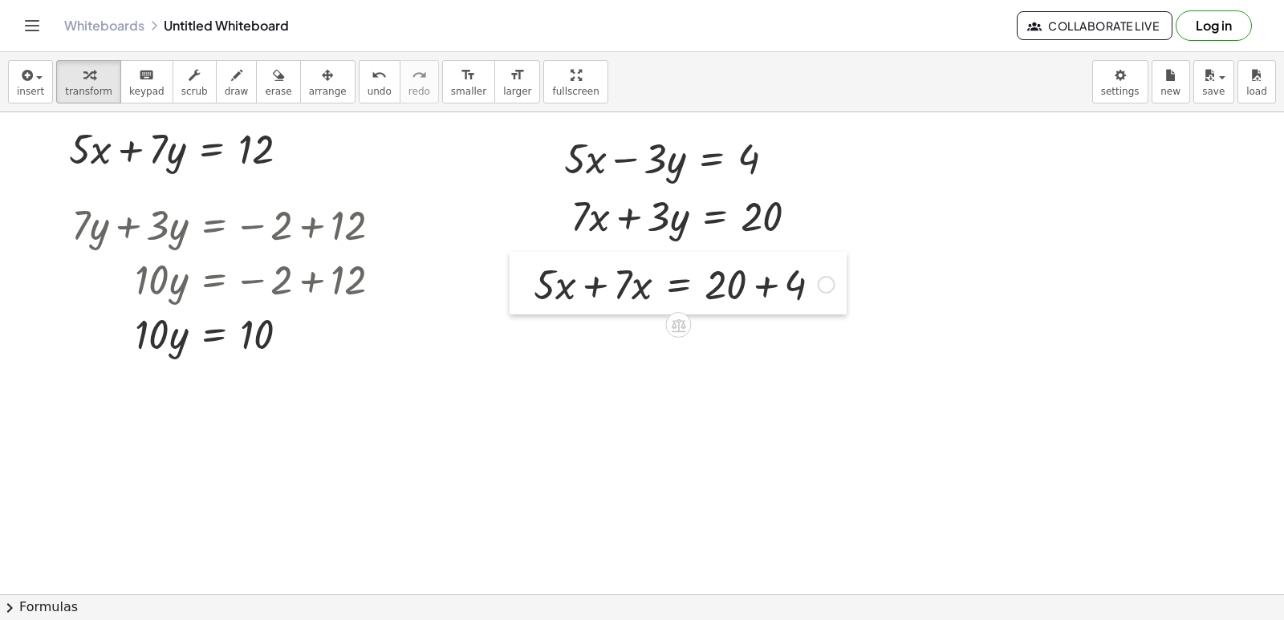
drag, startPoint x: 641, startPoint y: 468, endPoint x: 525, endPoint y: 270, distance: 229.1
click at [525, 270] on div at bounding box center [521, 283] width 24 height 63
click at [590, 287] on div at bounding box center [683, 283] width 317 height 55
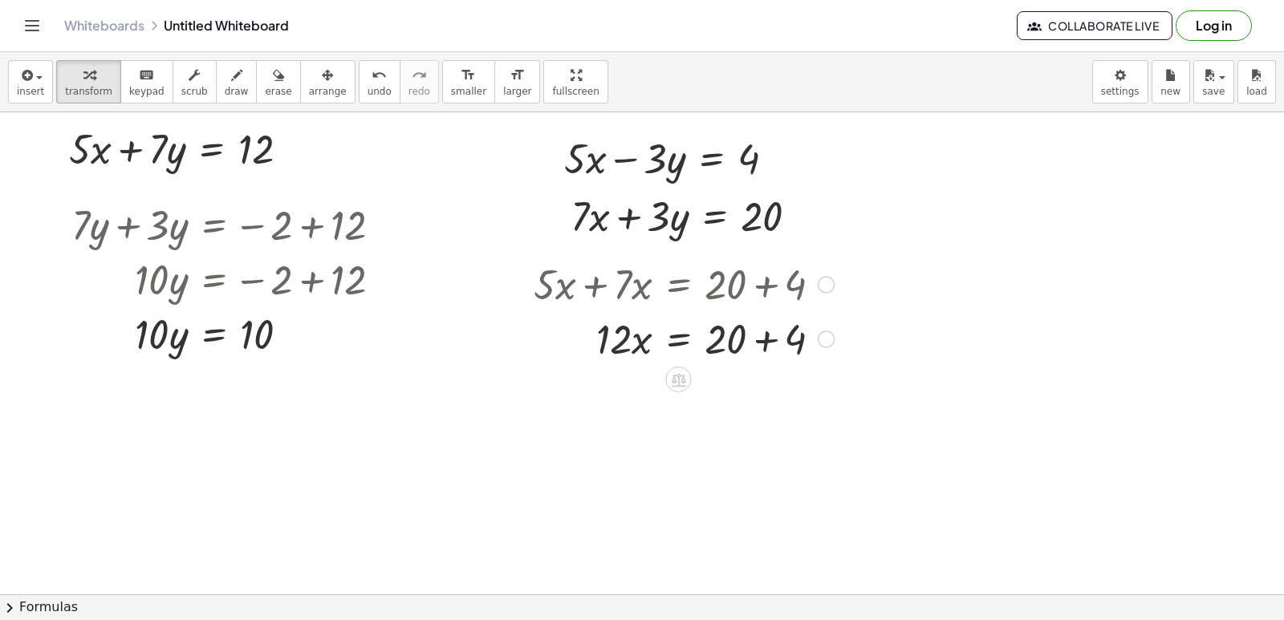
click at [765, 341] on div at bounding box center [683, 337] width 317 height 55
drag, startPoint x: 616, startPoint y: 398, endPoint x: 717, endPoint y: 408, distance: 101.5
click at [717, 408] on div at bounding box center [683, 392] width 317 height 55
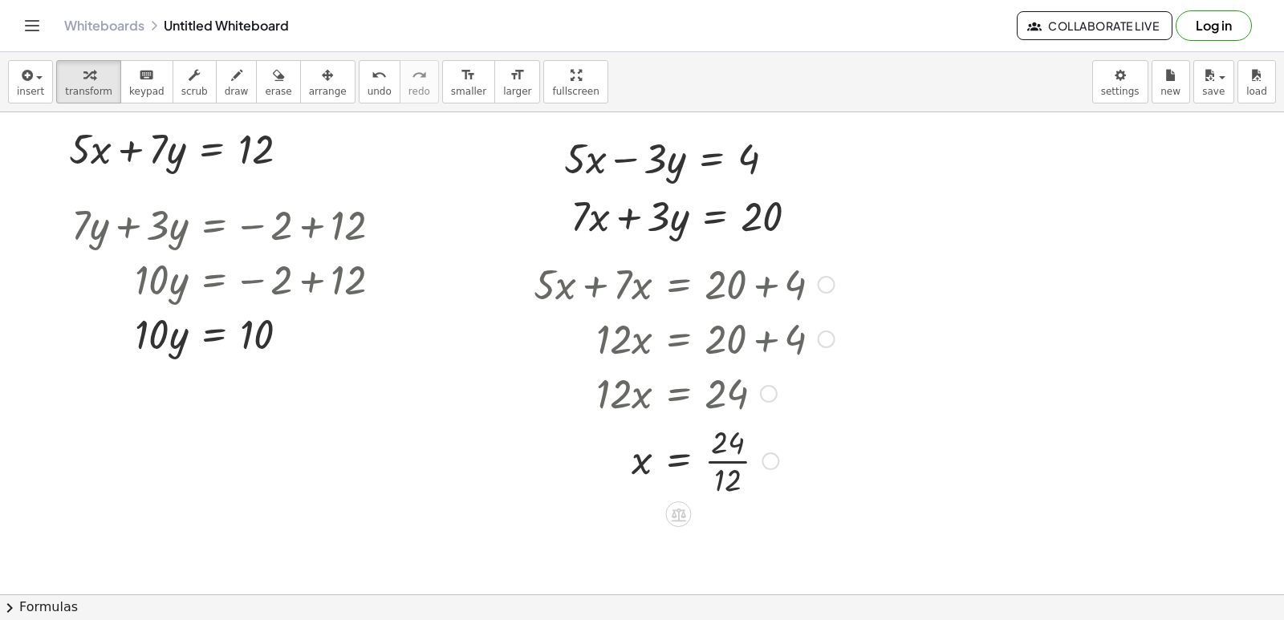
click at [736, 456] on div at bounding box center [683, 460] width 317 height 80
drag, startPoint x: 144, startPoint y: 331, endPoint x: 258, endPoint y: 360, distance: 117.7
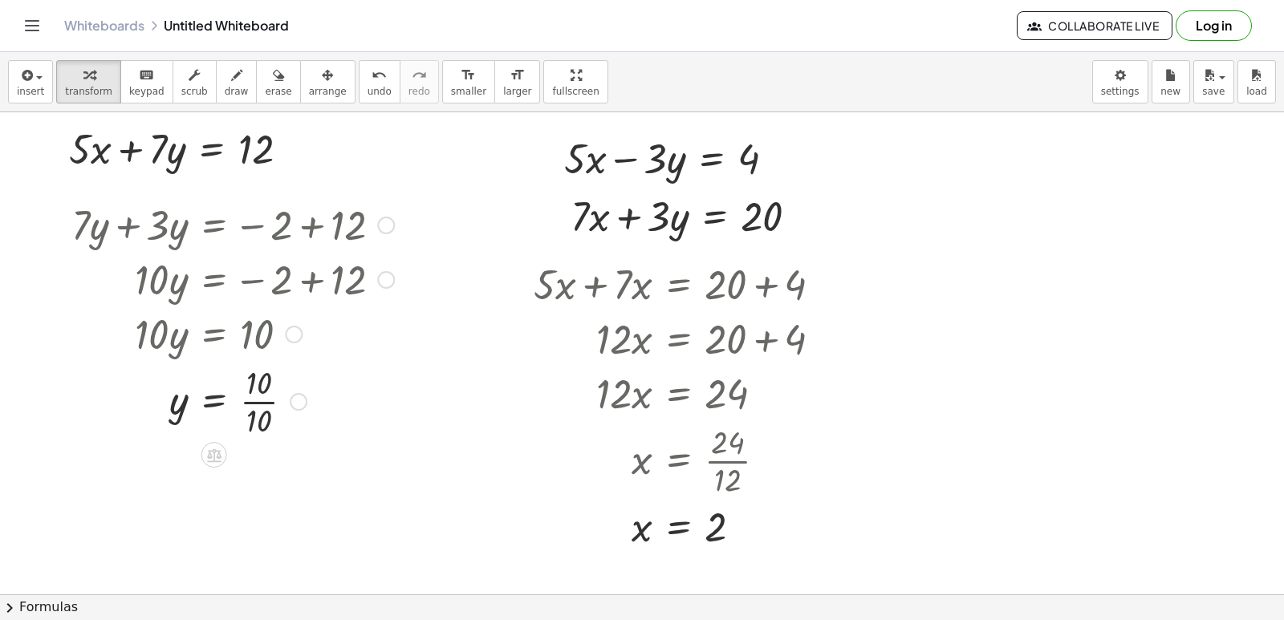
click at [255, 400] on div at bounding box center [232, 400] width 339 height 80
click at [525, 156] on div at bounding box center [672, 18] width 1344 height 2411
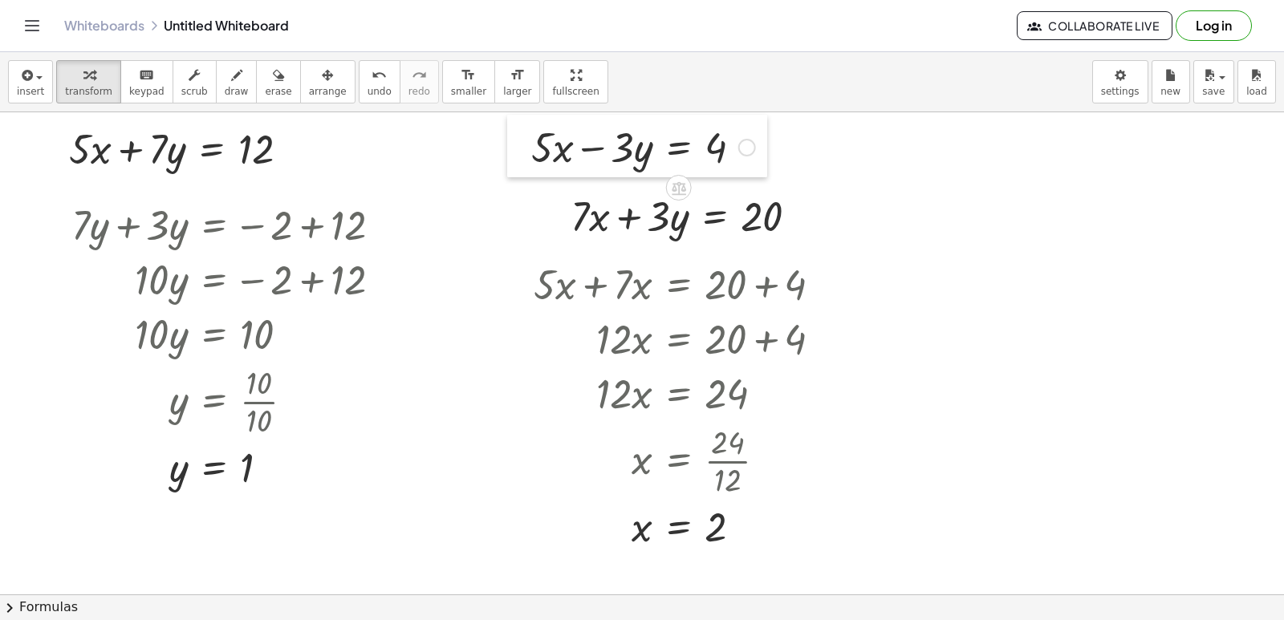
drag, startPoint x: 549, startPoint y: 149, endPoint x: 516, endPoint y: 138, distance: 34.8
click at [516, 138] on div at bounding box center [519, 146] width 24 height 63
drag, startPoint x: 551, startPoint y: 203, endPoint x: 510, endPoint y: 180, distance: 47.1
click at [510, 180] on div at bounding box center [517, 191] width 24 height 63
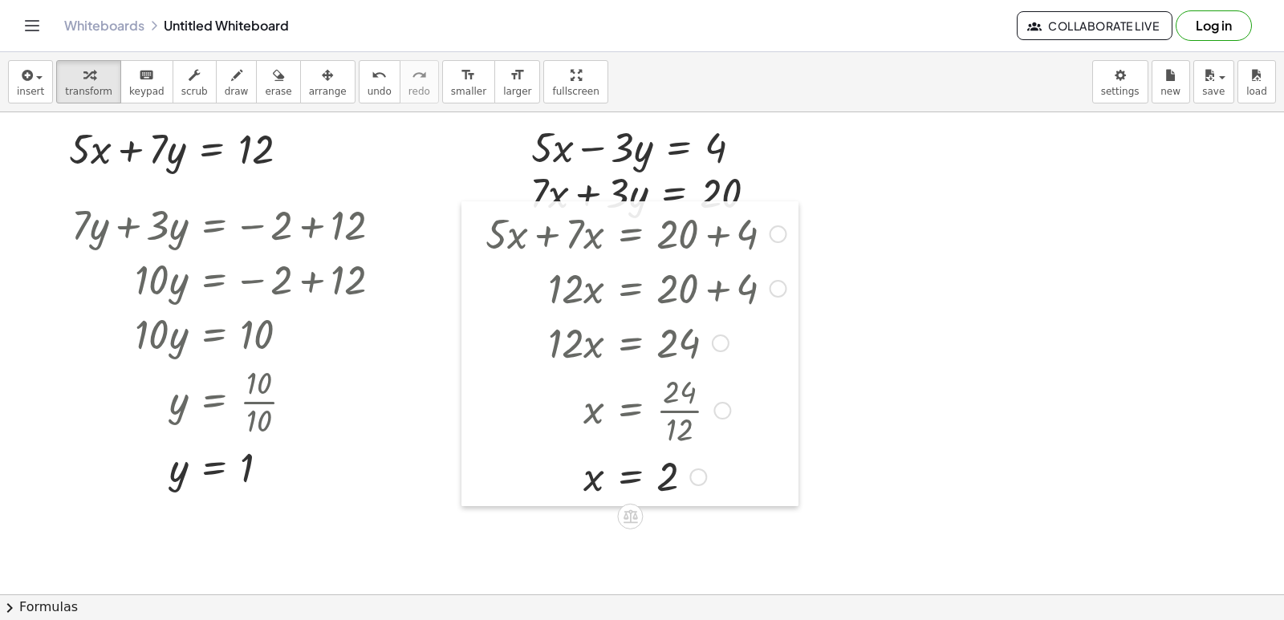
drag, startPoint x: 529, startPoint y: 261, endPoint x: 481, endPoint y: 210, distance: 69.8
click at [481, 210] on div at bounding box center [473, 353] width 24 height 305
click at [873, 304] on div at bounding box center [672, 18] width 1344 height 2411
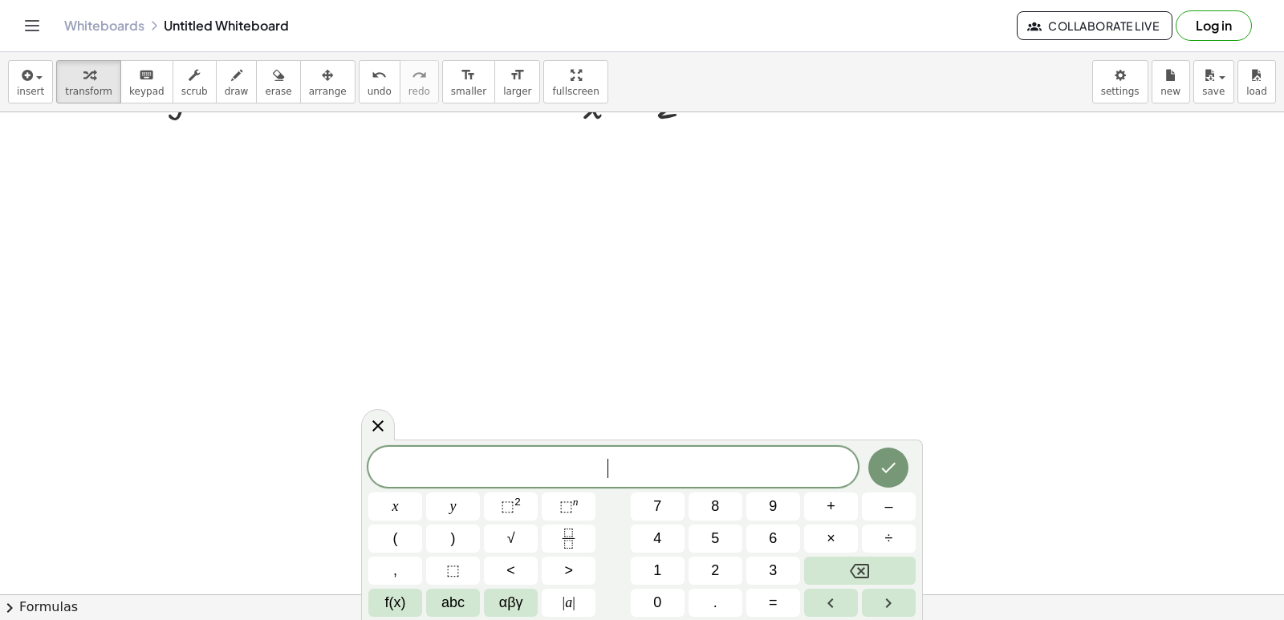
scroll to position [1860, 0]
click at [712, 507] on button "8" at bounding box center [715, 507] width 54 height 28
click at [411, 500] on button "x" at bounding box center [395, 507] width 54 height 28
click at [890, 510] on span "–" at bounding box center [888, 507] width 8 height 22
click at [699, 529] on button "5" at bounding box center [715, 539] width 54 height 28
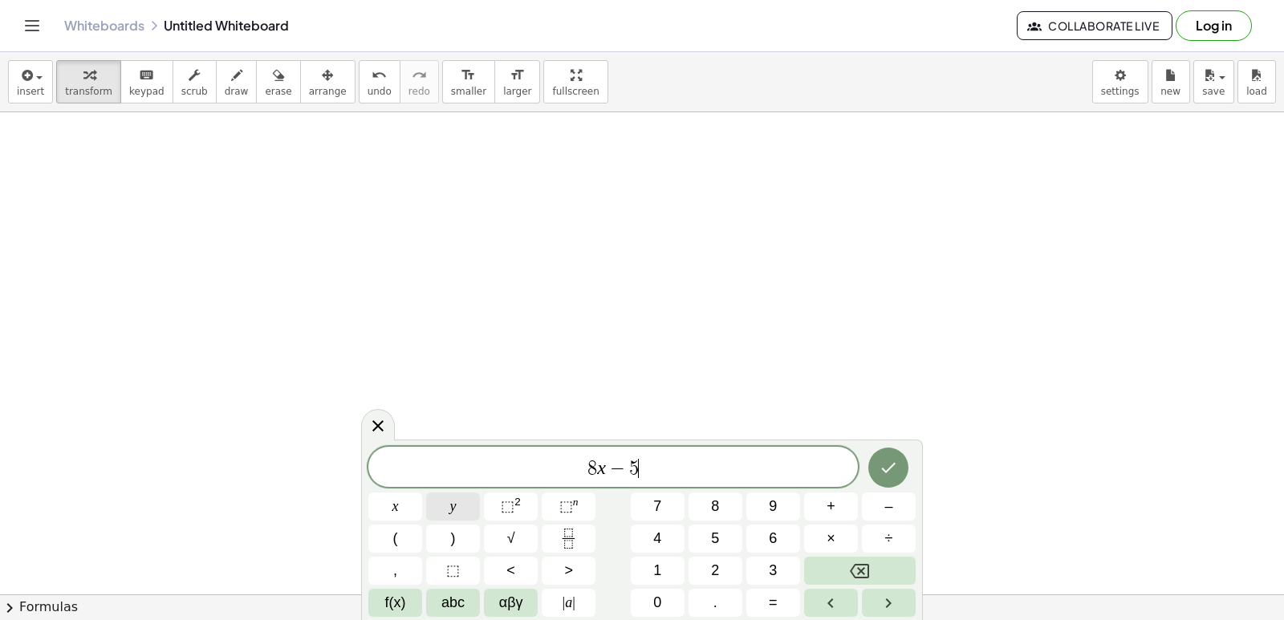
click at [469, 498] on button "y" at bounding box center [453, 507] width 54 height 28
click at [765, 607] on button "=" at bounding box center [773, 603] width 54 height 28
click at [762, 543] on button "6" at bounding box center [773, 539] width 54 height 28
click at [884, 465] on icon "Done" at bounding box center [887, 467] width 19 height 19
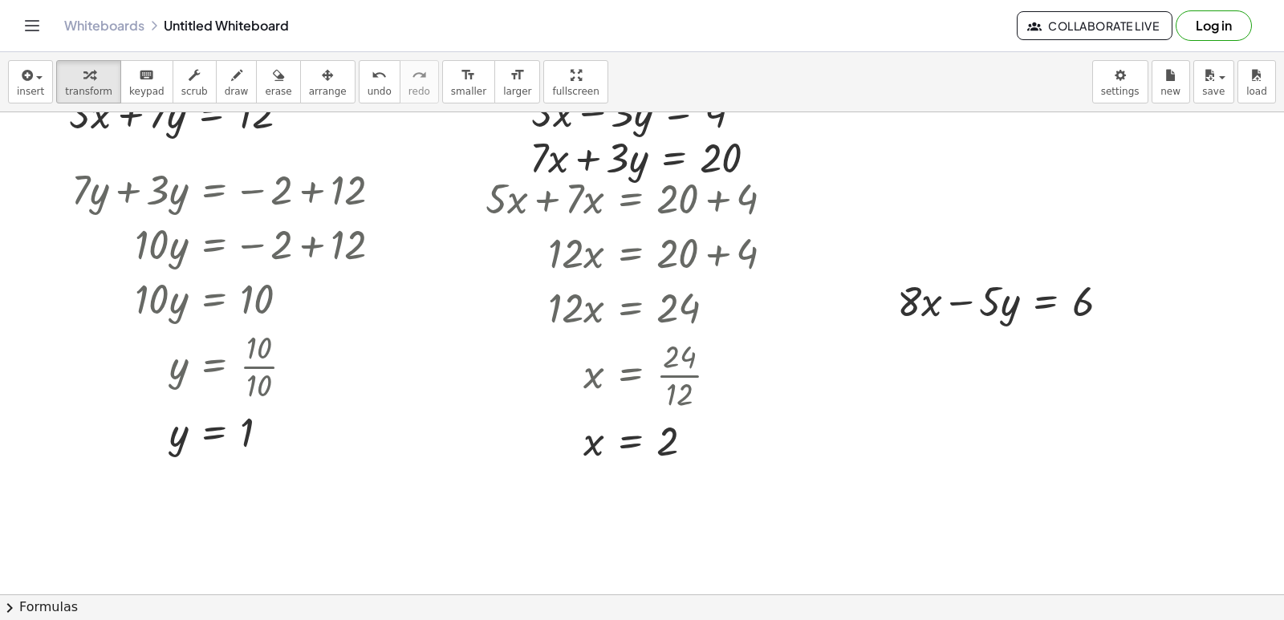
scroll to position [1299, 0]
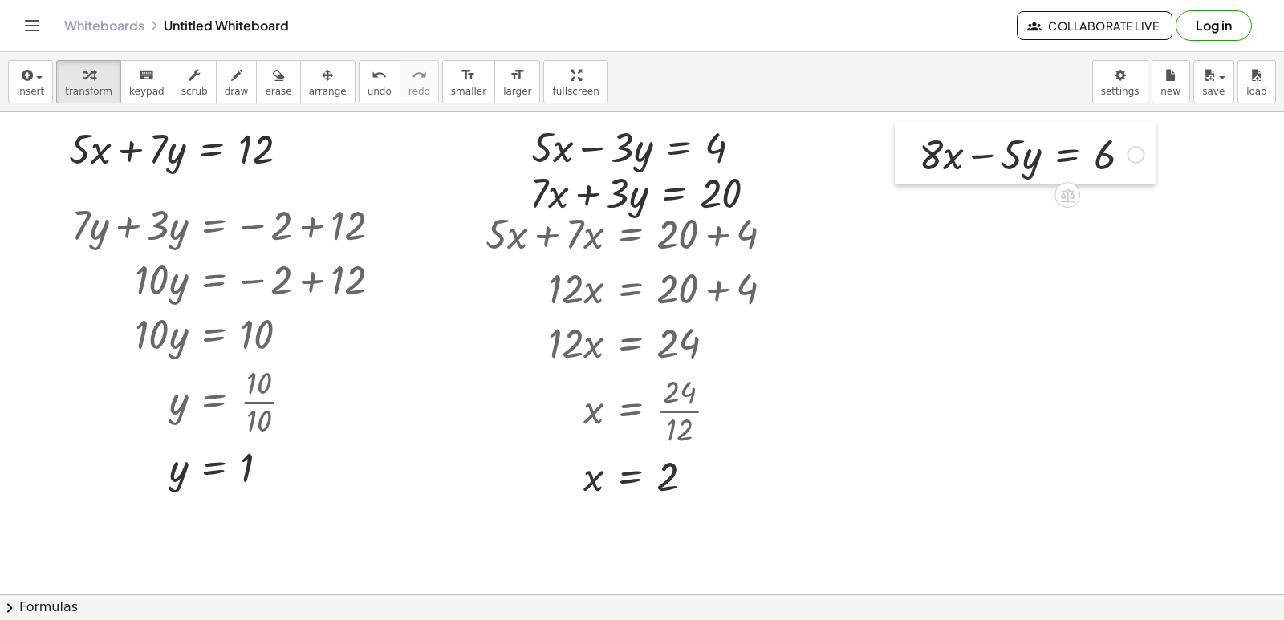
drag, startPoint x: 886, startPoint y: 335, endPoint x: 903, endPoint y: 156, distance: 180.5
click at [903, 156] on div at bounding box center [906, 153] width 24 height 63
click at [919, 363] on div at bounding box center [672, 18] width 1344 height 2411
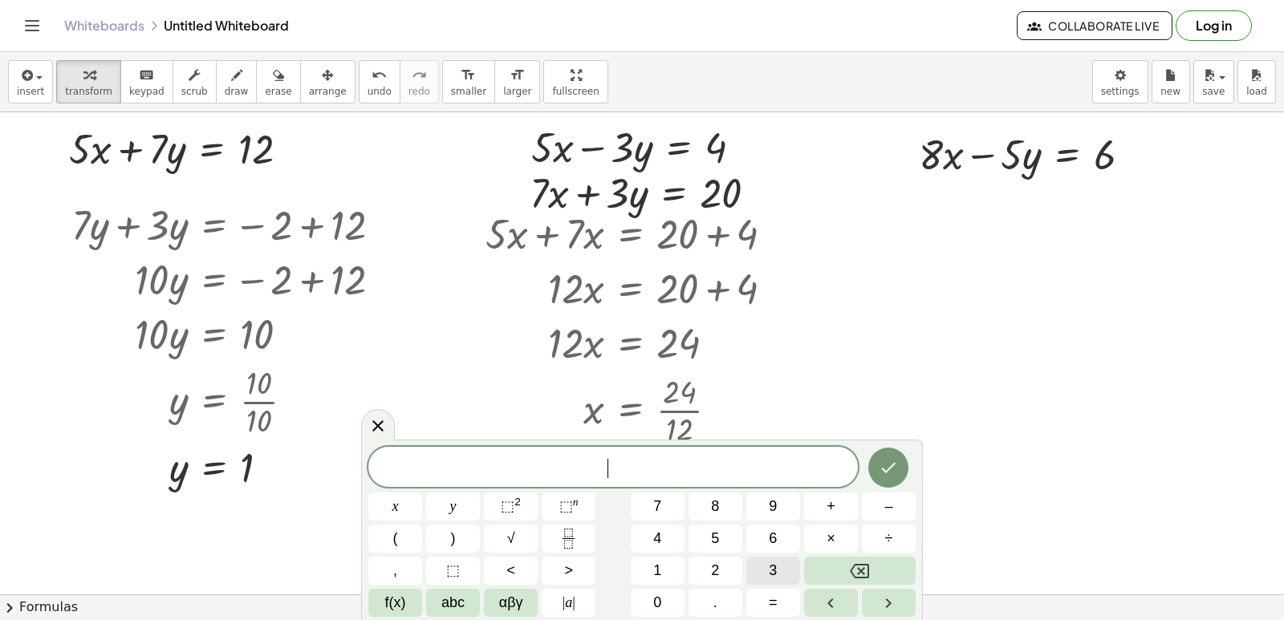
click at [754, 567] on button "3" at bounding box center [773, 571] width 54 height 28
click at [416, 493] on button "x" at bounding box center [395, 507] width 54 height 28
click at [834, 501] on span "+" at bounding box center [830, 507] width 9 height 22
click at [724, 529] on button "5" at bounding box center [715, 539] width 54 height 28
click at [469, 493] on button "y" at bounding box center [453, 507] width 54 height 28
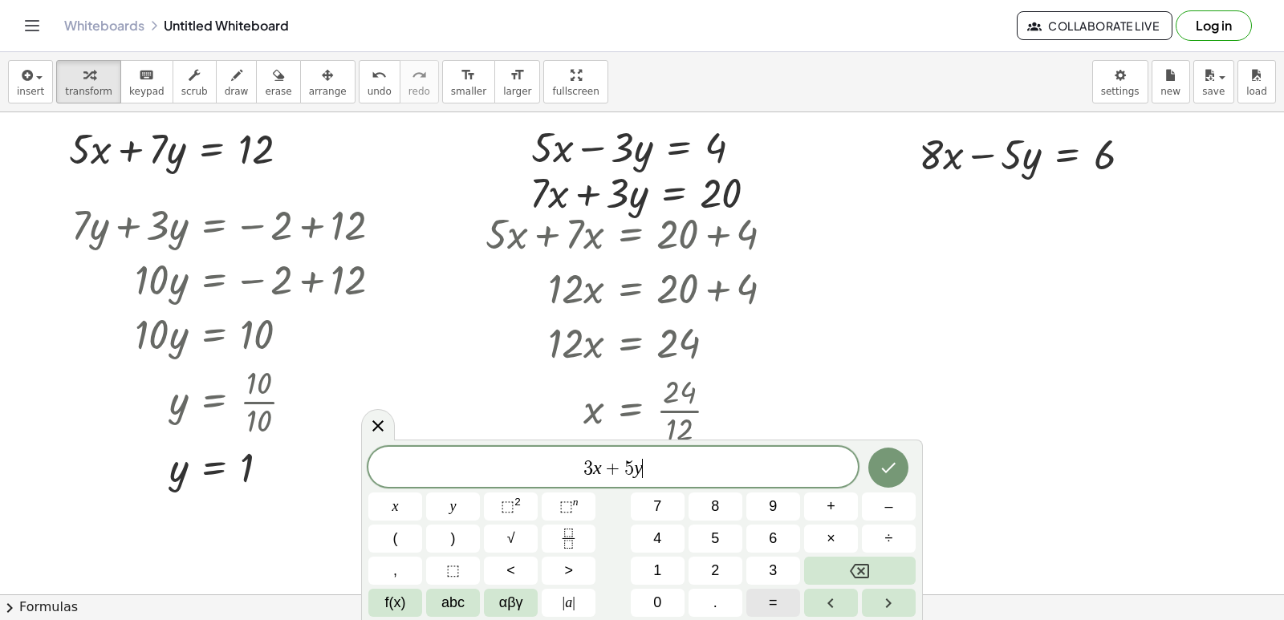
click at [748, 596] on button "=" at bounding box center [773, 603] width 54 height 28
click at [666, 566] on button "1" at bounding box center [658, 571] width 54 height 28
click at [767, 537] on button "6" at bounding box center [773, 539] width 54 height 28
click at [902, 464] on button "Done" at bounding box center [888, 468] width 40 height 40
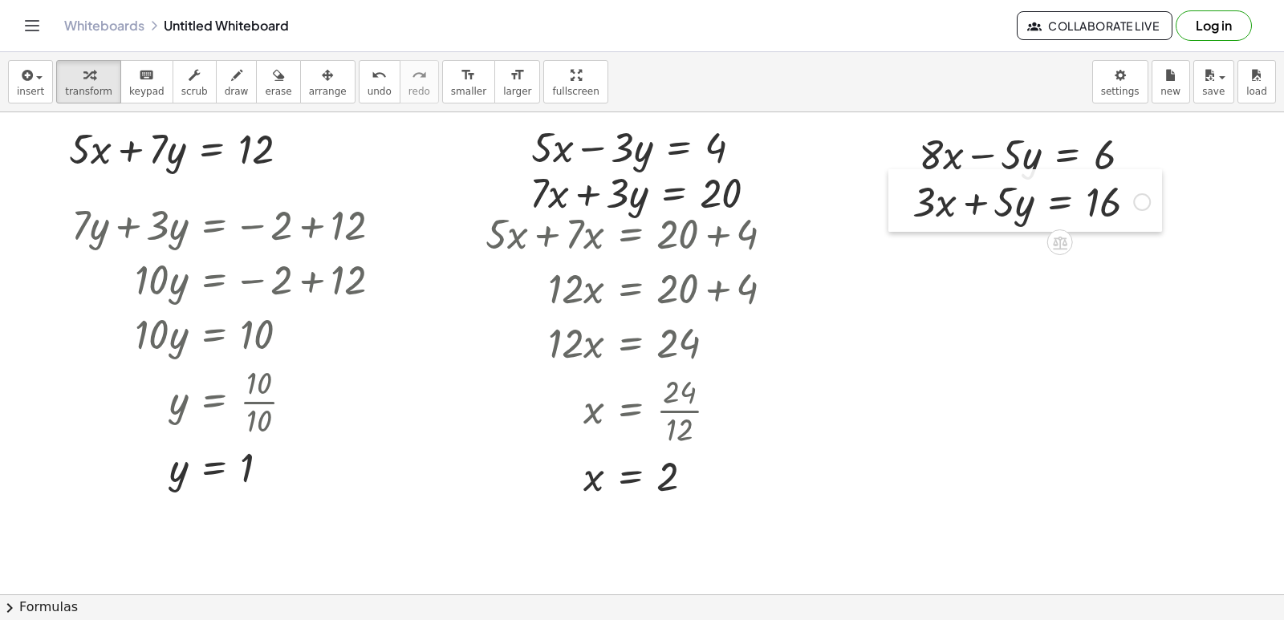
drag, startPoint x: 920, startPoint y: 387, endPoint x: 889, endPoint y: 193, distance: 196.6
click at [889, 193] on div at bounding box center [900, 200] width 24 height 63
click at [1111, 353] on div at bounding box center [672, 18] width 1344 height 2411
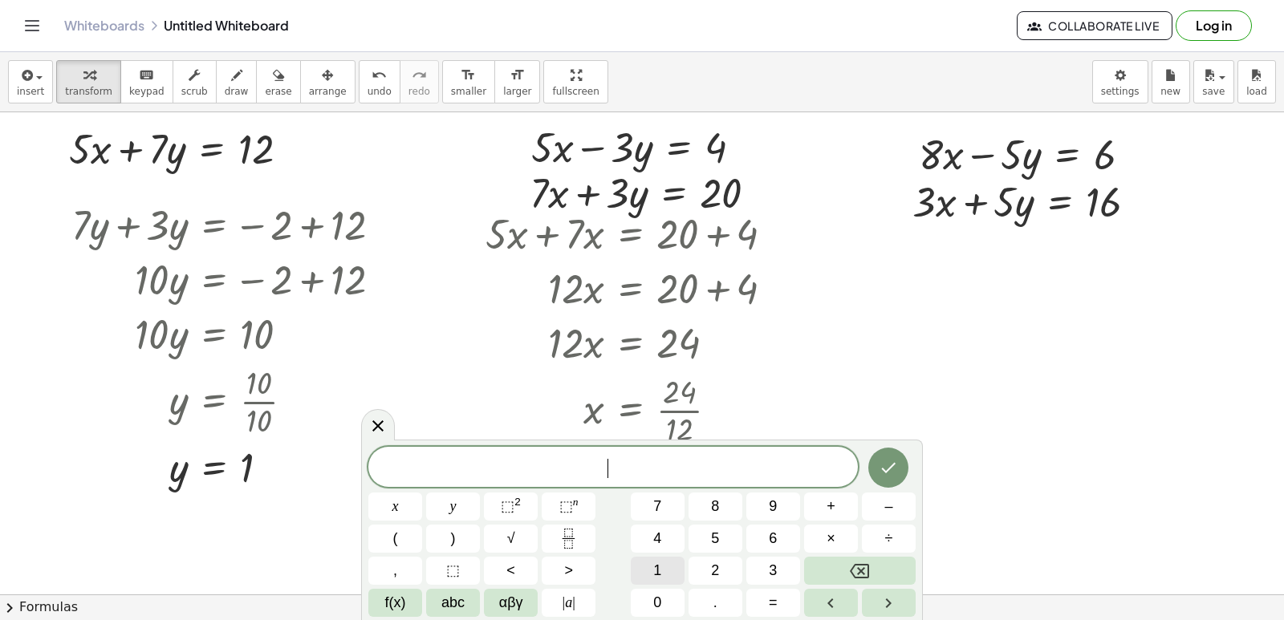
click at [663, 569] on button "1" at bounding box center [658, 571] width 54 height 28
click at [859, 581] on button "Backspace" at bounding box center [860, 571] width 112 height 28
click at [651, 567] on button "1" at bounding box center [658, 571] width 54 height 28
click at [375, 497] on button "x" at bounding box center [395, 507] width 54 height 28
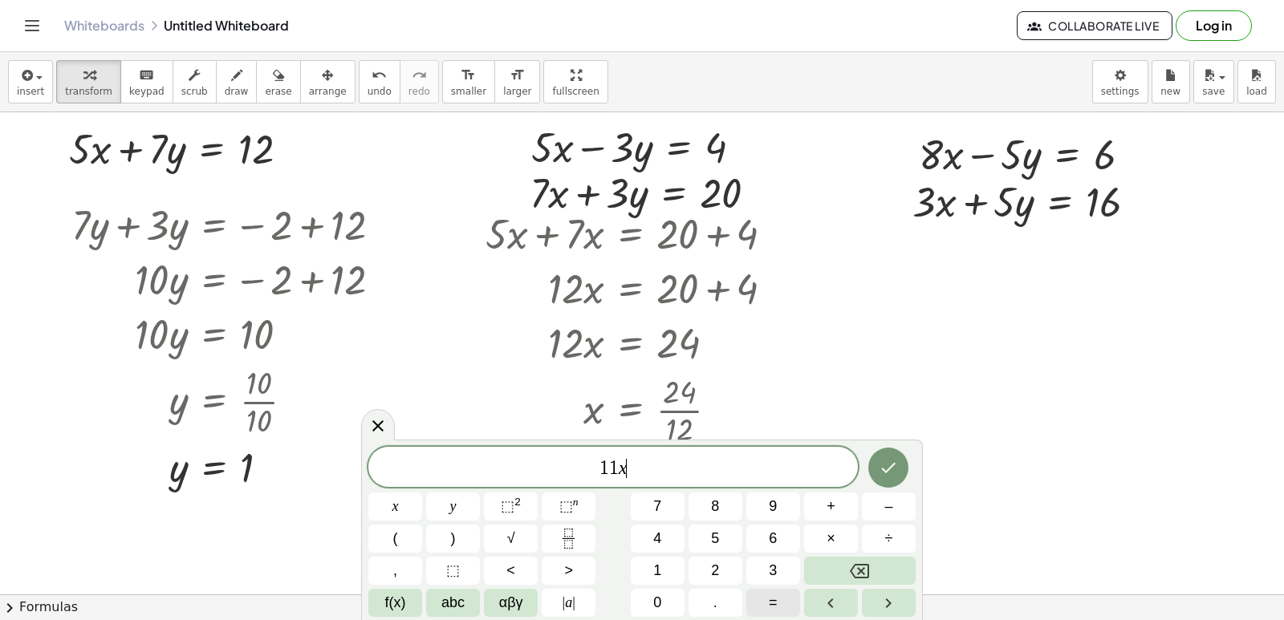
click at [770, 611] on span "=" at bounding box center [773, 603] width 9 height 22
click at [705, 565] on button "2" at bounding box center [715, 571] width 54 height 28
click at [899, 467] on button "Done" at bounding box center [888, 468] width 40 height 40
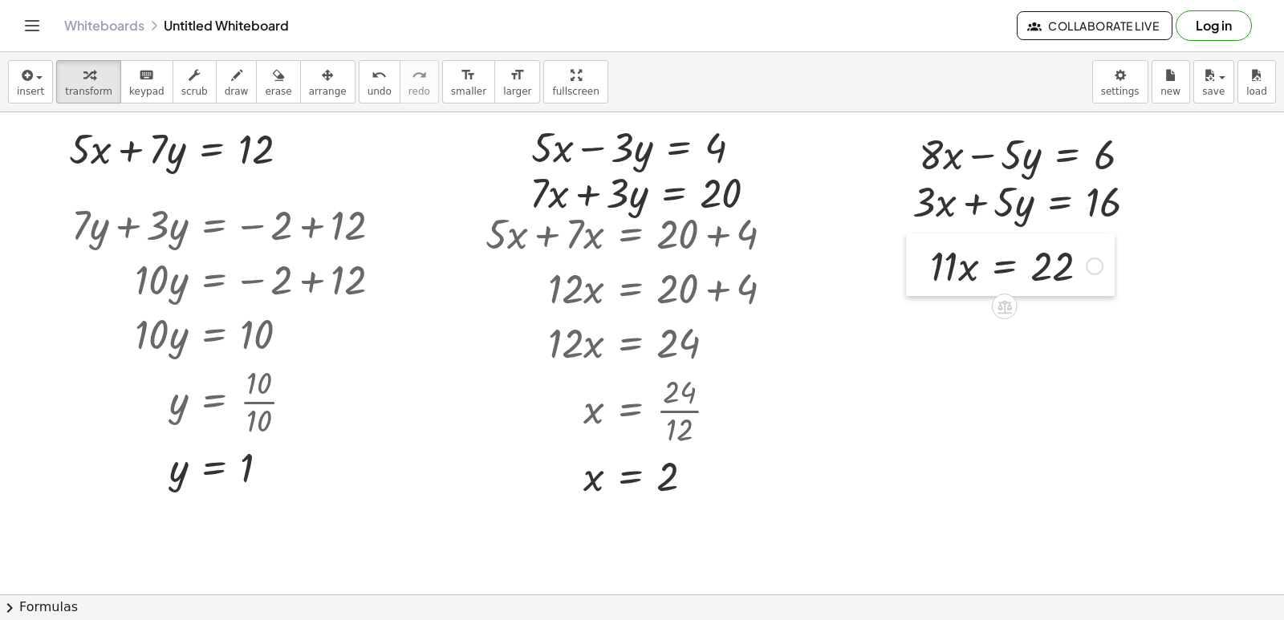
drag, startPoint x: 1113, startPoint y: 399, endPoint x: 907, endPoint y: 279, distance: 237.6
click at [907, 279] on div at bounding box center [918, 264] width 24 height 63
drag, startPoint x: 937, startPoint y: 267, endPoint x: 1052, endPoint y: 298, distance: 118.9
click at [1061, 335] on div at bounding box center [1017, 332] width 191 height 80
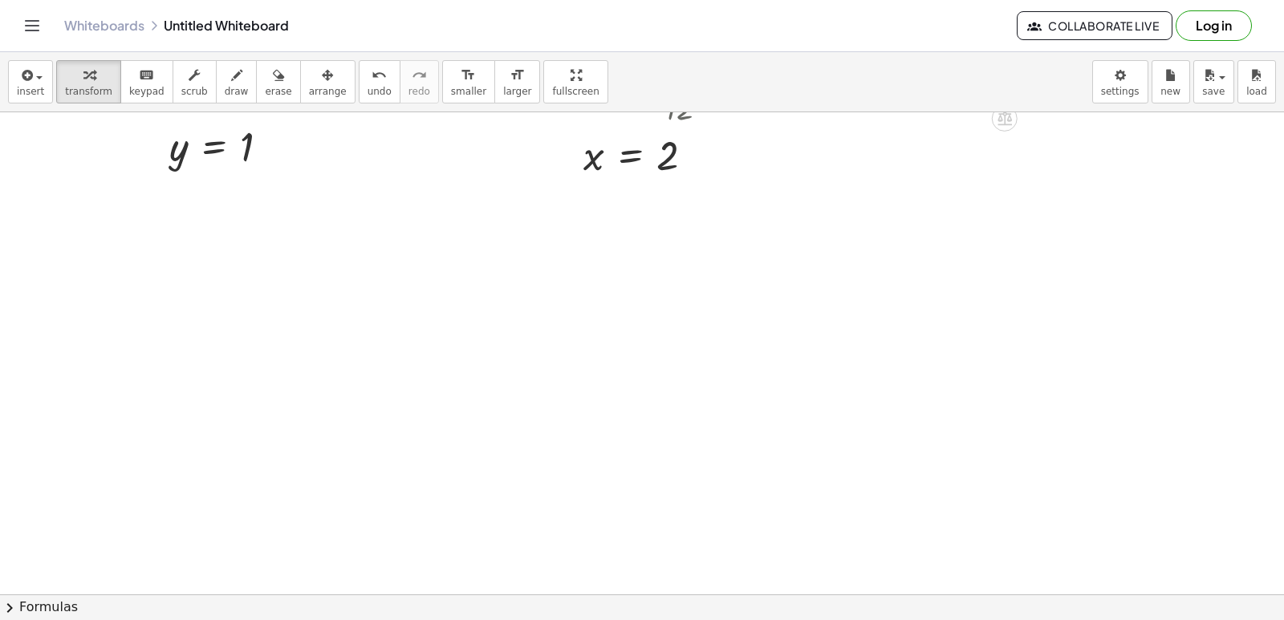
scroll to position [1700, 0]
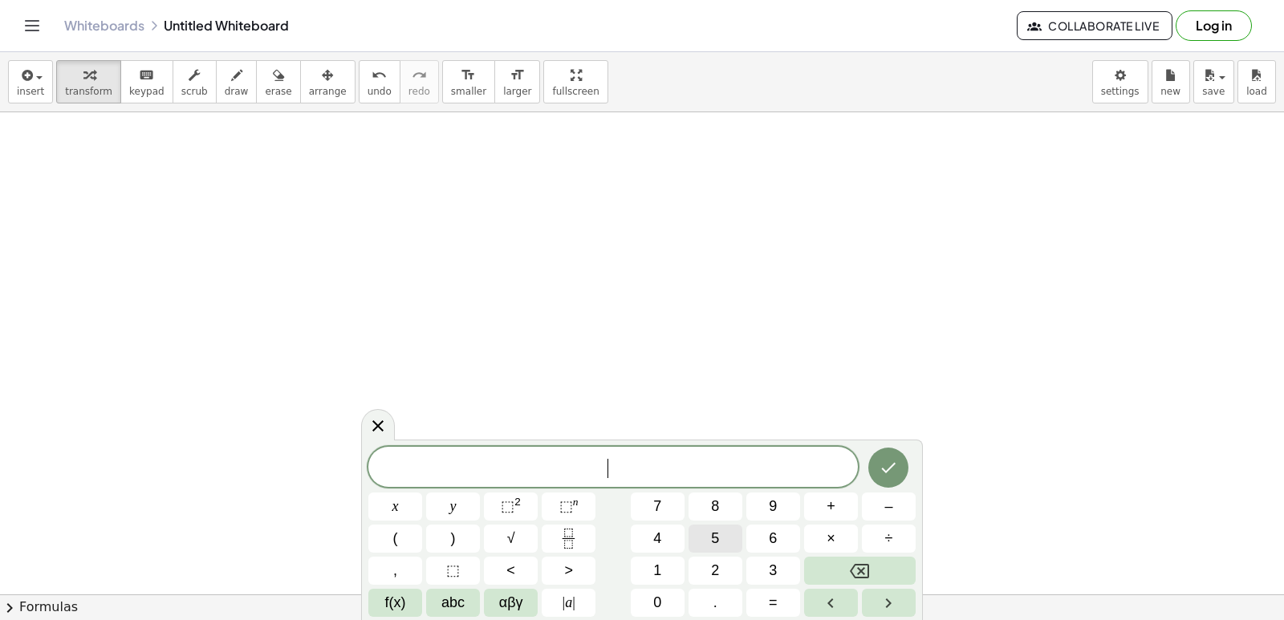
click at [697, 533] on button "5" at bounding box center [715, 539] width 54 height 28
click at [396, 491] on div "5 x y ⬚ 2 ⬚ n 7 8 9 + – ( ) √ 4 5 6 × ÷ , ⬚ < > 1 2 3 f(x) abc αβγ | a | 0 . =" at bounding box center [641, 532] width 547 height 170
click at [866, 510] on button "–" at bounding box center [889, 507] width 54 height 28
click at [843, 561] on button "Backspace" at bounding box center [860, 571] width 112 height 28
click at [390, 503] on button "x" at bounding box center [395, 507] width 54 height 28
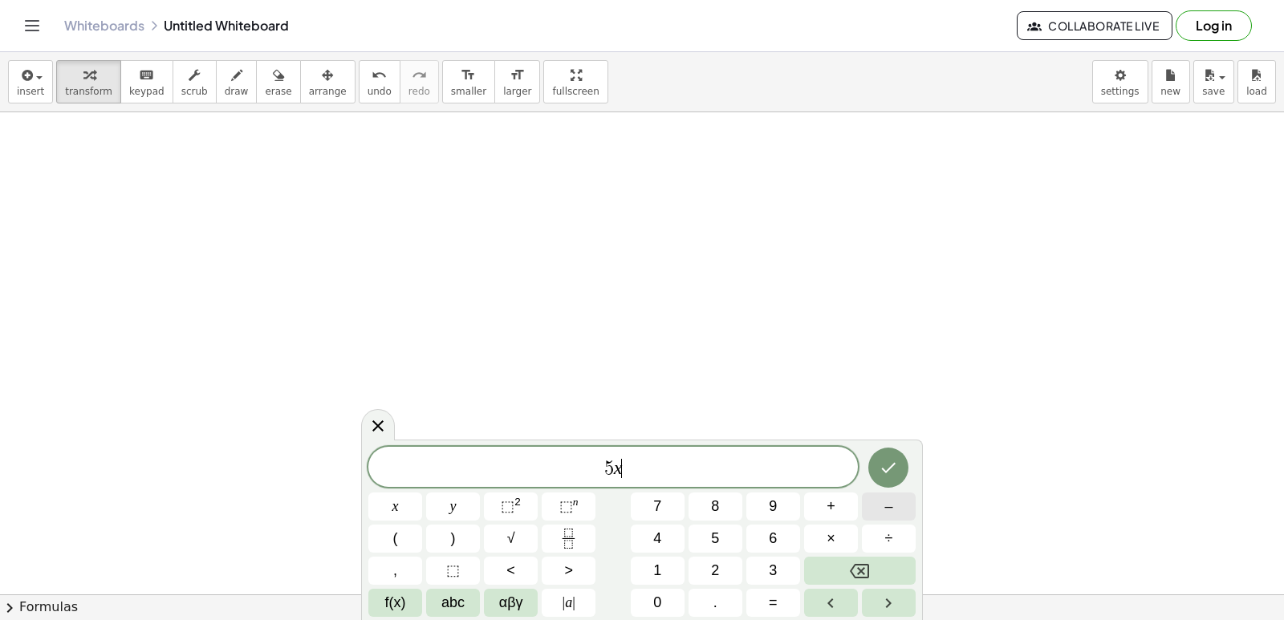
click at [909, 497] on button "–" at bounding box center [889, 507] width 54 height 28
click at [653, 506] on span "7" at bounding box center [657, 507] width 8 height 22
click at [448, 501] on button "y" at bounding box center [453, 507] width 54 height 28
click at [766, 605] on button "=" at bounding box center [773, 603] width 54 height 28
click at [894, 498] on button "–" at bounding box center [889, 507] width 54 height 28
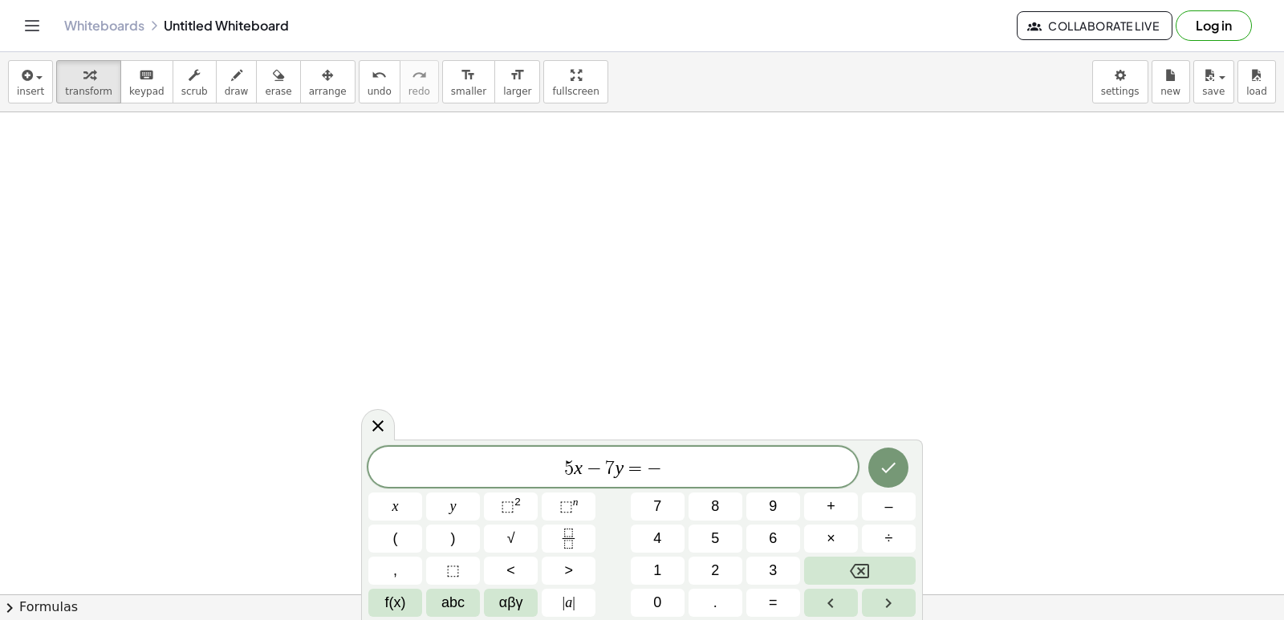
click at [770, 522] on div "5 x − 7 y = − x y ⬚ 2 ⬚ n 7 8 9 + – ( ) √ 4 5 6 × ÷ , ⬚ < > 1 2 3 f(x) abc αβγ …" at bounding box center [641, 532] width 547 height 170
click at [769, 533] on span "6" at bounding box center [773, 539] width 8 height 22
click at [911, 448] on div at bounding box center [889, 468] width 54 height 42
click at [896, 464] on icon "Done" at bounding box center [887, 467] width 19 height 19
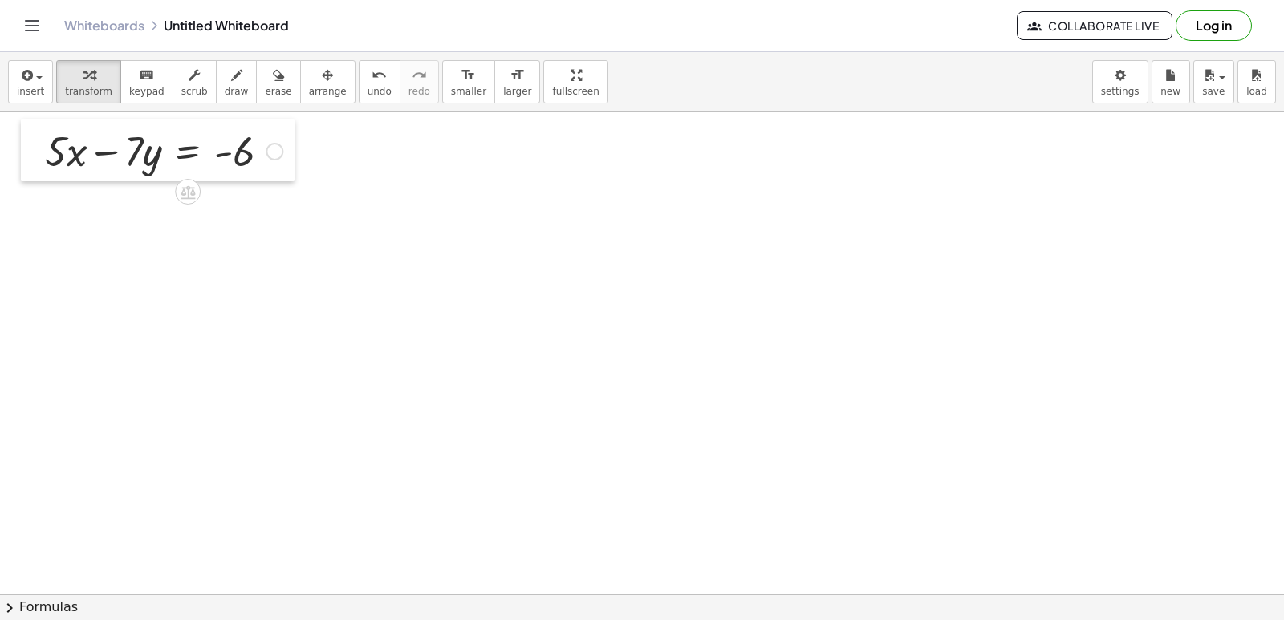
drag, startPoint x: 612, startPoint y: 265, endPoint x: 34, endPoint y: 145, distance: 589.8
click at [34, 145] on div at bounding box center [33, 150] width 24 height 63
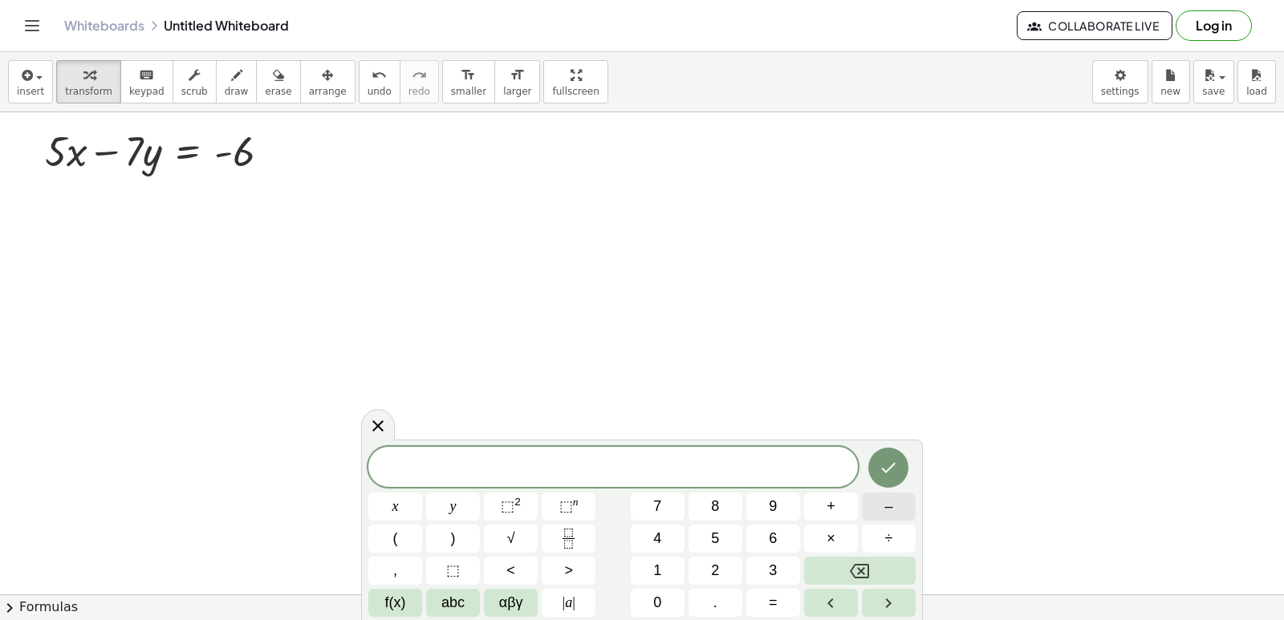
click at [868, 499] on button "–" at bounding box center [889, 507] width 54 height 28
click at [706, 542] on button "5" at bounding box center [715, 539] width 54 height 28
click at [392, 512] on span "x" at bounding box center [395, 507] width 6 height 22
click at [914, 513] on button "–" at bounding box center [889, 507] width 54 height 28
click at [871, 503] on button "–" at bounding box center [889, 507] width 54 height 28
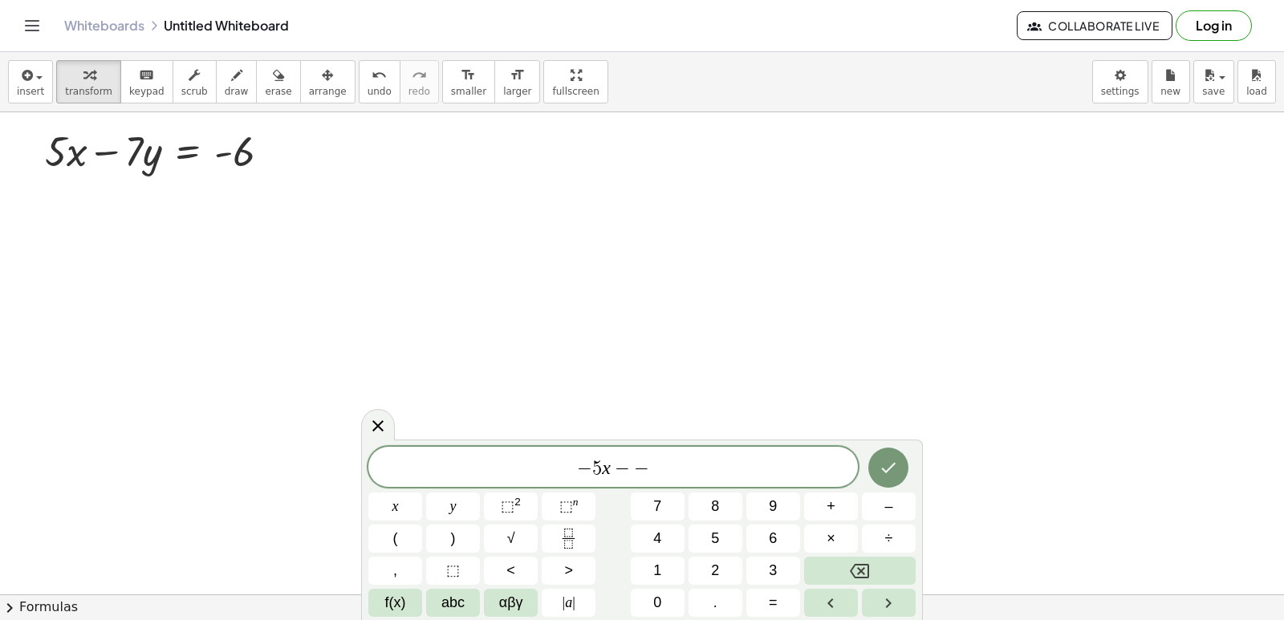
click at [797, 489] on div "− 5 x − − x y ⬚ 2 ⬚ n 7 8 9 + – ( ) √ 4 5 6 × ÷ , ⬚ < > 1 2 3 f(x) abc αβγ | a …" at bounding box center [641, 532] width 547 height 170
click at [759, 502] on button "9" at bounding box center [773, 507] width 54 height 28
click at [838, 577] on button "Backspace" at bounding box center [860, 571] width 112 height 28
click at [781, 495] on button "9" at bounding box center [773, 507] width 54 height 28
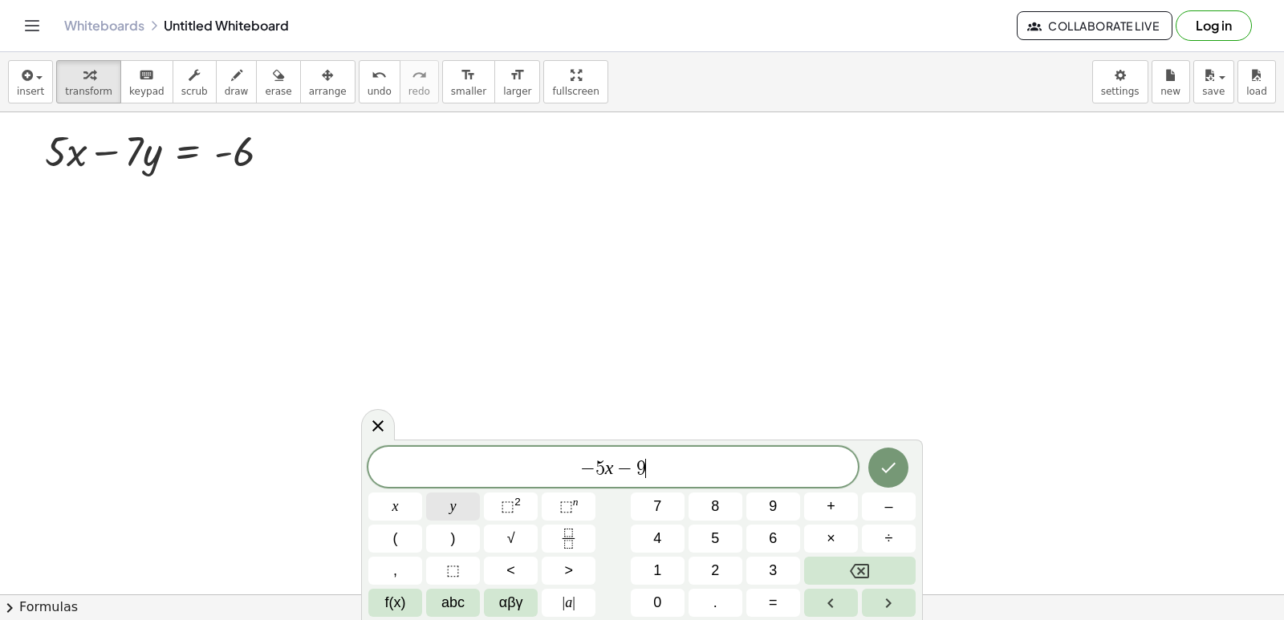
click at [483, 509] on div "− 5 x − 9 ​ x y ⬚ 2 ⬚ n 7 8 9 + – ( ) √ 4 5 6 × ÷ , ⬚ < > 1 2 3 f(x) abc αβγ | …" at bounding box center [641, 532] width 547 height 170
click at [462, 504] on button "y" at bounding box center [453, 507] width 54 height 28
click at [753, 595] on button "=" at bounding box center [773, 603] width 54 height 28
click at [863, 508] on button "–" at bounding box center [889, 507] width 54 height 28
click at [655, 533] on span "4" at bounding box center [657, 539] width 8 height 22
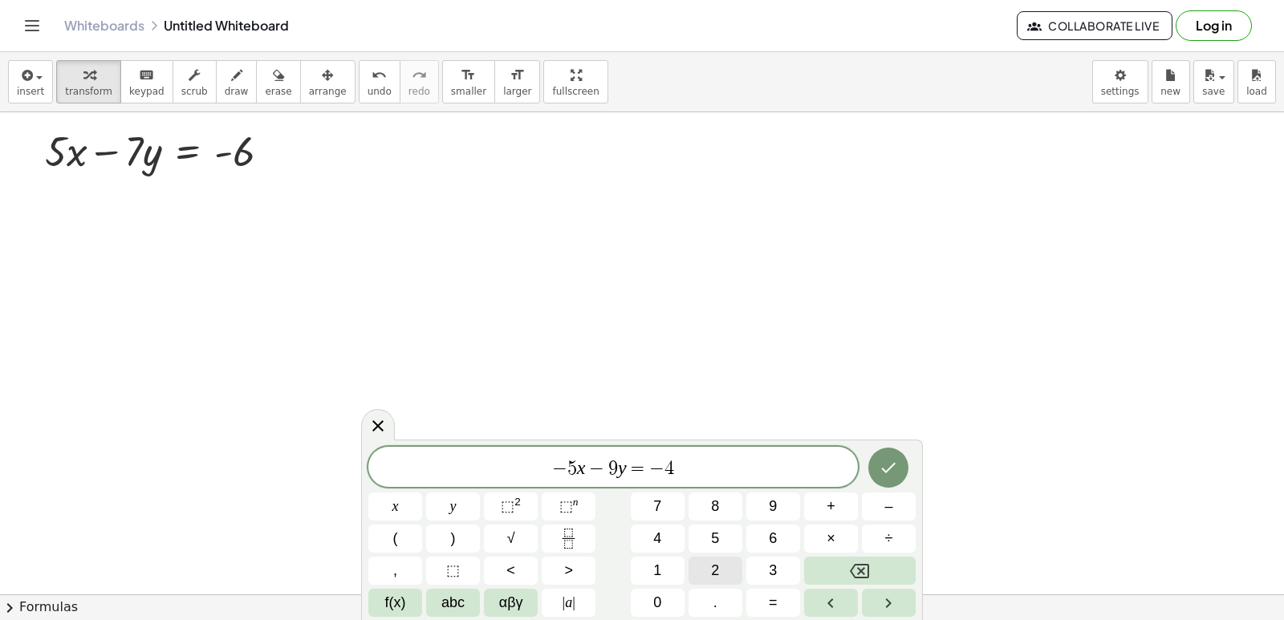
click at [707, 567] on button "2" at bounding box center [715, 571] width 54 height 28
click at [880, 478] on button "Done" at bounding box center [888, 468] width 40 height 40
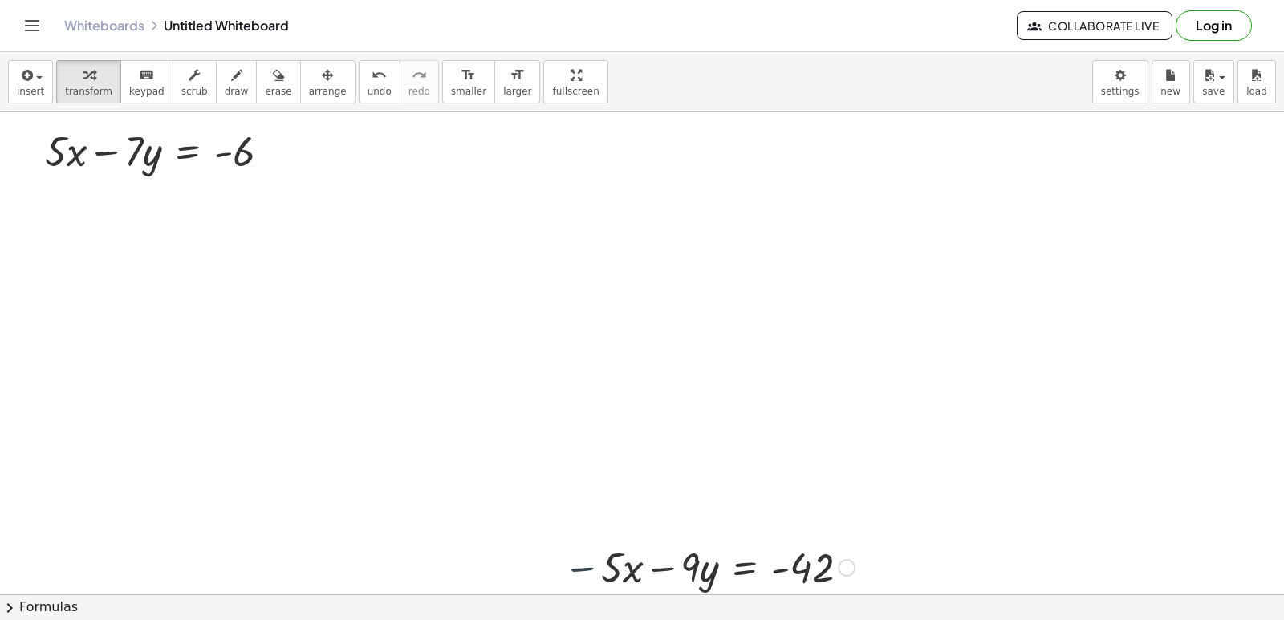
click at [564, 550] on div at bounding box center [708, 566] width 307 height 55
click at [651, 541] on div at bounding box center [708, 566] width 307 height 55
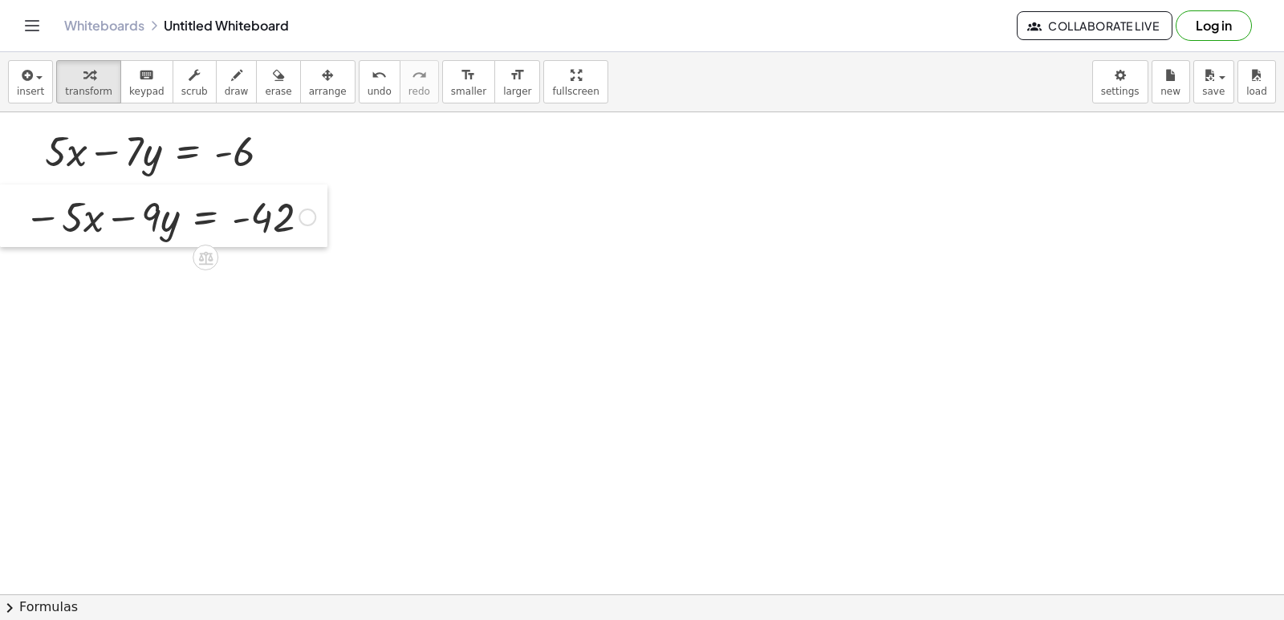
drag, startPoint x: 554, startPoint y: 562, endPoint x: 9, endPoint y: 212, distance: 648.5
click at [9, 212] on div at bounding box center [12, 216] width 24 height 63
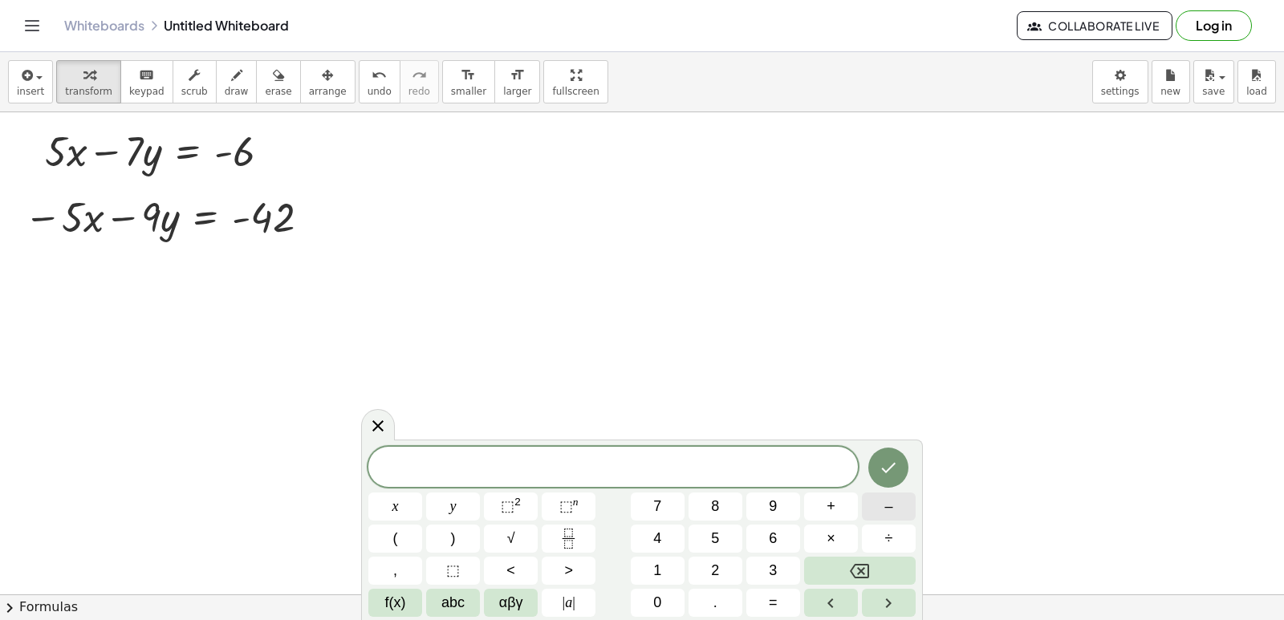
click at [898, 504] on button "–" at bounding box center [889, 507] width 54 height 28
click at [657, 568] on span "1" at bounding box center [657, 571] width 8 height 22
click at [769, 529] on span "6" at bounding box center [773, 539] width 8 height 22
click at [469, 517] on button "y" at bounding box center [453, 507] width 54 height 28
click at [781, 598] on button "=" at bounding box center [773, 603] width 54 height 28
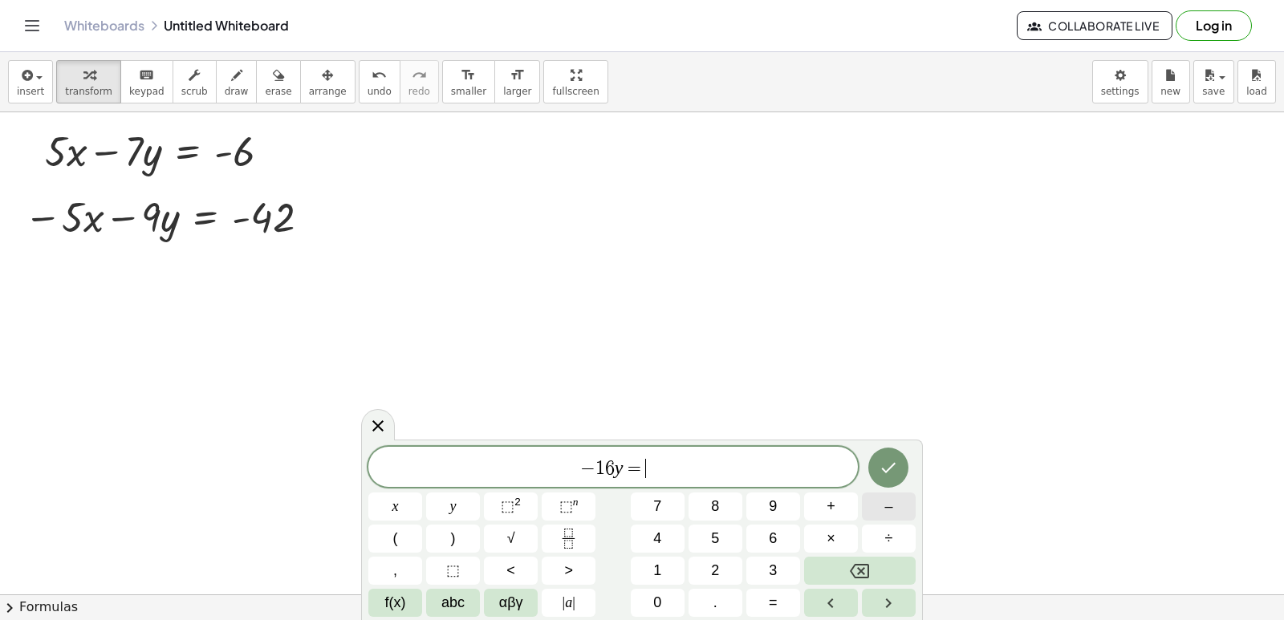
click at [882, 505] on button "–" at bounding box center [889, 507] width 54 height 28
click at [641, 545] on button "4" at bounding box center [658, 539] width 54 height 28
click at [720, 501] on button "8" at bounding box center [715, 507] width 54 height 28
click at [896, 460] on icon "Done" at bounding box center [887, 467] width 19 height 19
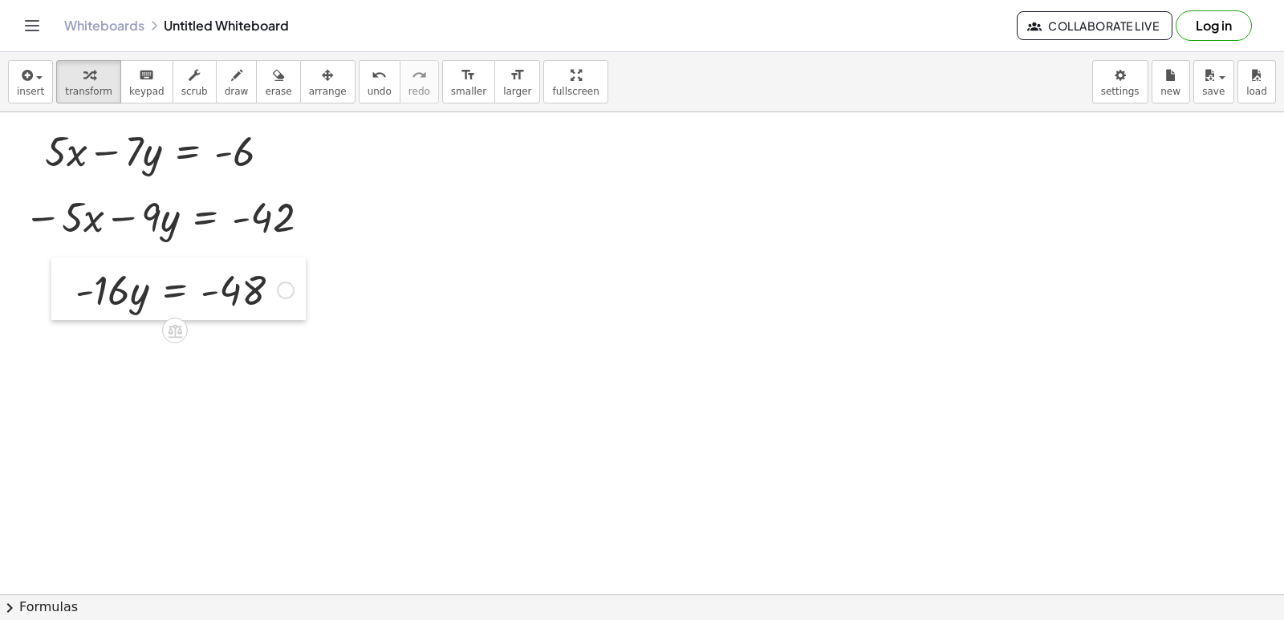
drag, startPoint x: 378, startPoint y: 374, endPoint x: 63, endPoint y: 304, distance: 322.1
click at [63, 304] on div at bounding box center [63, 289] width 24 height 63
drag, startPoint x: 94, startPoint y: 289, endPoint x: 213, endPoint y: 322, distance: 124.0
click at [237, 354] on div at bounding box center [188, 354] width 242 height 80
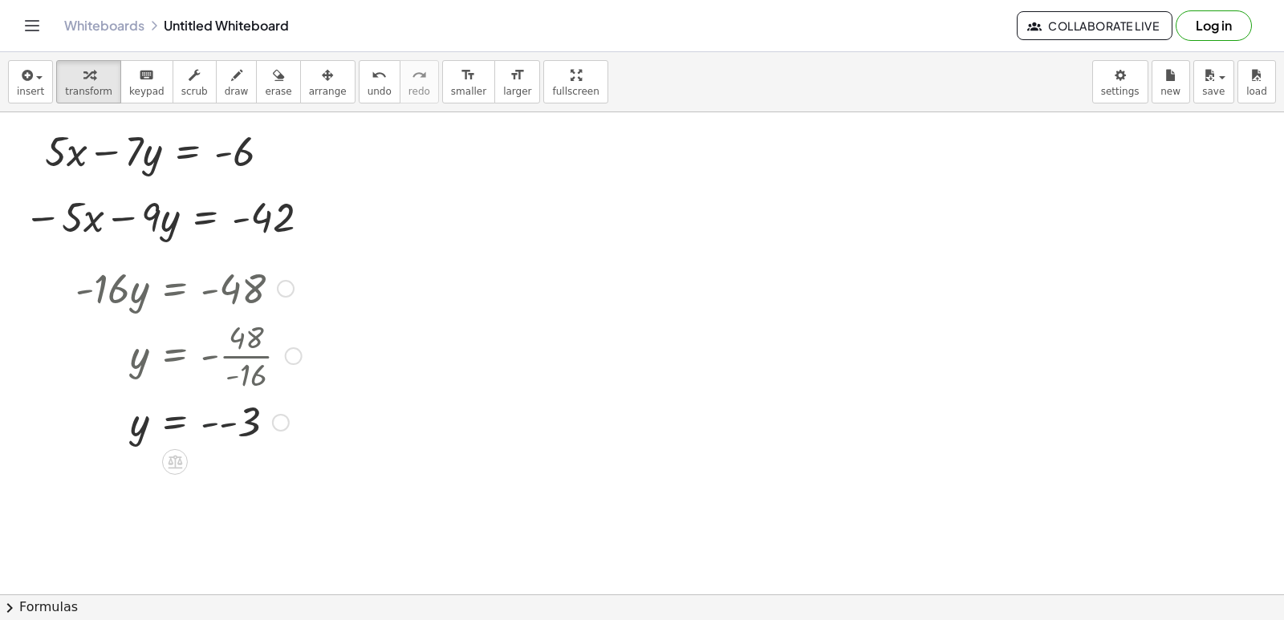
click at [217, 424] on div at bounding box center [188, 421] width 242 height 53
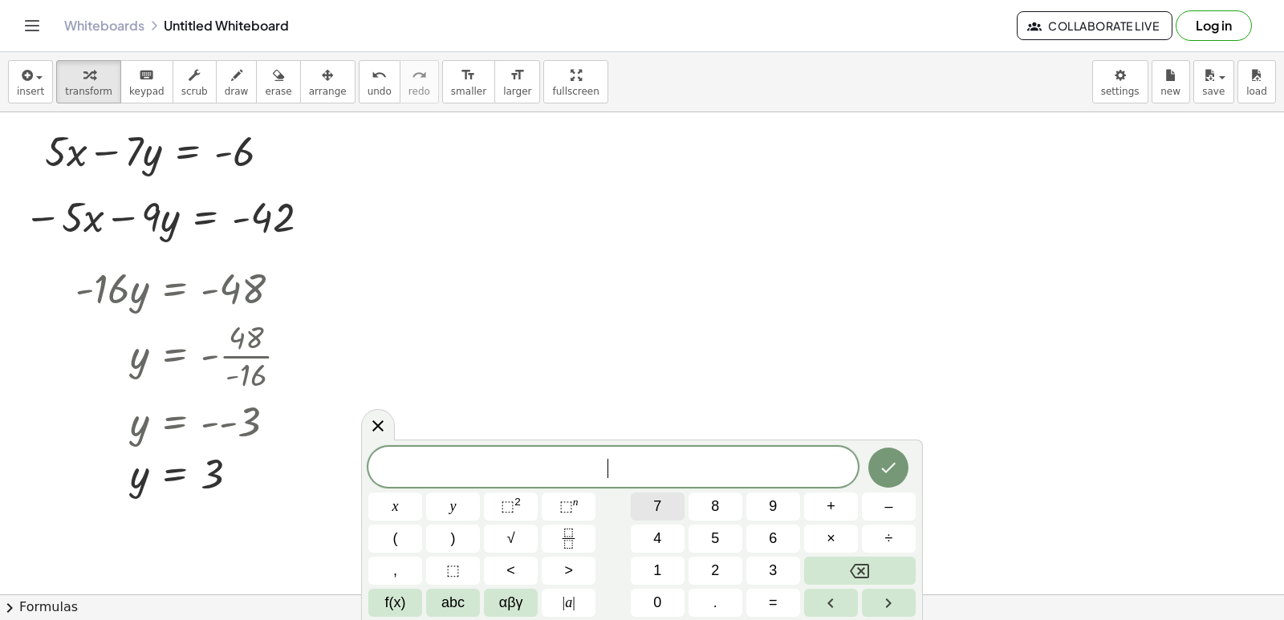
click at [657, 516] on span "7" at bounding box center [657, 507] width 8 height 22
click at [404, 498] on button "x" at bounding box center [395, 507] width 54 height 28
click at [820, 514] on button "+" at bounding box center [831, 507] width 54 height 28
click at [723, 542] on button "5" at bounding box center [715, 539] width 54 height 28
click at [451, 503] on span "y" at bounding box center [453, 507] width 6 height 22
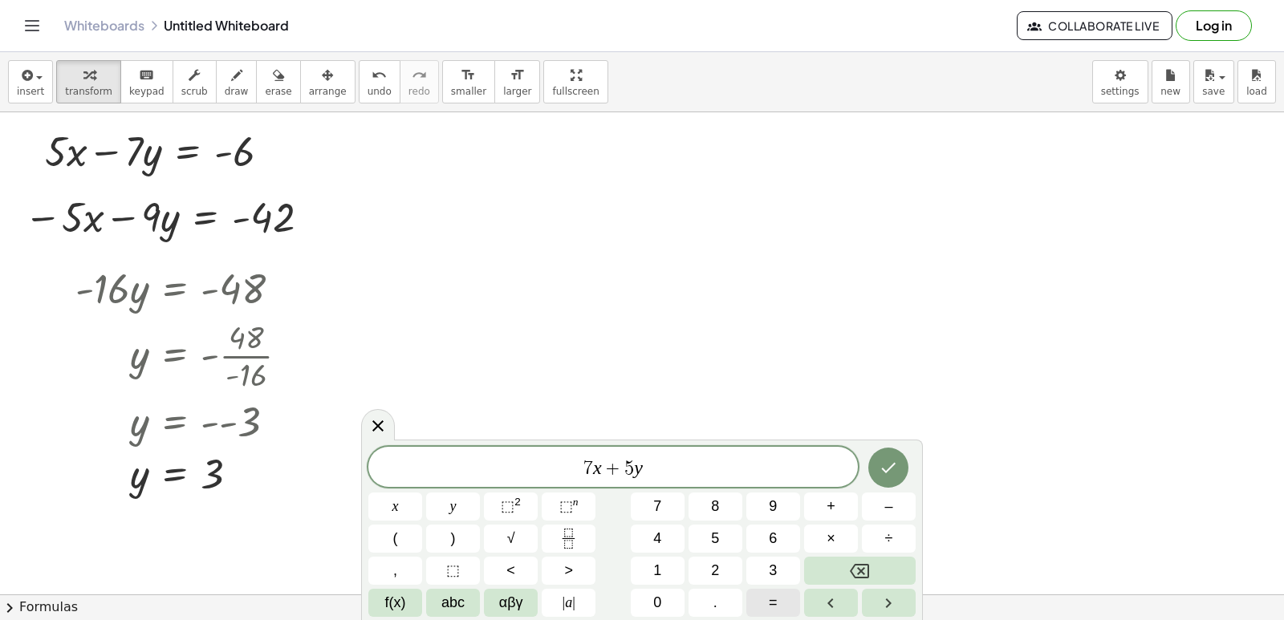
click at [785, 591] on button "=" at bounding box center [773, 603] width 54 height 28
click at [704, 558] on button "2" at bounding box center [715, 571] width 54 height 28
click at [671, 537] on button "4" at bounding box center [658, 539] width 54 height 28
click at [899, 456] on button "Done" at bounding box center [888, 468] width 40 height 40
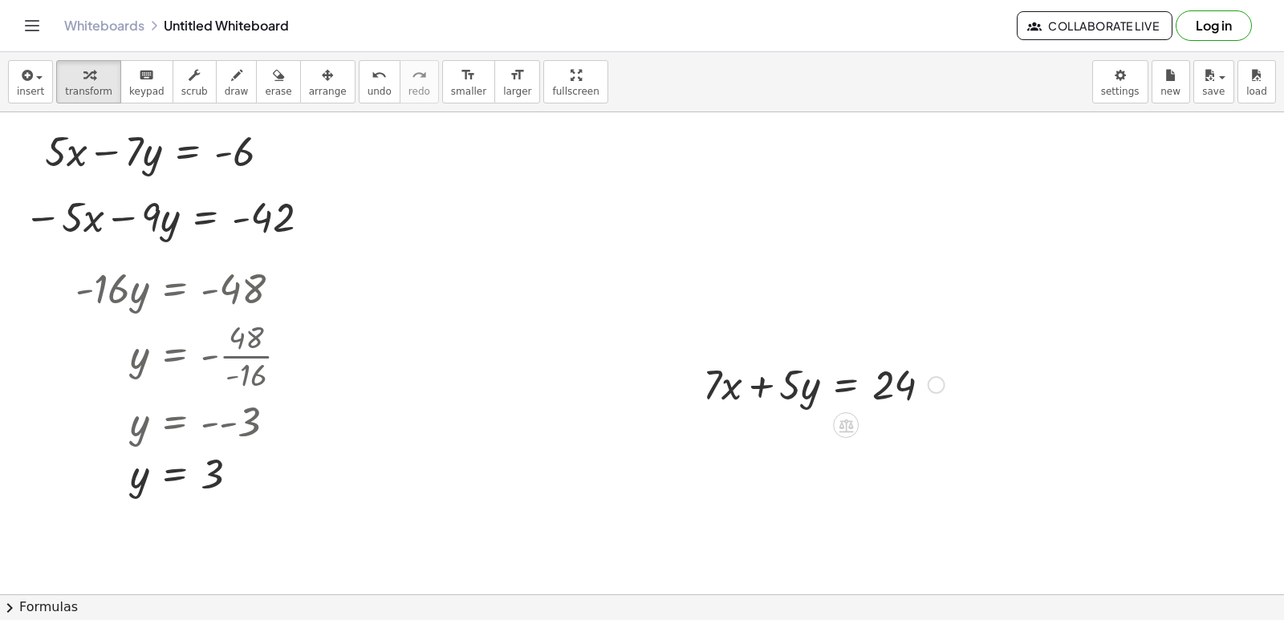
drag, startPoint x: 696, startPoint y: 420, endPoint x: 693, endPoint y: 400, distance: 20.3
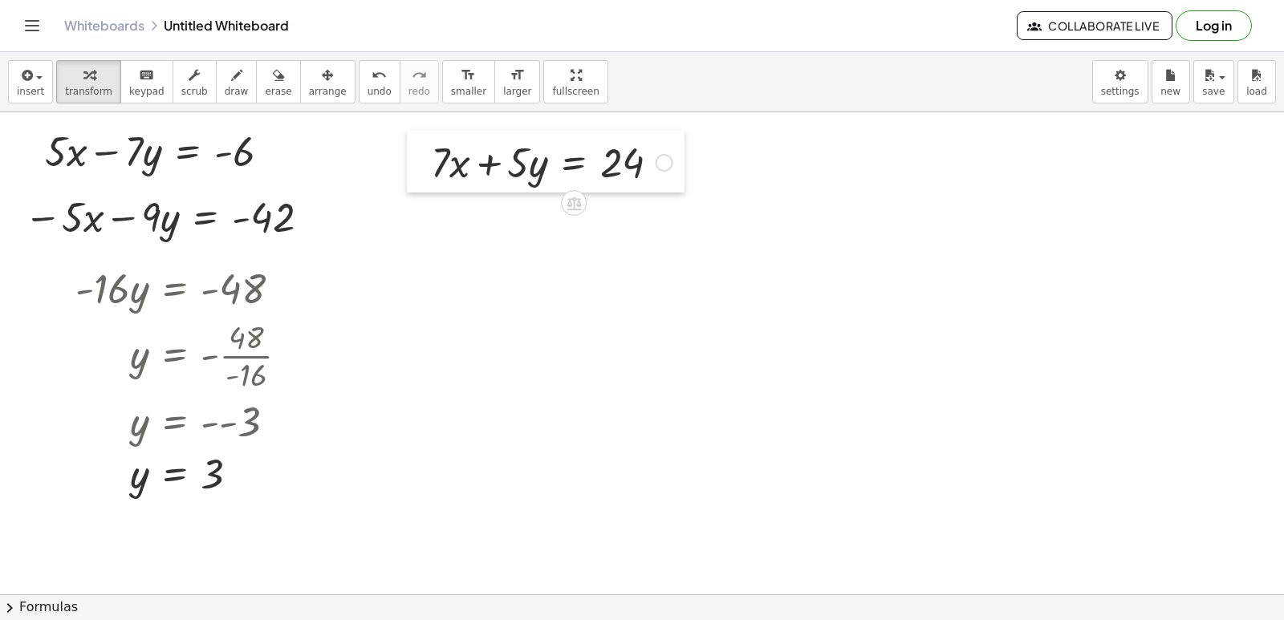
drag, startPoint x: 693, startPoint y: 400, endPoint x: 421, endPoint y: 177, distance: 351.2
click at [421, 177] on div at bounding box center [419, 161] width 24 height 63
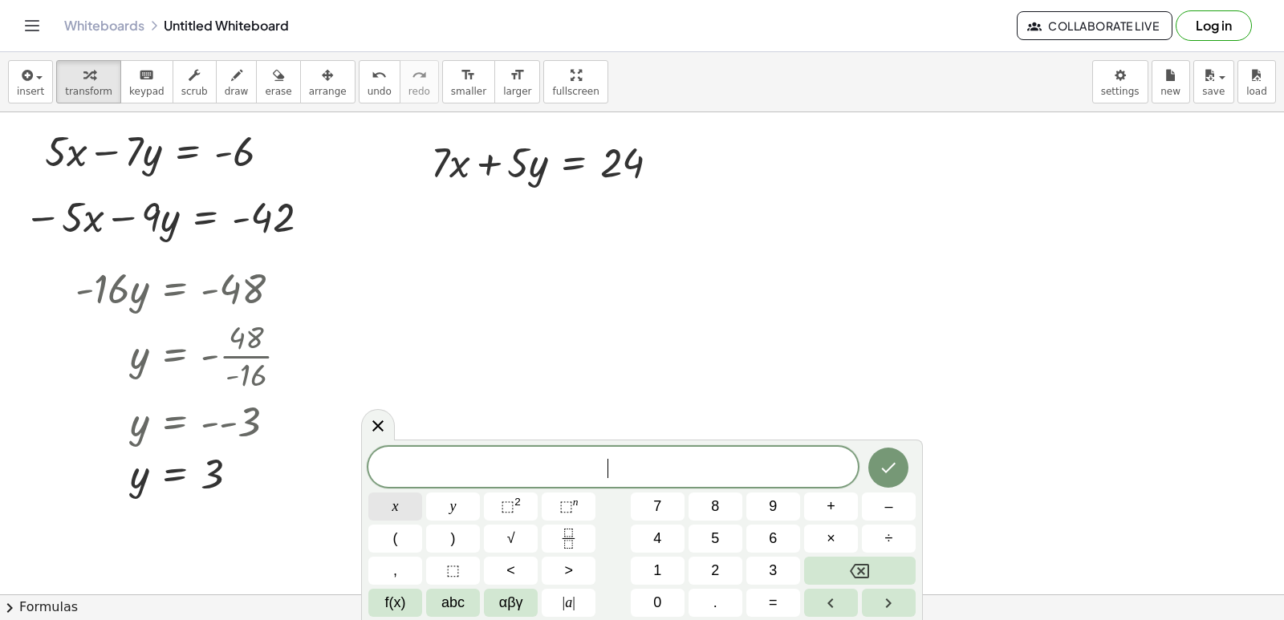
click at [415, 505] on button "x" at bounding box center [395, 507] width 54 height 28
click at [758, 597] on button "=" at bounding box center [773, 603] width 54 height 28
click at [691, 570] on button "2" at bounding box center [715, 571] width 54 height 28
click at [892, 455] on button "Done" at bounding box center [888, 468] width 40 height 40
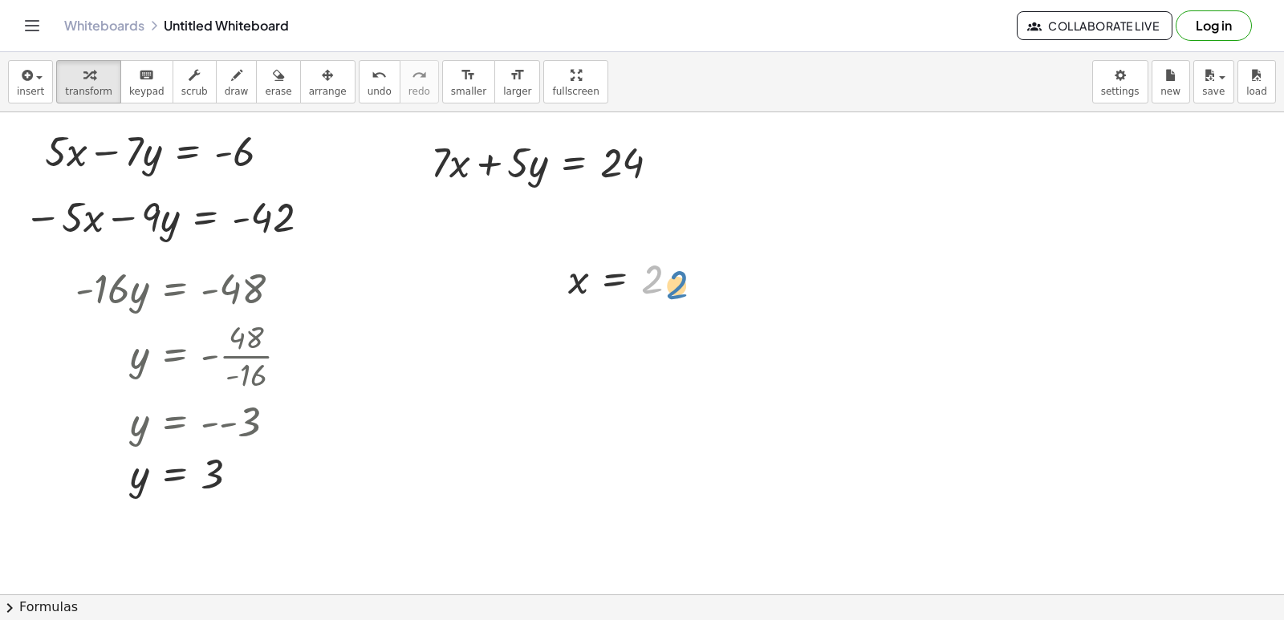
drag, startPoint x: 635, startPoint y: 304, endPoint x: 660, endPoint y: 310, distance: 25.7
drag, startPoint x: 552, startPoint y: 297, endPoint x: 720, endPoint y: 187, distance: 200.5
click at [720, 187] on div at bounding box center [724, 168] width 24 height 61
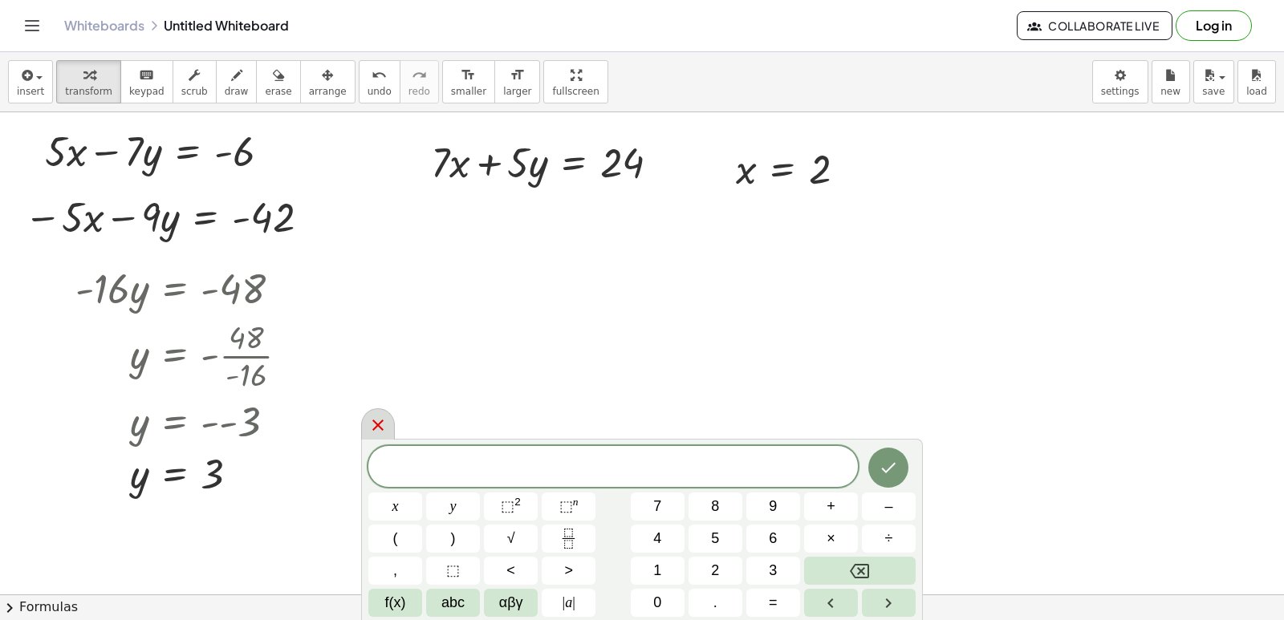
click at [374, 414] on div at bounding box center [378, 423] width 34 height 31
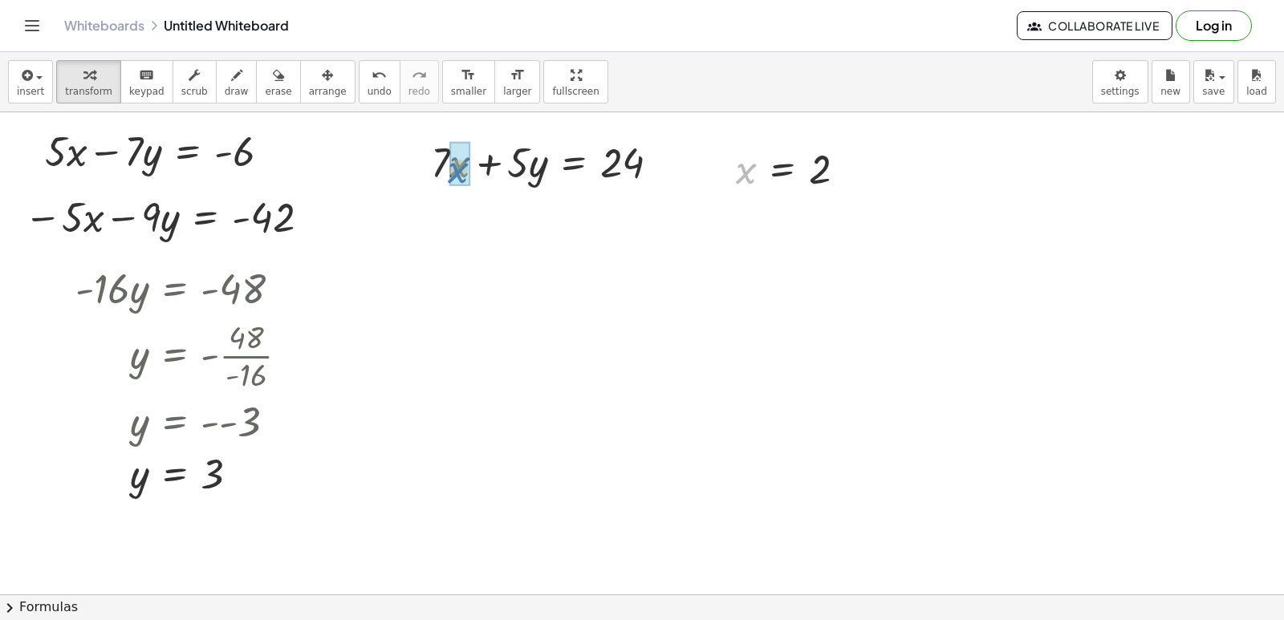
drag, startPoint x: 736, startPoint y: 179, endPoint x: 449, endPoint y: 178, distance: 287.2
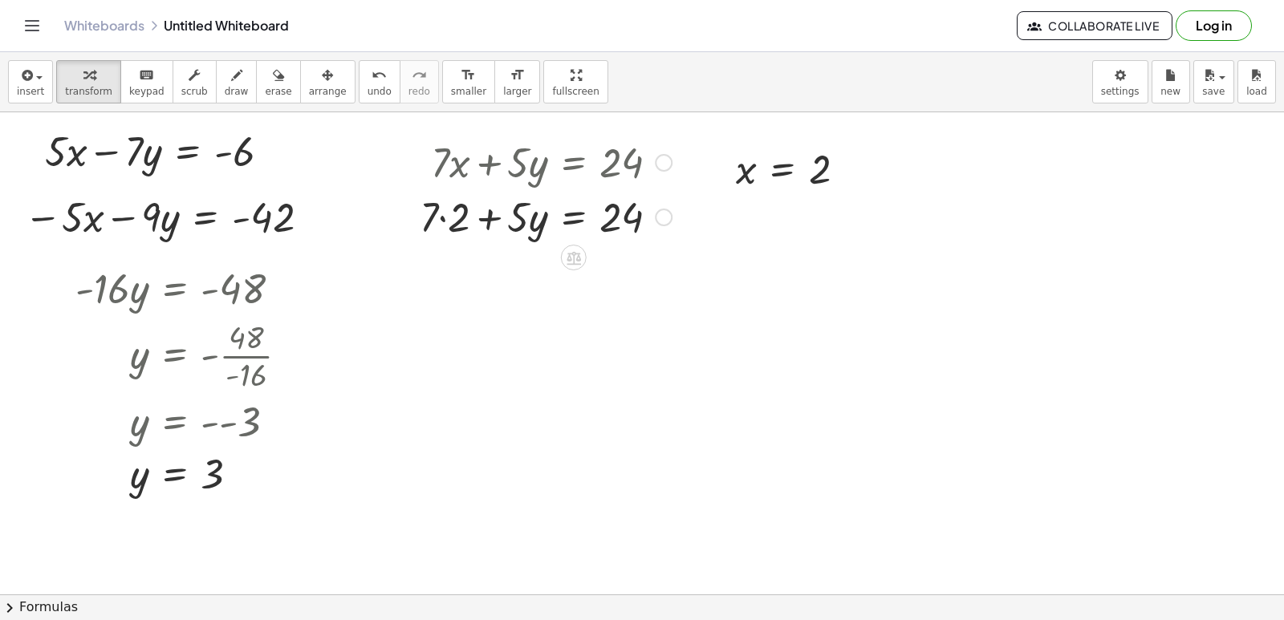
click at [440, 217] on div at bounding box center [546, 216] width 268 height 55
drag, startPoint x: 449, startPoint y: 255, endPoint x: 663, endPoint y: 262, distance: 213.5
click at [662, 262] on div at bounding box center [546, 270] width 268 height 55
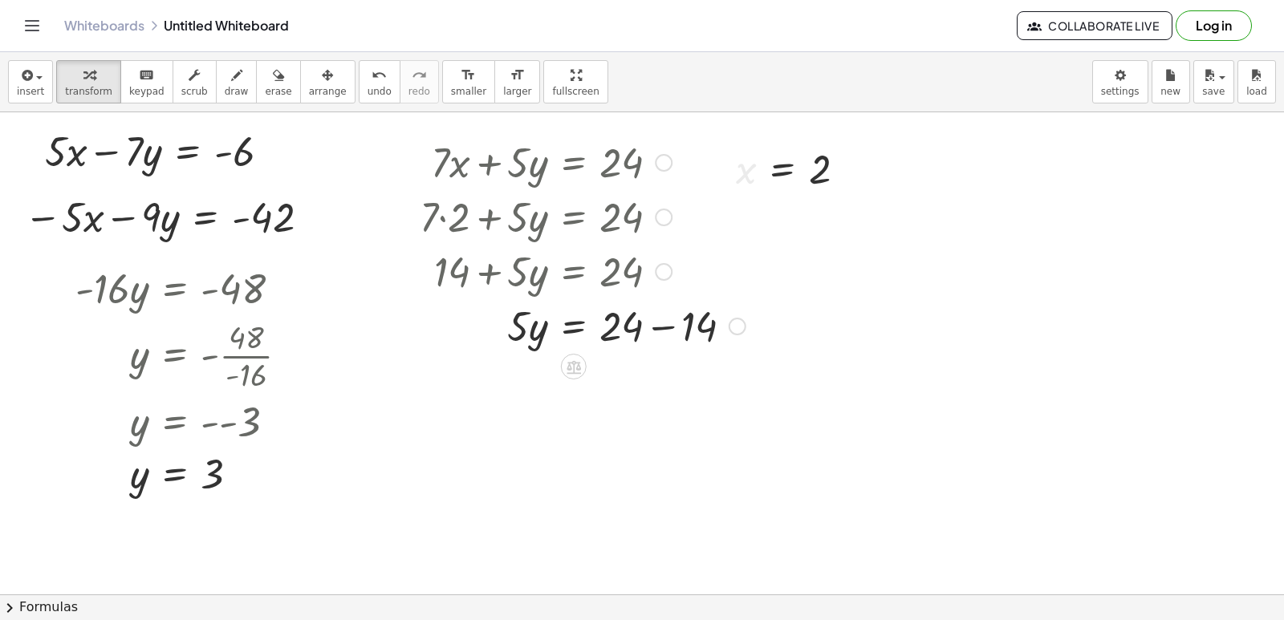
click at [660, 326] on div at bounding box center [583, 325] width 342 height 55
drag, startPoint x: 519, startPoint y: 372, endPoint x: 629, endPoint y: 395, distance: 112.2
click at [629, 395] on div at bounding box center [583, 379] width 342 height 55
click at [622, 441] on div at bounding box center [583, 447] width 342 height 80
